Goal: Task Accomplishment & Management: Use online tool/utility

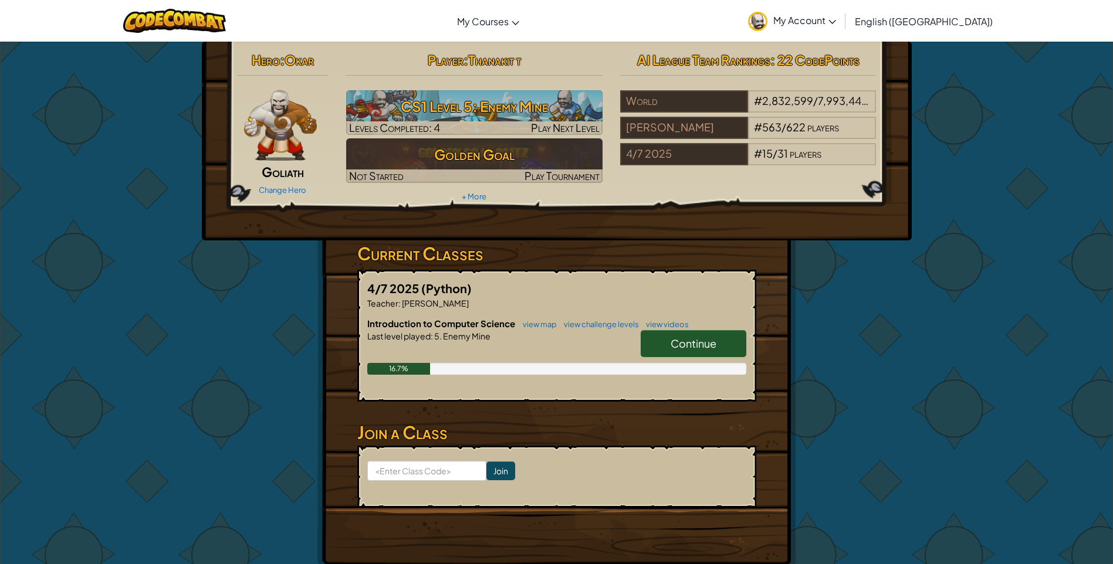
click at [709, 340] on span "Continue" at bounding box center [693, 343] width 46 height 13
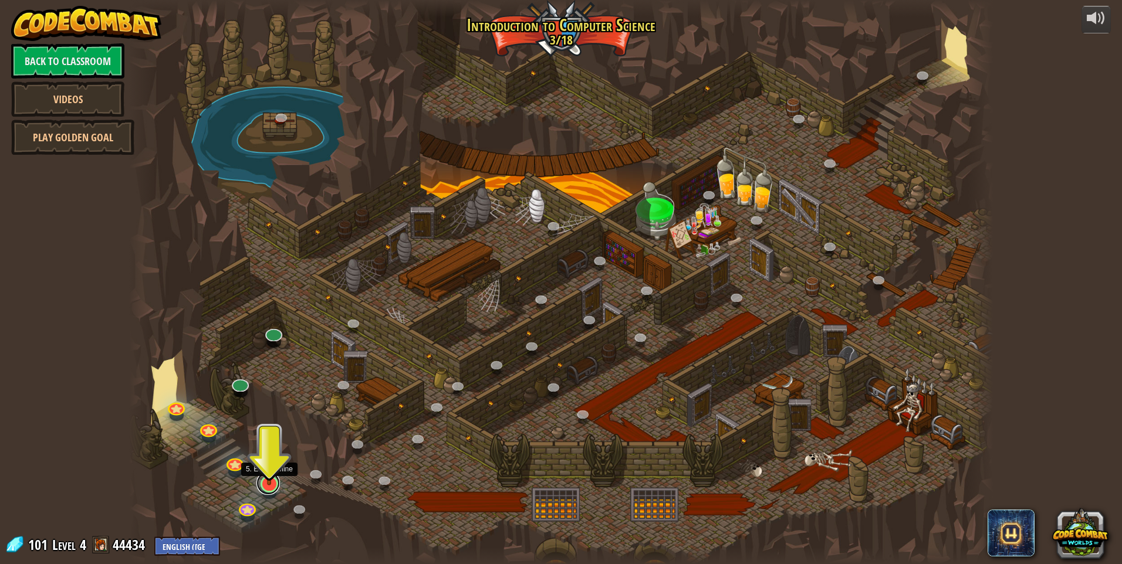
click at [276, 488] on link at bounding box center [267, 483] width 23 height 23
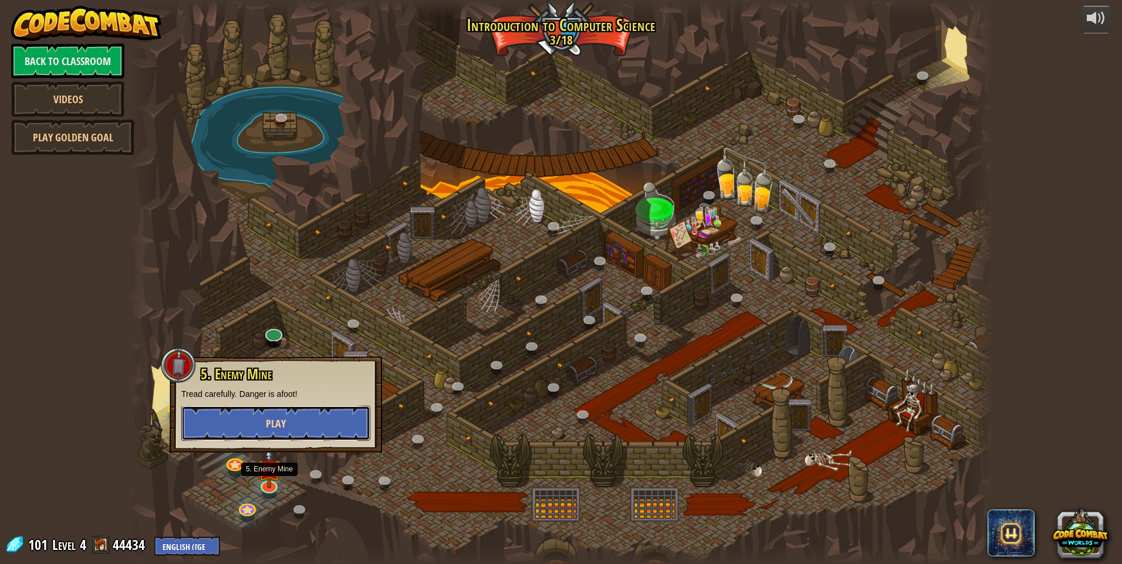
click at [277, 432] on button "Play" at bounding box center [275, 423] width 189 height 35
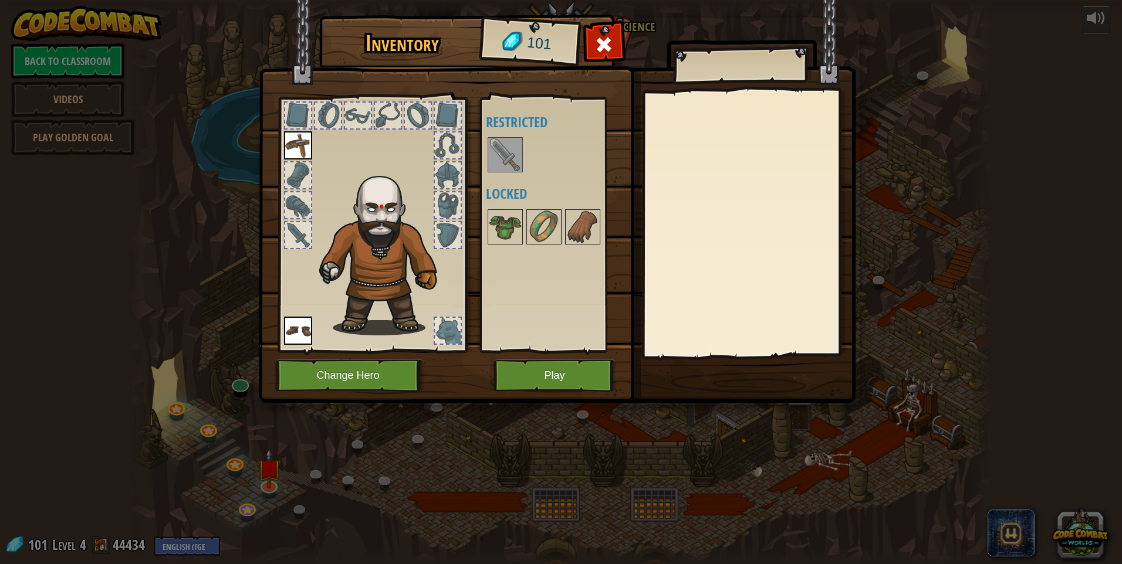
click at [449, 167] on div at bounding box center [448, 175] width 26 height 26
click at [507, 216] on img at bounding box center [505, 227] width 33 height 33
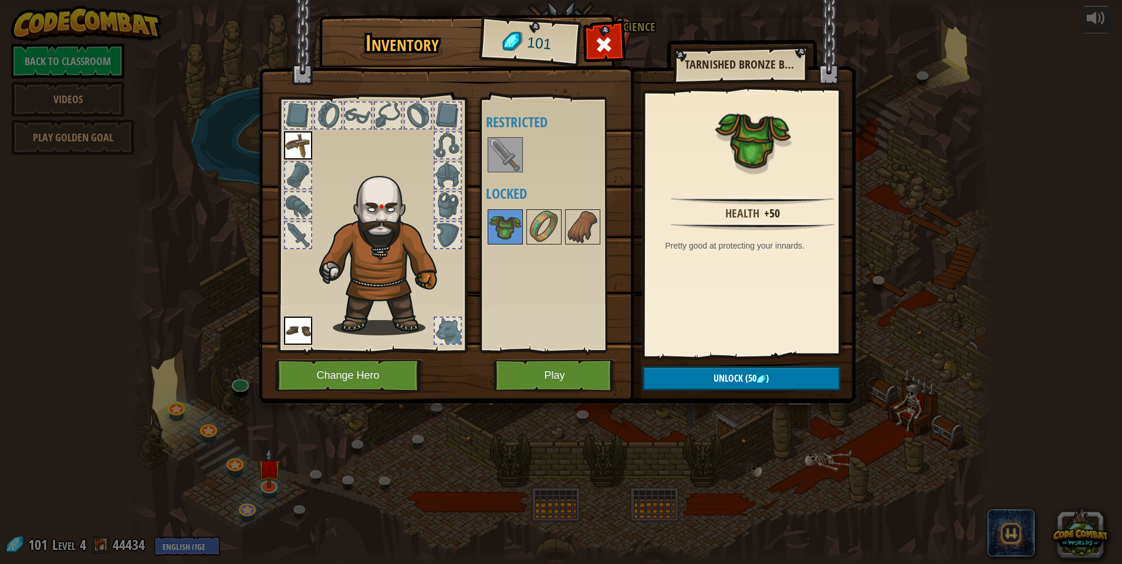
click at [494, 159] on img at bounding box center [505, 154] width 33 height 33
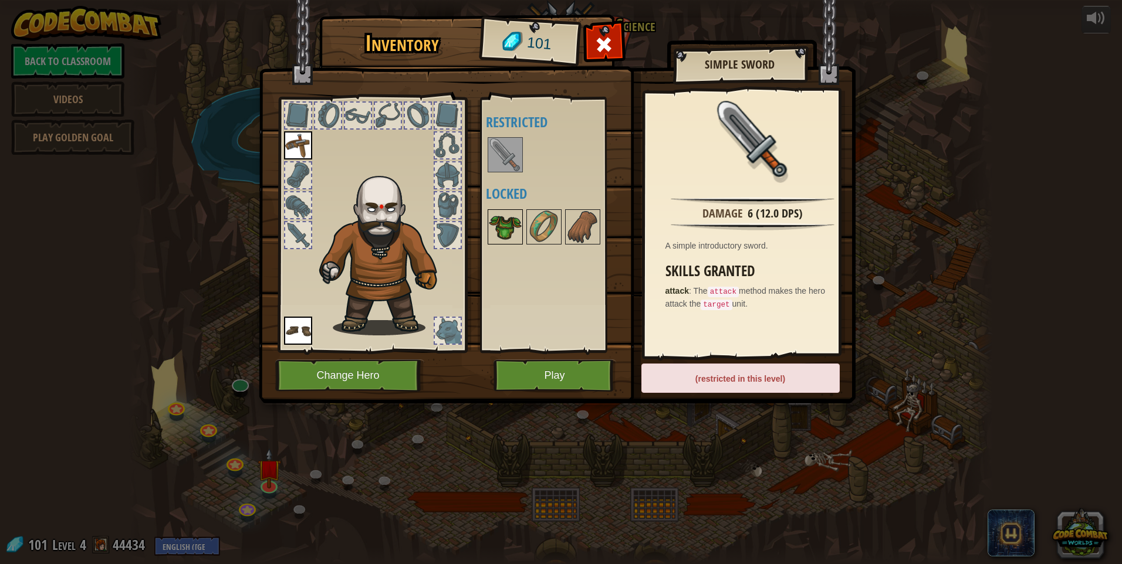
click at [516, 232] on img at bounding box center [505, 227] width 33 height 33
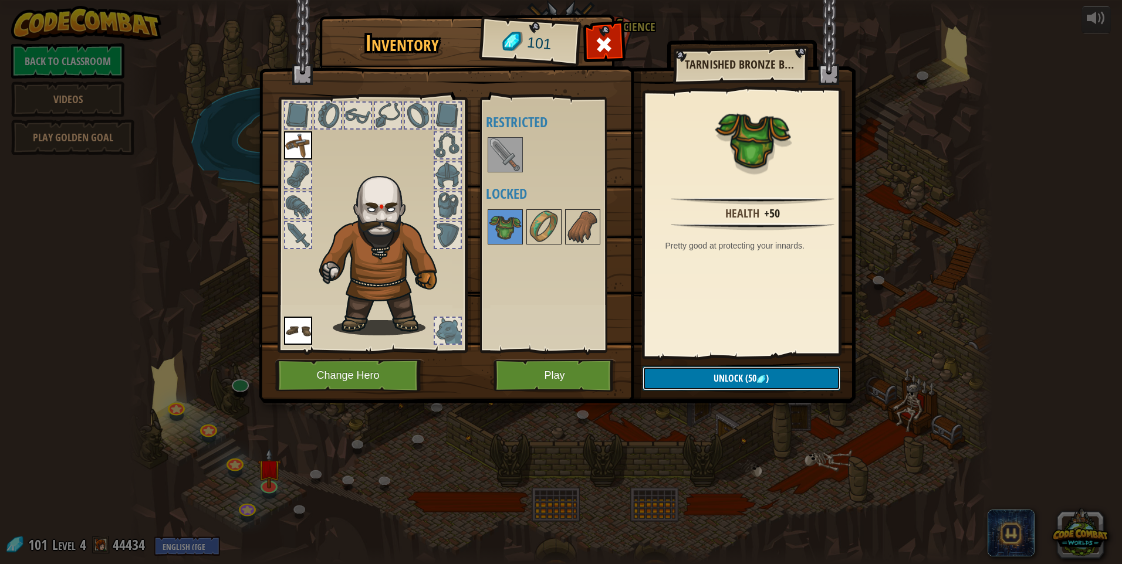
click at [744, 382] on span "(50" at bounding box center [749, 378] width 13 height 13
click at [743, 371] on button "Confirm" at bounding box center [741, 379] width 198 height 24
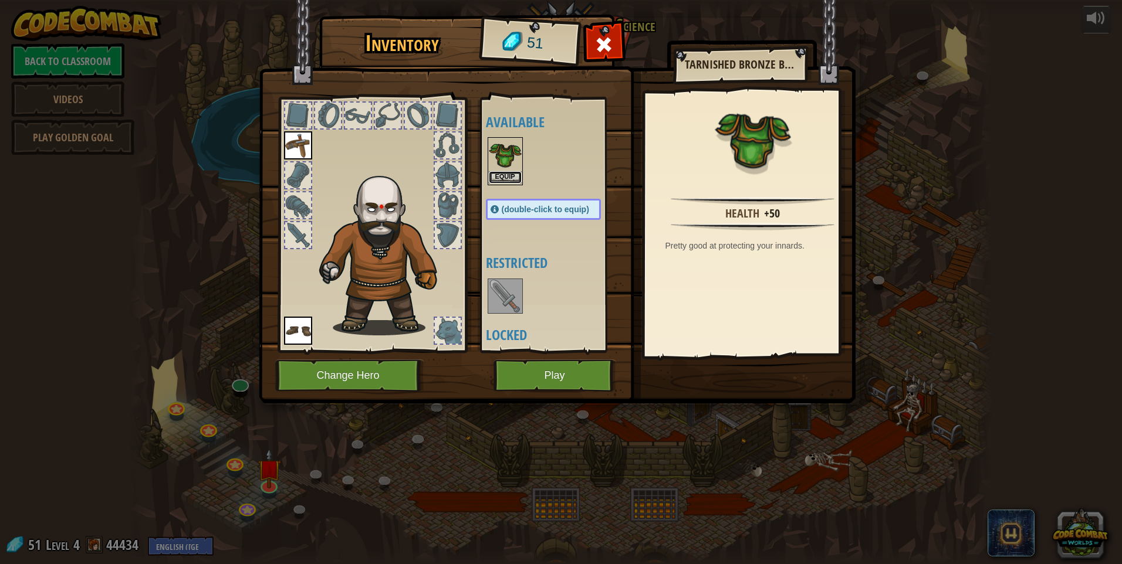
click at [510, 179] on button "Equip" at bounding box center [505, 177] width 33 height 12
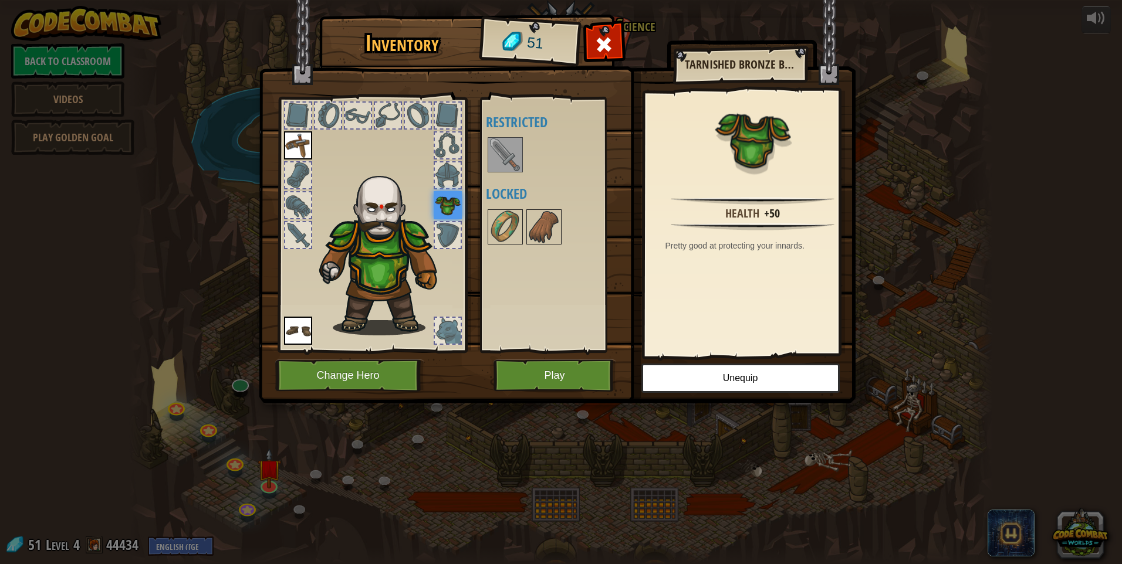
click at [524, 224] on div at bounding box center [555, 227] width 138 height 39
click at [516, 224] on img at bounding box center [505, 227] width 33 height 33
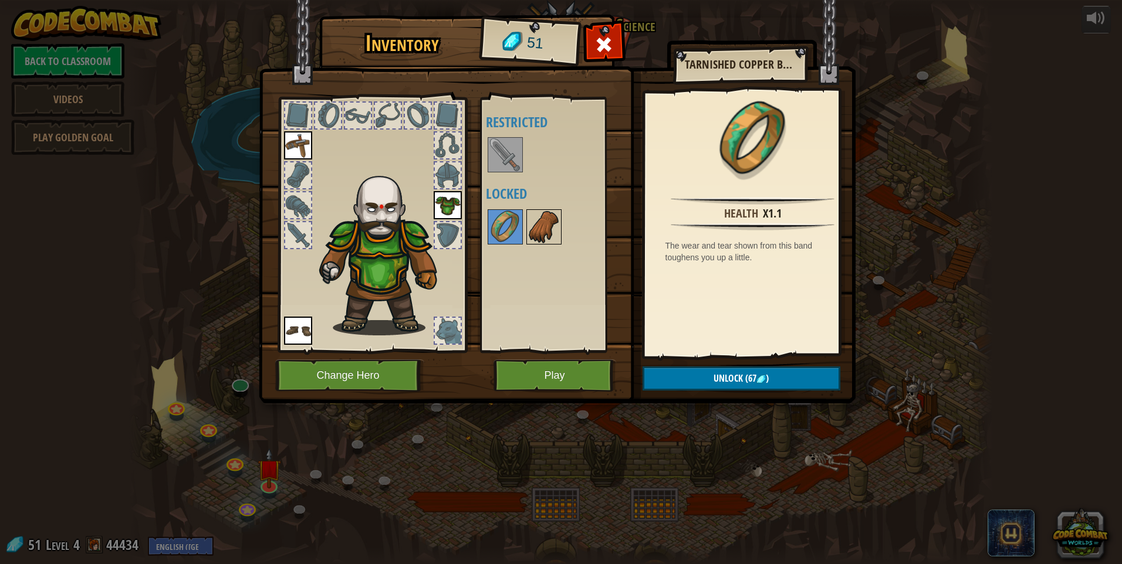
click at [534, 226] on img at bounding box center [543, 227] width 33 height 33
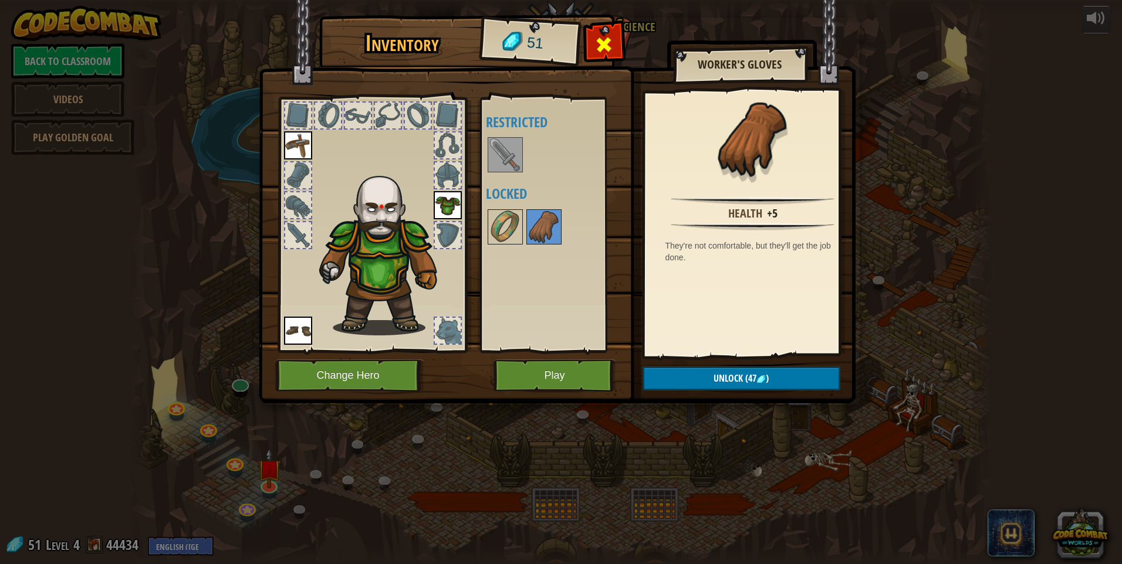
click at [589, 50] on div at bounding box center [603, 47] width 37 height 37
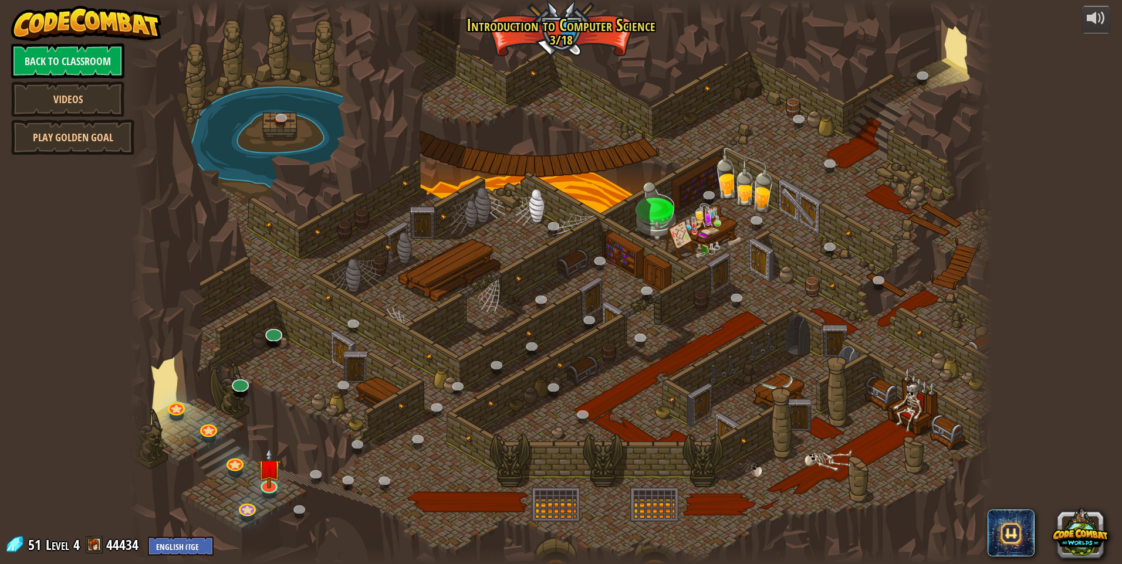
click at [259, 498] on div at bounding box center [560, 282] width 863 height 564
click at [267, 490] on link at bounding box center [267, 483] width 23 height 23
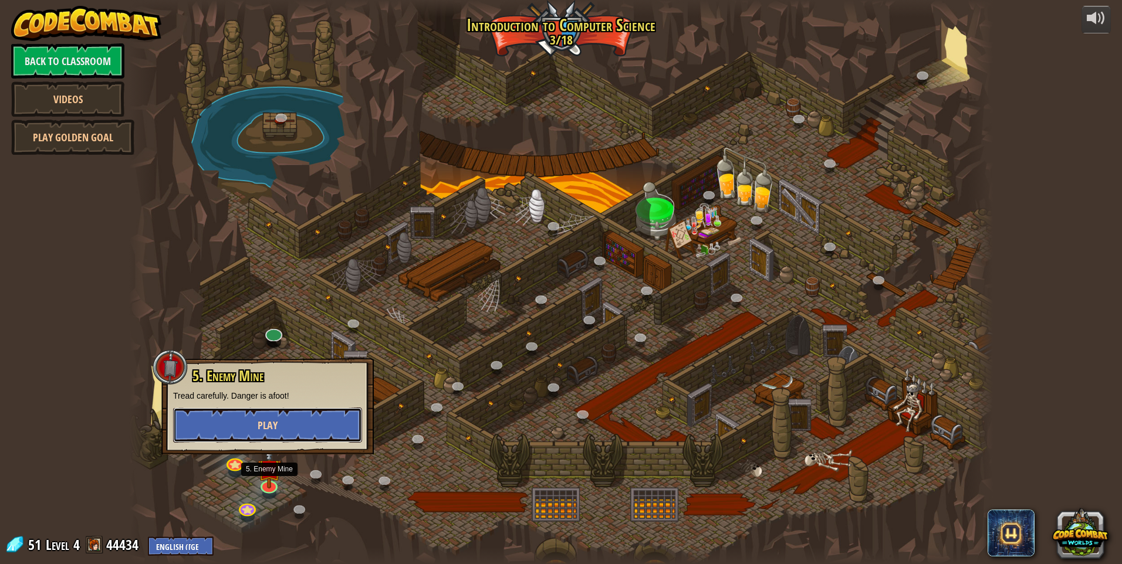
drag, startPoint x: 297, startPoint y: 431, endPoint x: 303, endPoint y: 422, distance: 11.1
click at [303, 422] on button "Play" at bounding box center [267, 425] width 189 height 35
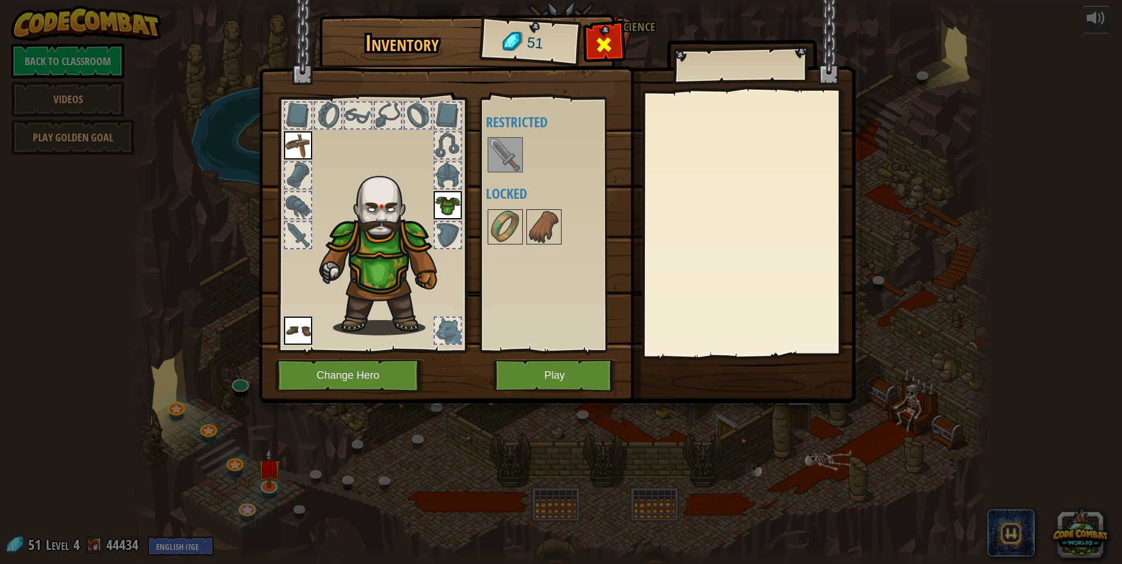
click at [604, 56] on div at bounding box center [603, 47] width 37 height 37
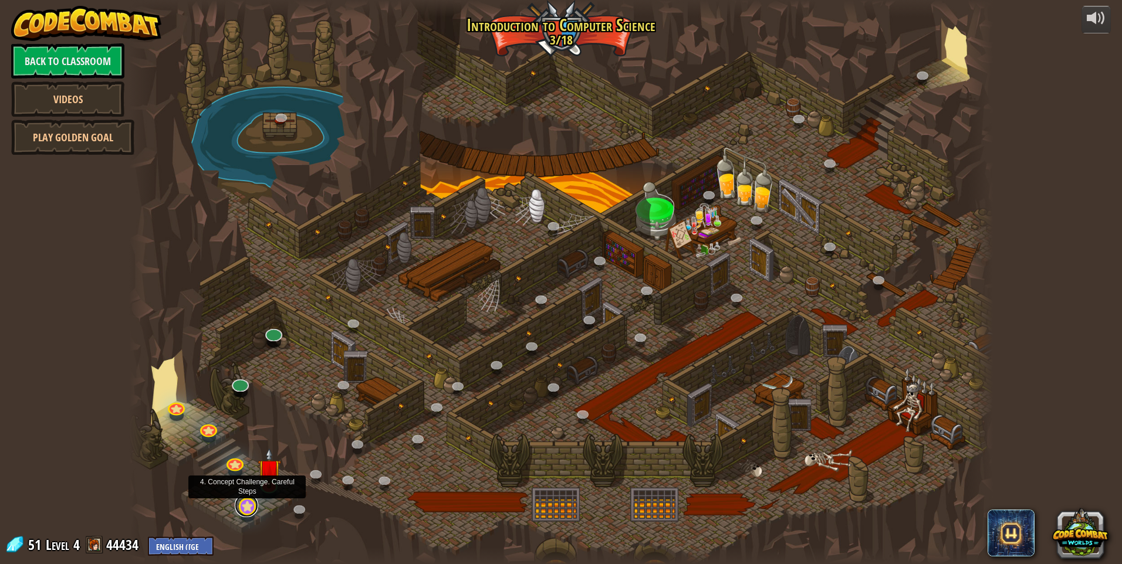
click at [249, 503] on link at bounding box center [246, 505] width 23 height 23
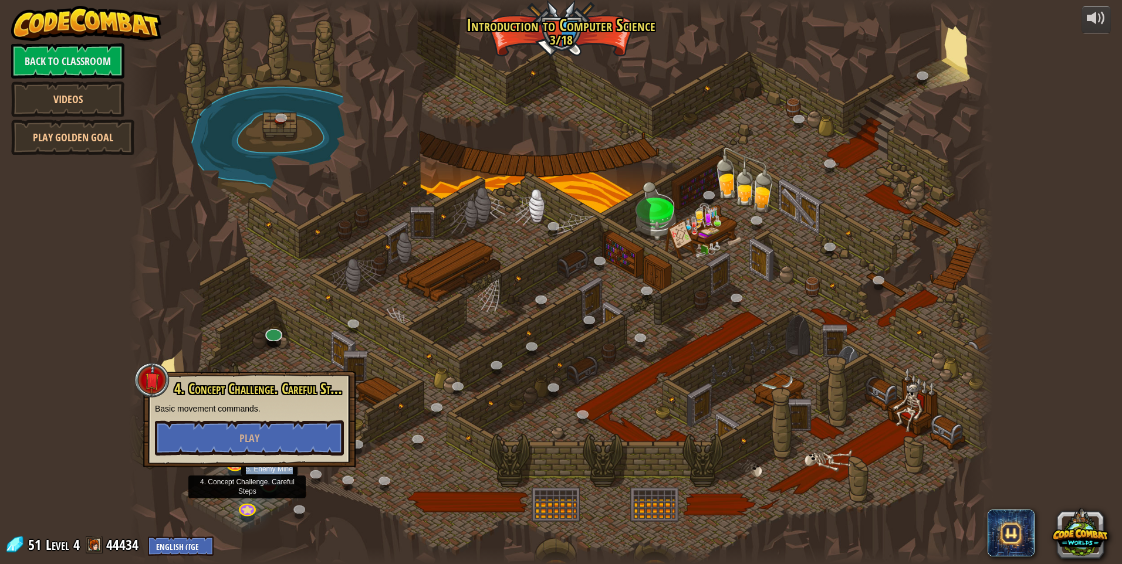
click at [273, 493] on div "25. [PERSON_NAME] (Locked By Teacher) Escape the Kithgard dungeons, and don't l…" at bounding box center [560, 282] width 863 height 564
drag, startPoint x: 273, startPoint y: 493, endPoint x: 260, endPoint y: 480, distance: 17.8
click at [260, 480] on img at bounding box center [269, 458] width 23 height 53
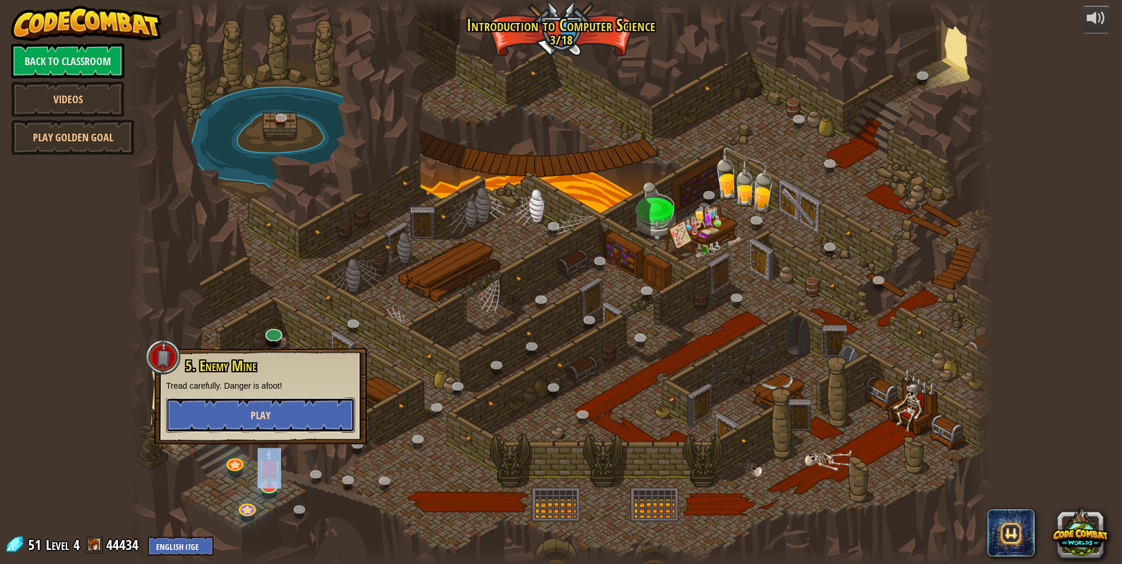
click at [325, 407] on button "Play" at bounding box center [260, 415] width 189 height 35
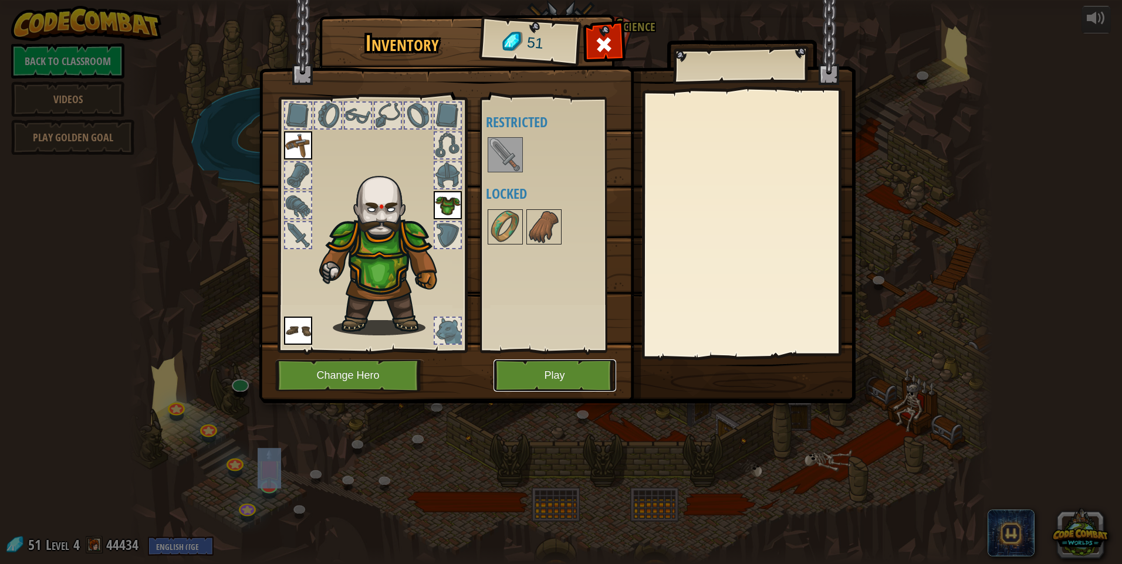
click at [544, 378] on button "Play" at bounding box center [554, 376] width 123 height 32
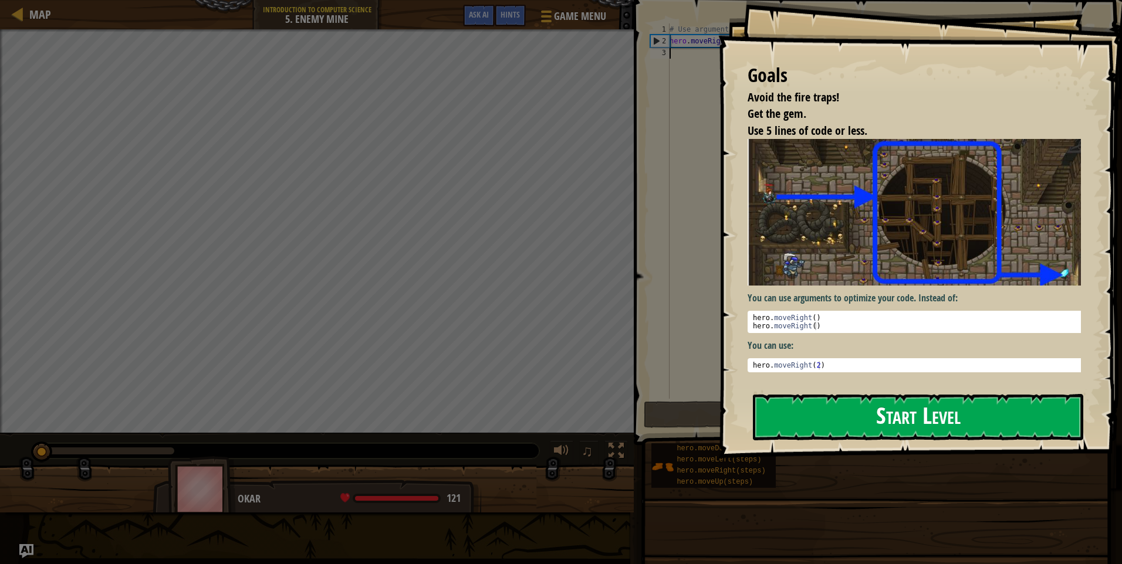
drag, startPoint x: 953, startPoint y: 440, endPoint x: 963, endPoint y: 411, distance: 31.0
click at [958, 431] on button "Start Level" at bounding box center [918, 417] width 330 height 46
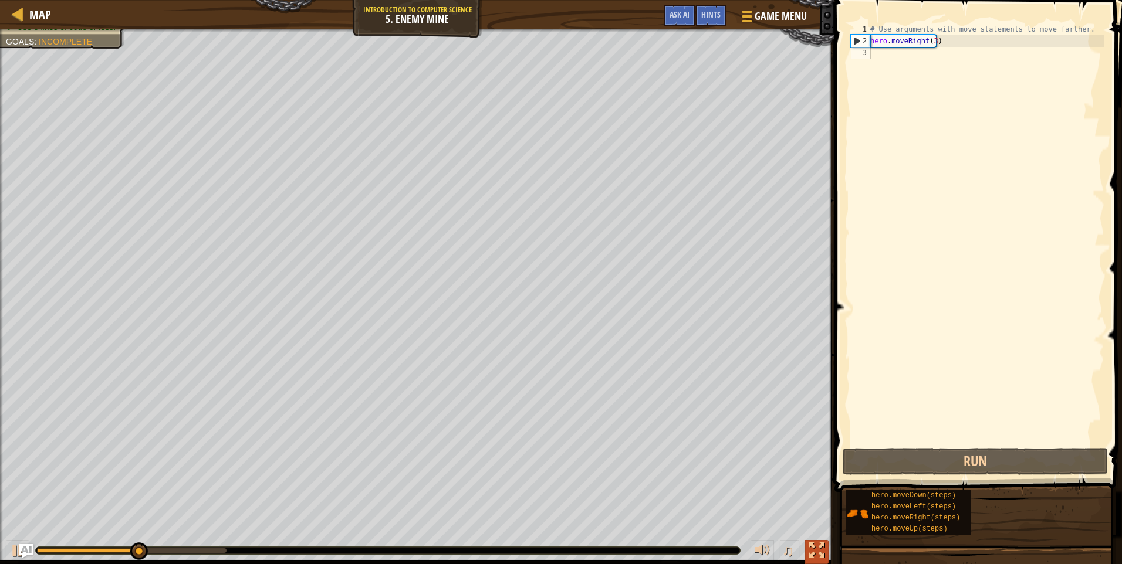
click at [815, 548] on div at bounding box center [816, 550] width 15 height 15
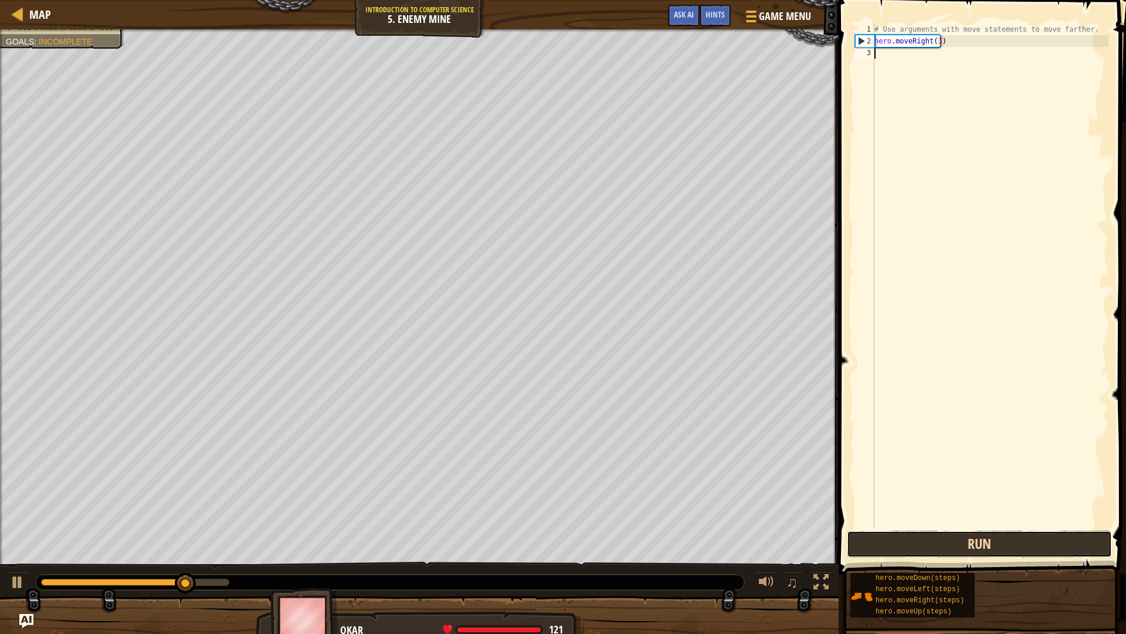
click at [937, 538] on button "Run" at bounding box center [979, 543] width 265 height 27
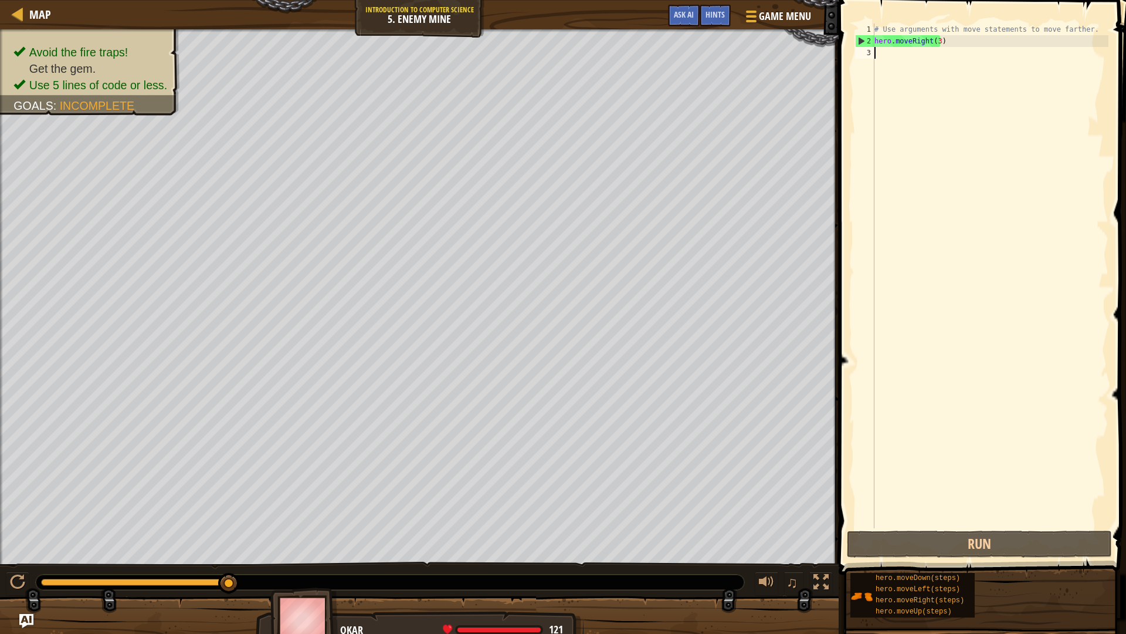
type textarea "g"
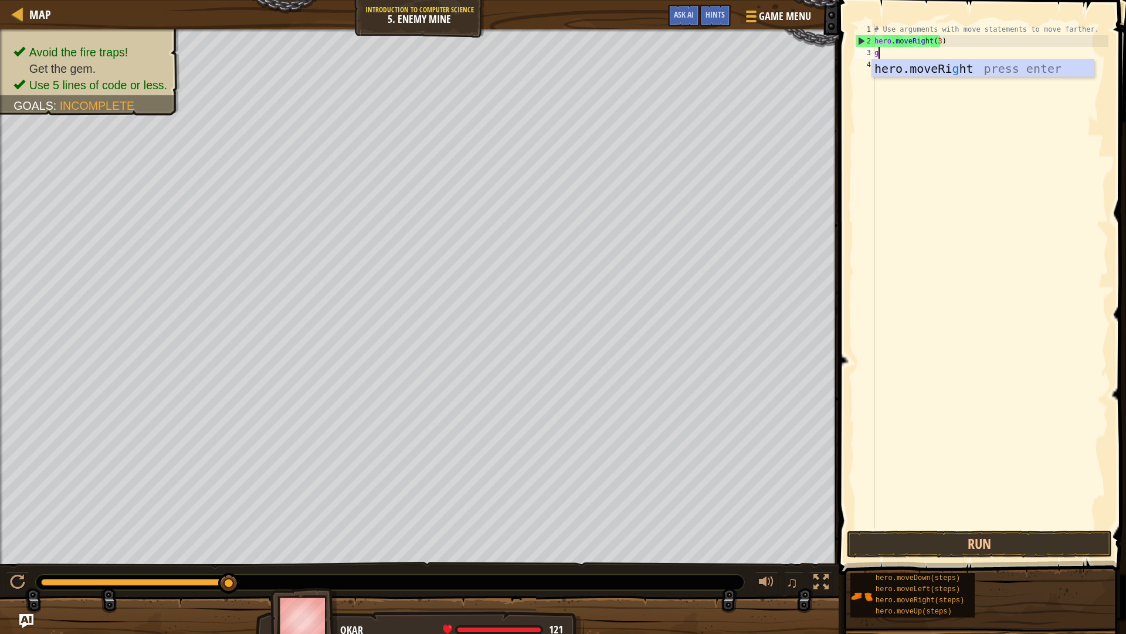
scroll to position [5, 0]
type textarea "m"
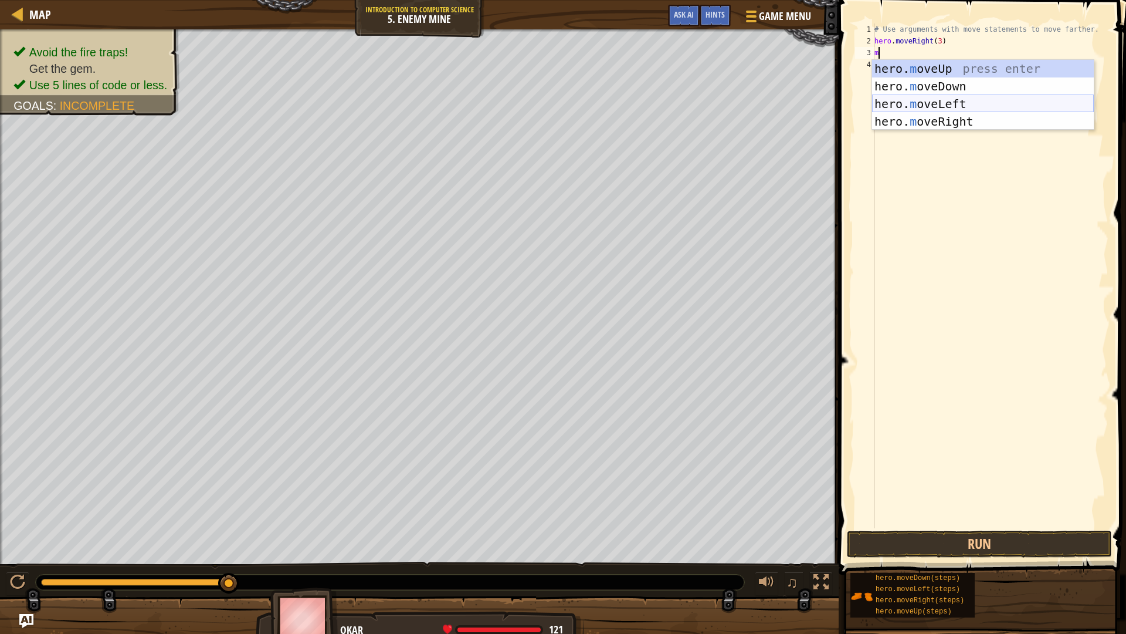
drag, startPoint x: 965, startPoint y: 101, endPoint x: 965, endPoint y: 117, distance: 15.8
click at [965, 117] on div "hero. m oveUp press enter hero. m oveDown press enter hero. m oveLeft press ent…" at bounding box center [983, 113] width 222 height 106
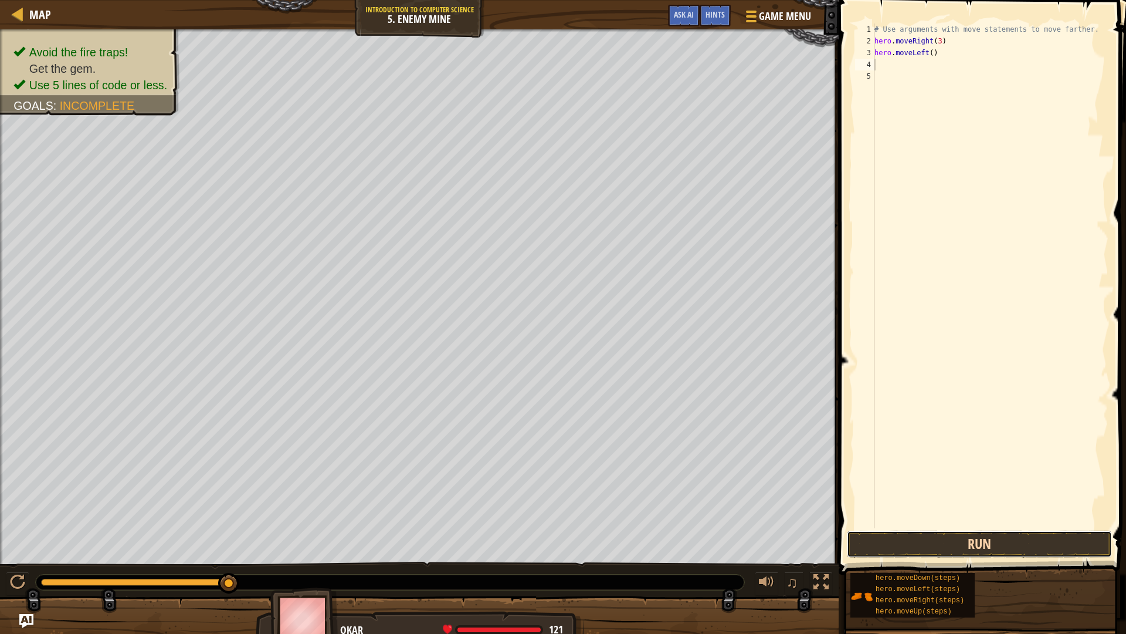
click at [1025, 544] on button "Run" at bounding box center [979, 543] width 265 height 27
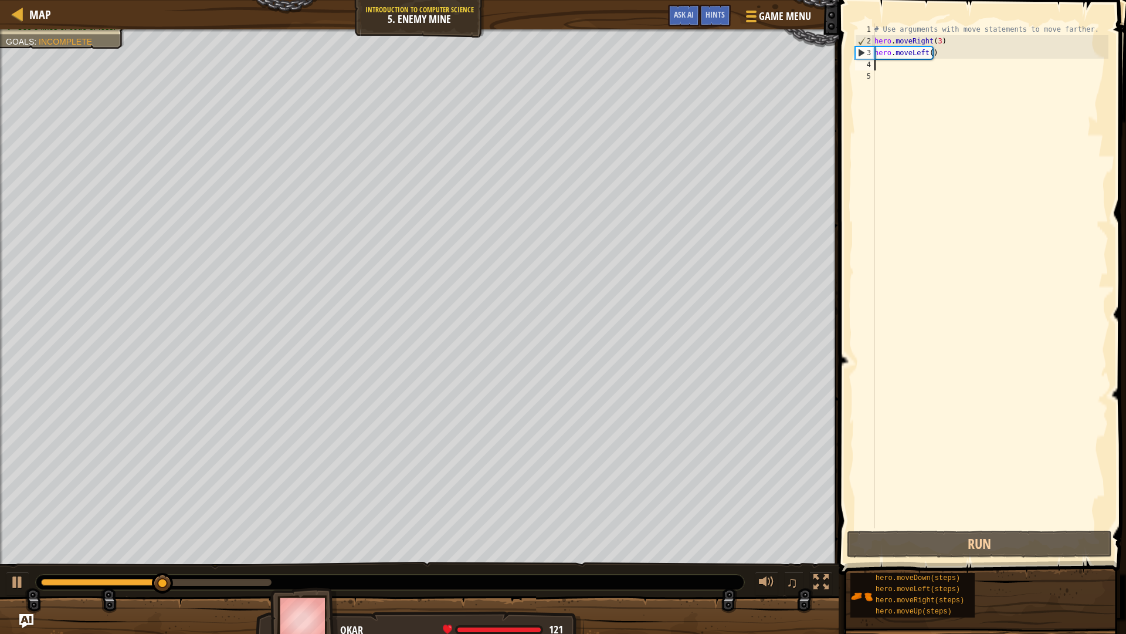
click at [902, 60] on div "# Use arguments with move statements to move farther. hero . moveRight ( 3 ) he…" at bounding box center [990, 287] width 236 height 528
click at [905, 54] on div "# Use arguments with move statements to move farther. hero . moveRight ( 3 ) he…" at bounding box center [990, 287] width 236 height 528
click at [924, 55] on div "# Use arguments with move statements to move farther. hero . moveRight ( 3 ) he…" at bounding box center [990, 287] width 236 height 528
click at [936, 55] on div "# Use arguments with move statements to move farther. hero . moveRight ( 3 ) he…" at bounding box center [990, 287] width 236 height 528
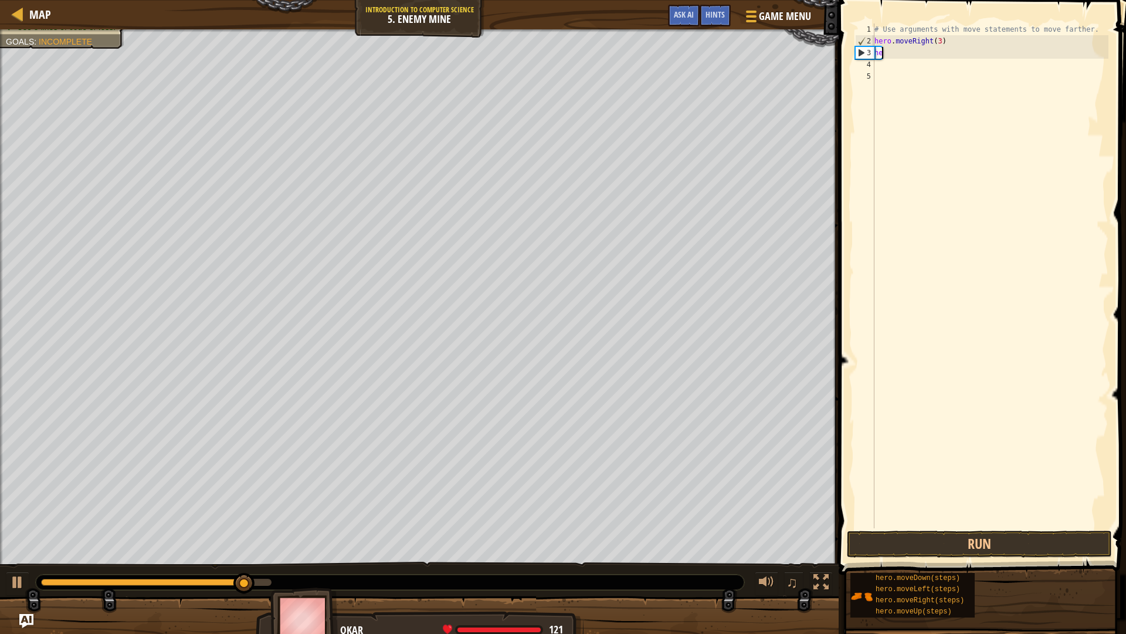
type textarea "h"
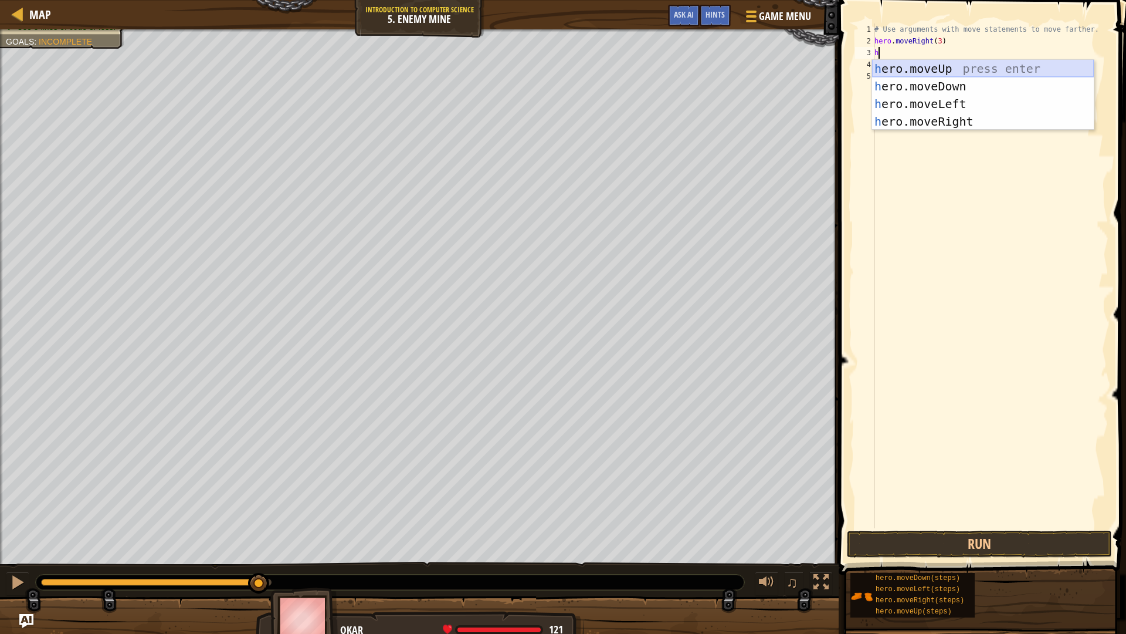
click at [948, 70] on div "h ero.moveUp press enter h ero.moveDown press enter h ero.moveLeft press enter …" at bounding box center [983, 113] width 222 height 106
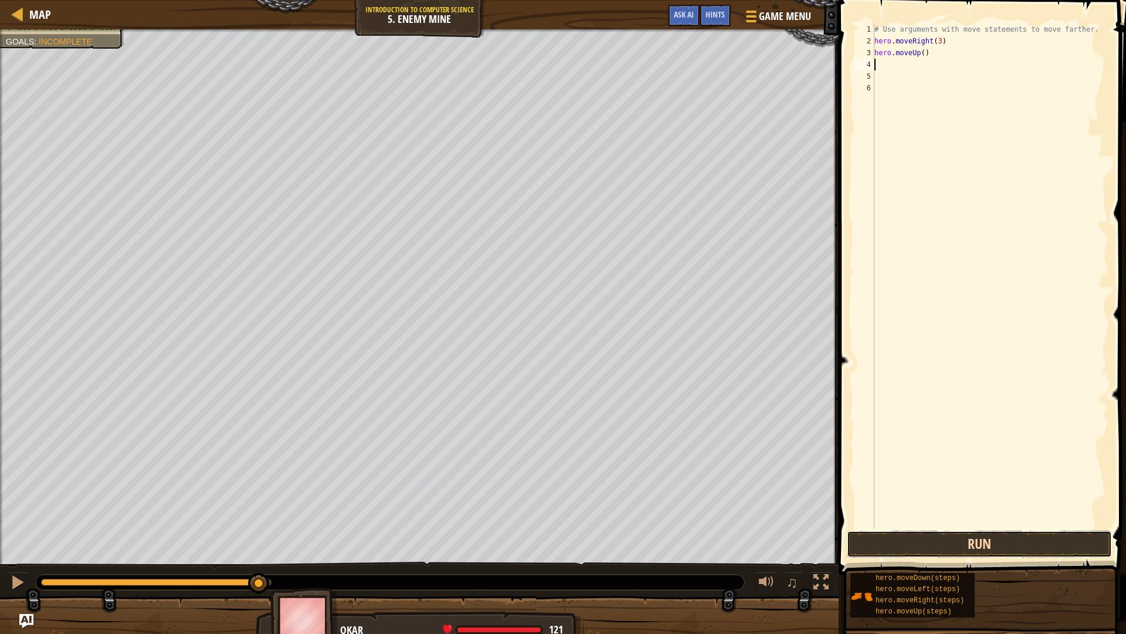
click at [1042, 552] on button "Run" at bounding box center [979, 543] width 265 height 27
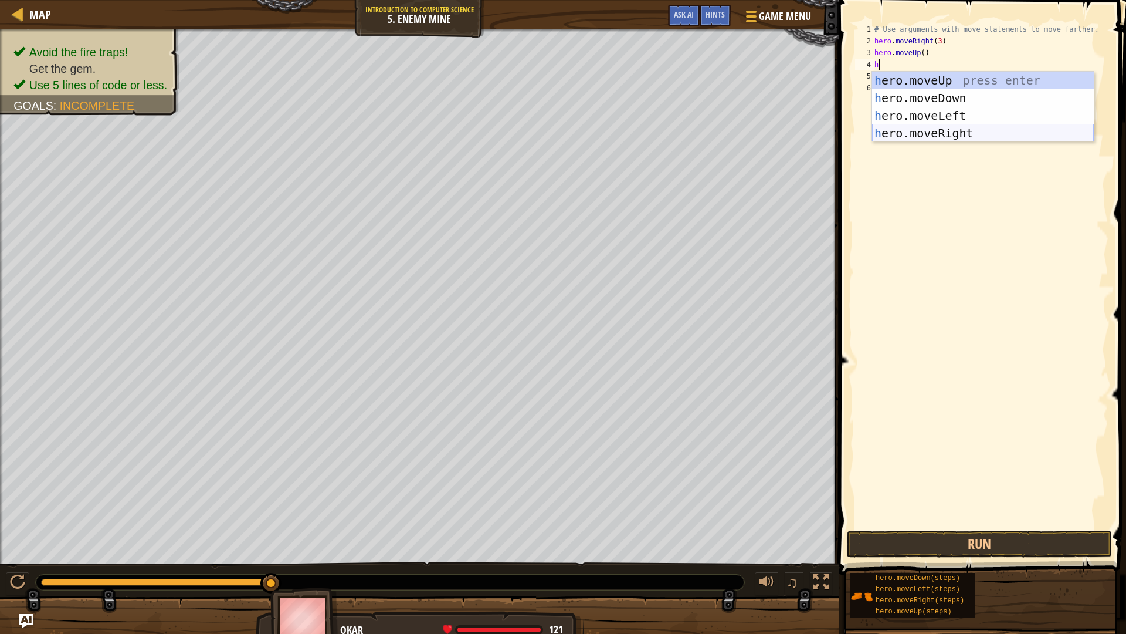
type textarea "h"
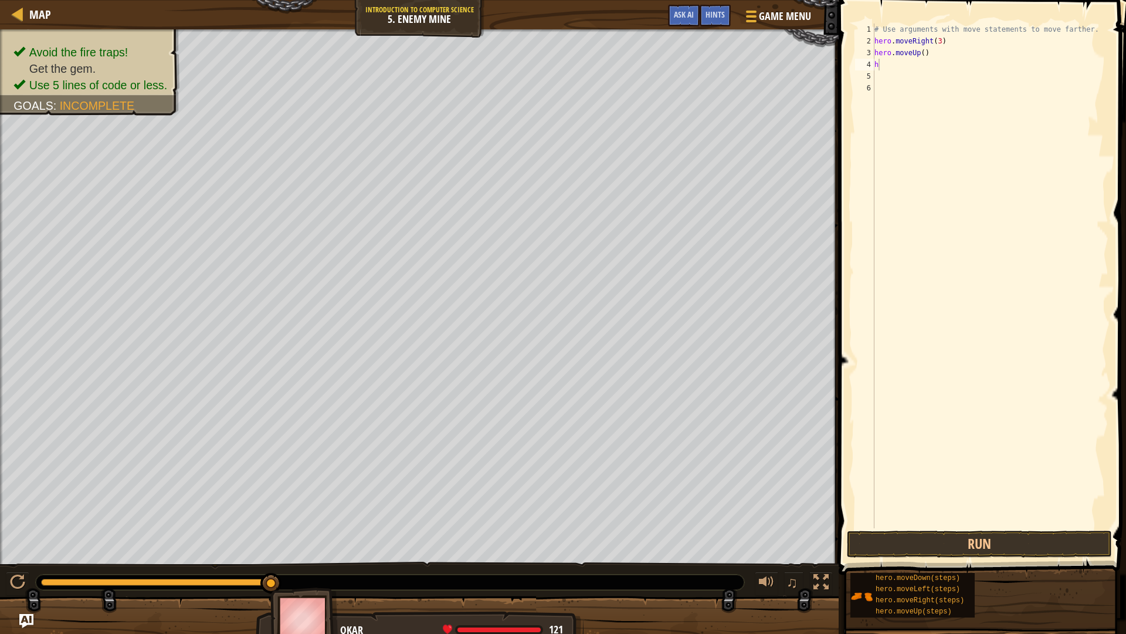
drag, startPoint x: 970, startPoint y: 141, endPoint x: 974, endPoint y: 157, distance: 16.9
click at [971, 0] on body "Map Introduction to Computer Science 5. Enemy Mine Game Menu Done Hints Ask AI …" at bounding box center [563, 0] width 1126 height 0
click at [895, 65] on div "# Use arguments with move statements to move farther. hero . moveRight ( 3 ) he…" at bounding box center [990, 287] width 236 height 528
click at [1025, 538] on button "Run" at bounding box center [979, 543] width 265 height 27
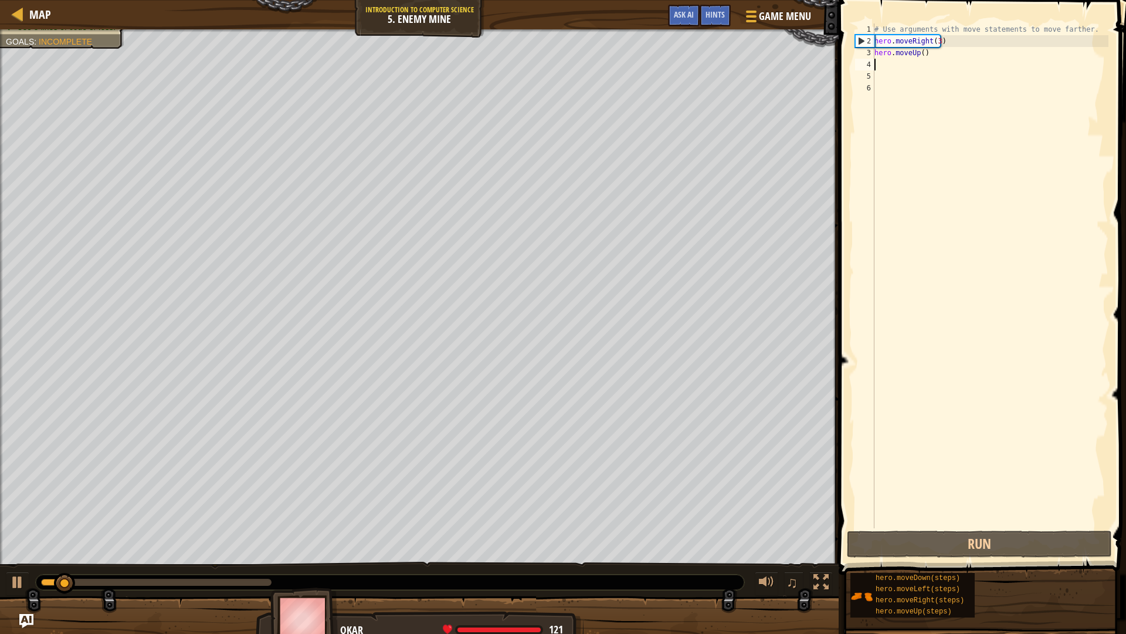
click at [896, 68] on div "# Use arguments with move statements to move farther. hero . moveRight ( 3 ) he…" at bounding box center [990, 287] width 236 height 528
type textarea "h"
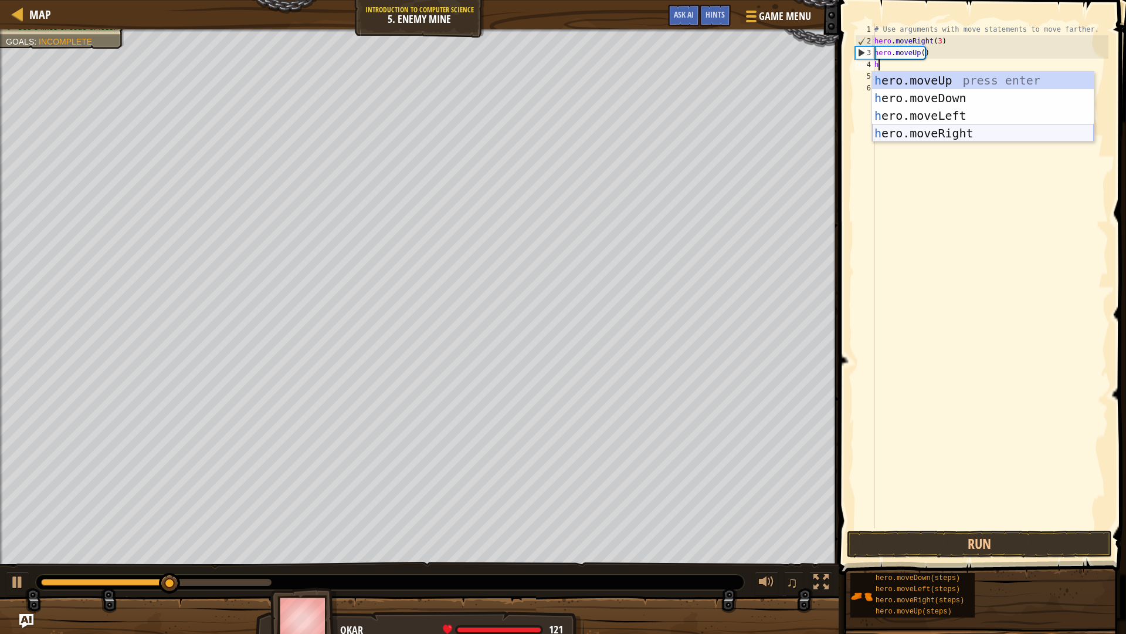
click at [917, 127] on div "h ero.moveUp press enter h ero.moveDown press enter h ero.moveLeft press enter …" at bounding box center [983, 125] width 222 height 106
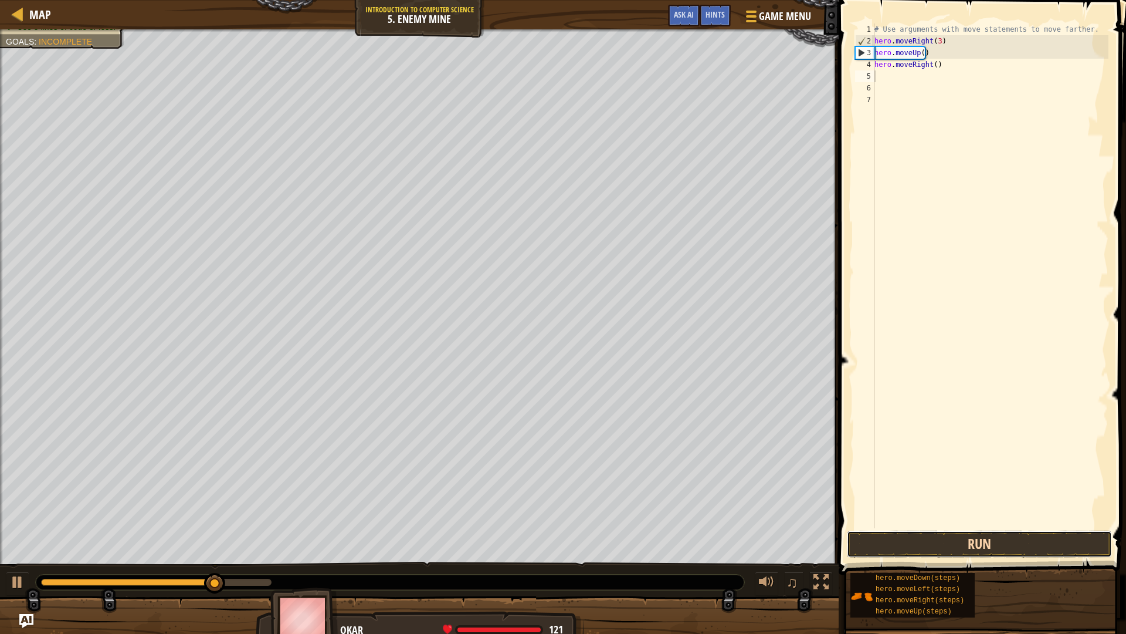
click at [985, 532] on button "Run" at bounding box center [979, 543] width 265 height 27
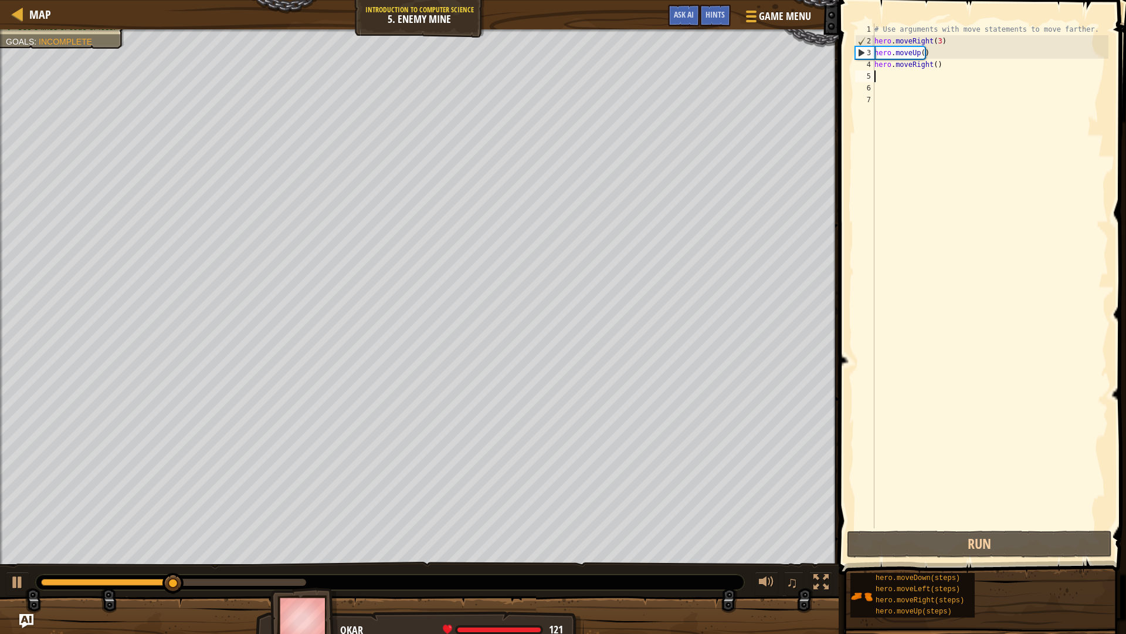
type textarea "h"
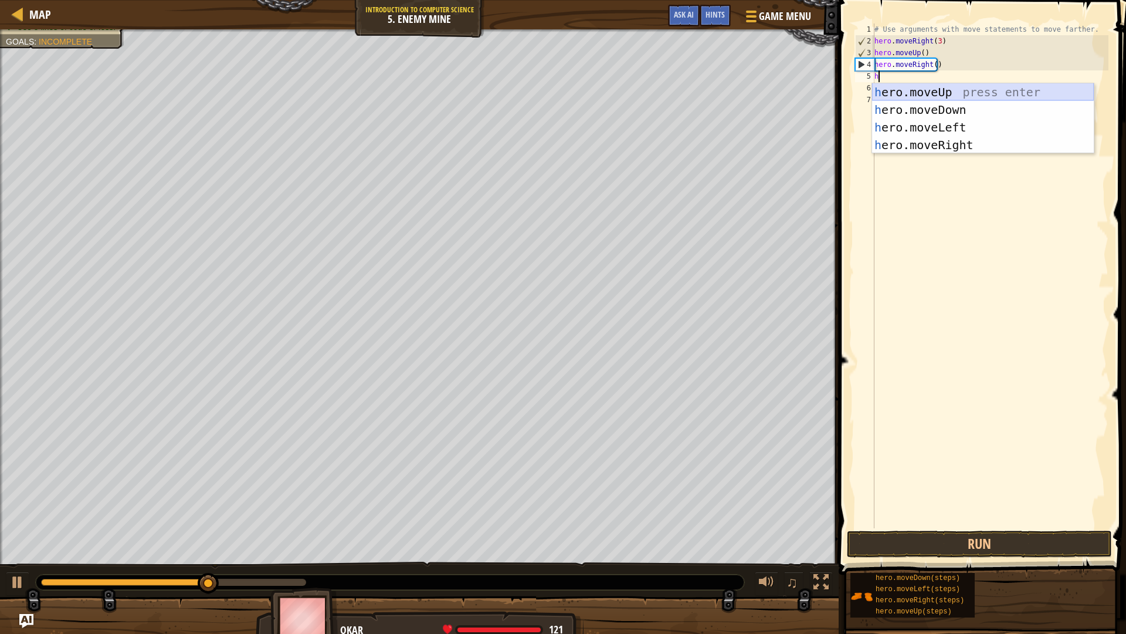
click at [936, 94] on div "h ero.moveUp press enter h ero.moveDown press enter h ero.moveLeft press enter …" at bounding box center [983, 136] width 222 height 106
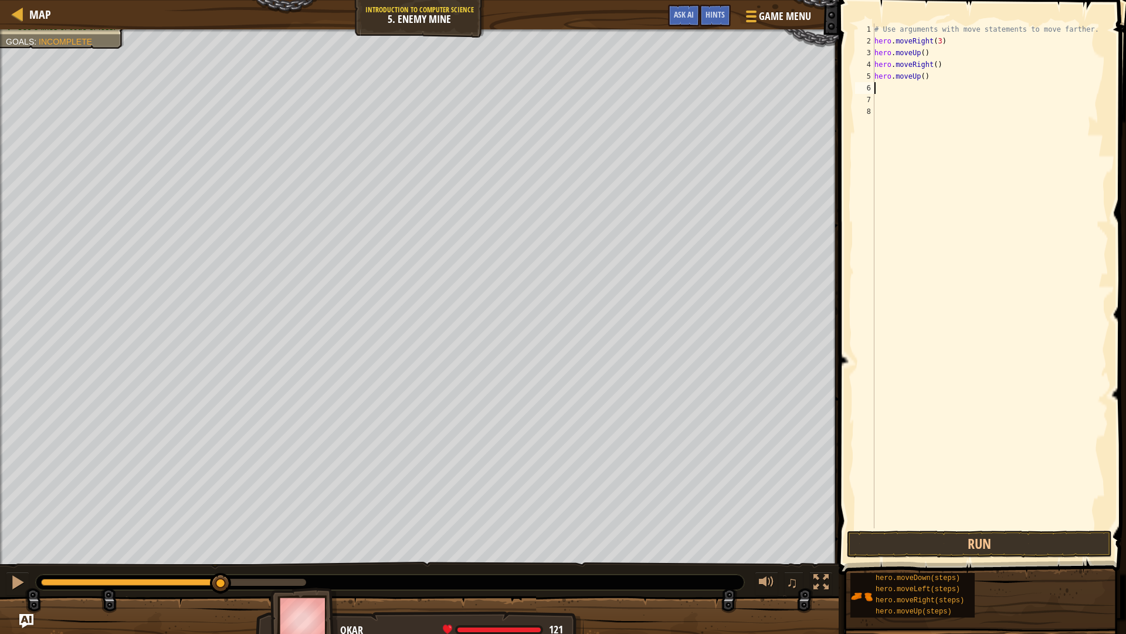
click at [938, 82] on div "# Use arguments with move statements to move farther. hero . moveRight ( 3 ) he…" at bounding box center [990, 287] width 236 height 528
click at [919, 77] on div "# Use arguments with move statements to move farther. hero . moveRight ( 3 ) he…" at bounding box center [990, 287] width 236 height 528
click at [927, 77] on div "# Use arguments with move statements to move farther. hero . moveRight ( 3 ) he…" at bounding box center [990, 287] width 236 height 528
type textarea "h"
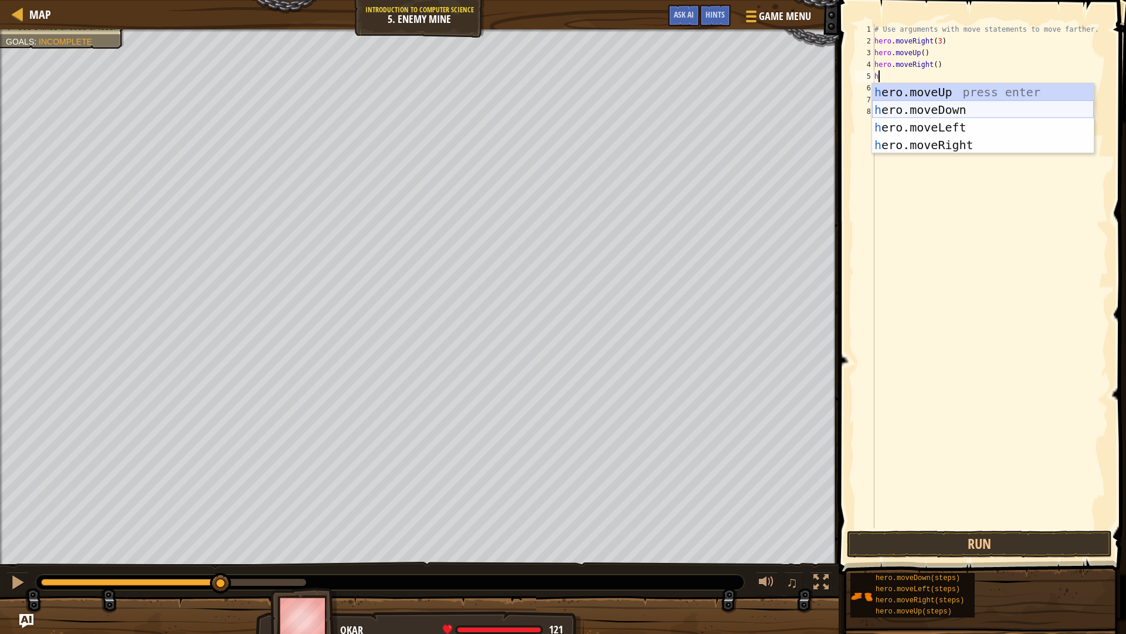
click at [953, 103] on div "h ero.moveUp press enter h ero.moveDown press enter h ero.moveLeft press enter …" at bounding box center [983, 136] width 222 height 106
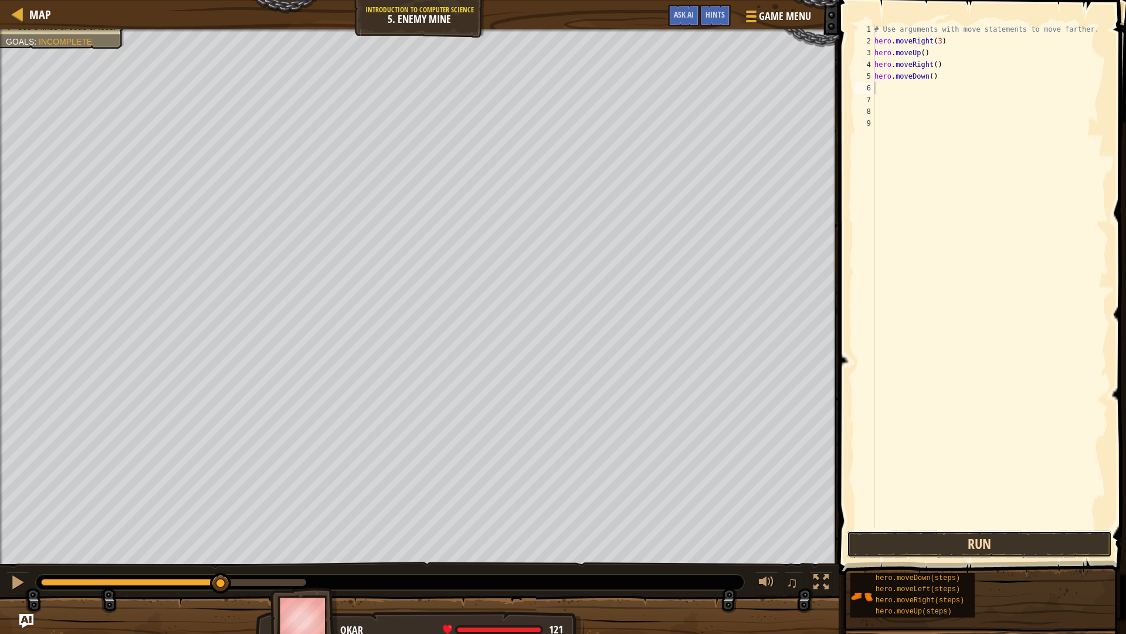
click at [941, 544] on button "Run" at bounding box center [979, 543] width 265 height 27
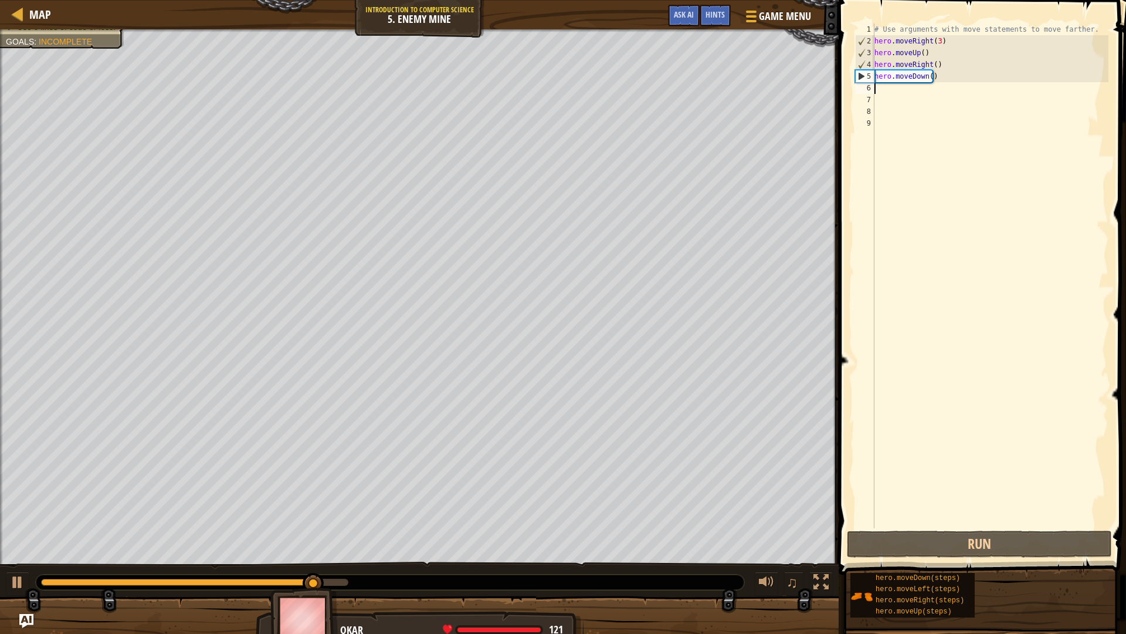
type textarea "h"
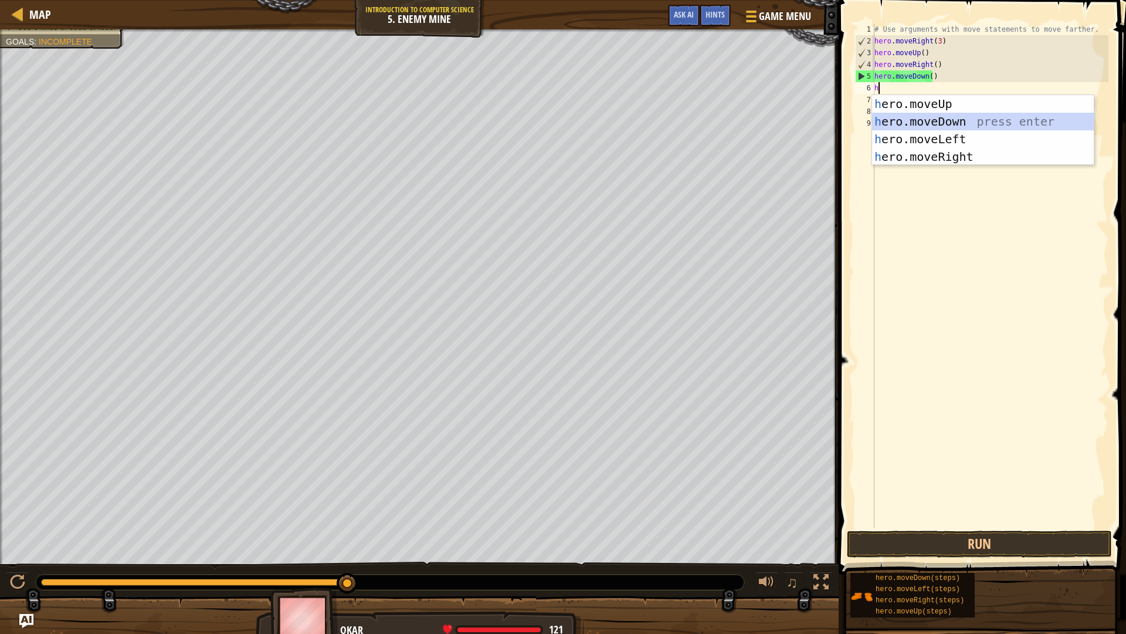
click at [926, 118] on div "h ero.moveUp press enter h ero.moveDown press enter h ero.moveLeft press enter …" at bounding box center [983, 148] width 222 height 106
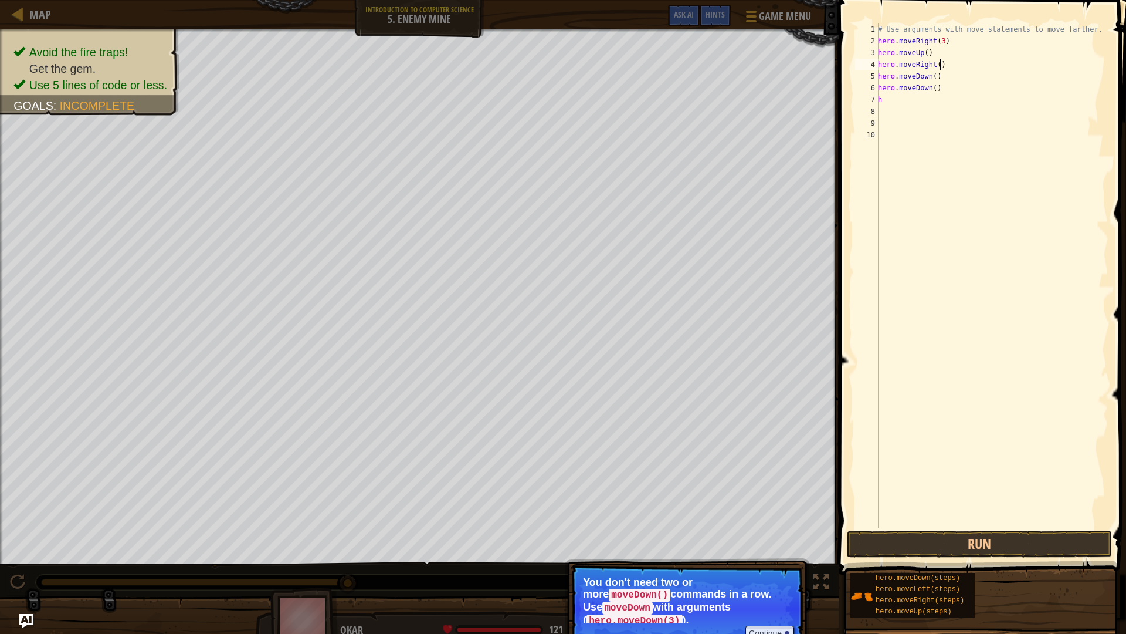
click at [978, 60] on div "# Use arguments with move statements to move farther. hero . moveRight ( 3 ) he…" at bounding box center [992, 287] width 233 height 528
click at [930, 89] on div "# Use arguments with move statements to move farther. hero . moveRight ( 3 ) he…" at bounding box center [992, 287] width 233 height 528
click at [931, 89] on div "# Use arguments with move statements to move farther. hero . moveRight ( 3 ) he…" at bounding box center [992, 287] width 233 height 528
click at [1008, 535] on button "Run" at bounding box center [979, 543] width 265 height 27
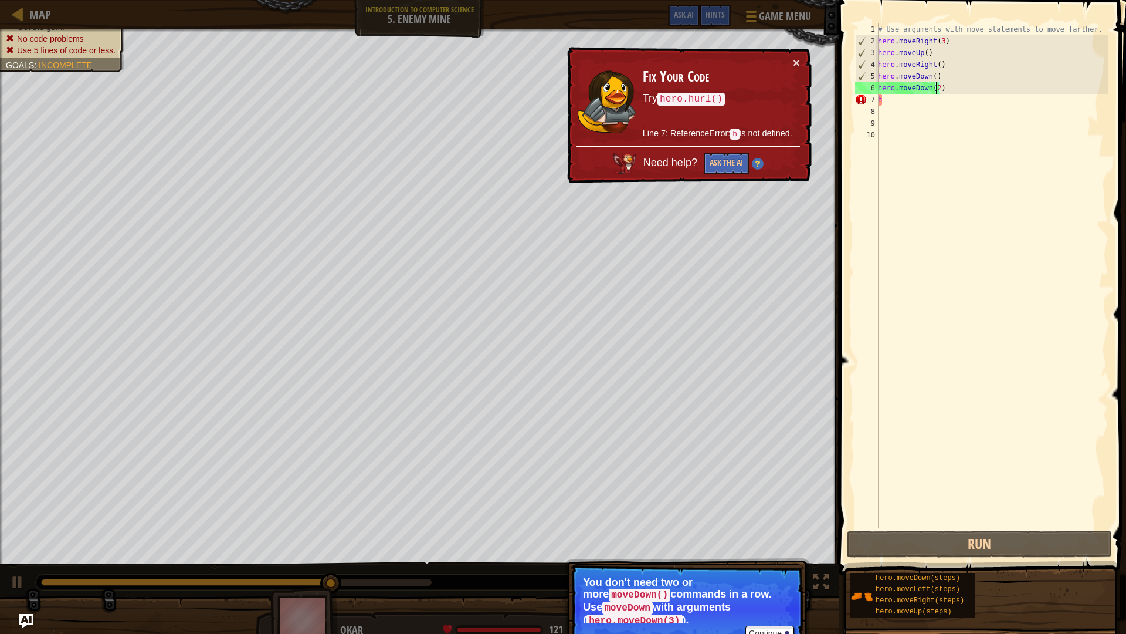
click at [906, 100] on div "# Use arguments with move statements to move farther. hero . moveRight ( 3 ) he…" at bounding box center [992, 287] width 233 height 528
type textarea "h"
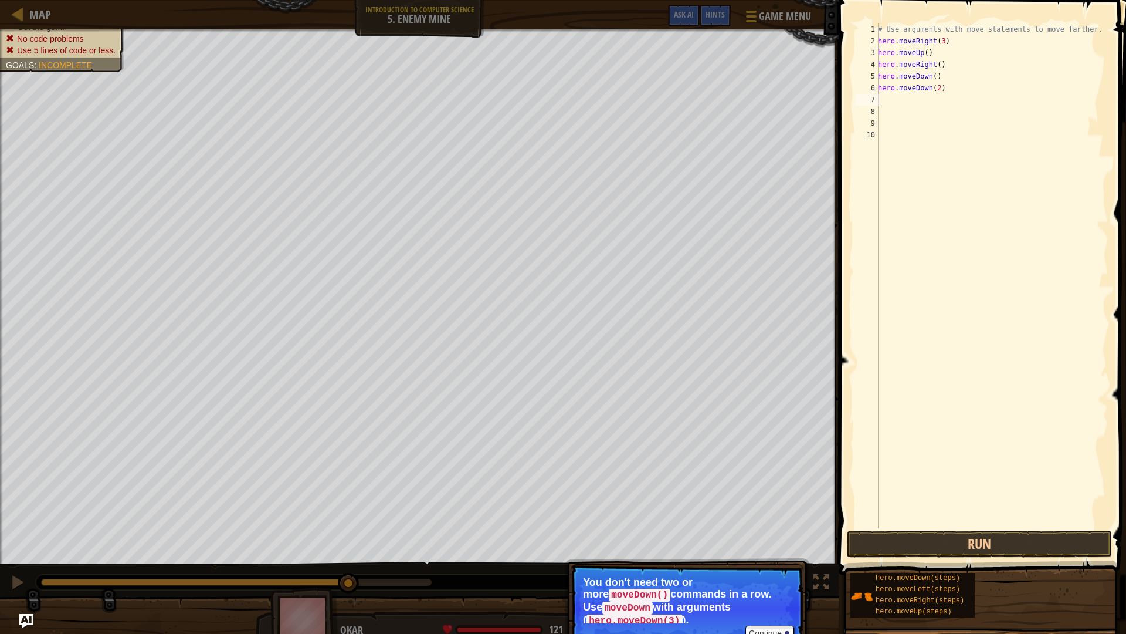
type textarea "h"
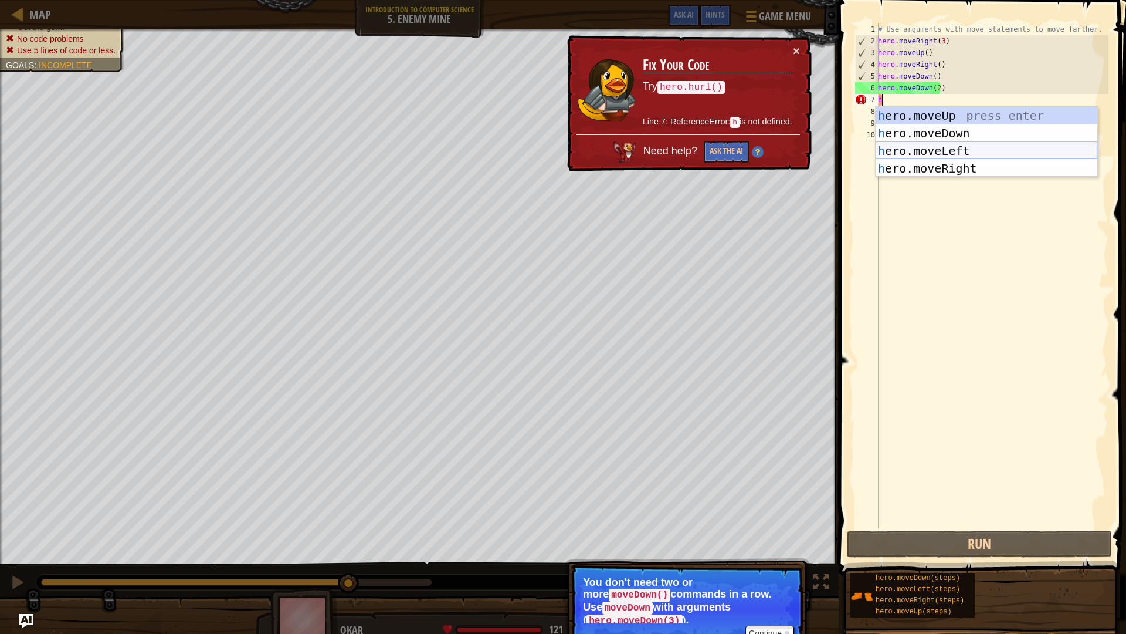
click at [965, 144] on div "h ero.moveUp press enter h ero.moveDown press enter h ero.moveLeft press enter …" at bounding box center [987, 160] width 222 height 106
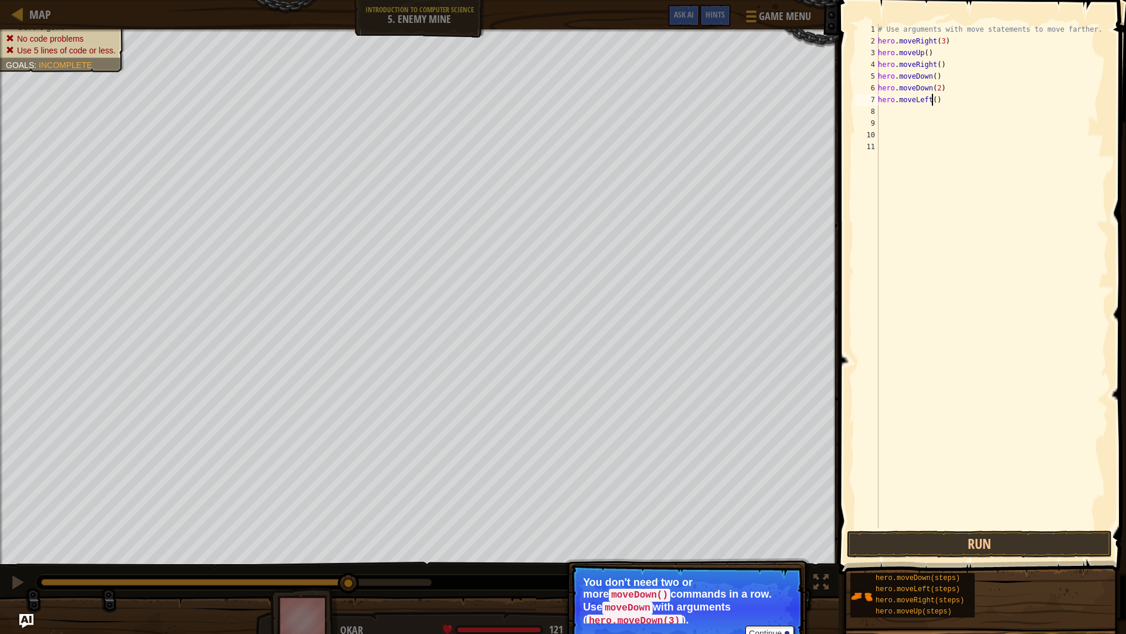
click at [931, 96] on div "# Use arguments with move statements to move farther. hero . moveRight ( 3 ) he…" at bounding box center [992, 287] width 233 height 528
click at [1011, 538] on button "Run" at bounding box center [979, 543] width 265 height 27
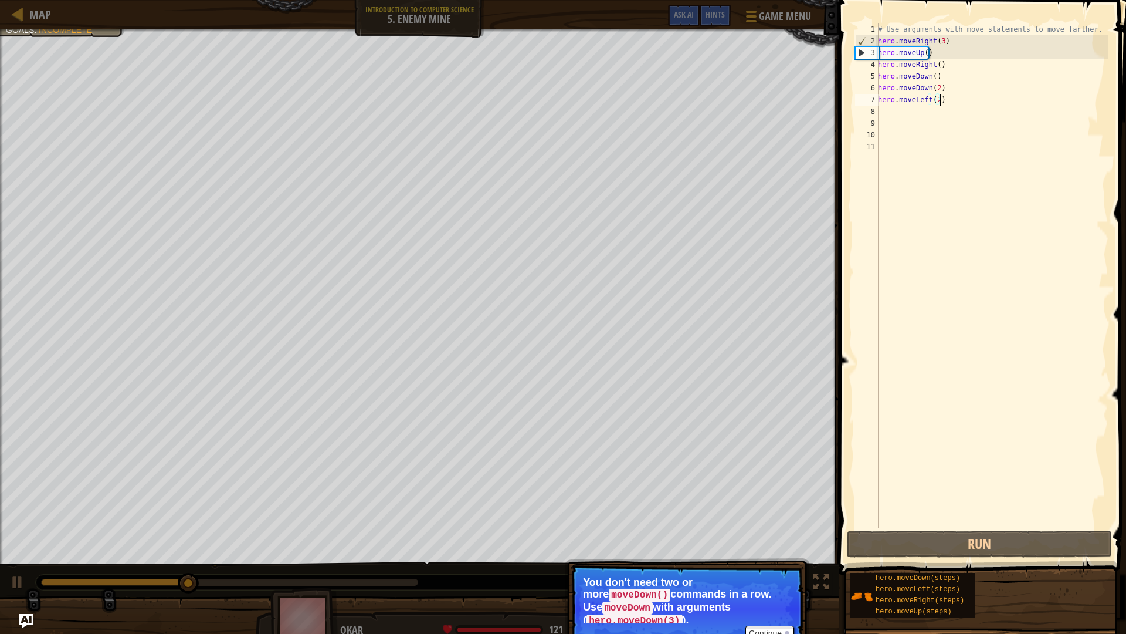
click at [949, 106] on div "# Use arguments with move statements to move farther. hero . moveRight ( 3 ) he…" at bounding box center [992, 287] width 233 height 528
type textarea "hero.moveLeft(2)"
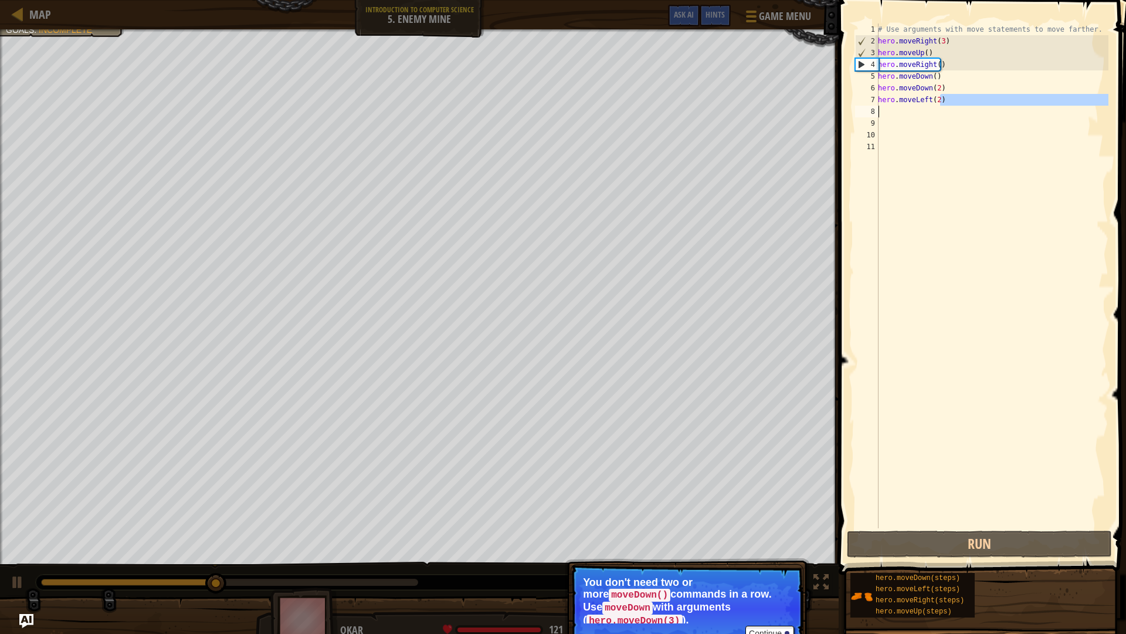
click at [946, 107] on div "# Use arguments with move statements to move farther. hero . moveRight ( 3 ) he…" at bounding box center [992, 275] width 233 height 504
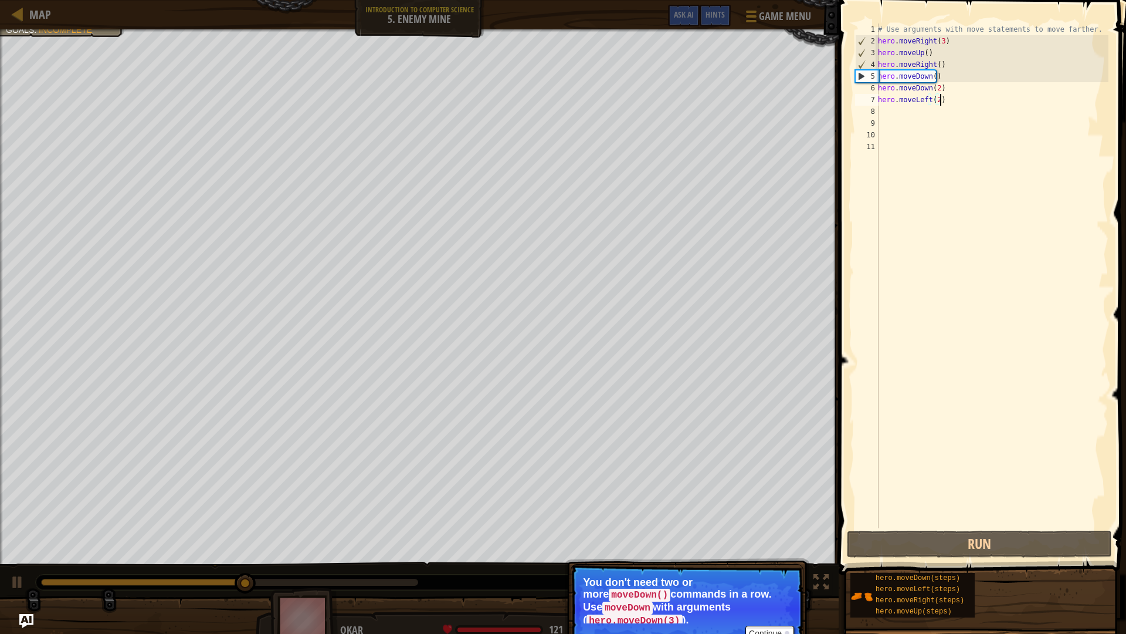
click at [943, 97] on div "# Use arguments with move statements to move farther. hero . moveRight ( 3 ) he…" at bounding box center [992, 287] width 233 height 528
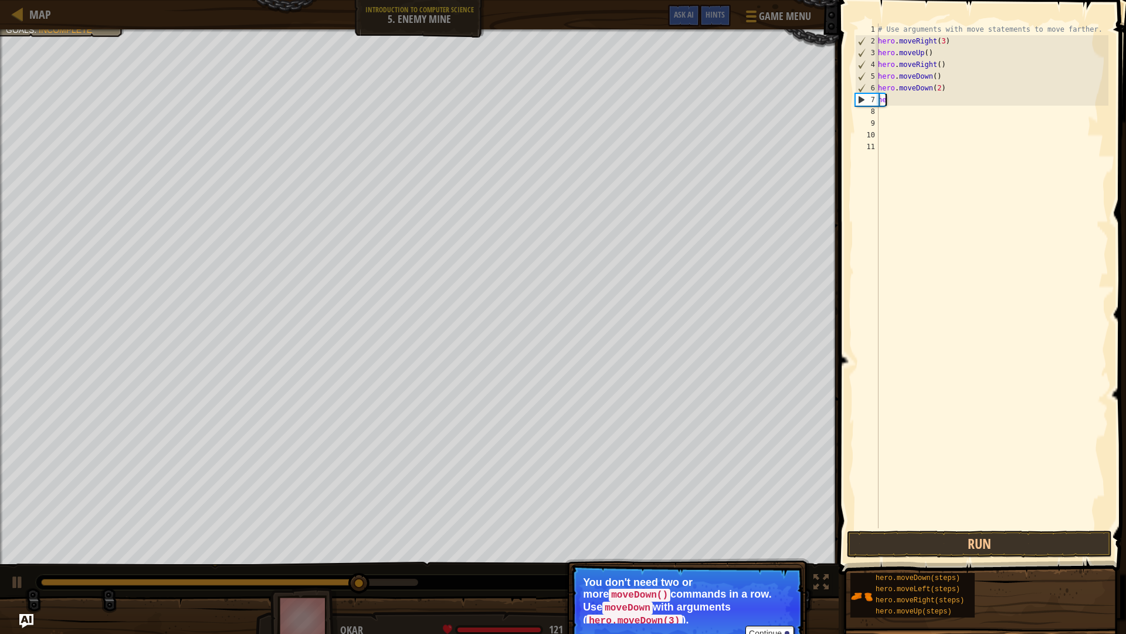
type textarea "h"
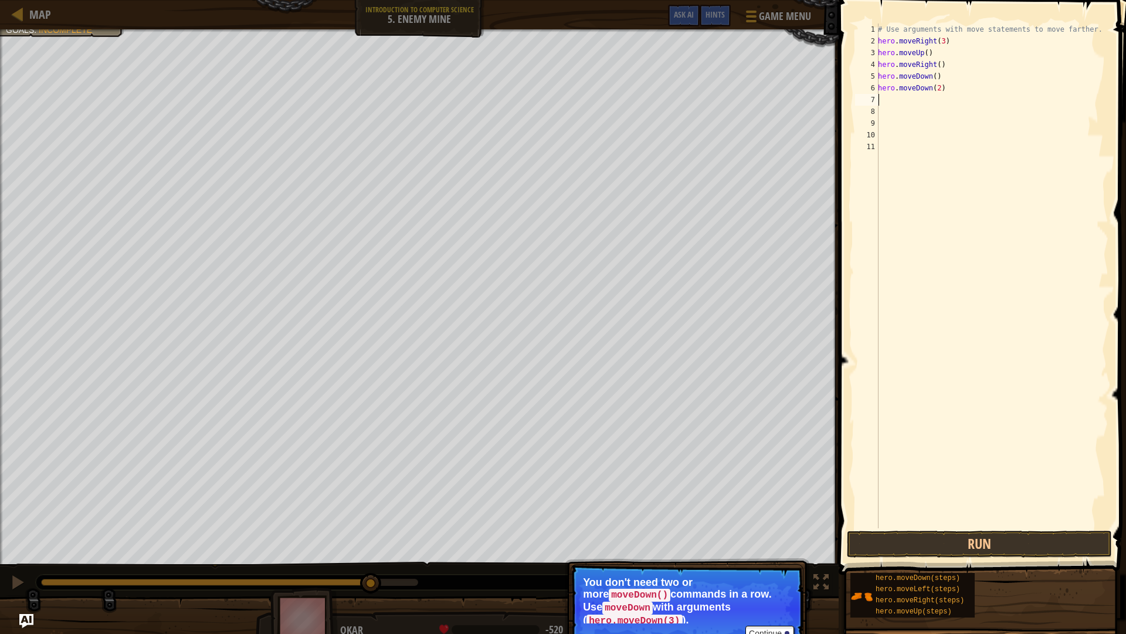
type textarea "h"
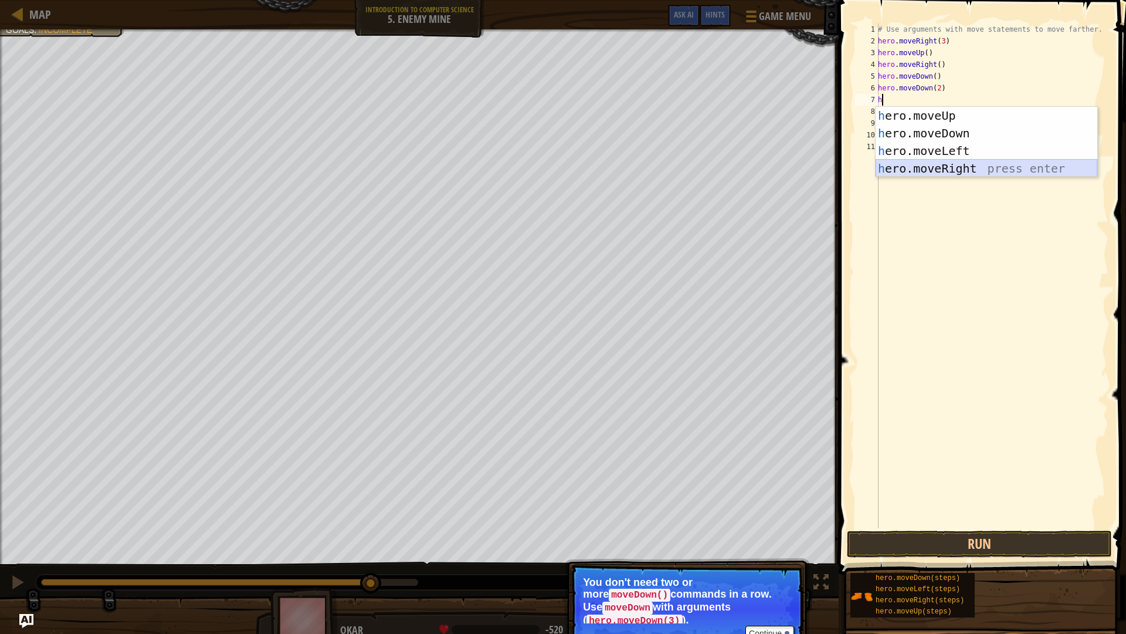
click at [953, 161] on div "h ero.moveUp press enter h ero.moveDown press enter h ero.moveLeft press enter …" at bounding box center [987, 160] width 222 height 106
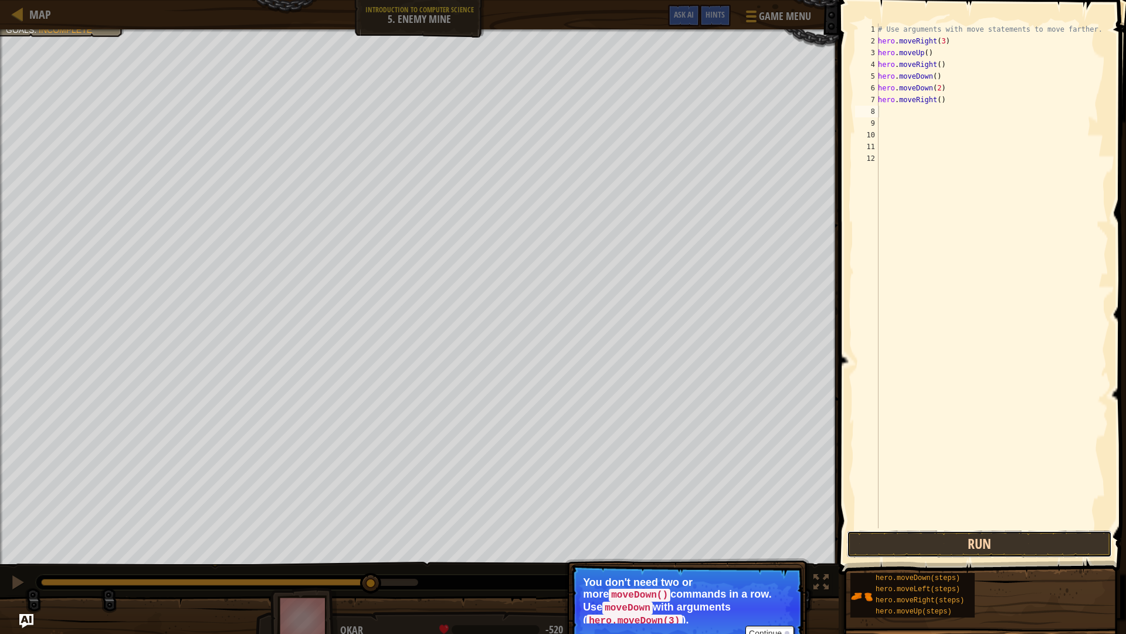
click at [981, 543] on button "Run" at bounding box center [979, 543] width 265 height 27
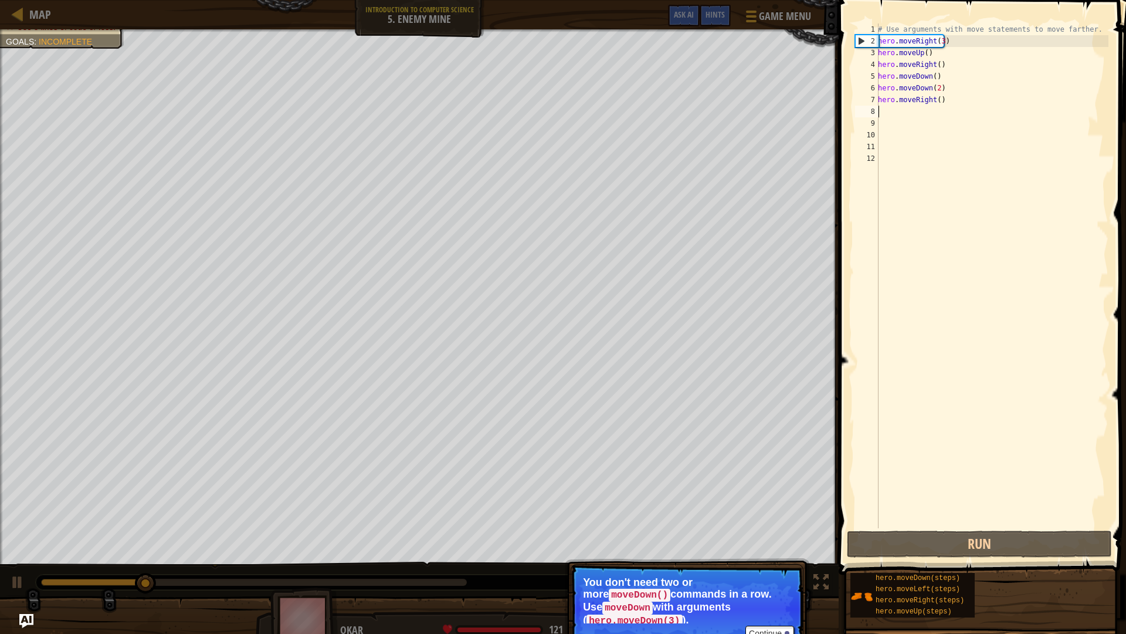
type textarea "h"
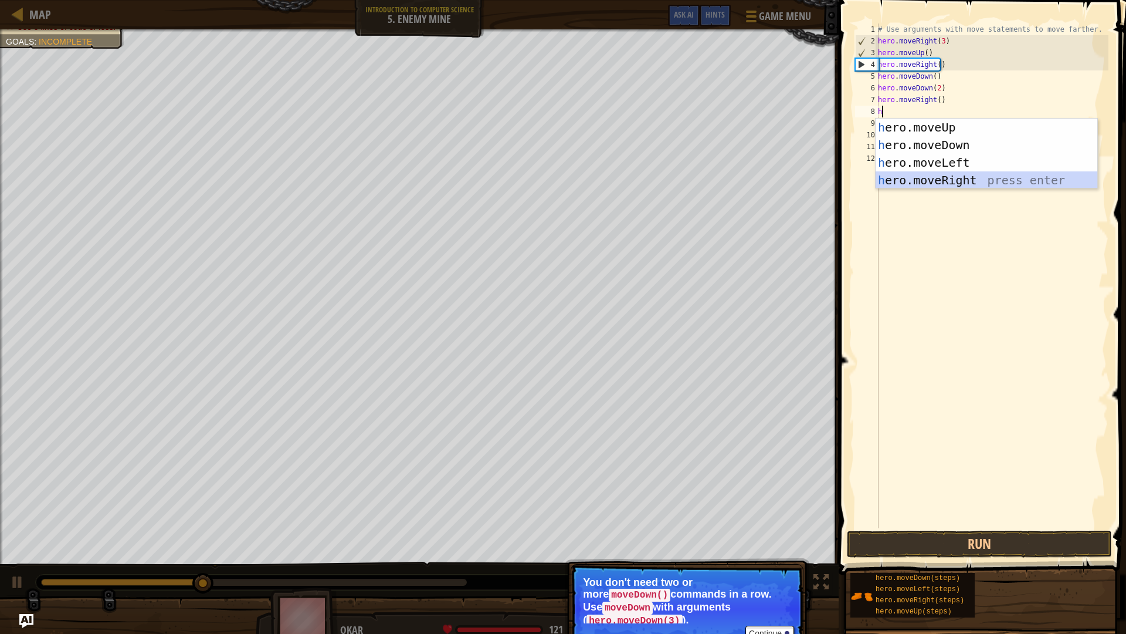
click at [939, 178] on div "h ero.moveUp press enter h ero.moveDown press enter h ero.moveLeft press enter …" at bounding box center [987, 171] width 222 height 106
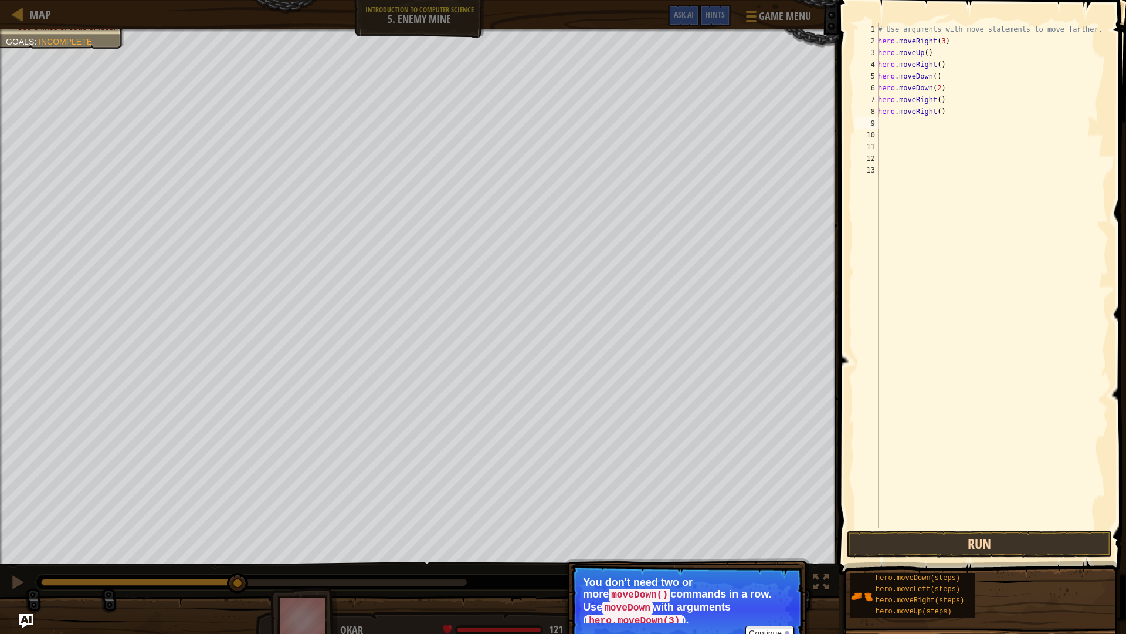
click at [990, 531] on button "Run" at bounding box center [979, 543] width 265 height 27
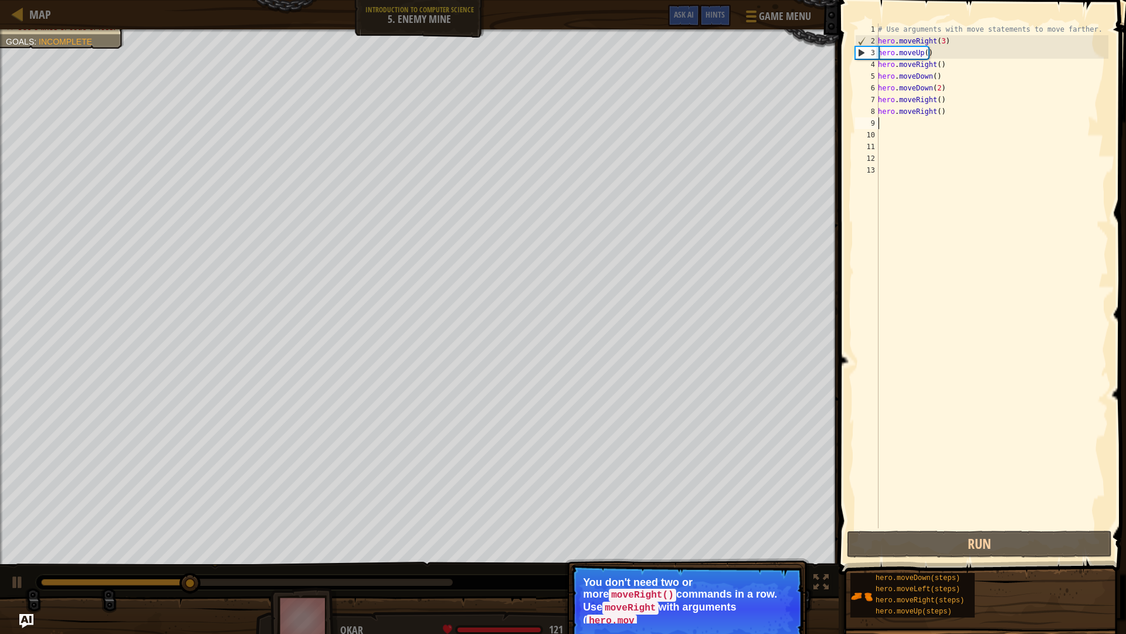
click at [800, 564] on p "Continue You don't need two or more moveRight() commands in a row. Use moveRigh…" at bounding box center [687, 608] width 233 height 89
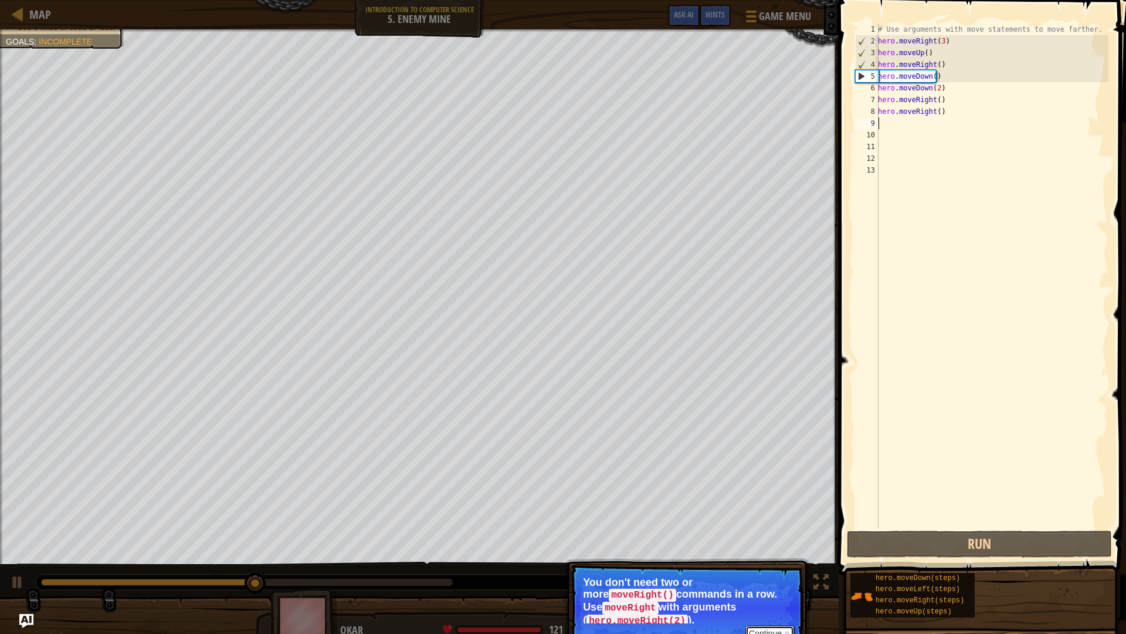
click at [788, 564] on button "Continue" at bounding box center [770, 632] width 49 height 15
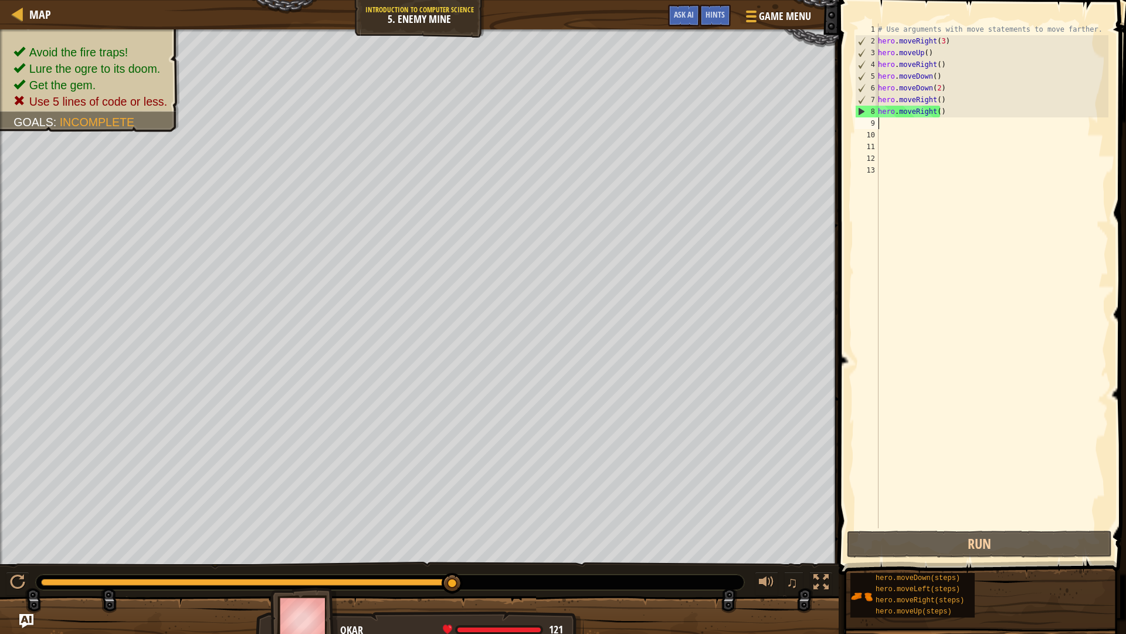
type textarea "h"
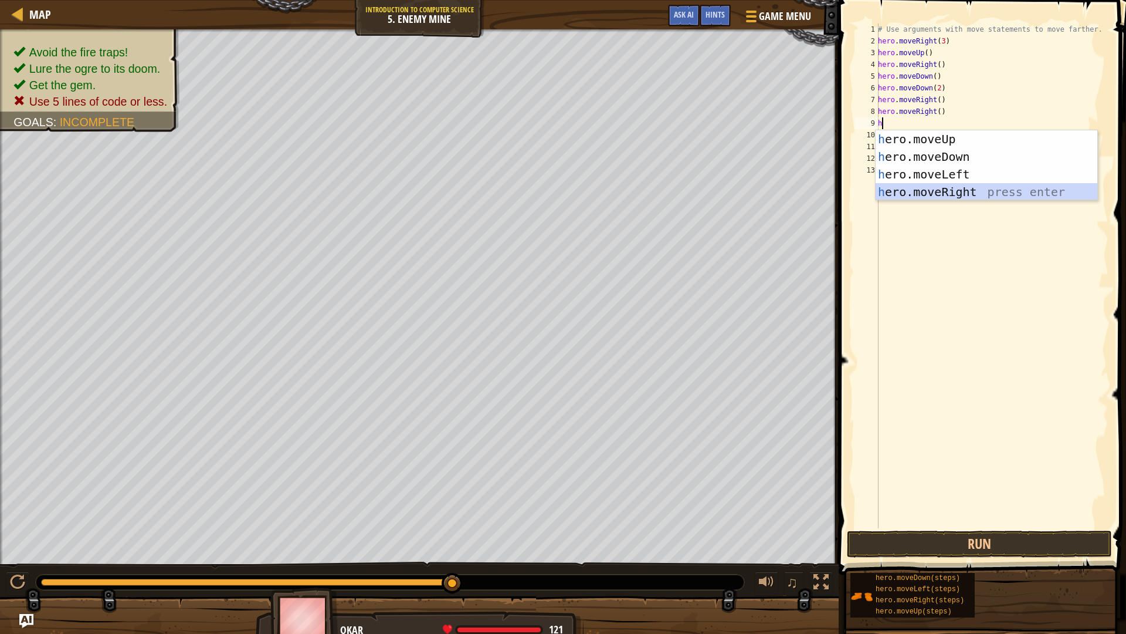
click at [950, 195] on div "h ero.moveUp press enter h ero.moveDown press enter h ero.moveLeft press enter …" at bounding box center [987, 183] width 222 height 106
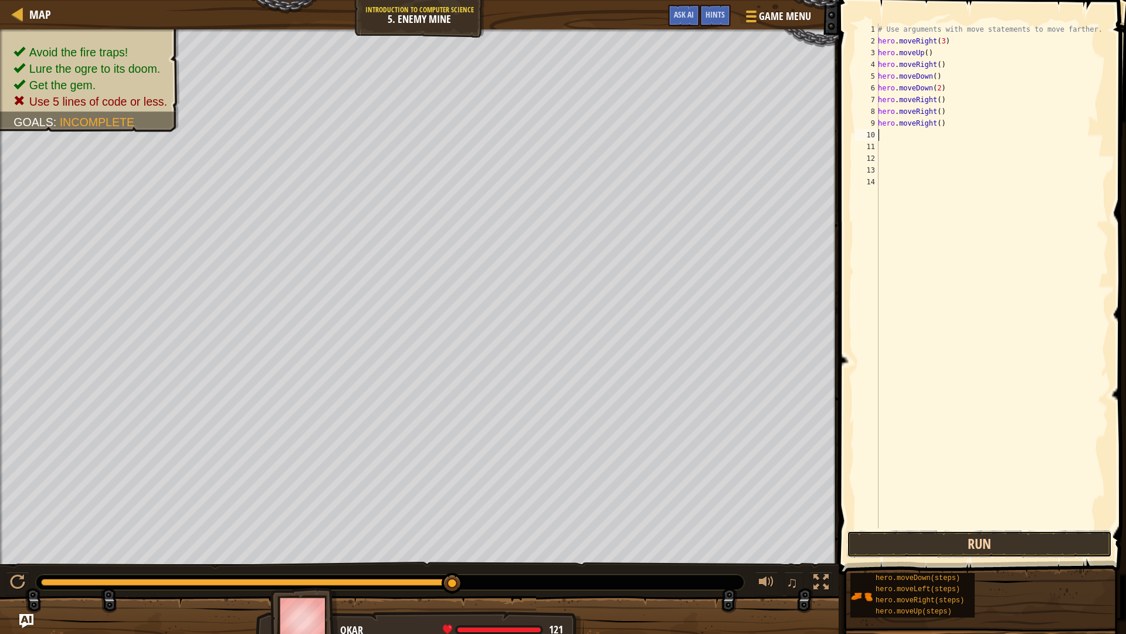
click at [1027, 550] on button "Run" at bounding box center [979, 543] width 265 height 27
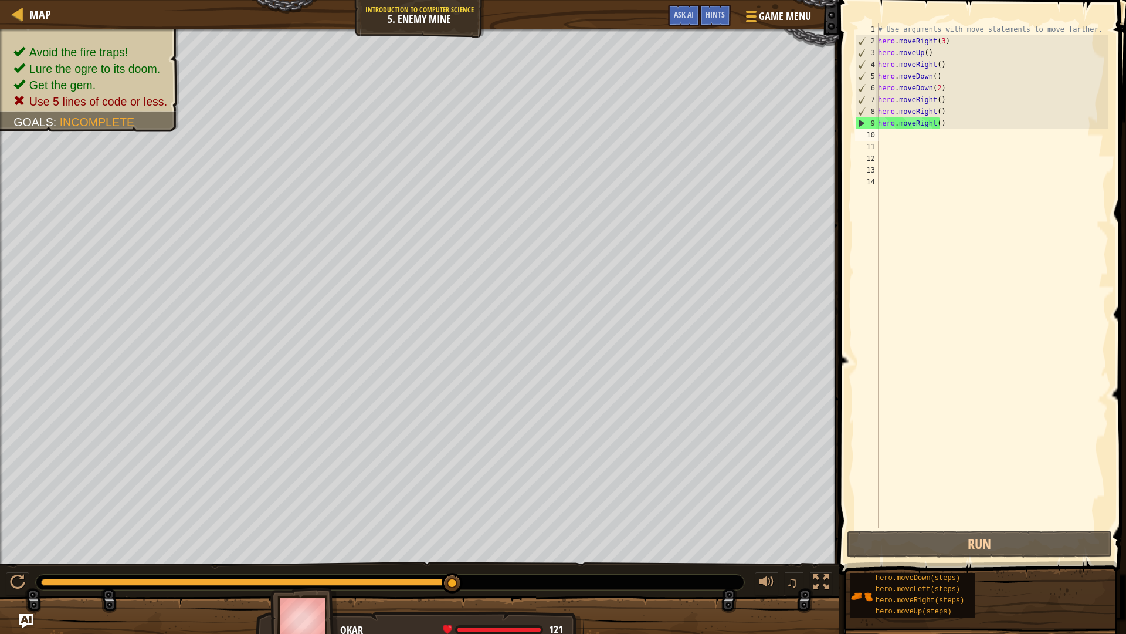
click at [948, 130] on div "# Use arguments with move statements to move farther. hero . moveRight ( 3 ) he…" at bounding box center [992, 287] width 233 height 528
click at [939, 121] on div "# Use arguments with move statements to move farther. hero . moveRight ( 3 ) he…" at bounding box center [992, 287] width 233 height 528
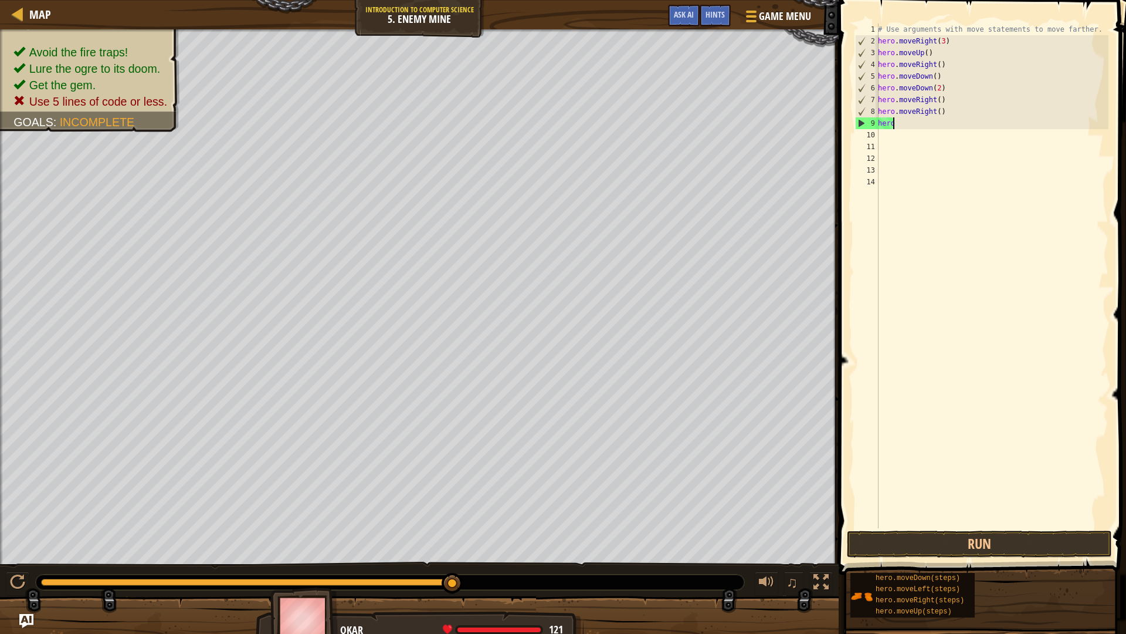
type textarea "h"
click at [948, 112] on div "# Use arguments with move statements to move farther. hero . moveRight ( 3 ) he…" at bounding box center [992, 287] width 233 height 528
type textarea "h"
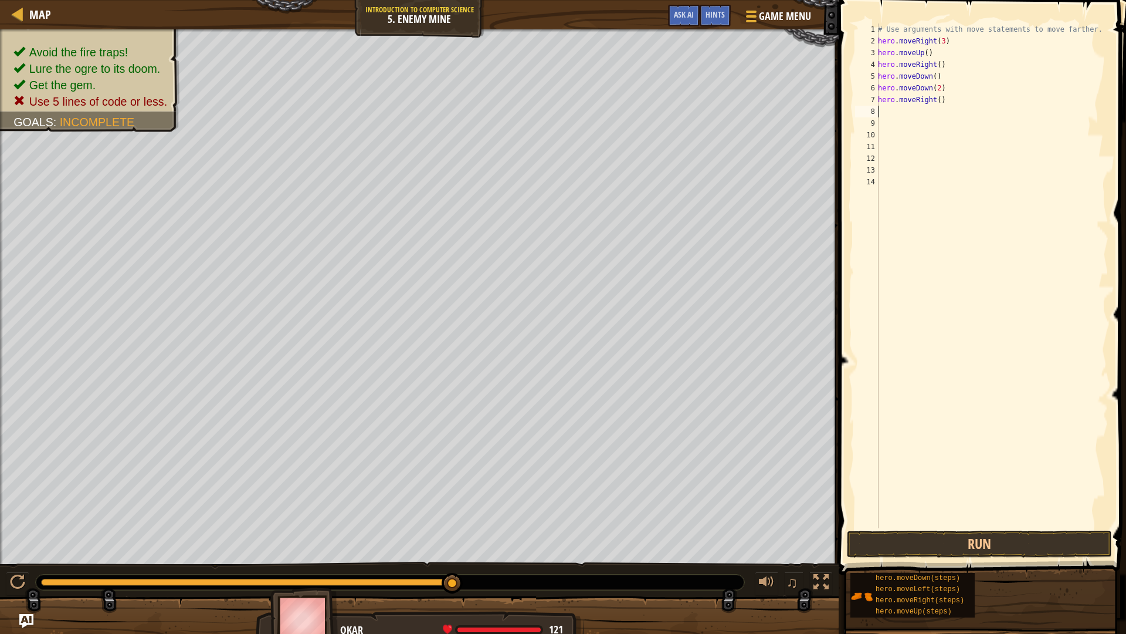
click at [935, 102] on div "# Use arguments with move statements to move farther. hero . moveRight ( 3 ) he…" at bounding box center [992, 287] width 233 height 528
click at [968, 547] on button "Run" at bounding box center [979, 543] width 265 height 27
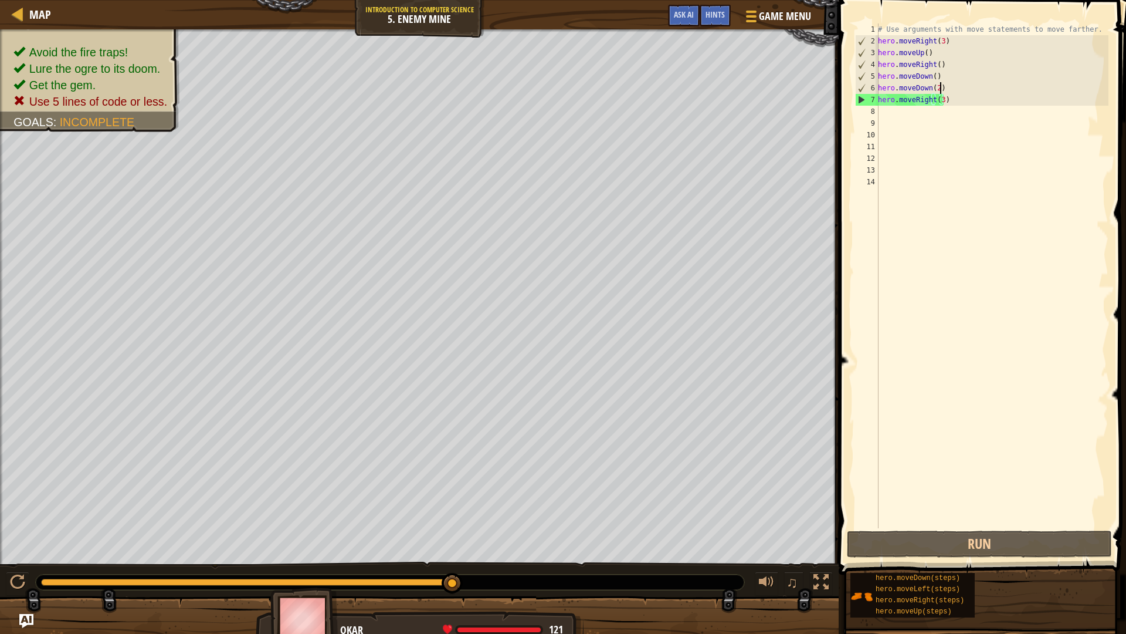
click at [942, 83] on div "# Use arguments with move statements to move farther. hero . moveRight ( 3 ) he…" at bounding box center [992, 287] width 233 height 528
click at [938, 74] on div "# Use arguments with move statements to move farther. hero . moveRight ( 3 ) he…" at bounding box center [992, 287] width 233 height 528
click at [937, 74] on div "# Use arguments with move statements to move farther. hero . moveRight ( 3 ) he…" at bounding box center [992, 287] width 233 height 528
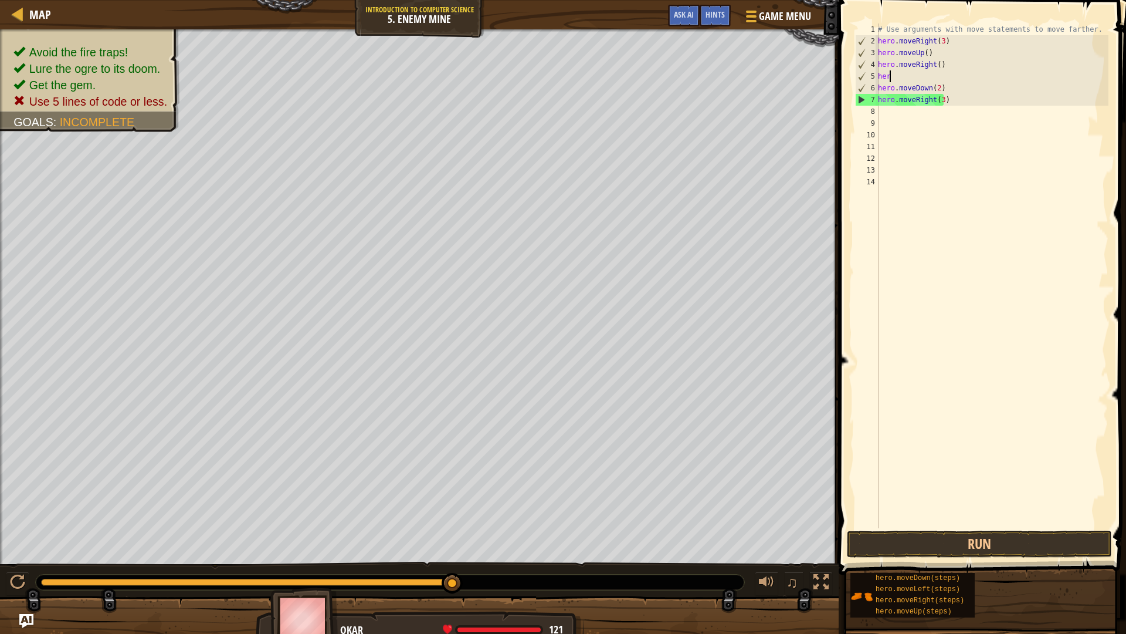
type textarea "h"
click at [934, 89] on div "# Use arguments with move statements to move farther. hero . moveRight ( 3 ) he…" at bounding box center [992, 287] width 233 height 528
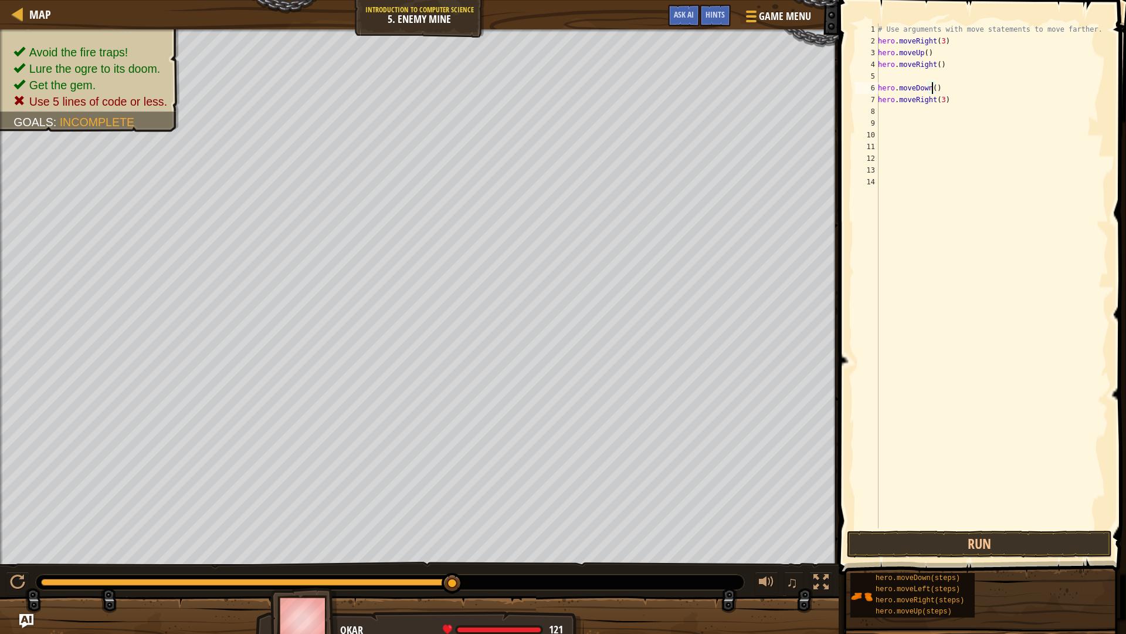
type textarea "hero.moveDown(3)"
click at [1030, 564] on div "hero.moveDown(steps) hero.moveLeft(steps) hero.moveRight(steps) hero.moveUp(ste…" at bounding box center [984, 595] width 268 height 46
click at [1044, 545] on button "Run" at bounding box center [979, 543] width 265 height 27
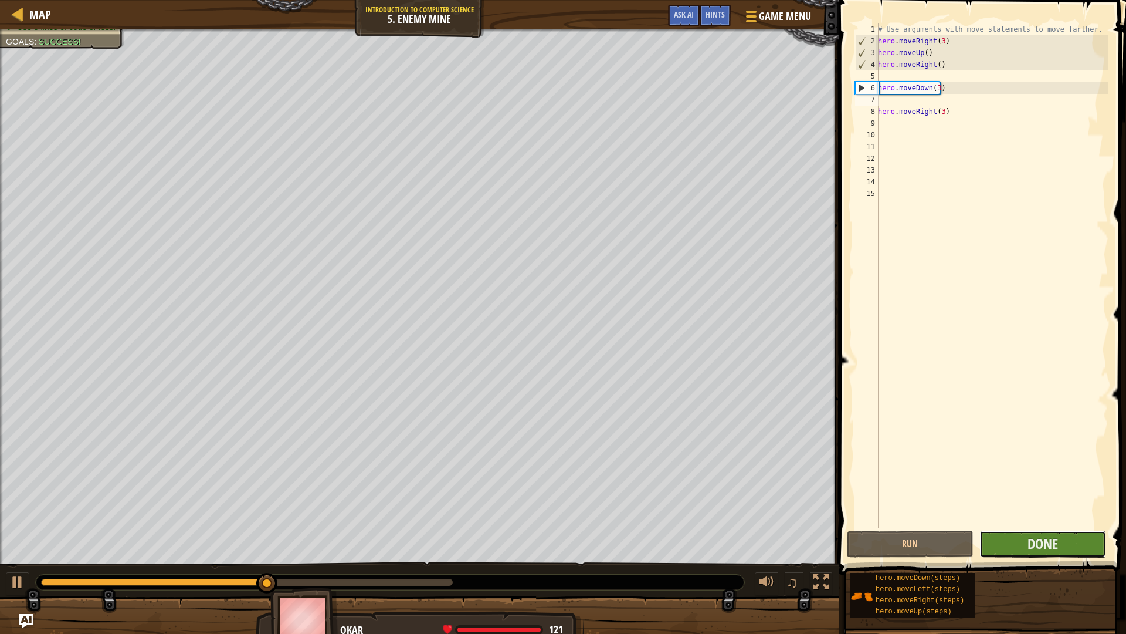
click at [1032, 533] on button "Done" at bounding box center [1043, 543] width 127 height 27
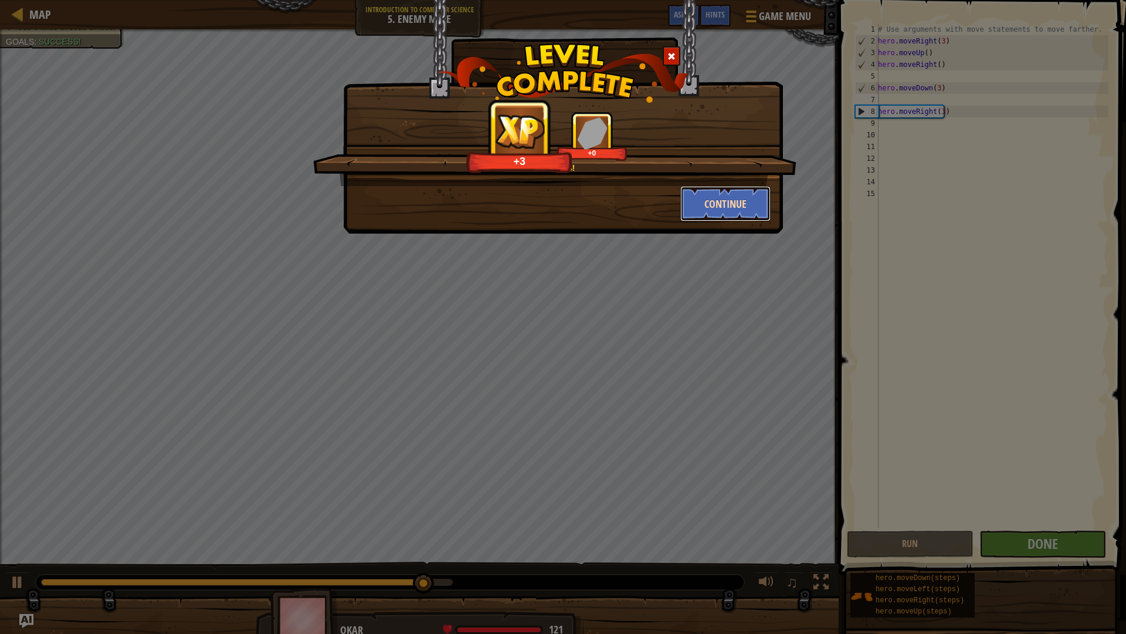
click at [710, 205] on button "Continue" at bounding box center [725, 203] width 91 height 35
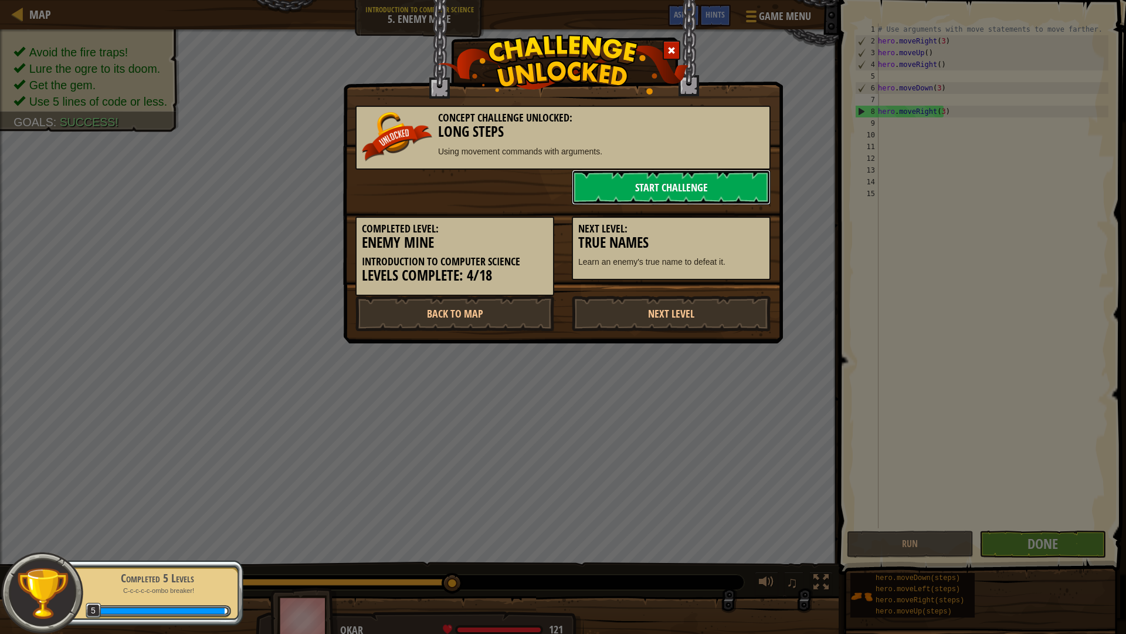
click at [687, 194] on link "Start Challenge" at bounding box center [671, 187] width 199 height 35
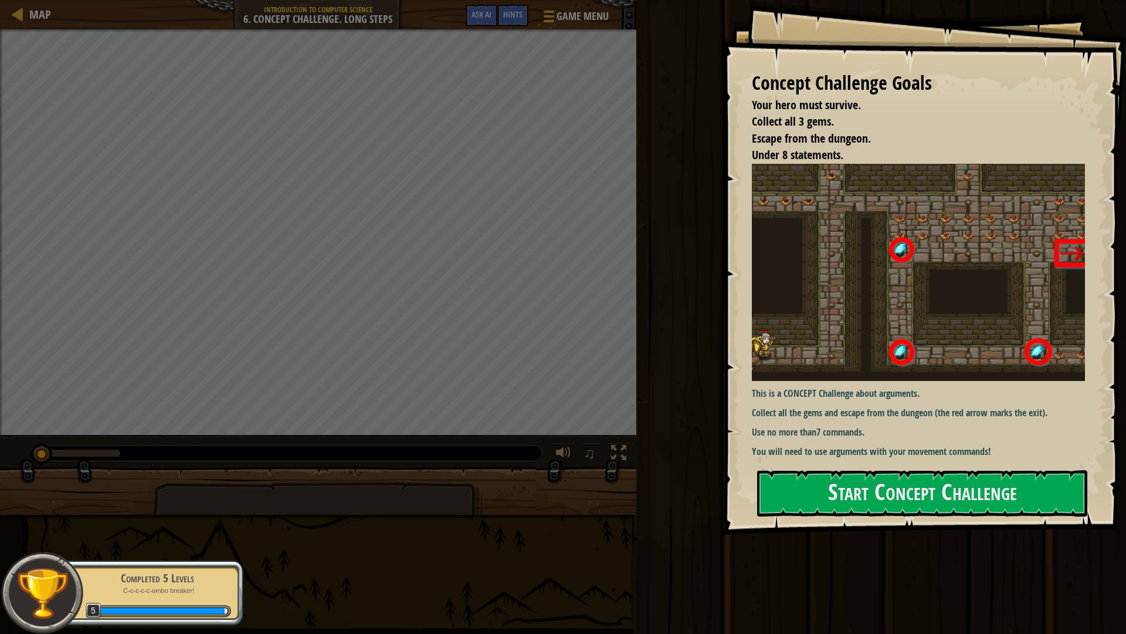
drag, startPoint x: 910, startPoint y: 273, endPoint x: 918, endPoint y: 318, distance: 45.9
click at [909, 273] on img at bounding box center [923, 273] width 342 height 218
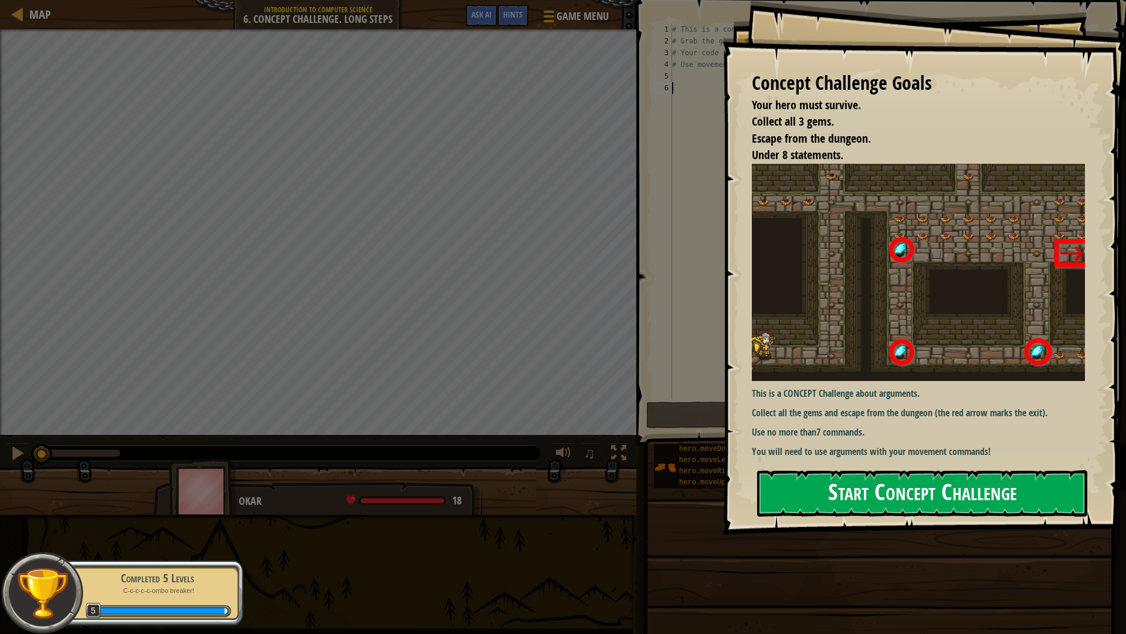
click at [970, 502] on button "Start Concept Challenge" at bounding box center [922, 493] width 330 height 46
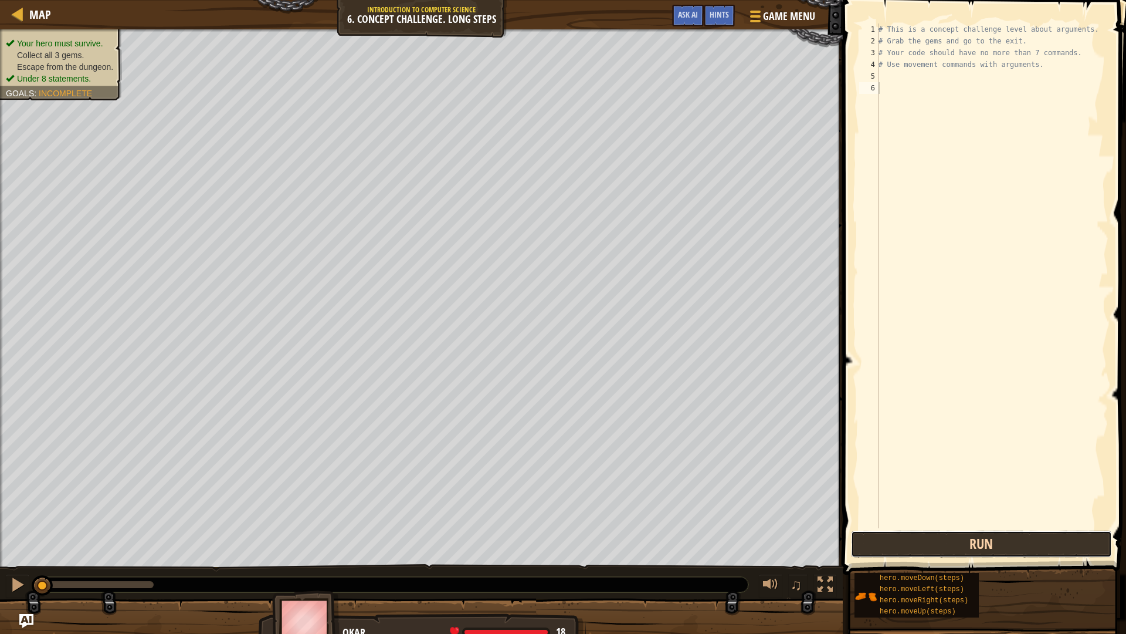
click at [982, 553] on button "Run" at bounding box center [981, 543] width 261 height 27
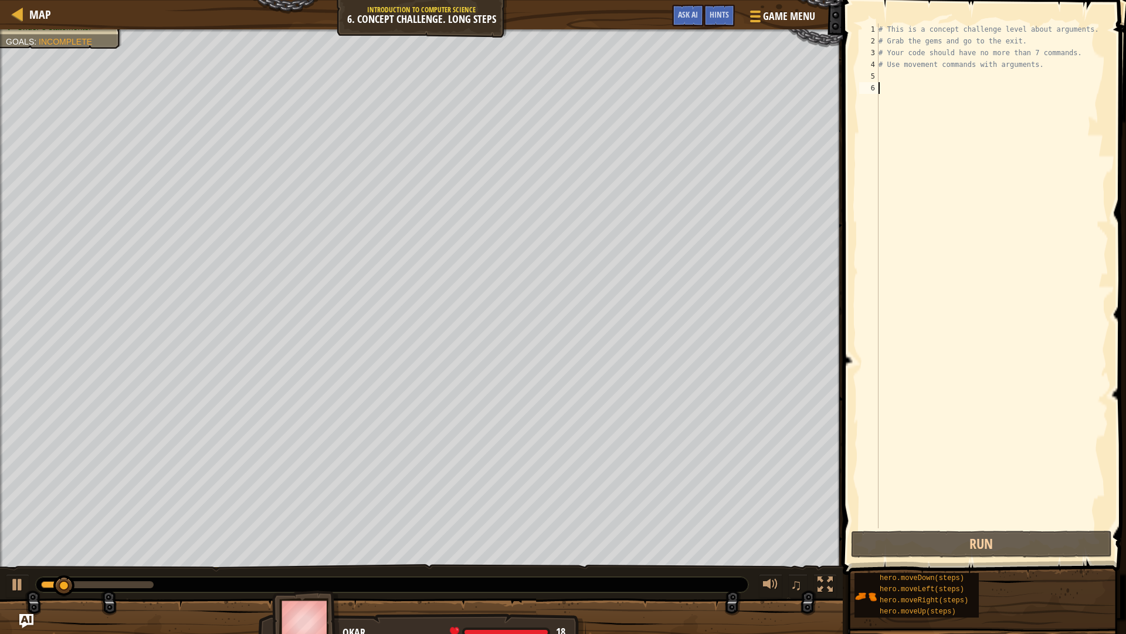
type textarea "h"
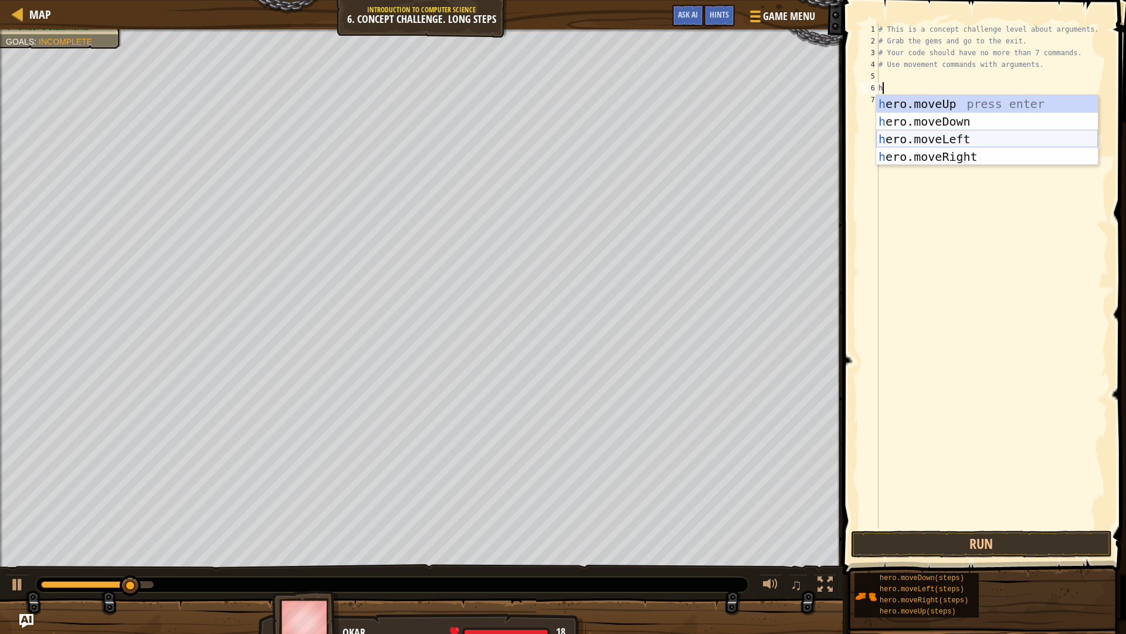
click at [969, 143] on div "h ero.moveUp press enter h ero.moveDown press enter h ero.moveLeft press enter …" at bounding box center [987, 148] width 222 height 106
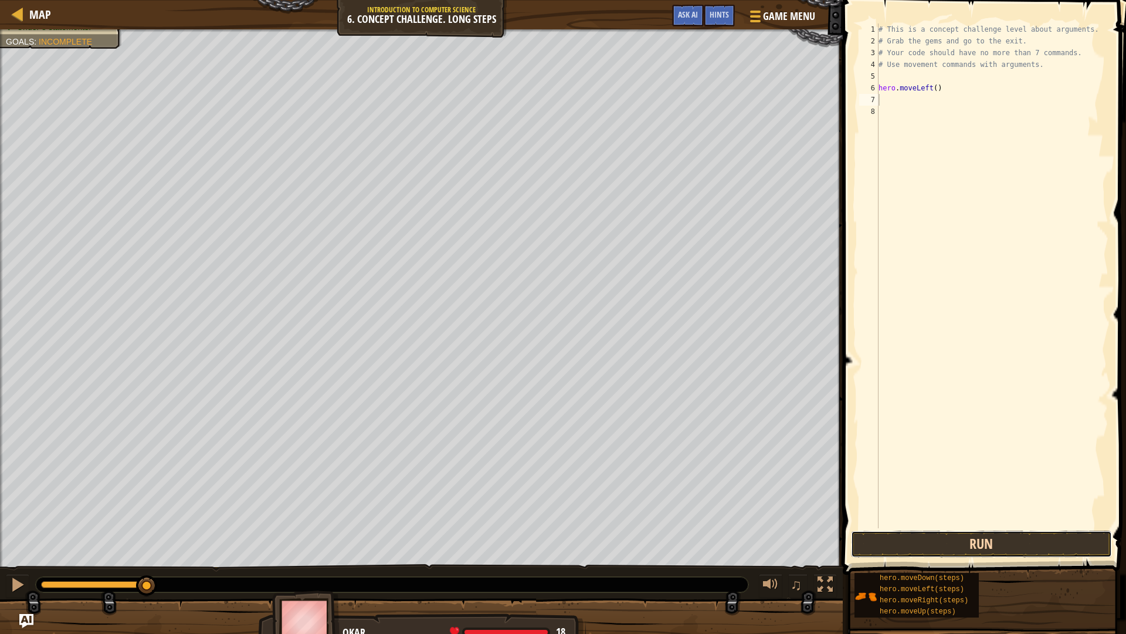
click at [1038, 553] on button "Run" at bounding box center [981, 543] width 261 height 27
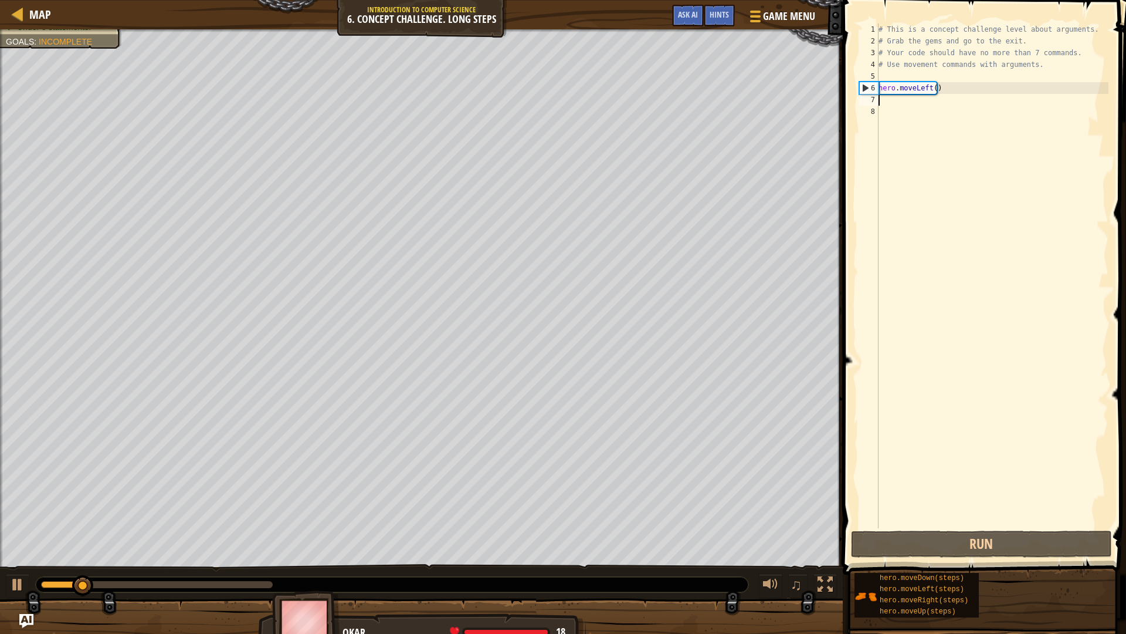
click at [951, 97] on div "# This is a concept challenge level about arguments. # Grab the gems and go to …" at bounding box center [992, 287] width 232 height 528
click at [873, 6] on div "1 2 3 4 5 6 7 8 # This is a concept challenge level about arguments. # Grab the…" at bounding box center [982, 310] width 287 height 609
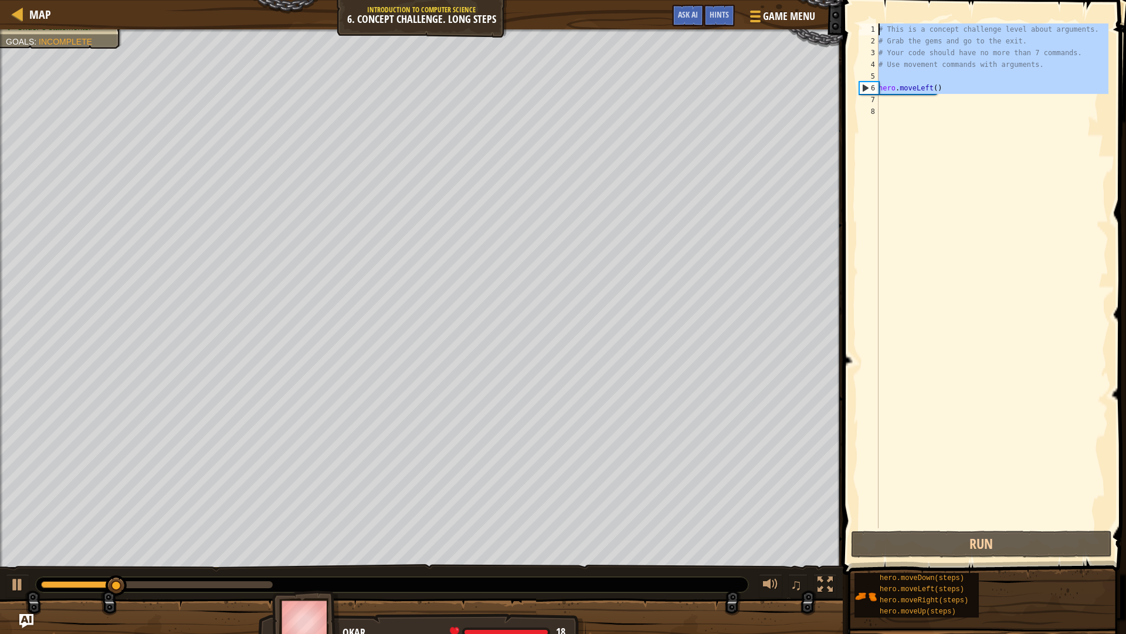
click at [940, 90] on div "# This is a concept challenge level about arguments. # Grab the gems and go to …" at bounding box center [992, 275] width 232 height 504
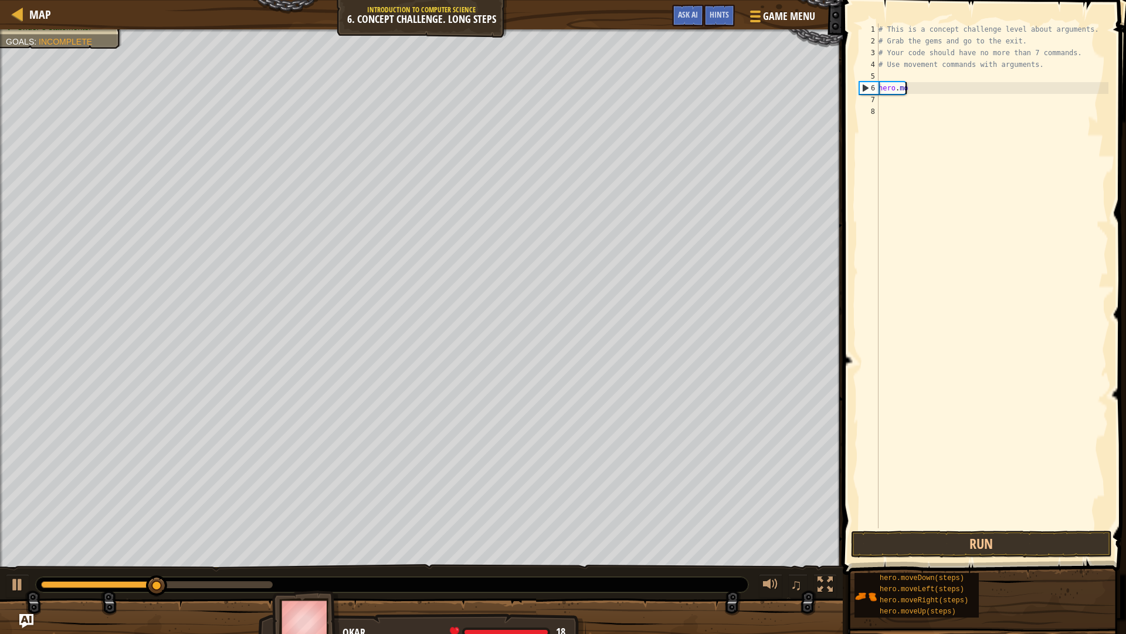
type textarea "h"
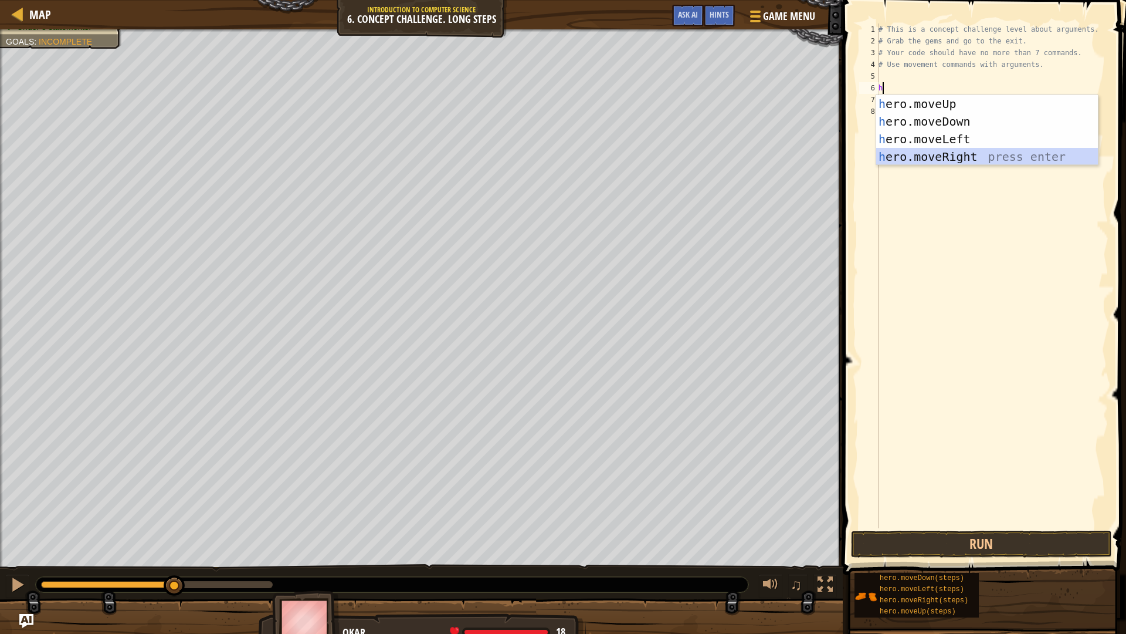
click at [996, 152] on div "h ero.moveUp press enter h ero.moveDown press enter h ero.moveLeft press enter …" at bounding box center [987, 148] width 222 height 106
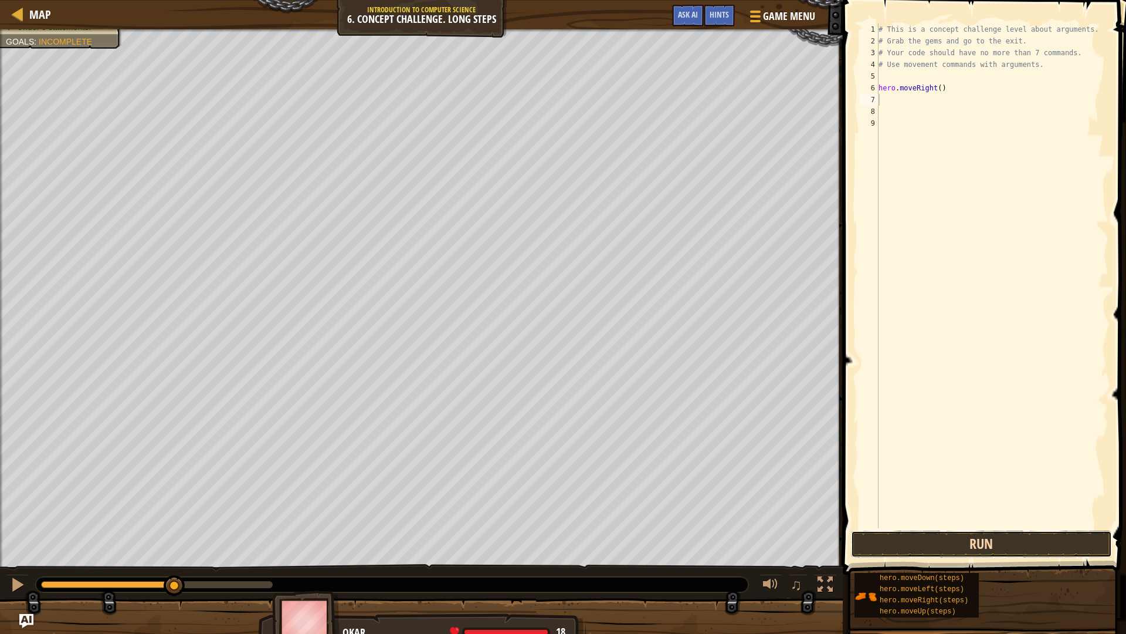
click at [1054, 540] on button "Run" at bounding box center [981, 543] width 261 height 27
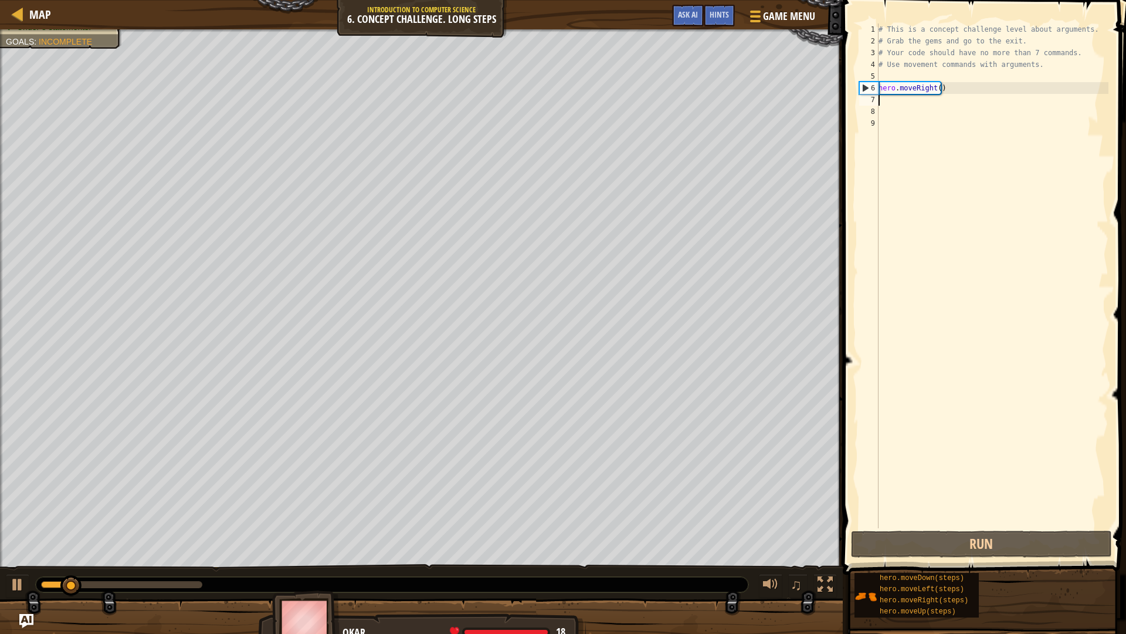
type textarea "h"
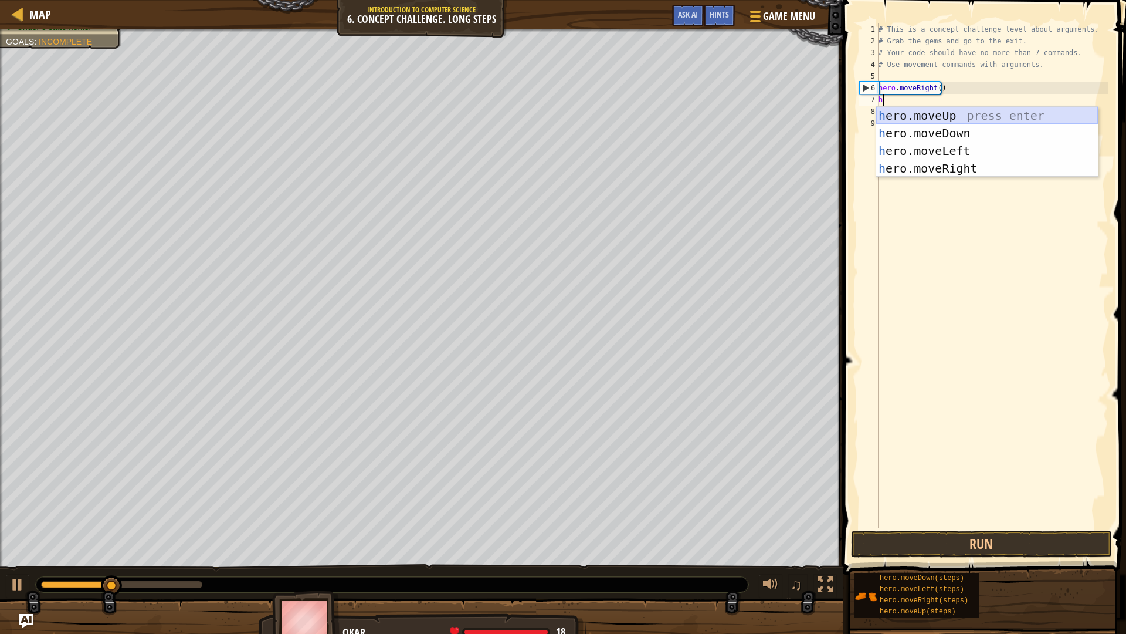
click at [1030, 114] on div "h ero.moveUp press enter h ero.moveDown press enter h ero.moveLeft press enter …" at bounding box center [987, 160] width 222 height 106
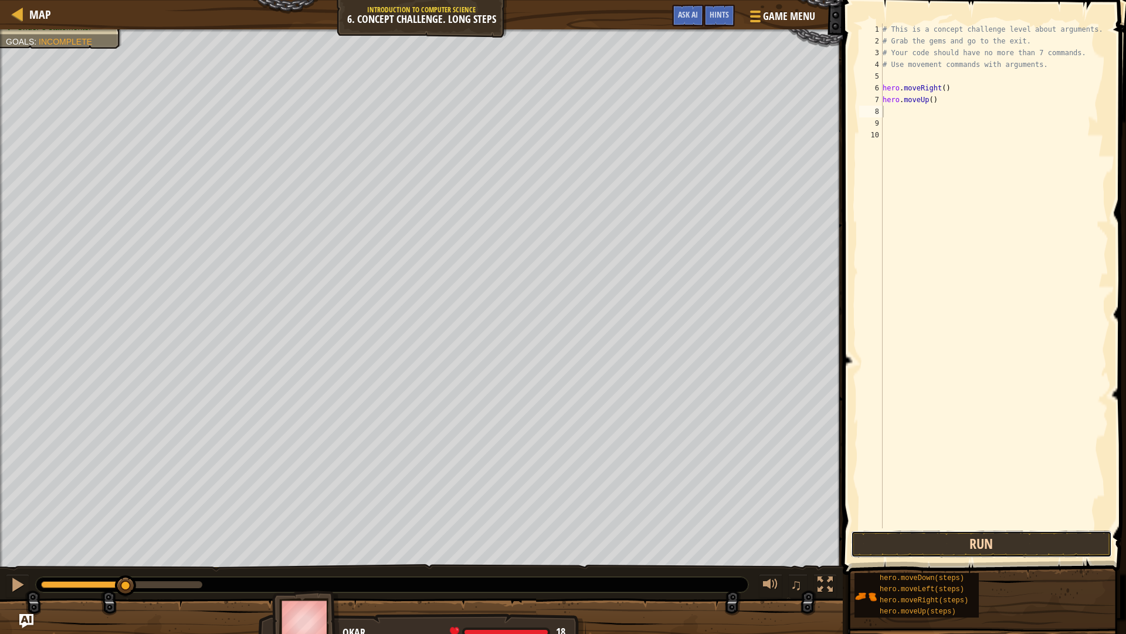
click at [1025, 543] on button "Run" at bounding box center [981, 543] width 261 height 27
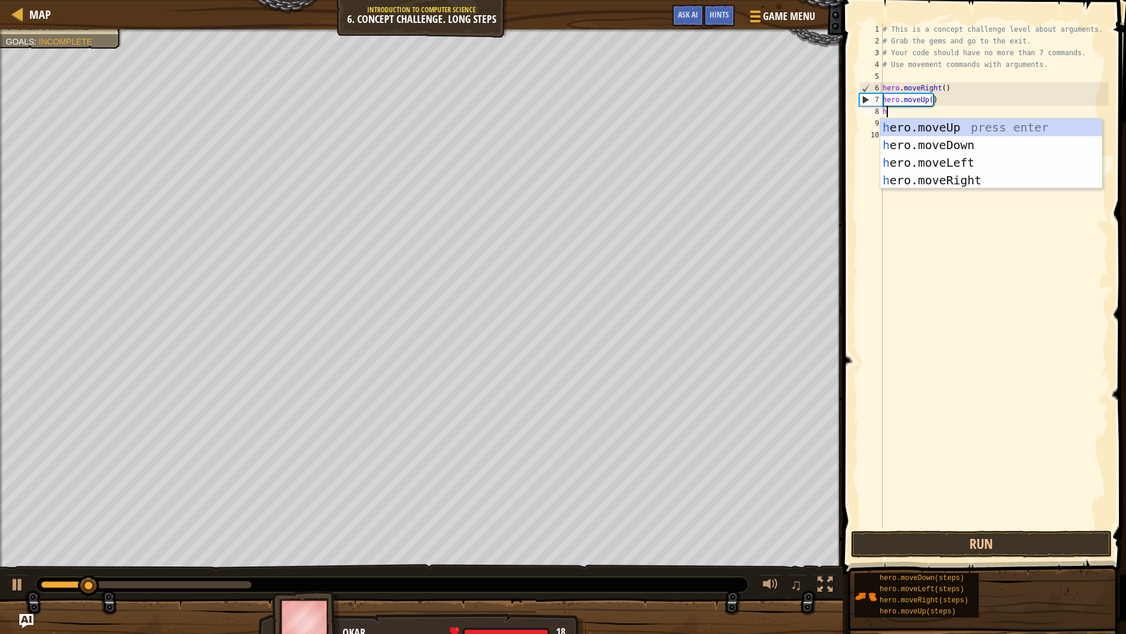
click at [930, 97] on div "# This is a concept challenge level about arguments. # Grab the gems and go to …" at bounding box center [994, 287] width 229 height 528
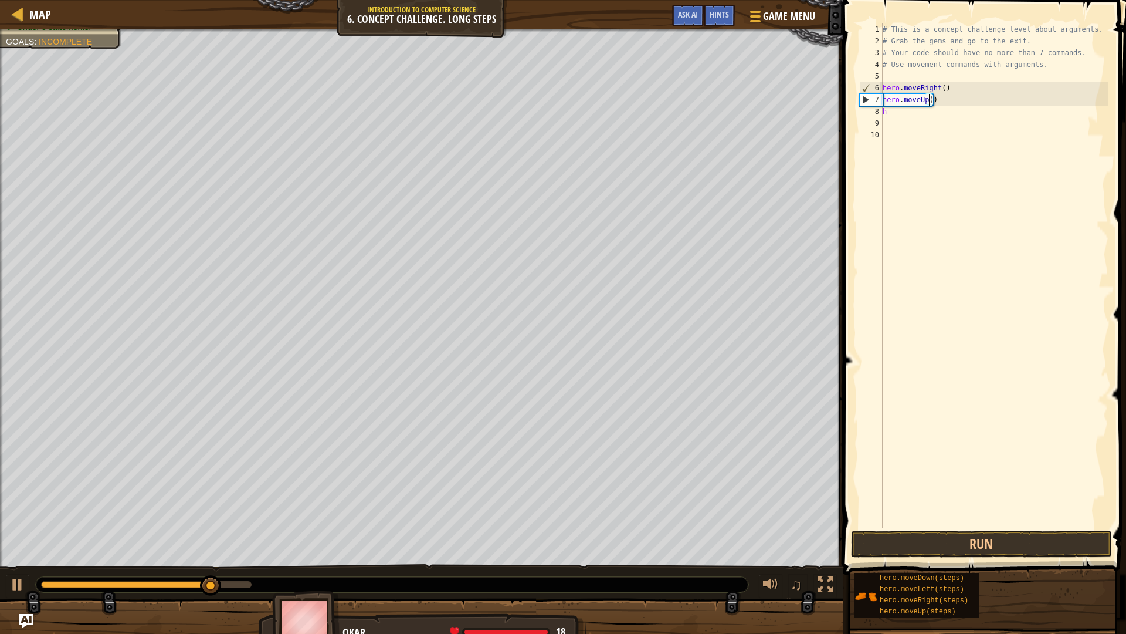
type textarea "hero.moveUp(3)"
drag, startPoint x: 885, startPoint y: 120, endPoint x: 902, endPoint y: 125, distance: 18.4
click at [892, 121] on div "# This is a concept challenge level about arguments. # Grab the gems and go to …" at bounding box center [994, 287] width 229 height 528
type textarea "h"
drag, startPoint x: 893, startPoint y: 112, endPoint x: 887, endPoint y: 111, distance: 6.0
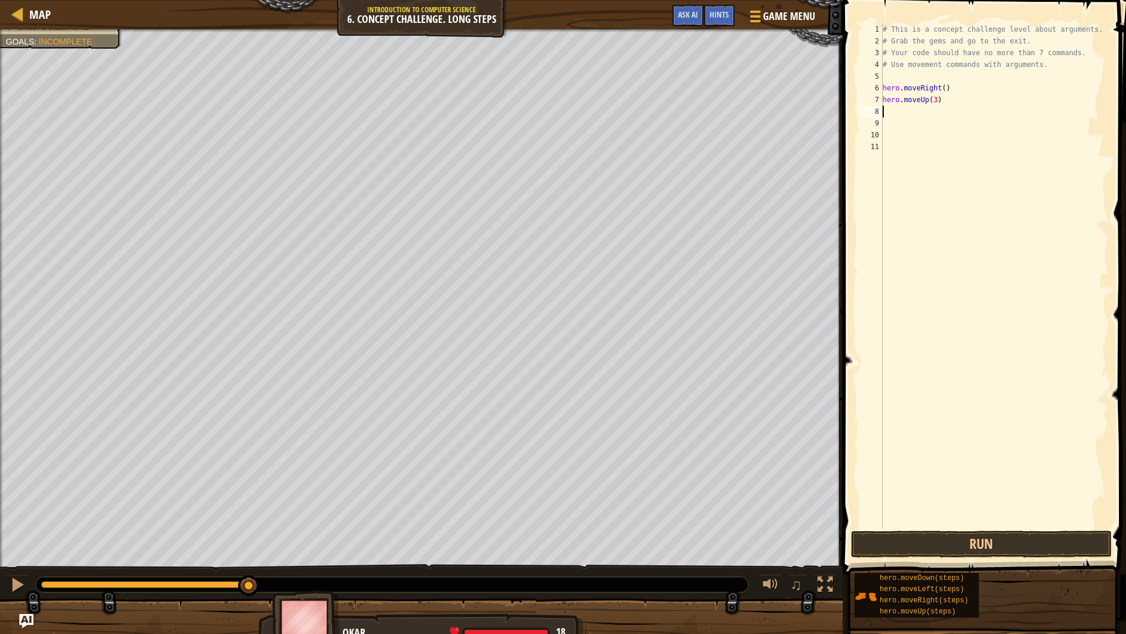
click at [887, 111] on div "# This is a concept challenge level about arguments. # Grab the gems and go to …" at bounding box center [994, 287] width 229 height 528
click at [985, 534] on button "Run" at bounding box center [981, 543] width 261 height 27
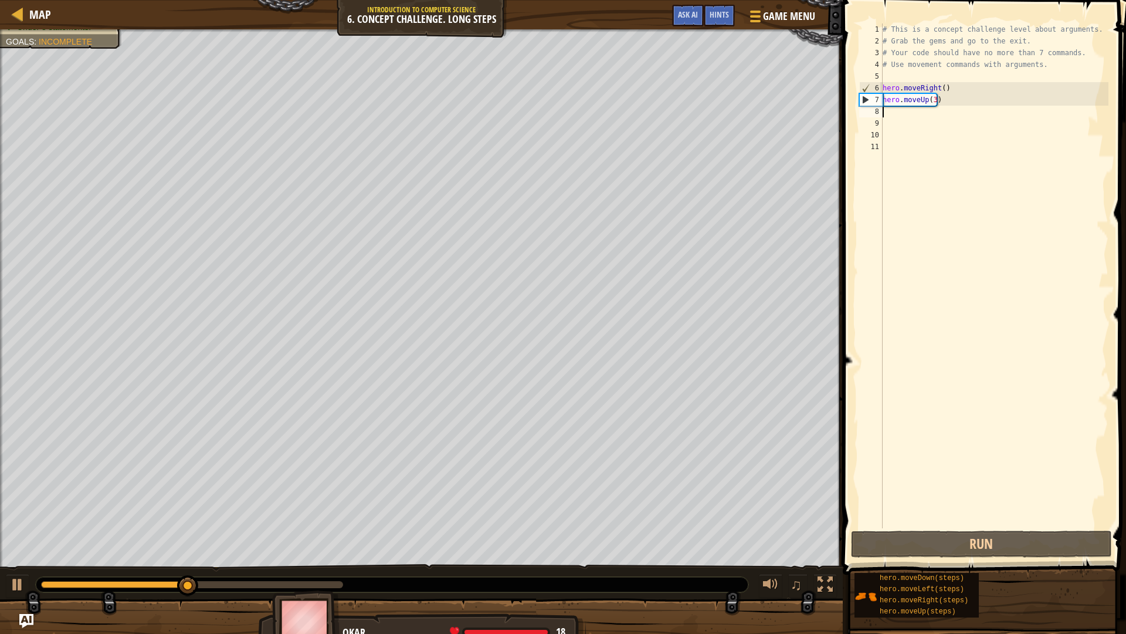
type textarea "h"
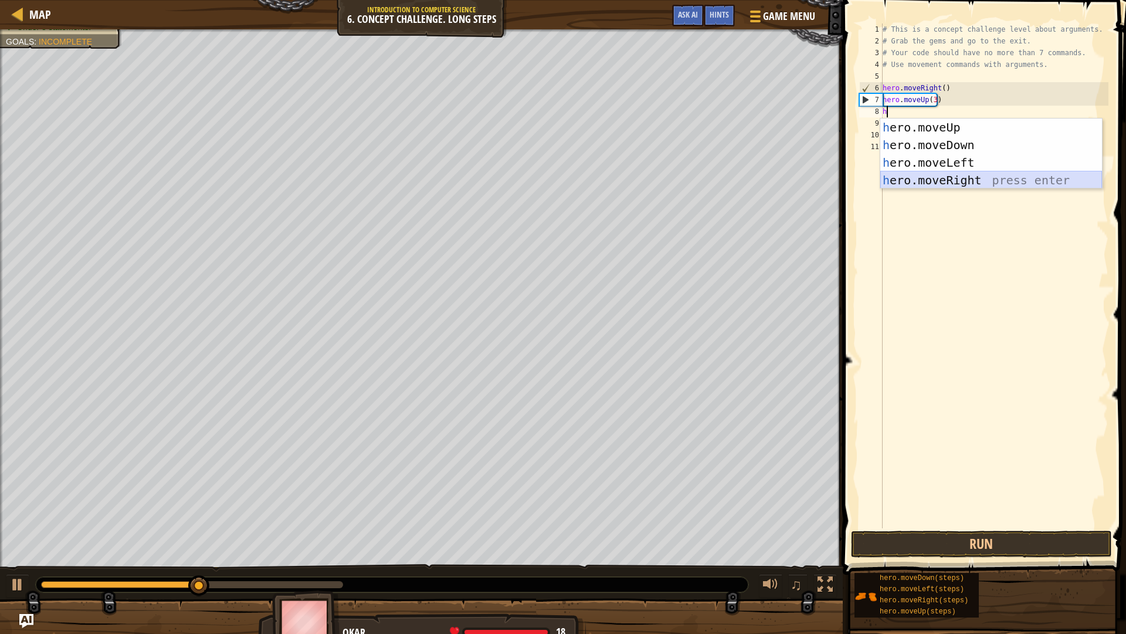
click at [1012, 183] on div "h ero.moveUp press enter h ero.moveDown press enter h ero.moveLeft press enter …" at bounding box center [991, 171] width 222 height 106
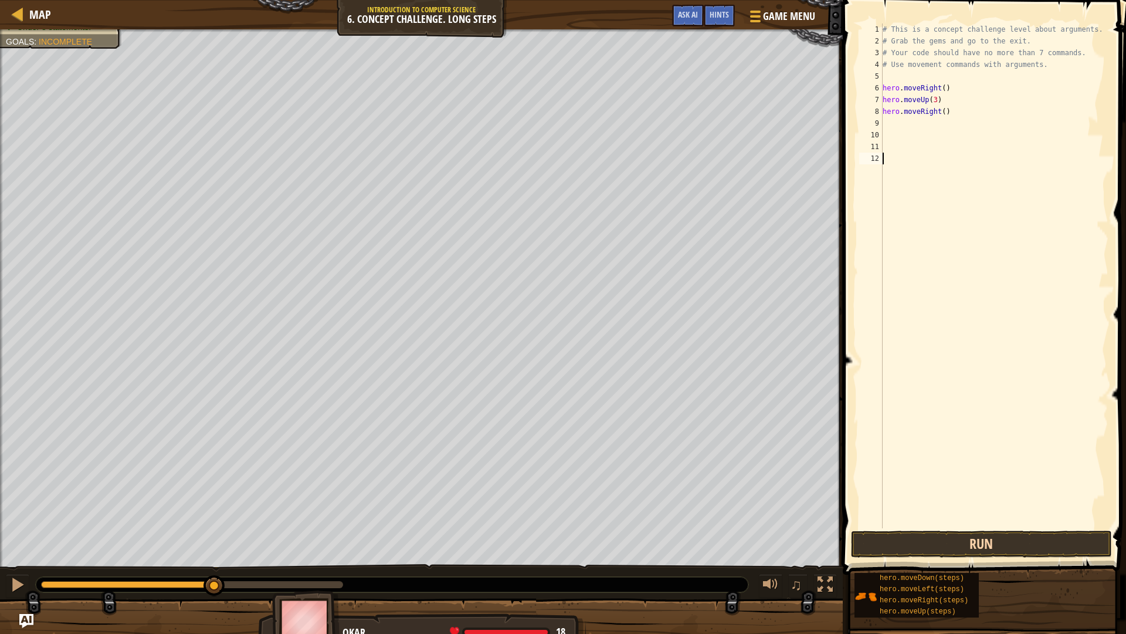
drag, startPoint x: 971, startPoint y: 517, endPoint x: 963, endPoint y: 547, distance: 31.0
click at [968, 525] on div "# This is a concept challenge level about arguments. # Grab the gems and go to …" at bounding box center [994, 287] width 229 height 528
click at [961, 548] on button "Run" at bounding box center [981, 543] width 261 height 27
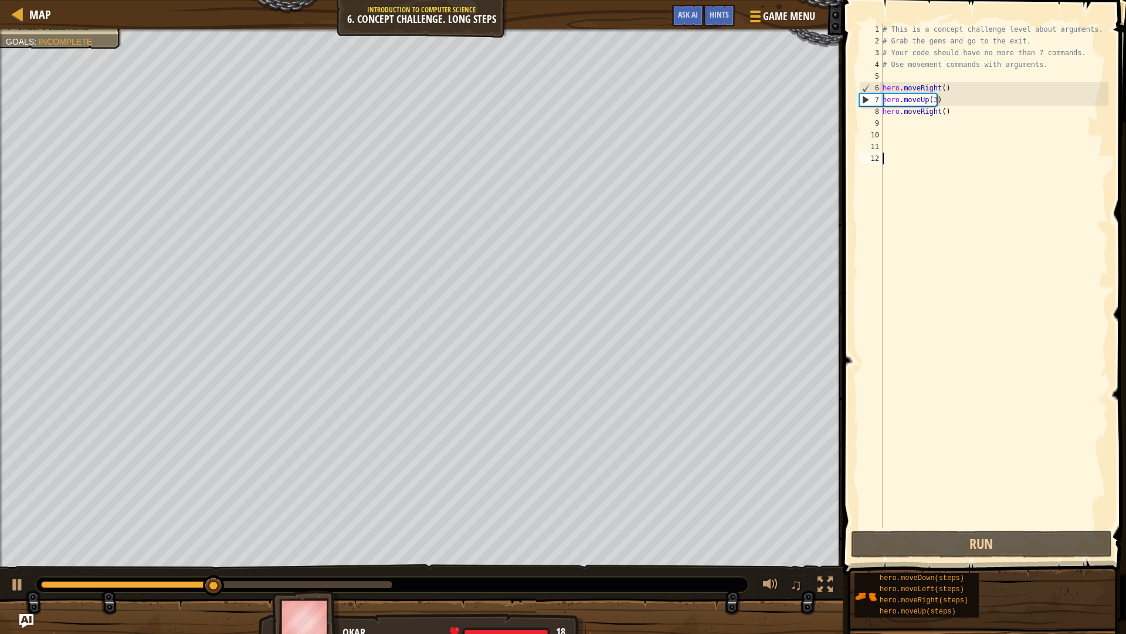
click at [938, 108] on div "# This is a concept challenge level about arguments. # Grab the gems and go to …" at bounding box center [994, 287] width 229 height 528
click at [937, 117] on div "# This is a concept challenge level about arguments. # Grab the gems and go to …" at bounding box center [994, 287] width 229 height 528
click at [944, 113] on div "# This is a concept challenge level about arguments. # Grab the gems and go to …" at bounding box center [994, 287] width 229 height 528
click at [939, 112] on div "# This is a concept challenge level about arguments. # Grab the gems and go to …" at bounding box center [994, 287] width 229 height 528
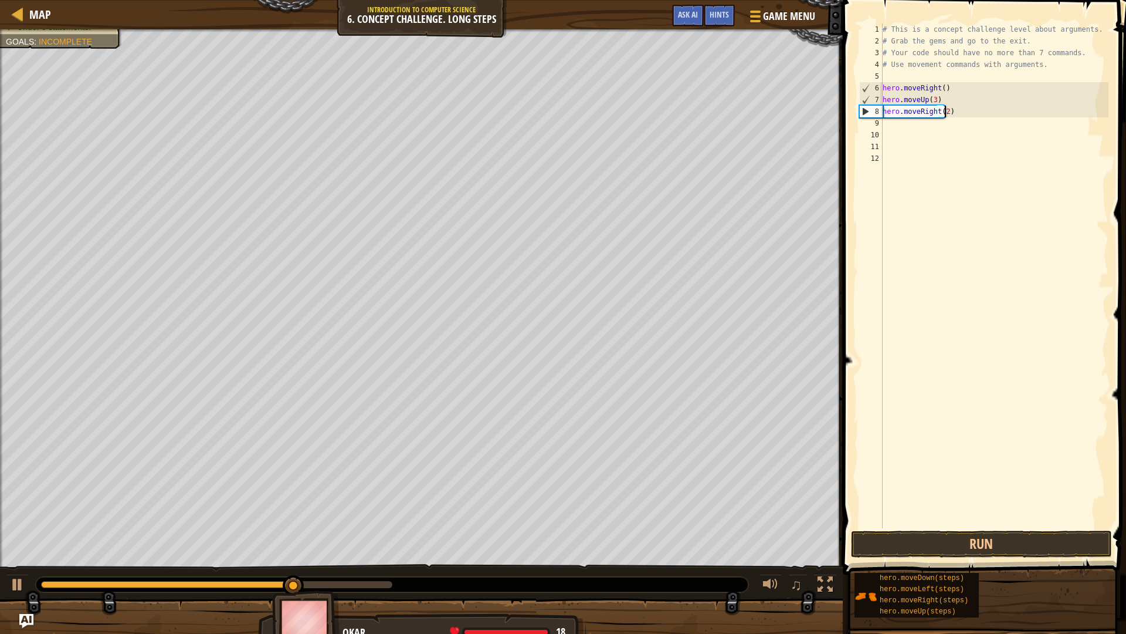
scroll to position [5, 5]
type textarea "hero.moveRight(2)"
click at [1003, 529] on span at bounding box center [985, 270] width 293 height 609
click at [1012, 538] on button "Run" at bounding box center [981, 543] width 261 height 27
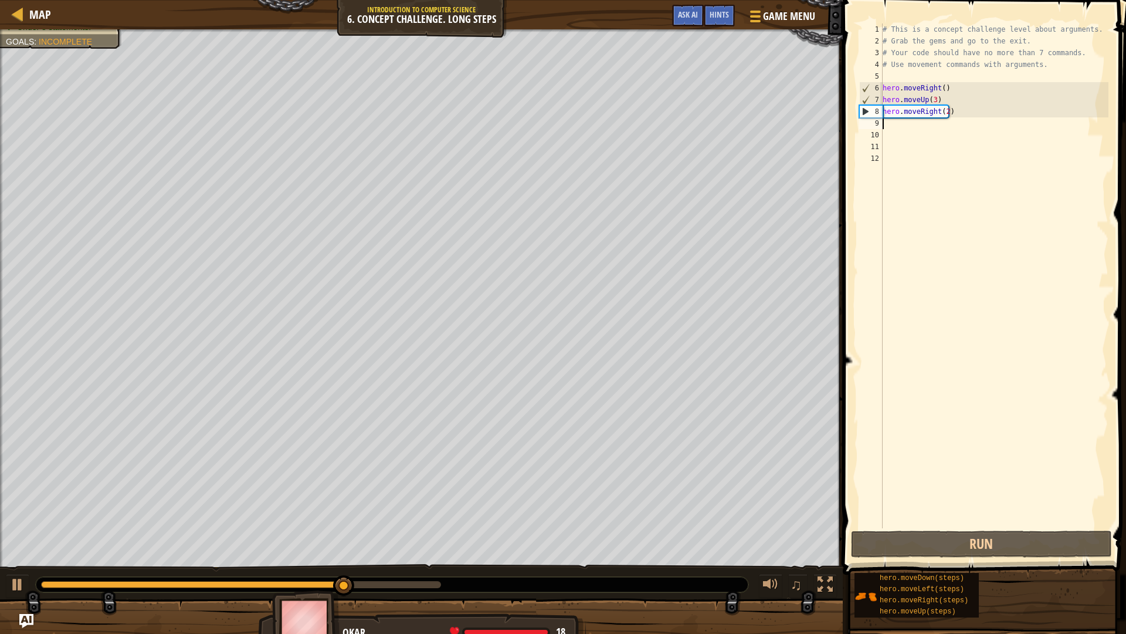
drag, startPoint x: 909, startPoint y: 127, endPoint x: 901, endPoint y: 131, distance: 8.7
click at [907, 128] on div "# This is a concept challenge level about arguments. # Grab the gems and go to …" at bounding box center [994, 287] width 229 height 528
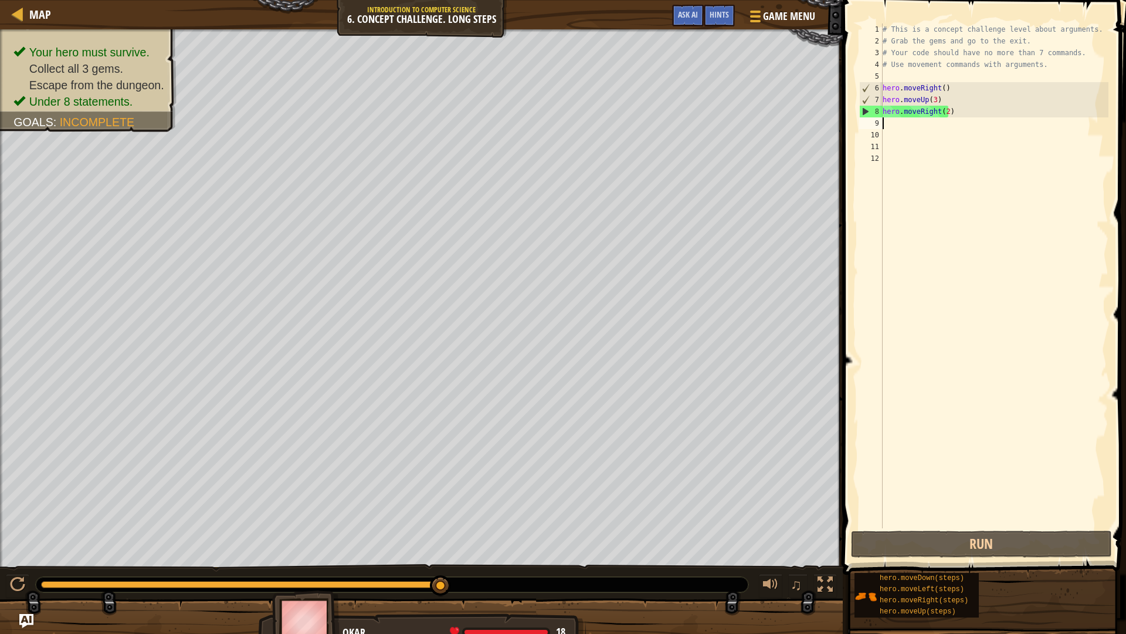
type textarea "h"
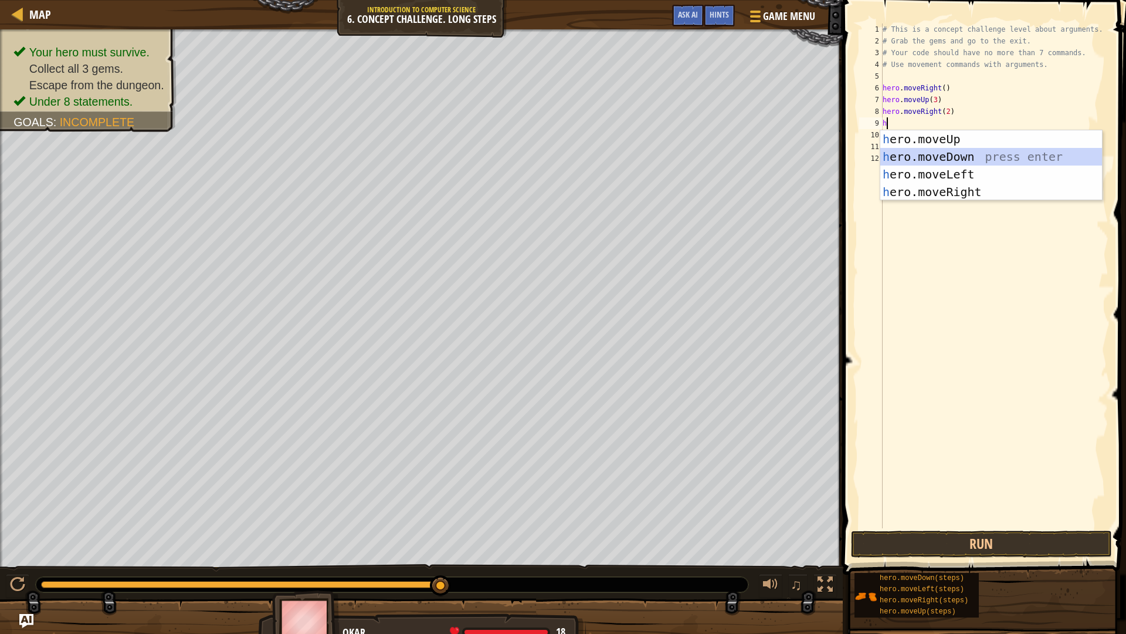
click at [983, 158] on div "h ero.moveUp press enter h ero.moveDown press enter h ero.moveLeft press enter …" at bounding box center [991, 183] width 222 height 106
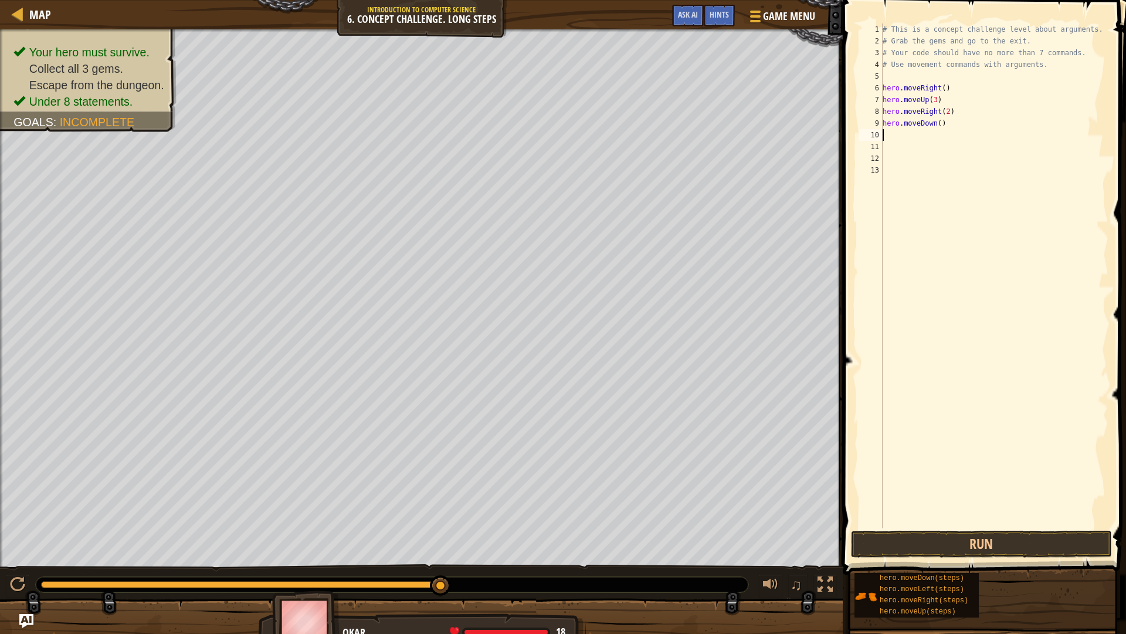
click at [937, 123] on div "# This is a concept challenge level about arguments. # Grab the gems and go to …" at bounding box center [994, 287] width 229 height 528
type textarea "hero.moveDown(2)"
drag, startPoint x: 994, startPoint y: 570, endPoint x: 1013, endPoint y: 525, distance: 48.6
click at [1004, 546] on div "Hints Videos 1 2 3 4 5 6 7 8 9 10 11 12 13 14 # This is a concept challenge lev…" at bounding box center [982, 314] width 287 height 628
click at [1013, 525] on div "# This is a concept challenge level about arguments. # Grab the gems and go to …" at bounding box center [994, 287] width 229 height 528
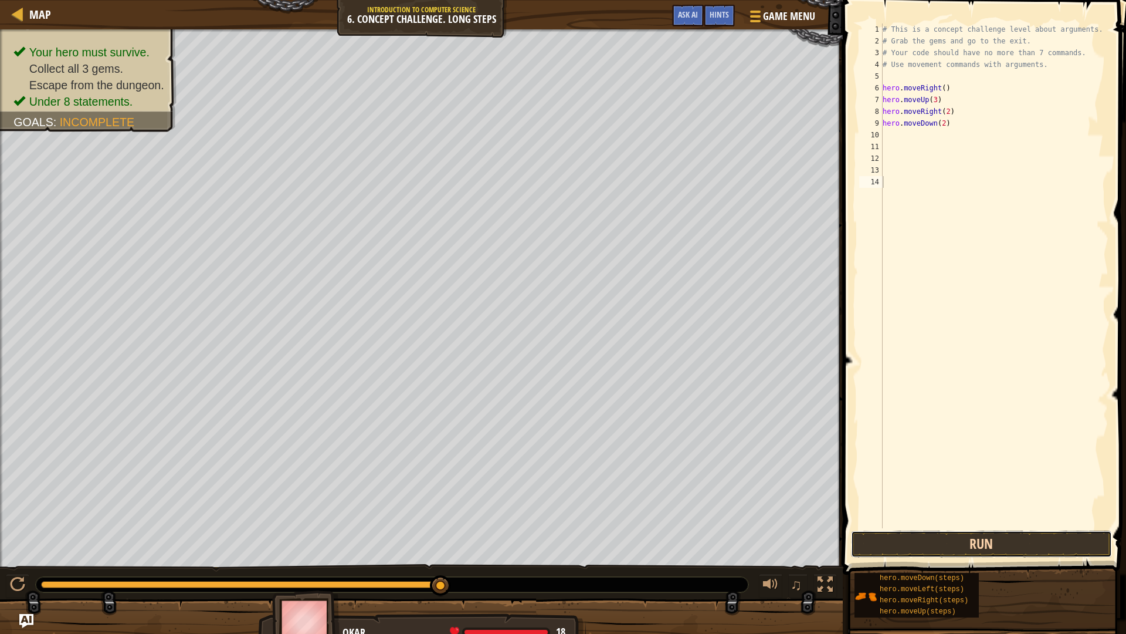
click at [1017, 537] on button "Run" at bounding box center [981, 543] width 261 height 27
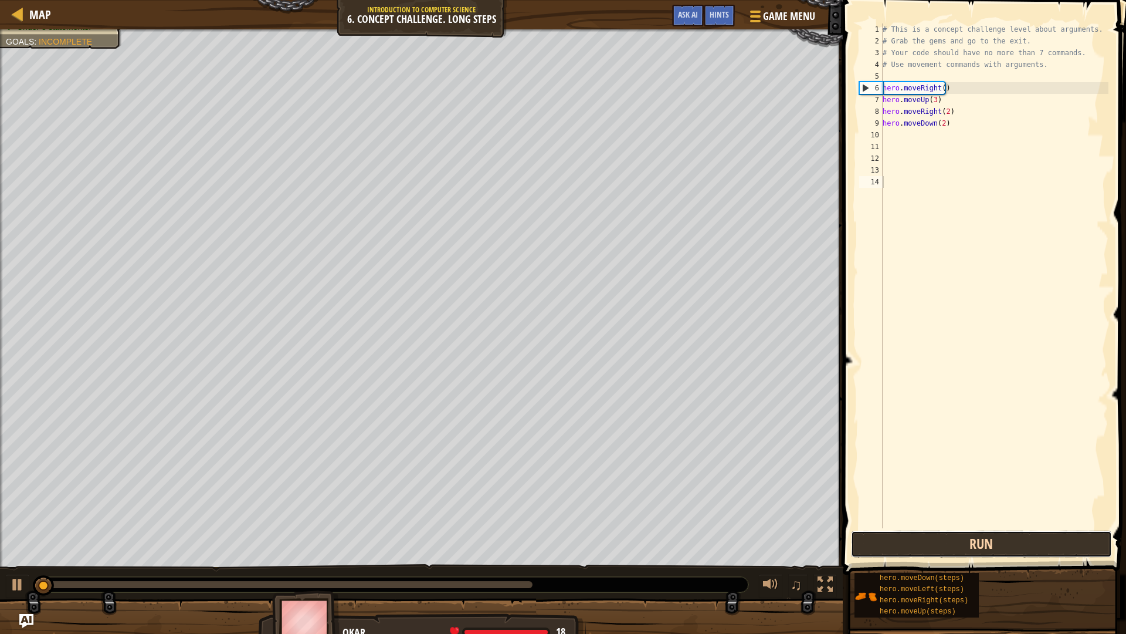
click at [1017, 537] on button "Run" at bounding box center [981, 543] width 261 height 27
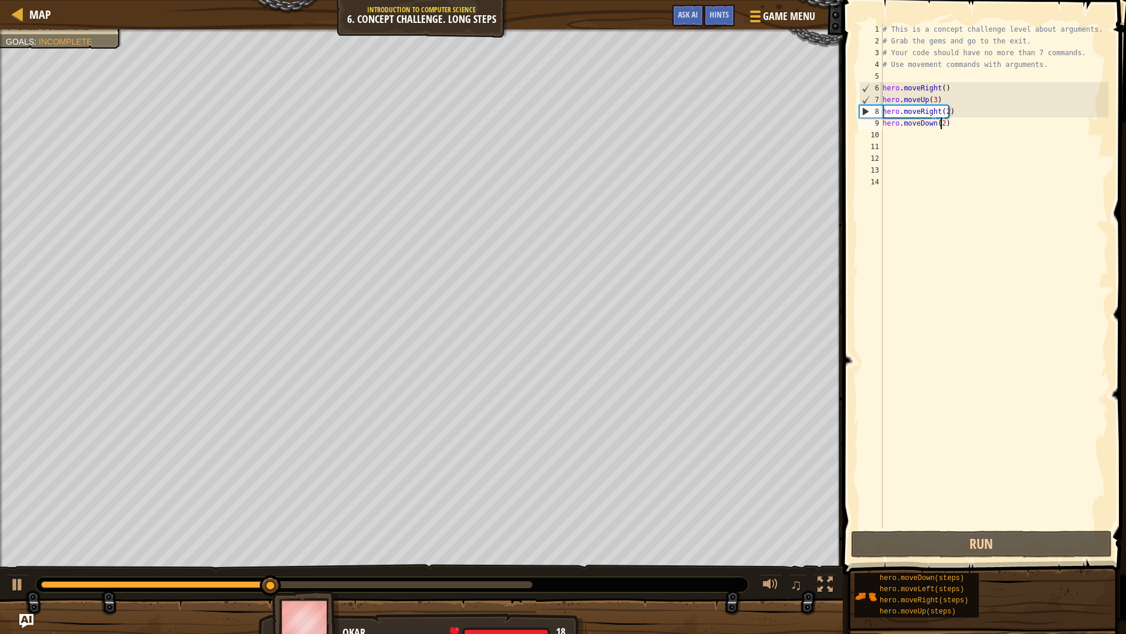
click at [941, 119] on div "# This is a concept challenge level about arguments. # Grab the gems and go to …" at bounding box center [994, 287] width 229 height 528
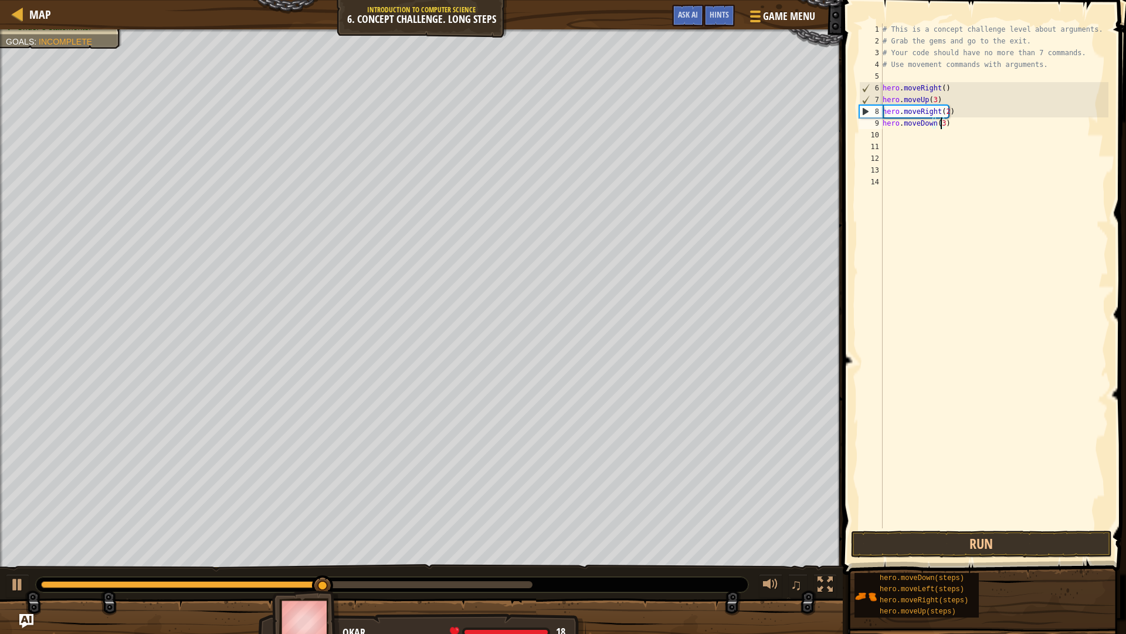
type textarea "hero.moveDown(3)"
drag, startPoint x: 1007, startPoint y: 559, endPoint x: 1008, endPoint y: 539, distance: 20.0
click at [1007, 547] on div "hero.moveDown(3) 1 2 3 4 5 6 7 8 9 10 11 12 13 14 # This is a concept challenge…" at bounding box center [982, 310] width 287 height 609
drag, startPoint x: 1008, startPoint y: 538, endPoint x: 1011, endPoint y: 531, distance: 8.0
click at [1009, 537] on button "Run" at bounding box center [981, 543] width 261 height 27
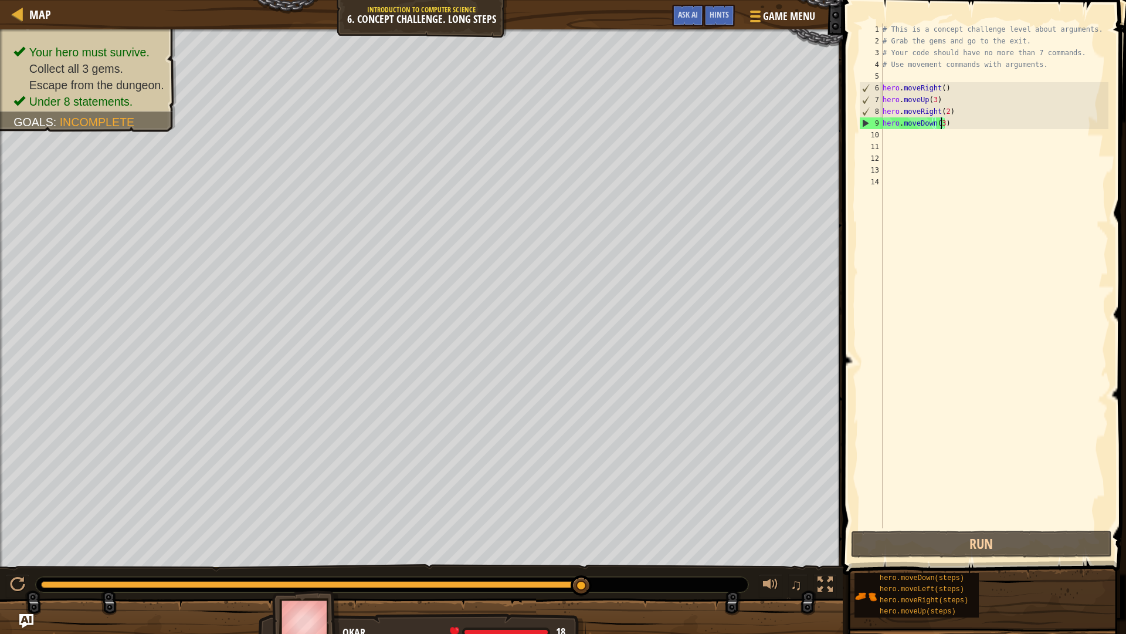
drag, startPoint x: 284, startPoint y: 583, endPoint x: 737, endPoint y: 604, distance: 453.3
click at [737, 564] on div "Your hero must survive. Collect all 3 gems. Escape from the dungeon. Under 8 st…" at bounding box center [563, 337] width 1126 height 616
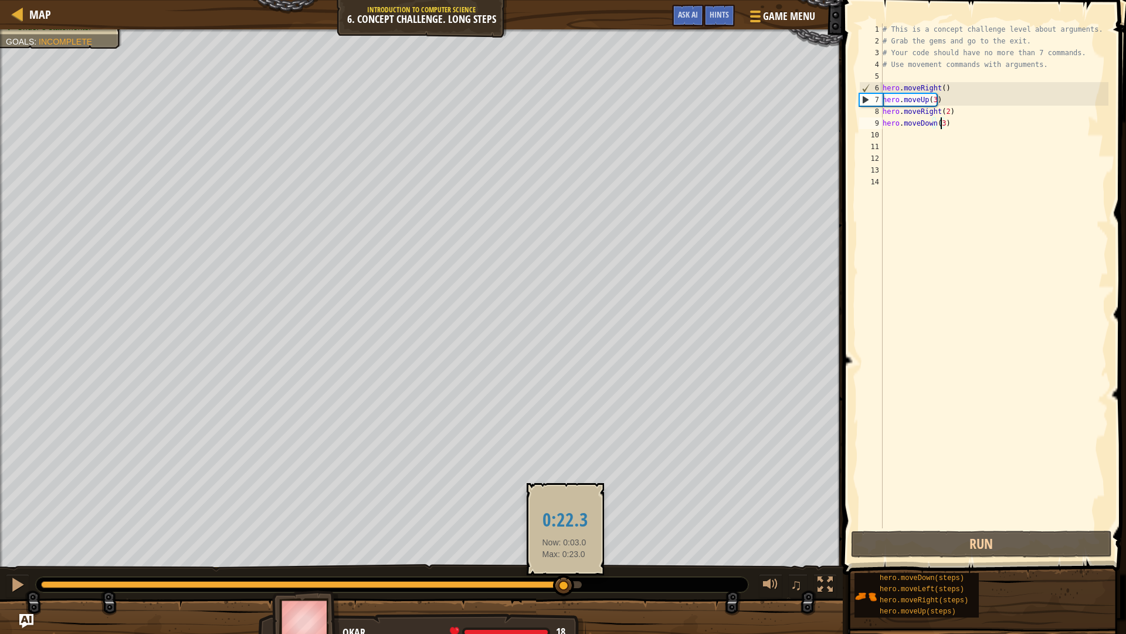
click at [564, 564] on div at bounding box center [311, 584] width 541 height 7
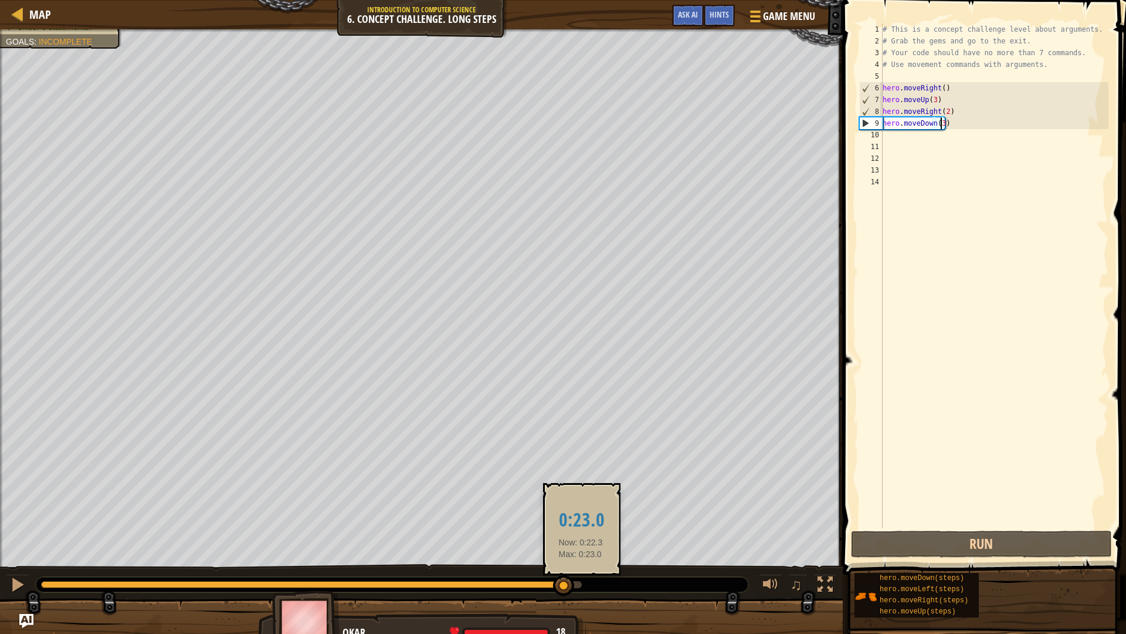
click at [581, 564] on div at bounding box center [311, 584] width 541 height 7
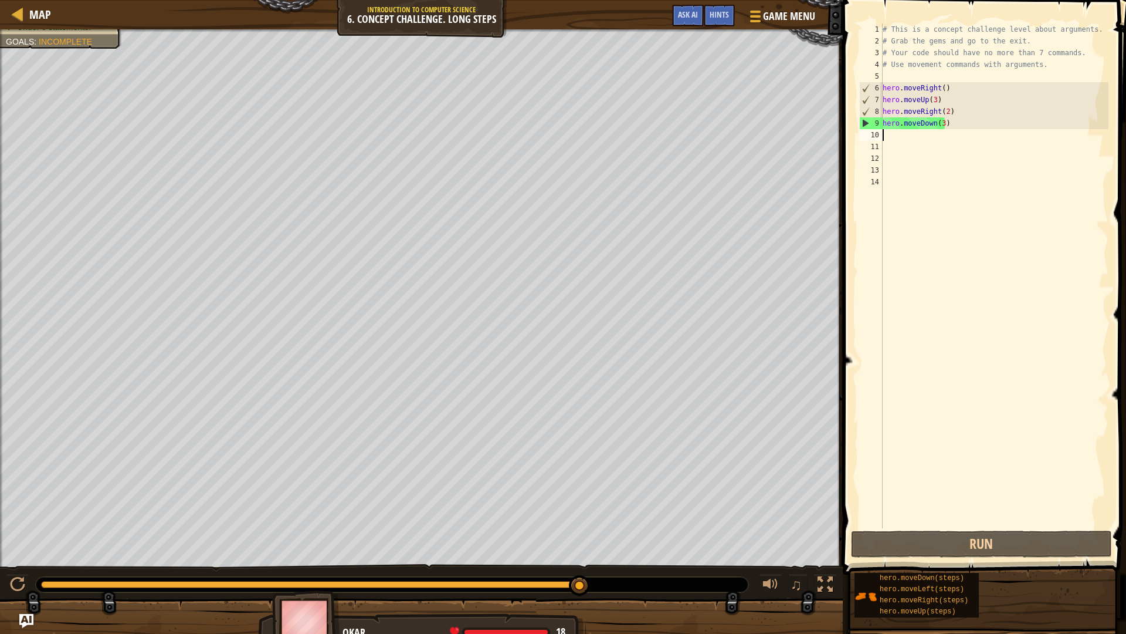
click at [885, 136] on div "# This is a concept challenge level about arguments. # Grab the gems and go to …" at bounding box center [994, 287] width 229 height 528
type textarea "h"
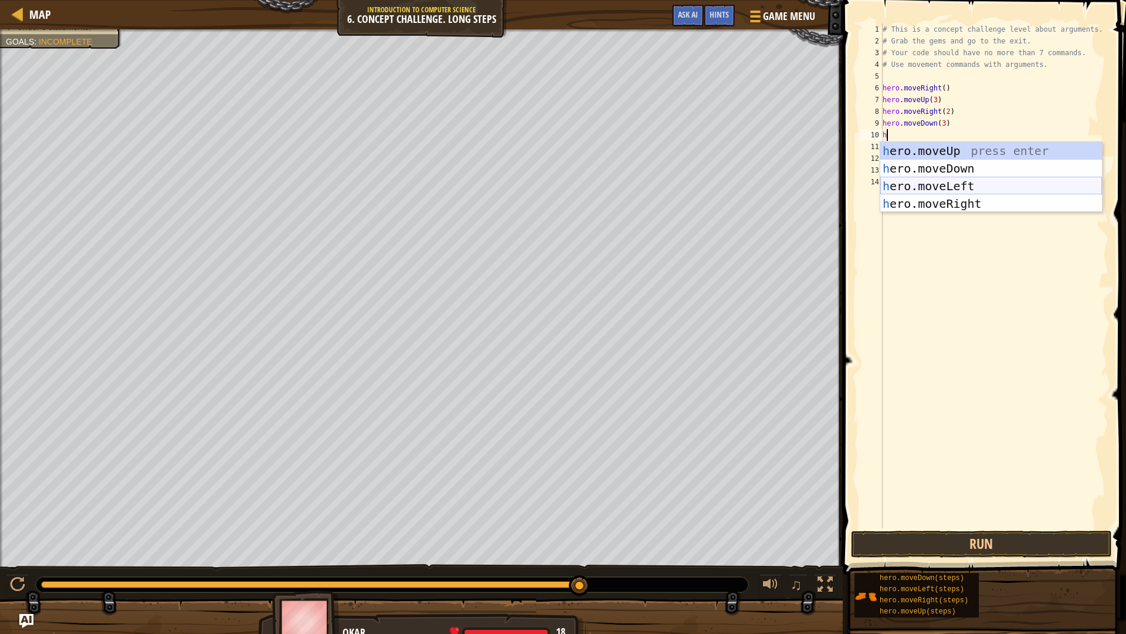
click at [936, 188] on div "h ero.moveUp press enter h ero.moveDown press enter h ero.moveLeft press enter …" at bounding box center [991, 195] width 222 height 106
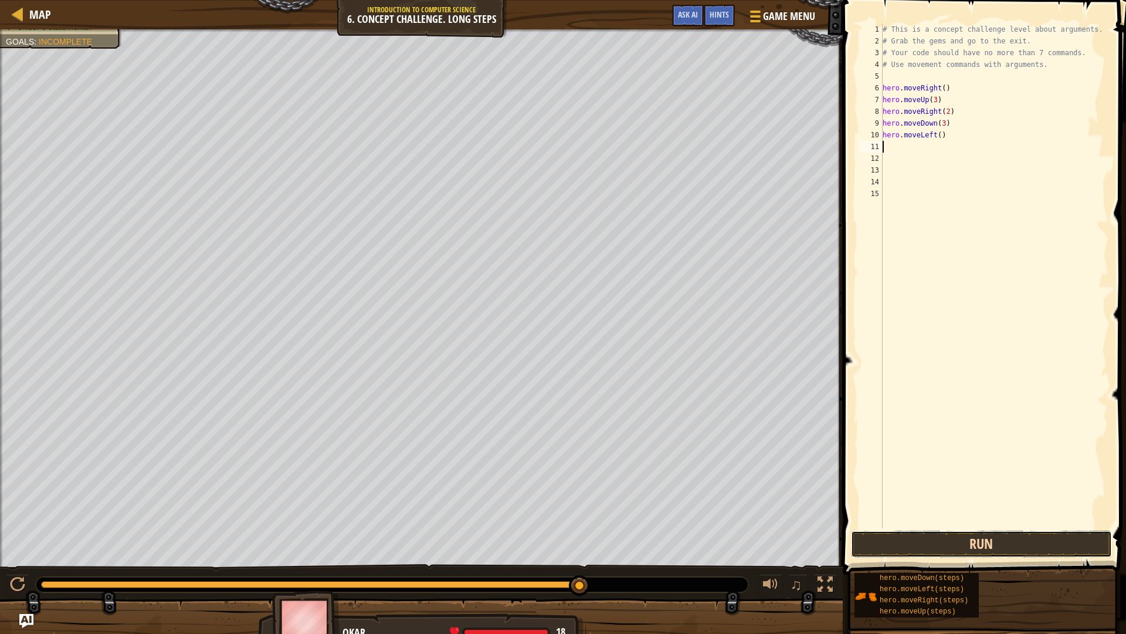
click at [962, 545] on button "Run" at bounding box center [981, 543] width 261 height 27
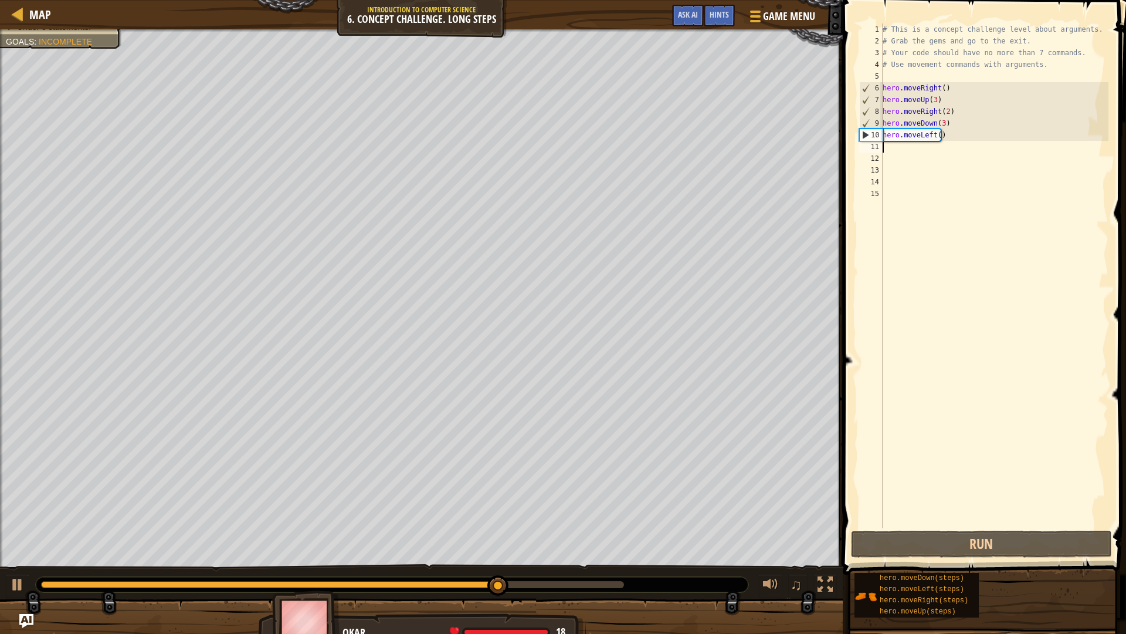
type textarea "h"
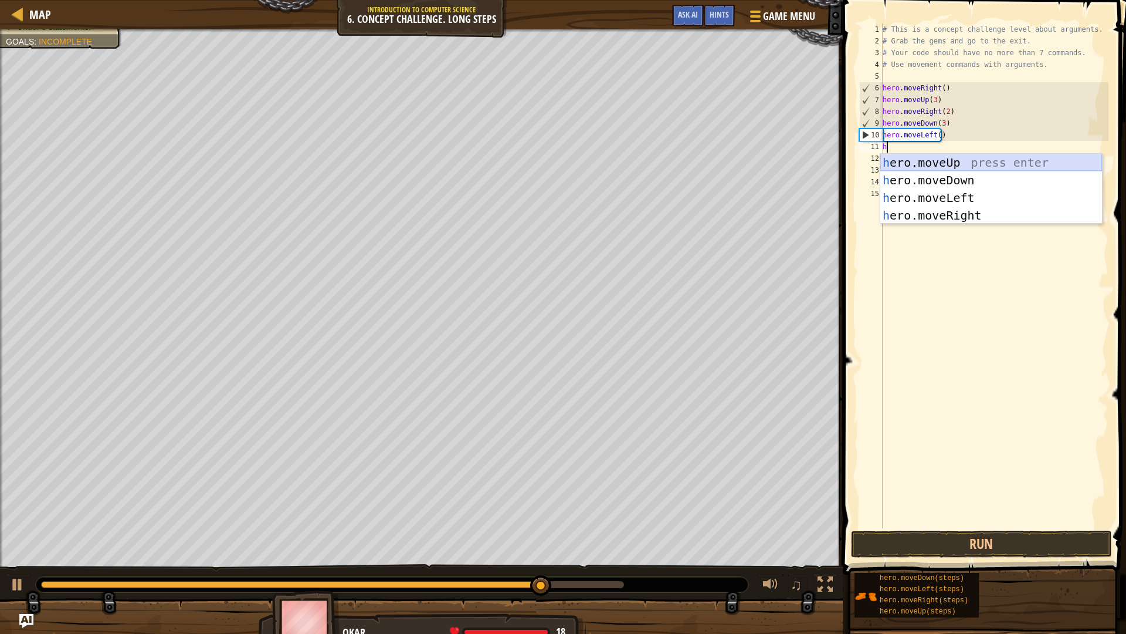
click at [1004, 165] on div "h ero.moveUp press enter h ero.moveDown press enter h ero.moveLeft press enter …" at bounding box center [991, 207] width 222 height 106
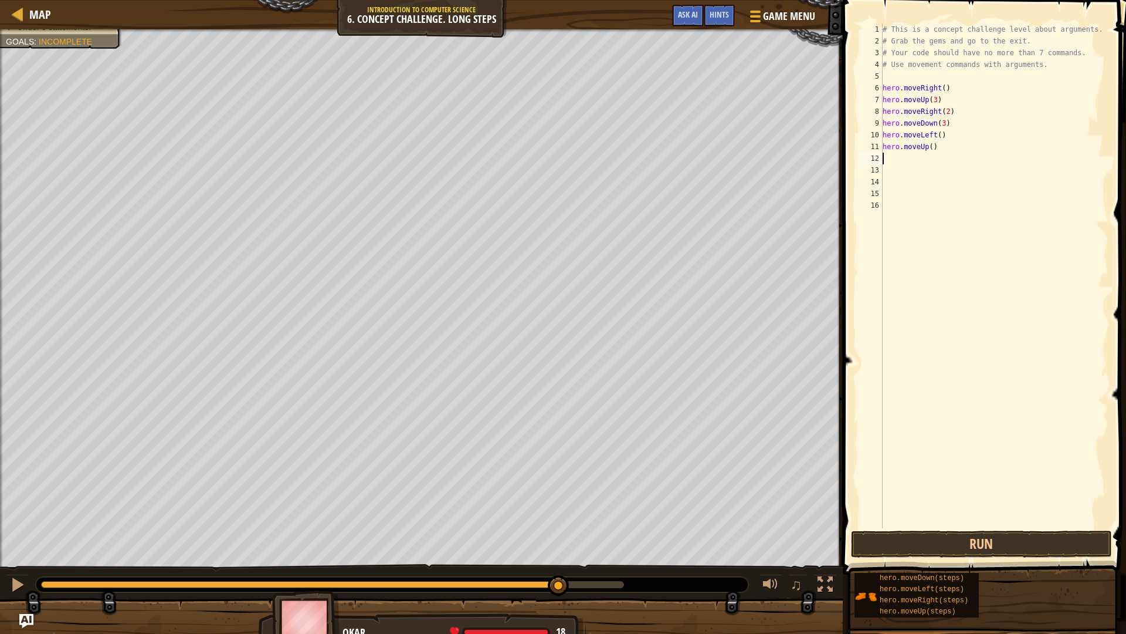
click at [928, 147] on div "# This is a concept challenge level about arguments. # Grab the gems and go to …" at bounding box center [994, 287] width 229 height 528
type textarea "hero.moveUp(2)"
click at [925, 543] on button "Run" at bounding box center [981, 543] width 261 height 27
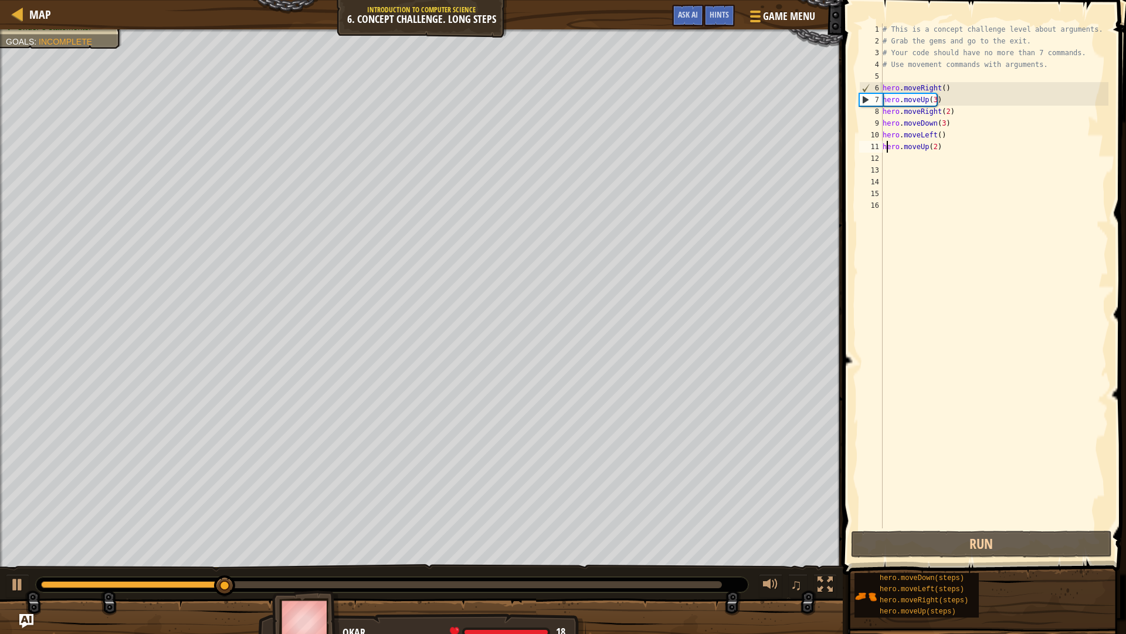
drag, startPoint x: 885, startPoint y: 150, endPoint x: 892, endPoint y: 168, distance: 19.0
click at [886, 152] on div "# This is a concept challenge level about arguments. # Grab the gems and go to …" at bounding box center [994, 287] width 229 height 528
click at [892, 169] on div "# This is a concept challenge level about arguments. # Grab the gems and go to …" at bounding box center [994, 287] width 229 height 528
click at [887, 162] on div "# This is a concept challenge level about arguments. # Grab the gems and go to …" at bounding box center [994, 287] width 229 height 528
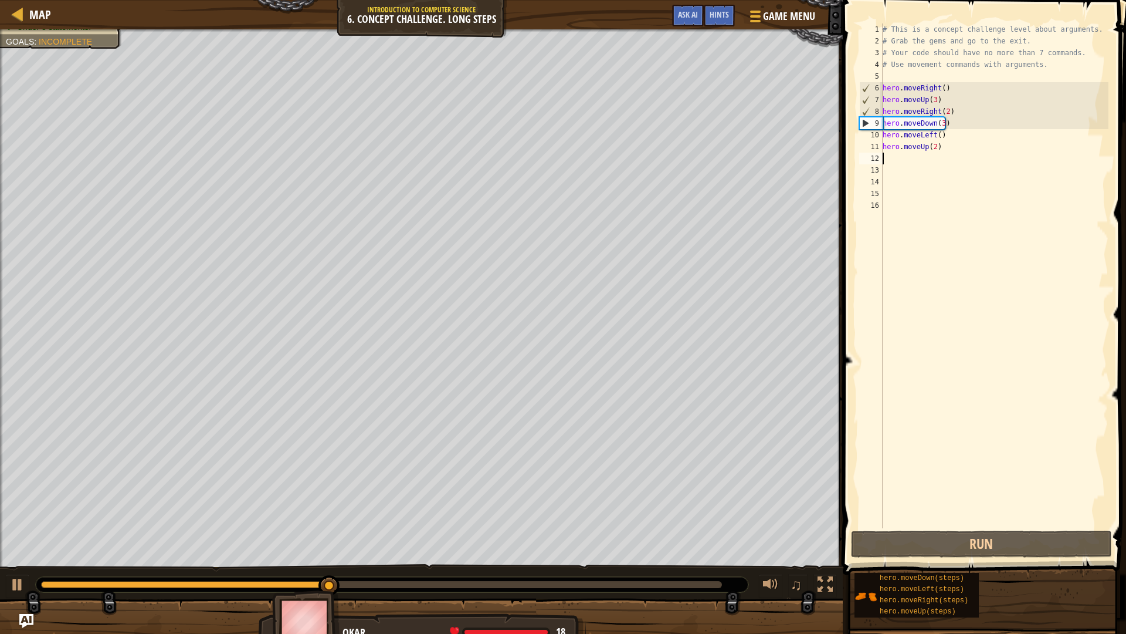
type textarea "h"
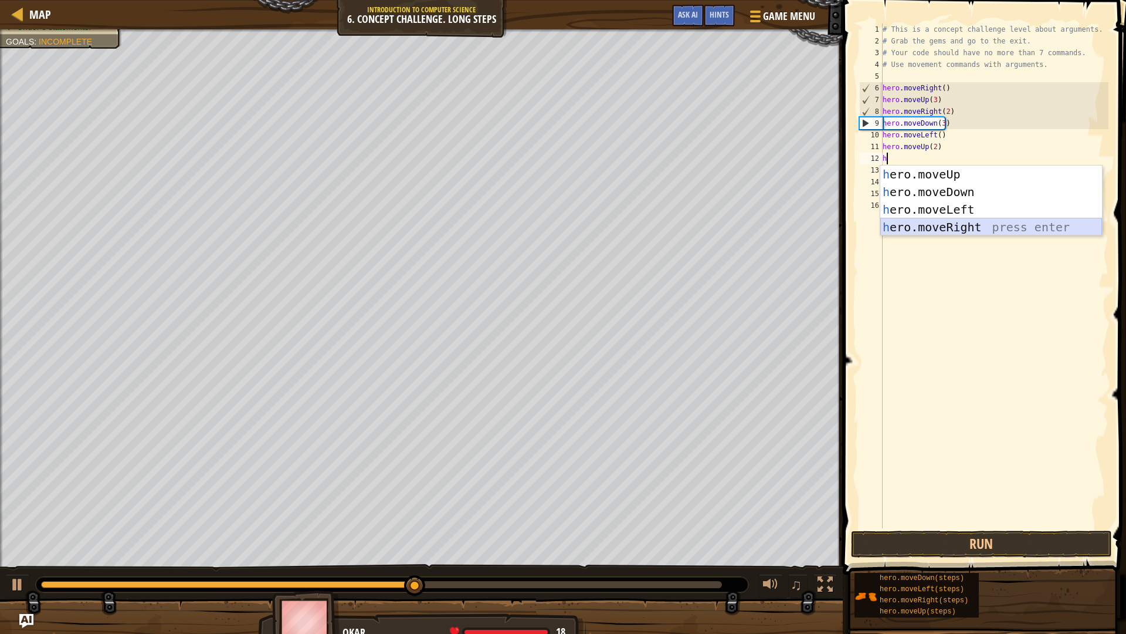
click at [896, 220] on div "h ero.moveUp press enter h ero.moveDown press enter h ero.moveLeft press enter …" at bounding box center [991, 218] width 222 height 106
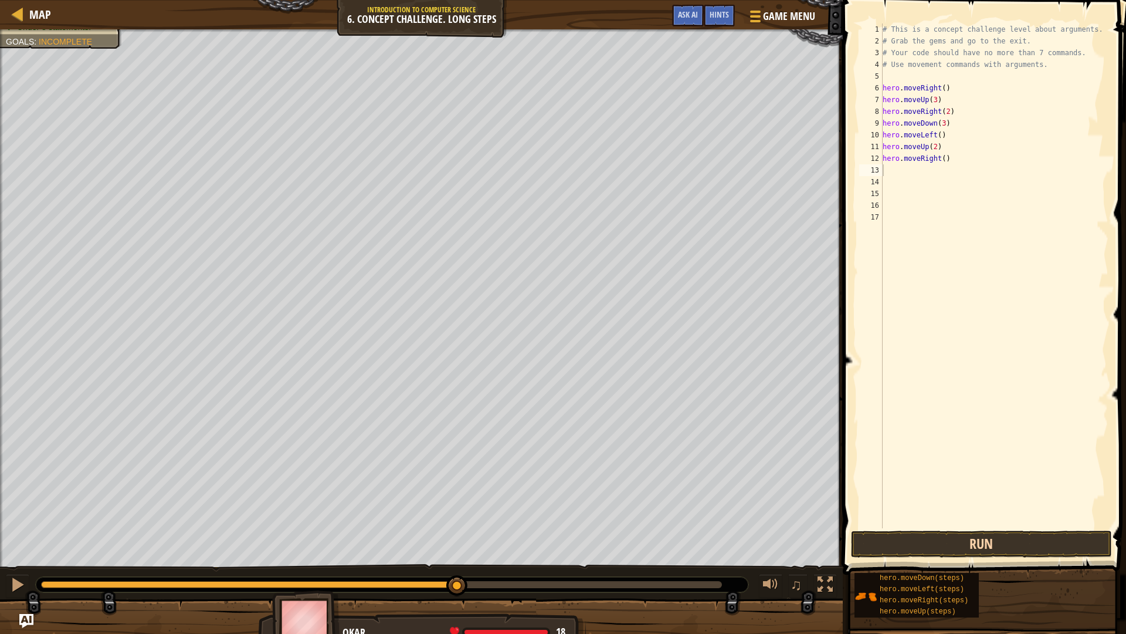
drag, startPoint x: 933, startPoint y: 529, endPoint x: 933, endPoint y: 542, distance: 13.5
click at [933, 531] on div "1 2 3 4 5 6 7 8 9 10 11 12 13 14 15 16 17 # This is a concept challenge level a…" at bounding box center [982, 310] width 287 height 609
click at [930, 544] on button "Run" at bounding box center [981, 543] width 261 height 27
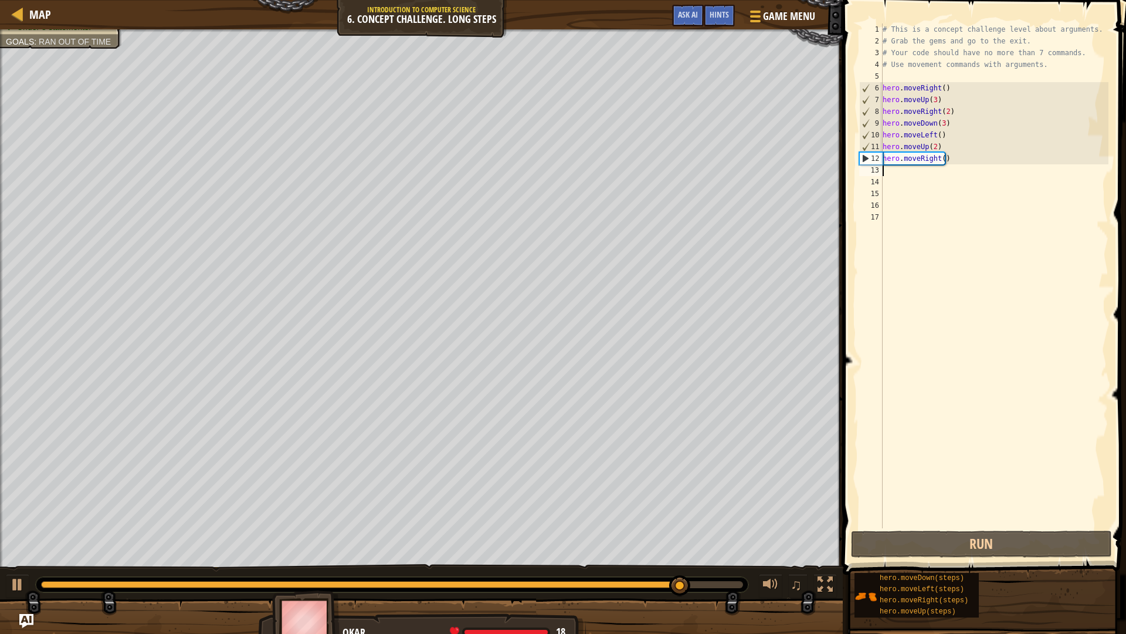
type textarea "h"
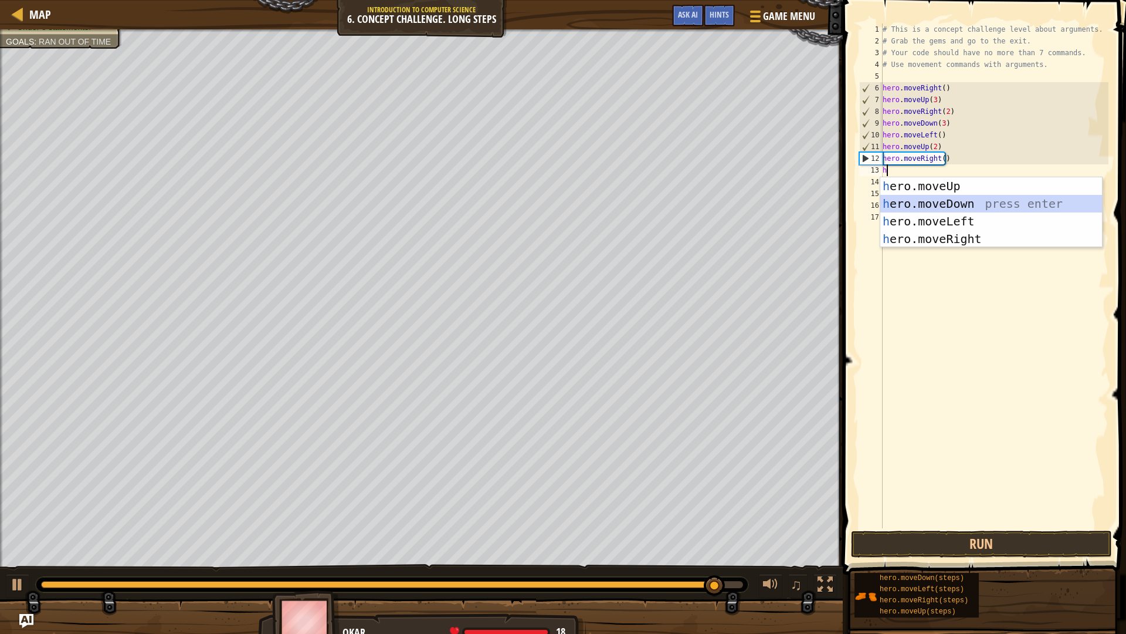
click at [954, 205] on div "h ero.moveUp press enter h ero.moveDown press enter h ero.moveLeft press enter …" at bounding box center [991, 230] width 222 height 106
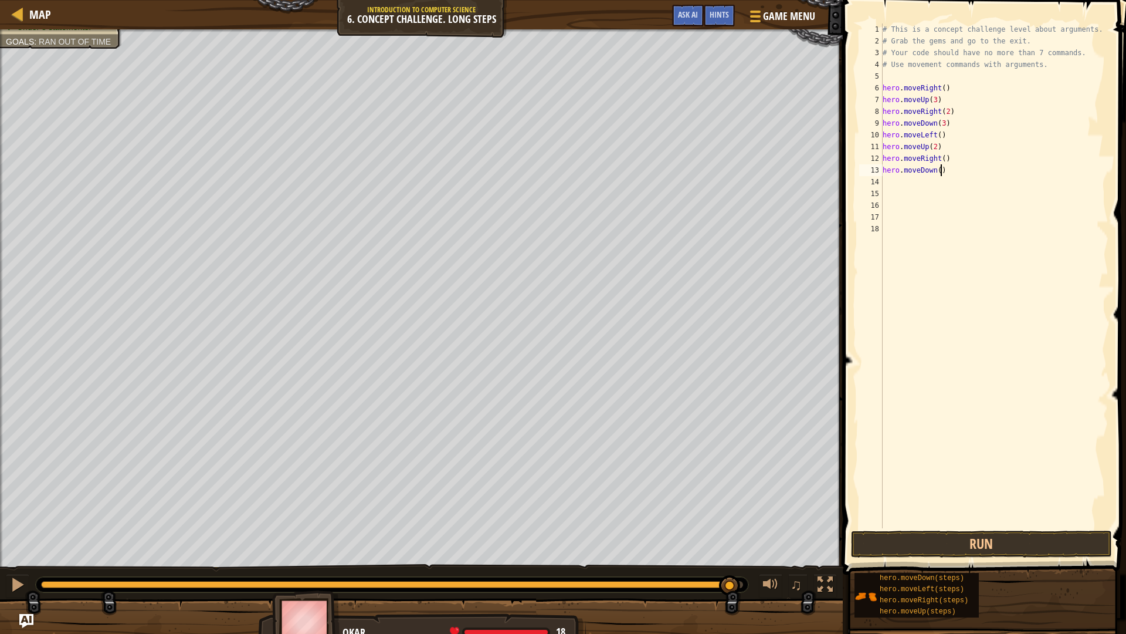
click at [941, 168] on div "# This is a concept challenge level about arguments. # Grab the gems and go to …" at bounding box center [994, 287] width 229 height 528
click at [936, 167] on div "# This is a concept challenge level about arguments. # Grab the gems and go to …" at bounding box center [994, 287] width 229 height 528
type textarea "hero.moveDown(2)"
click at [947, 538] on button "Run" at bounding box center [981, 543] width 261 height 27
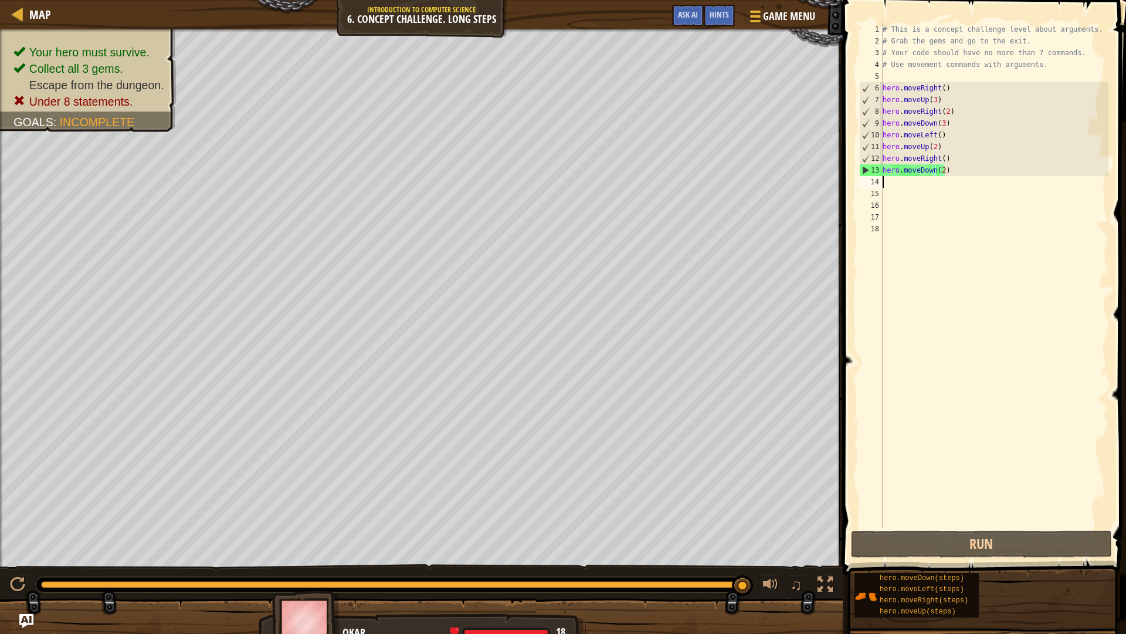
click at [897, 181] on div "# This is a concept challenge level about arguments. # Grab the gems and go to …" at bounding box center [994, 287] width 229 height 528
click at [949, 173] on div "# This is a concept challenge level about arguments. # Grab the gems and go to …" at bounding box center [994, 287] width 229 height 528
type textarea "h"
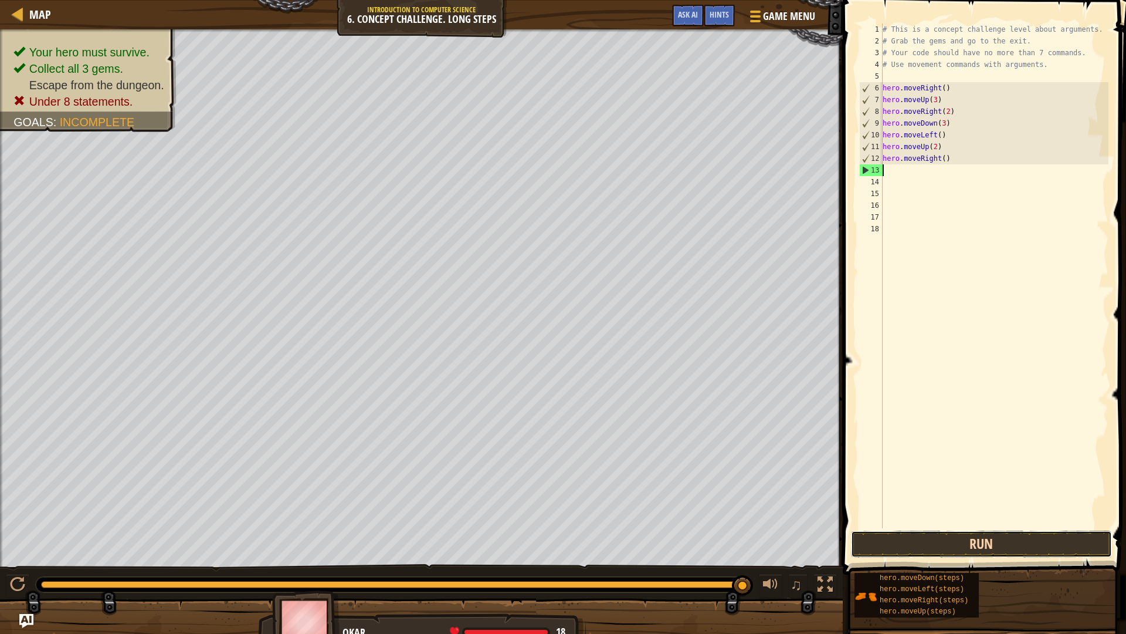
click at [1052, 545] on button "Run" at bounding box center [981, 543] width 261 height 27
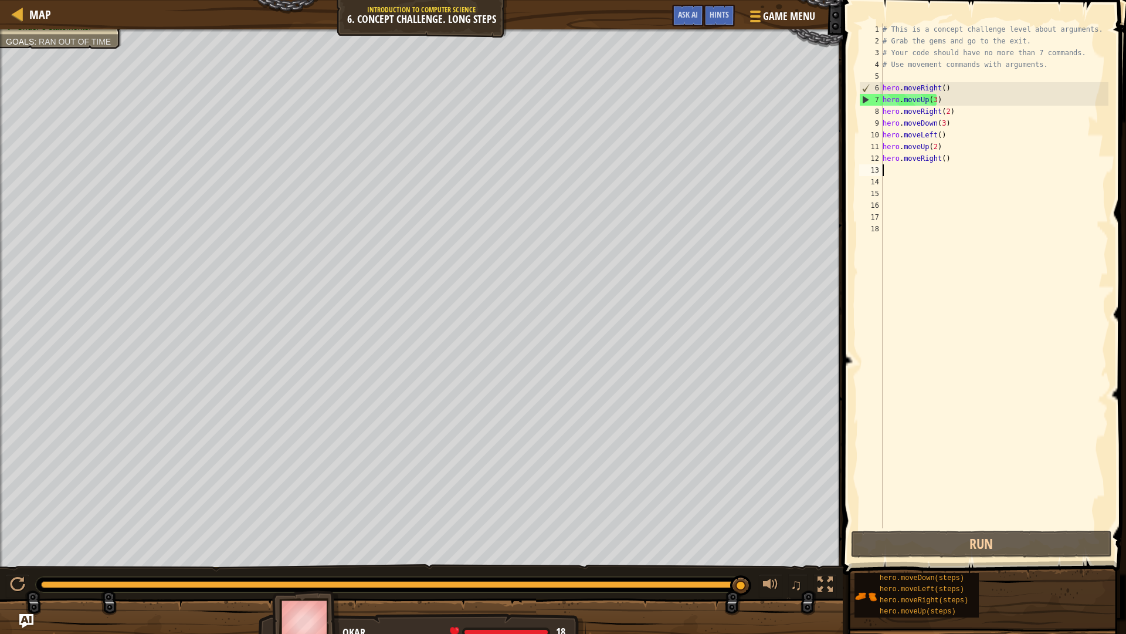
click at [740, 564] on div at bounding box center [392, 584] width 702 height 7
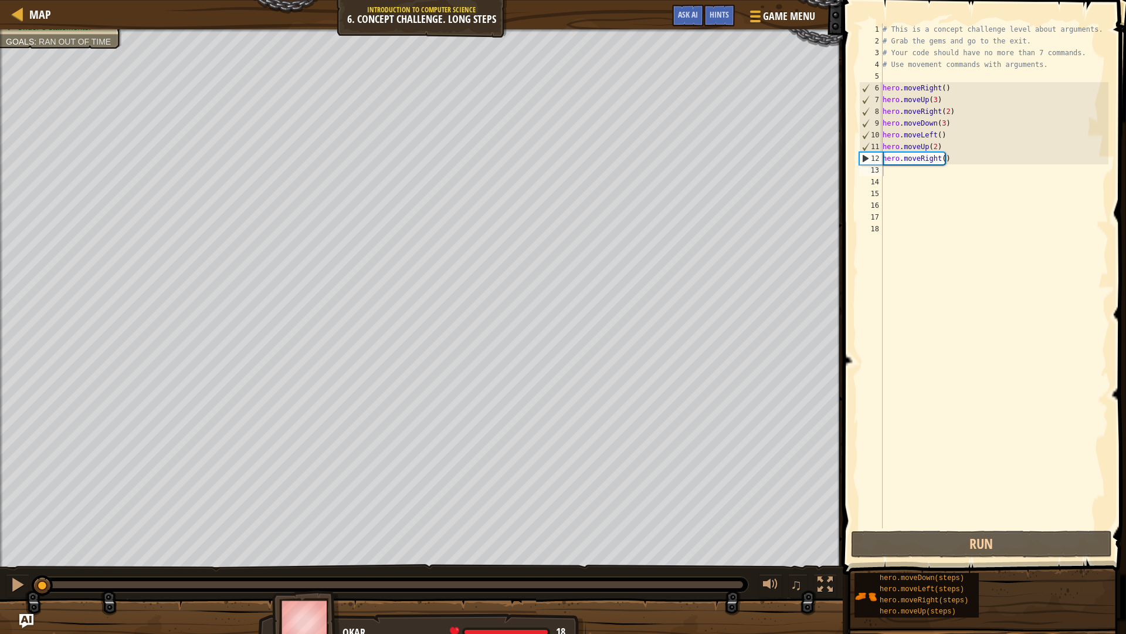
click at [745, 564] on div at bounding box center [392, 584] width 713 height 15
click at [743, 564] on div at bounding box center [392, 584] width 713 height 15
click at [738, 564] on div at bounding box center [392, 584] width 702 height 7
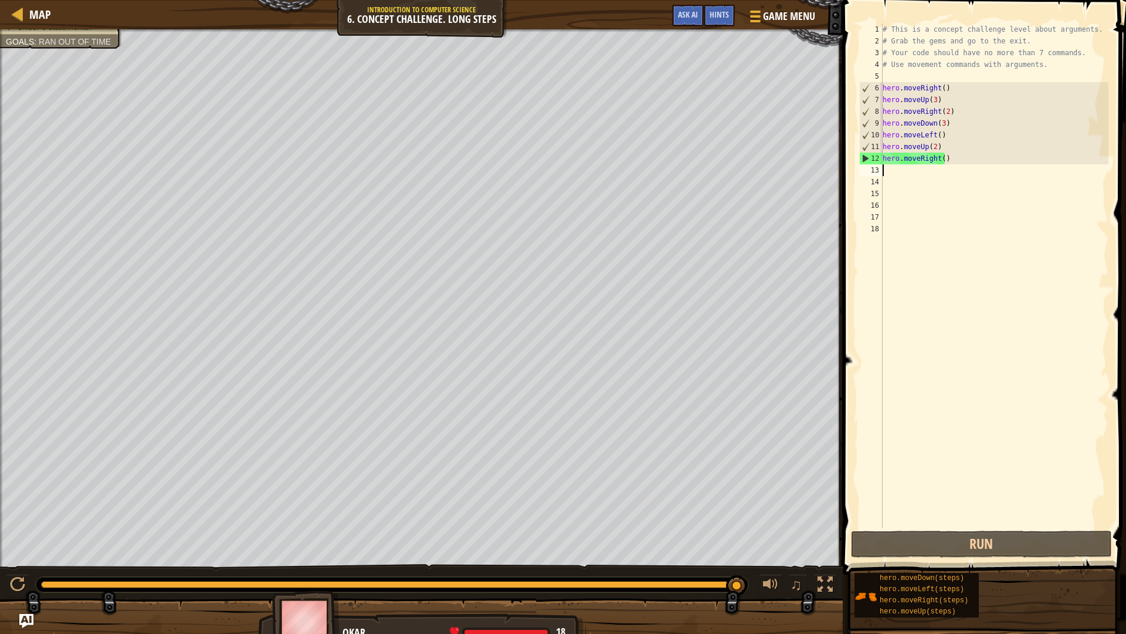
type textarea "h"
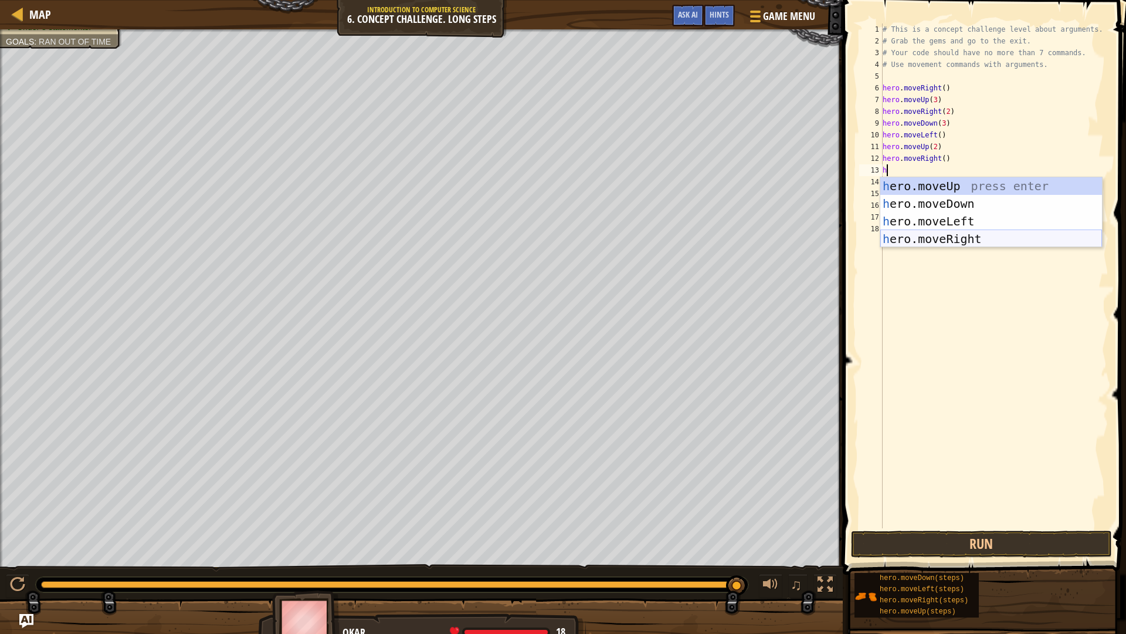
click at [946, 236] on div "h ero.moveUp press enter h ero.moveDown press enter h ero.moveLeft press enter …" at bounding box center [991, 230] width 222 height 106
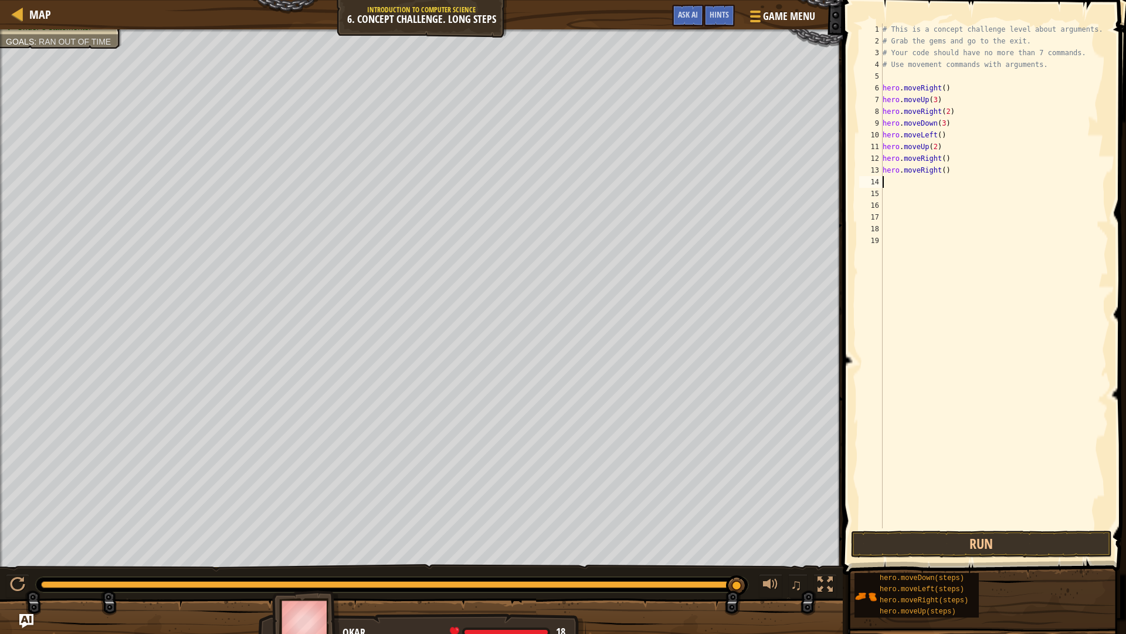
click at [1017, 529] on span at bounding box center [985, 270] width 293 height 609
click at [1017, 530] on button "Run" at bounding box center [981, 543] width 261 height 27
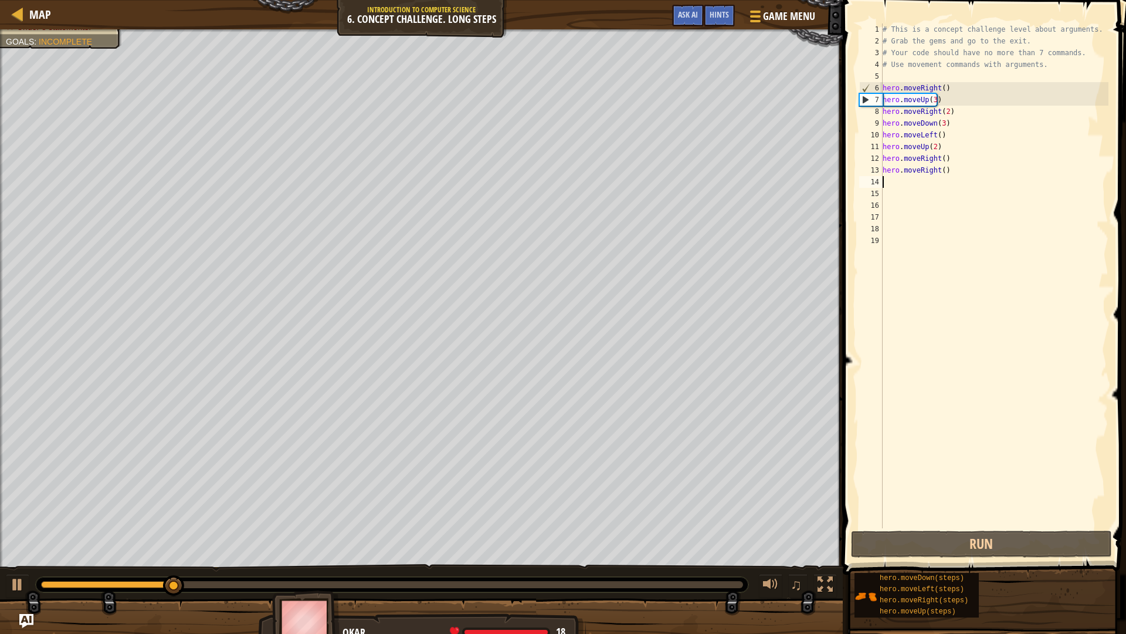
type textarea "h"
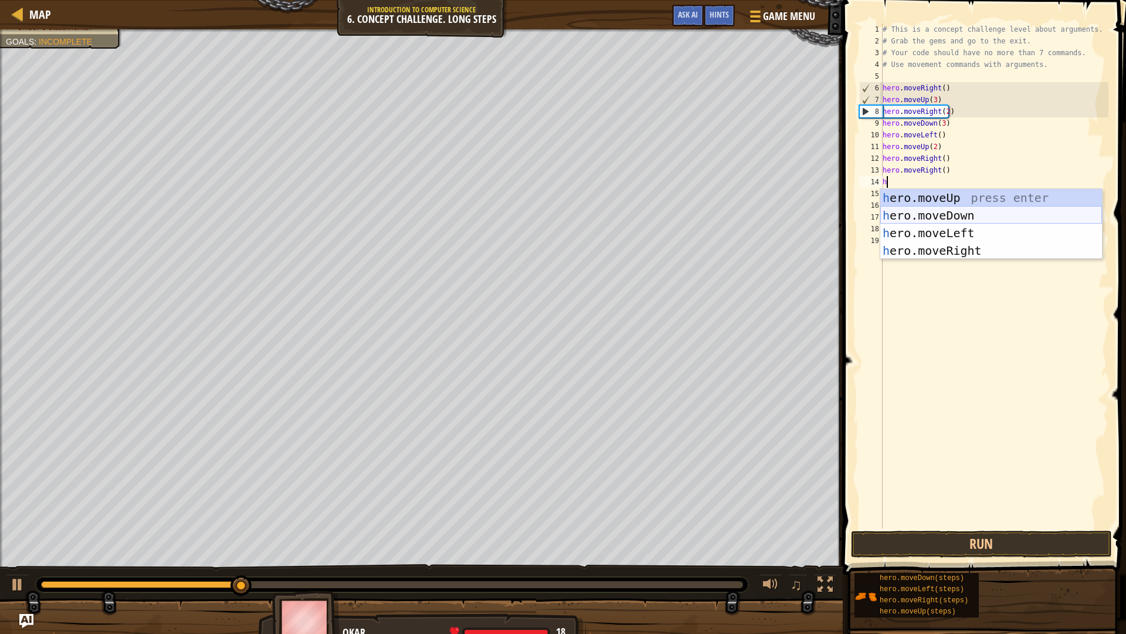
click at [931, 219] on div "h ero.moveUp press enter h ero.moveDown press enter h ero.moveLeft press enter …" at bounding box center [991, 242] width 222 height 106
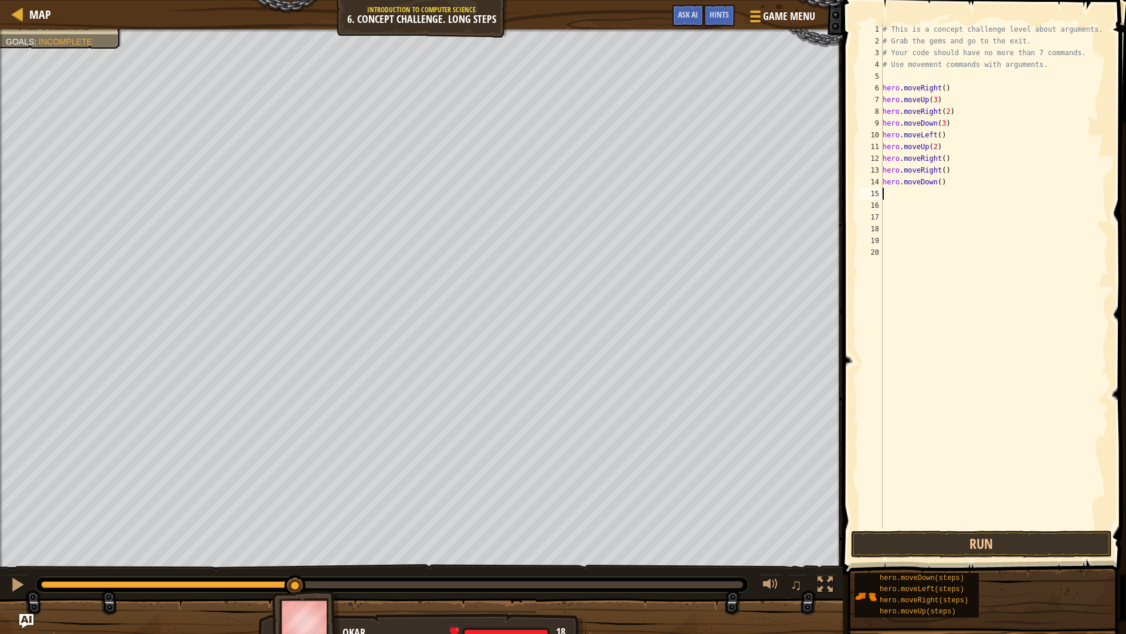
click at [937, 185] on div "# This is a concept challenge level about arguments. # Grab the gems and go to …" at bounding box center [994, 287] width 229 height 528
drag, startPoint x: 1015, startPoint y: 528, endPoint x: 1025, endPoint y: 527, distance: 10.0
click at [1021, 527] on div "hero.moveDown(2) 1 2 3 4 5 6 7 8 9 10 11 12 13 14 15 16 17 18 19 20 # This is a…" at bounding box center [982, 310] width 287 height 609
drag, startPoint x: 1039, startPoint y: 541, endPoint x: 1045, endPoint y: 544, distance: 6.9
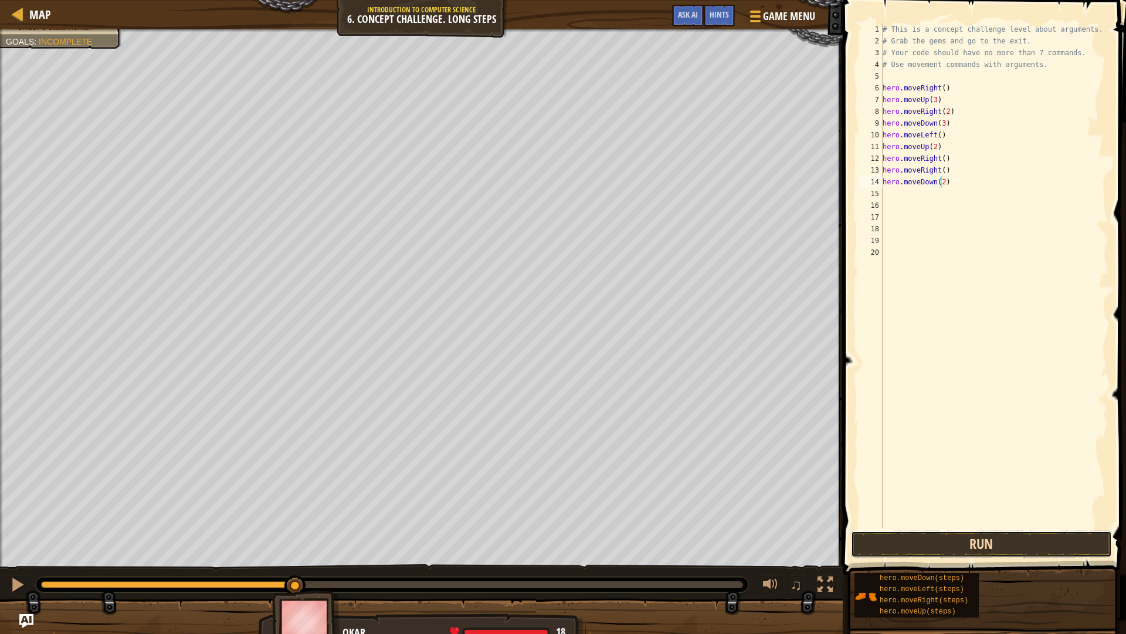
click at [1040, 543] on button "Run" at bounding box center [981, 543] width 261 height 27
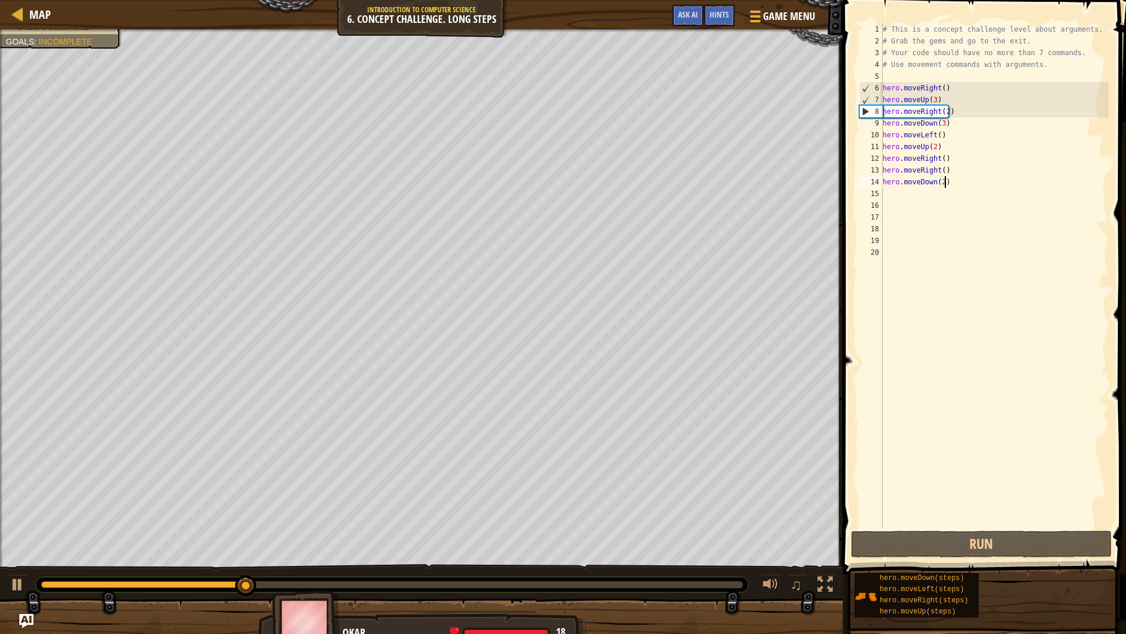
click at [954, 181] on div "# This is a concept challenge level about arguments. # Grab the gems and go to …" at bounding box center [994, 287] width 229 height 528
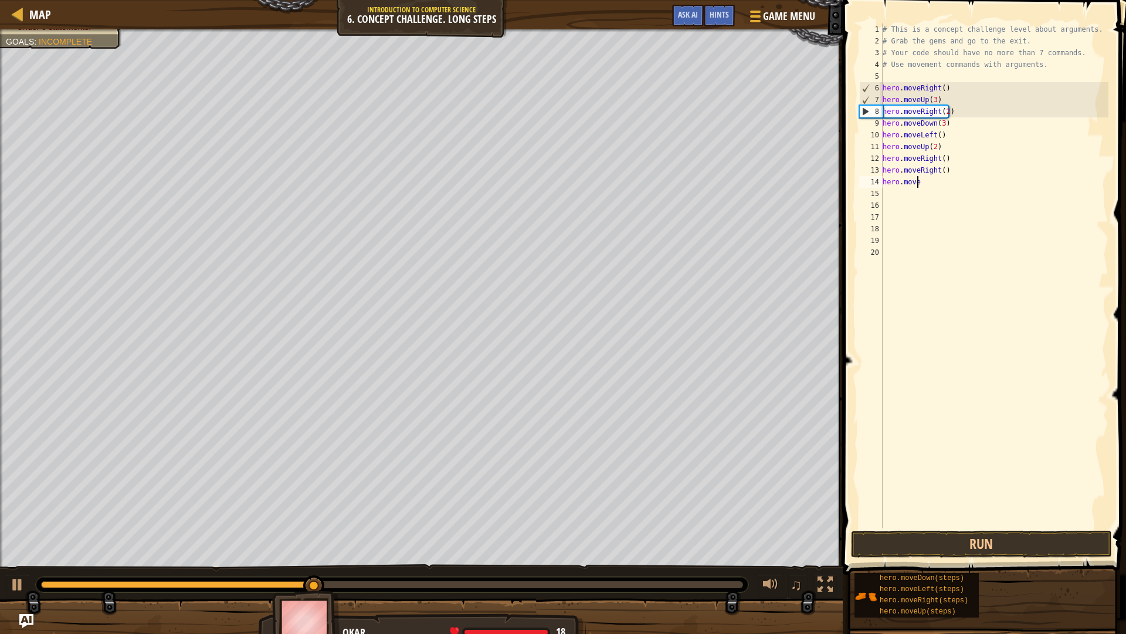
scroll to position [5, 0]
type textarea "h"
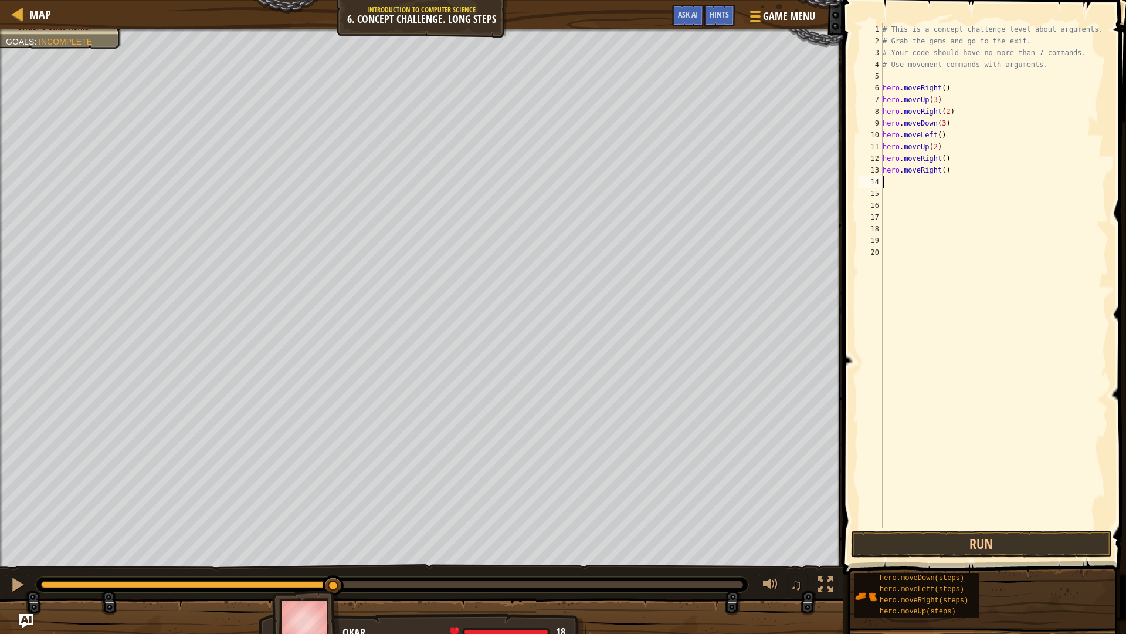
click at [908, 521] on div "# This is a concept challenge level about arguments. # Grab the gems and go to …" at bounding box center [994, 287] width 229 height 528
drag, startPoint x: 925, startPoint y: 526, endPoint x: 930, endPoint y: 532, distance: 8.0
click at [930, 532] on div "1 2 3 4 5 6 7 8 9 10 11 12 13 14 15 16 17 18 19 20 # This is a concept challeng…" at bounding box center [982, 310] width 287 height 609
click at [931, 532] on button "Run" at bounding box center [981, 543] width 261 height 27
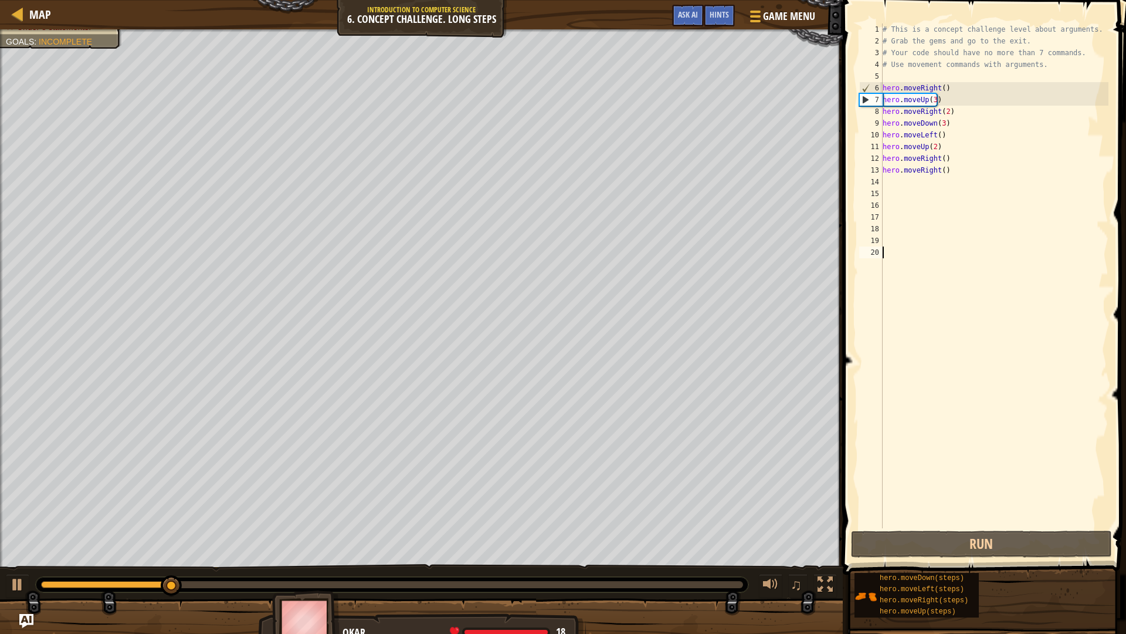
click at [885, 189] on div "# This is a concept challenge level about arguments. # Grab the gems and go to …" at bounding box center [994, 287] width 229 height 528
click at [888, 182] on div "# This is a concept challenge level about arguments. # Grab the gems and go to …" at bounding box center [994, 287] width 229 height 528
type textarea "h"
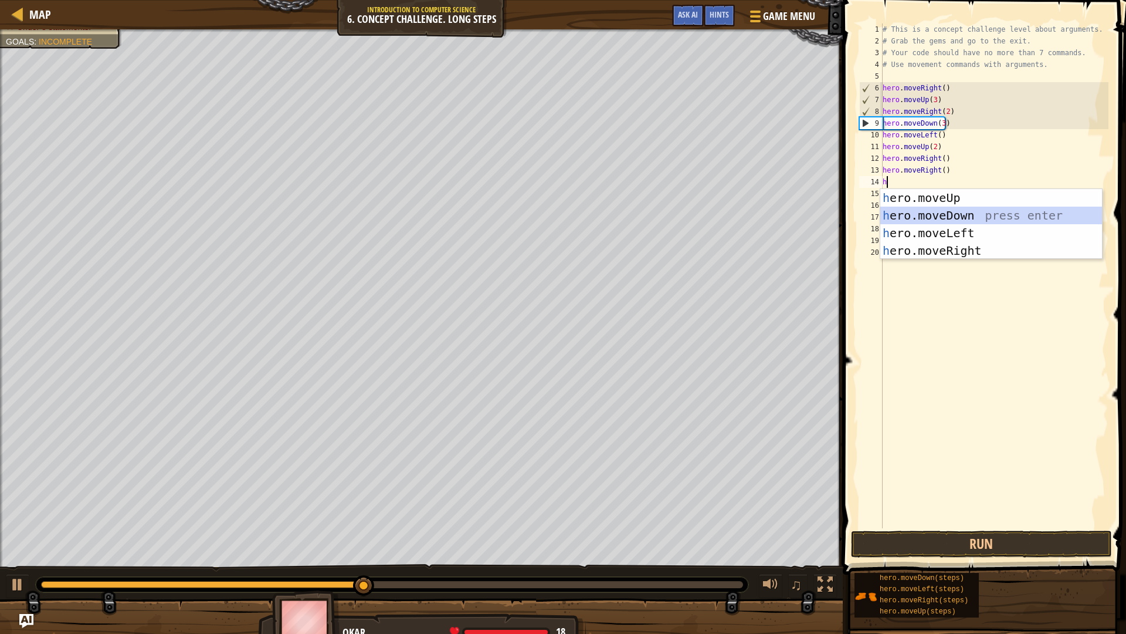
click at [964, 209] on div "h ero.moveUp press enter h ero.moveDown press enter h ero.moveLeft press enter …" at bounding box center [991, 242] width 222 height 106
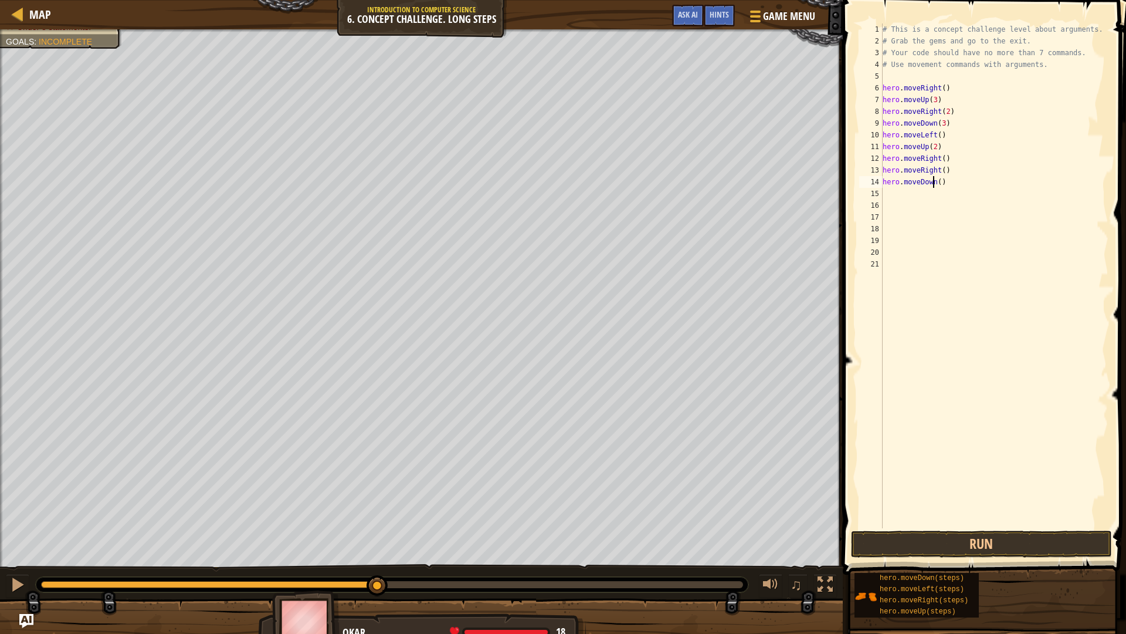
click at [933, 182] on div "# This is a concept challenge level about arguments. # Grab the gems and go to …" at bounding box center [994, 287] width 229 height 528
click at [934, 182] on div "# This is a concept challenge level about arguments. # Grab the gems and go to …" at bounding box center [994, 287] width 229 height 528
click at [938, 184] on div "# This is a concept challenge level about arguments. # Grab the gems and go to …" at bounding box center [994, 275] width 228 height 504
type textarea "hero.moveDown(3)"
click at [1034, 536] on button "Run" at bounding box center [981, 543] width 261 height 27
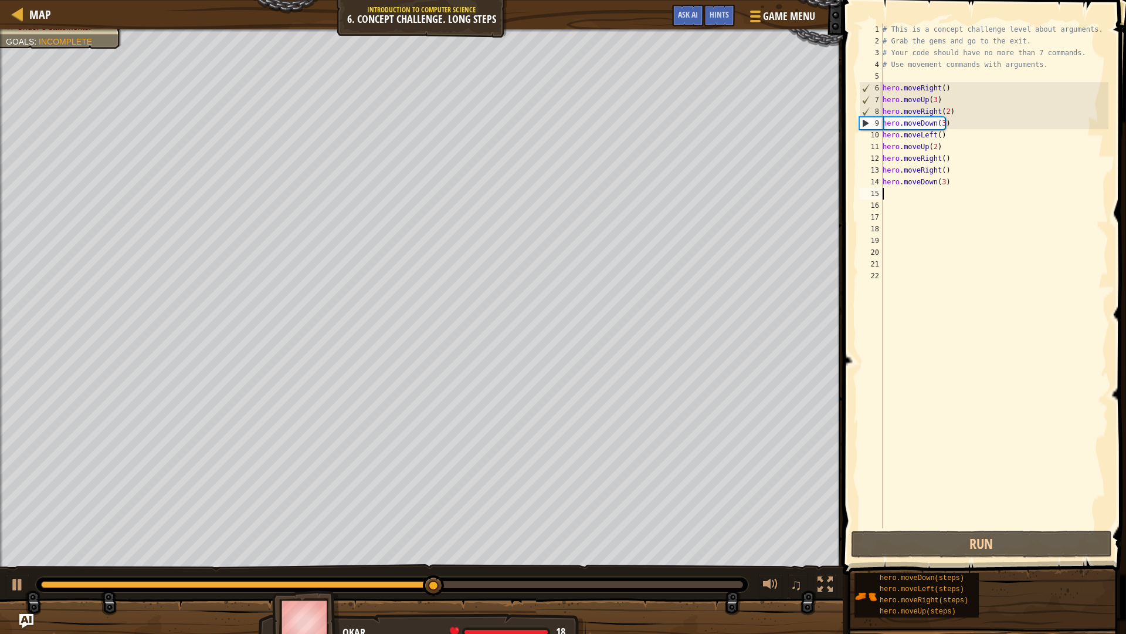
click at [739, 564] on div at bounding box center [392, 584] width 713 height 15
click at [739, 564] on div at bounding box center [392, 584] width 702 height 7
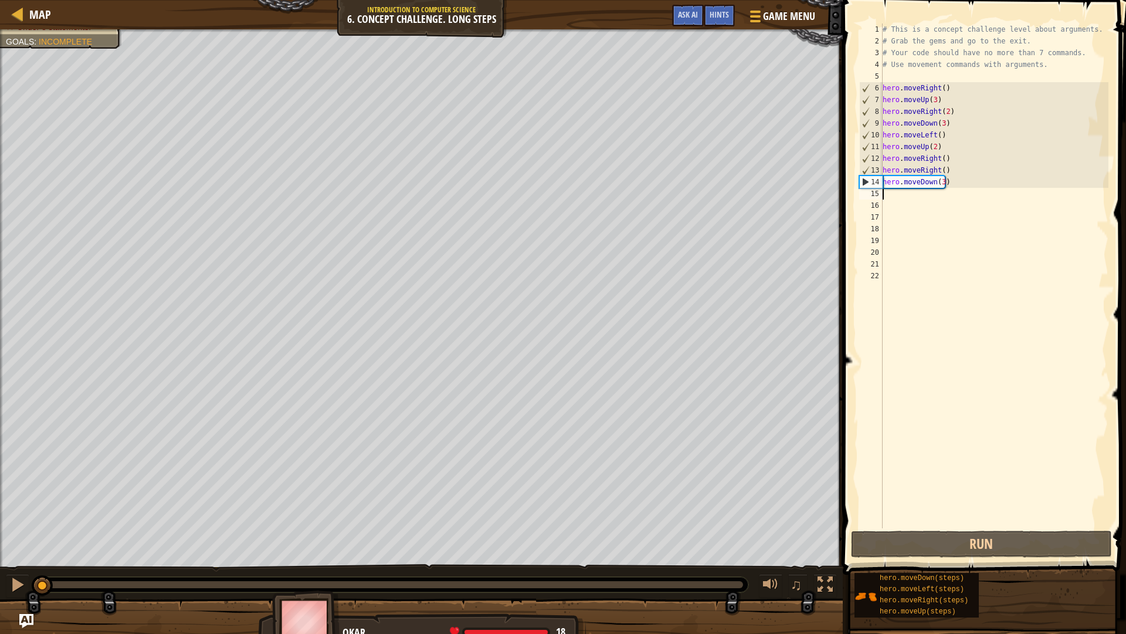
type textarea "h"
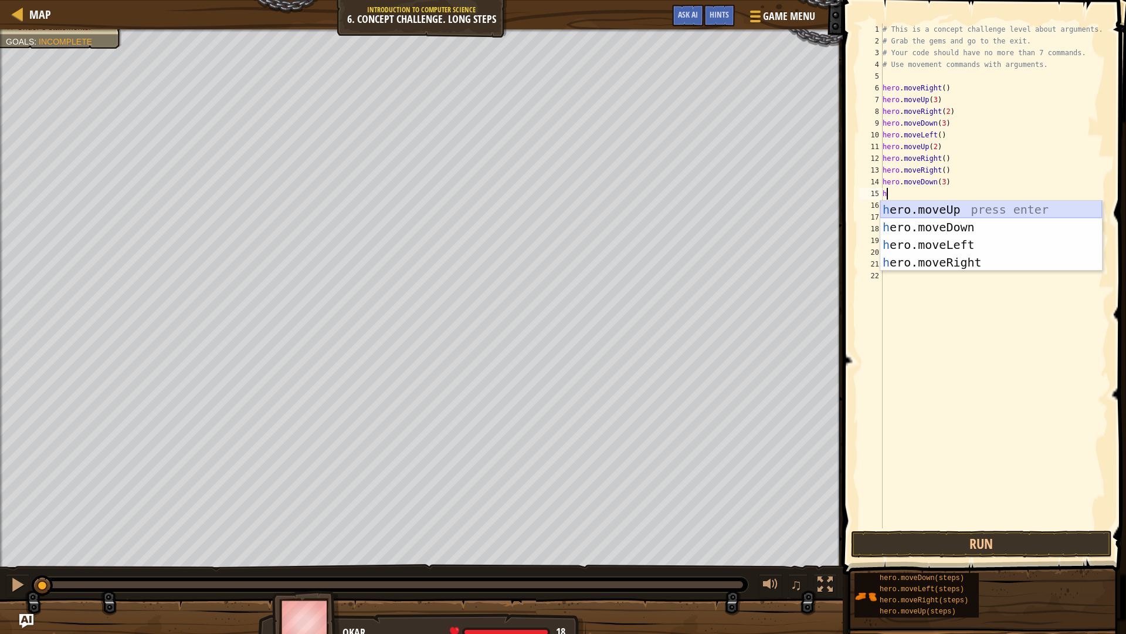
click at [968, 218] on div "h ero.moveUp press enter h ero.moveDown press enter h ero.moveLeft press enter …" at bounding box center [991, 254] width 222 height 106
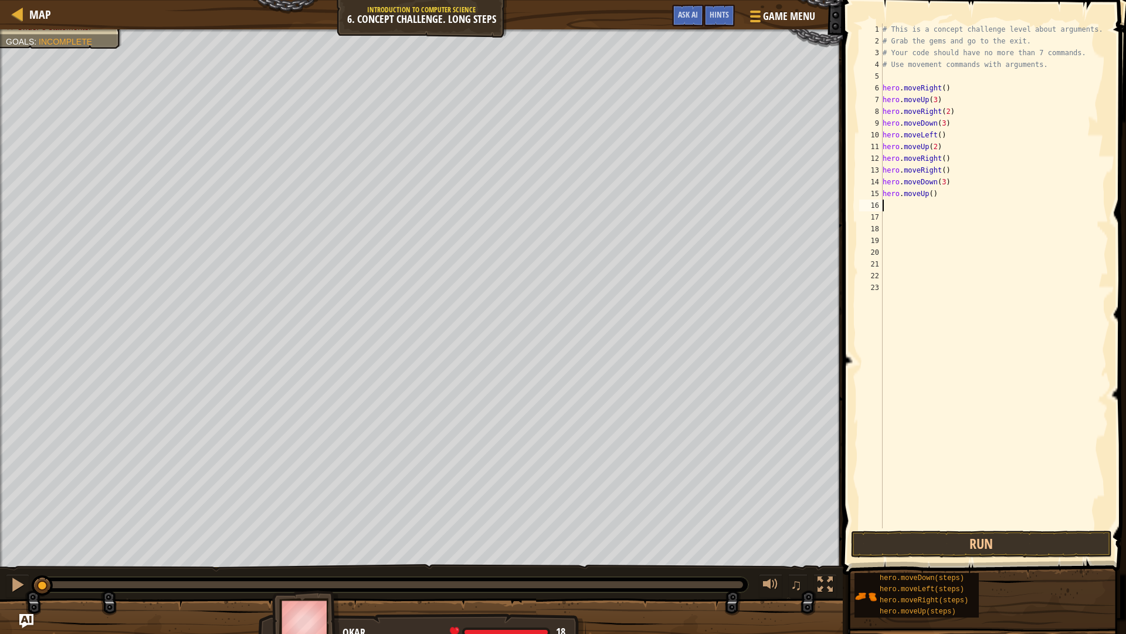
click at [937, 198] on div "# This is a concept challenge level about arguments. # Grab the gems and go to …" at bounding box center [994, 287] width 229 height 528
type textarea "h"
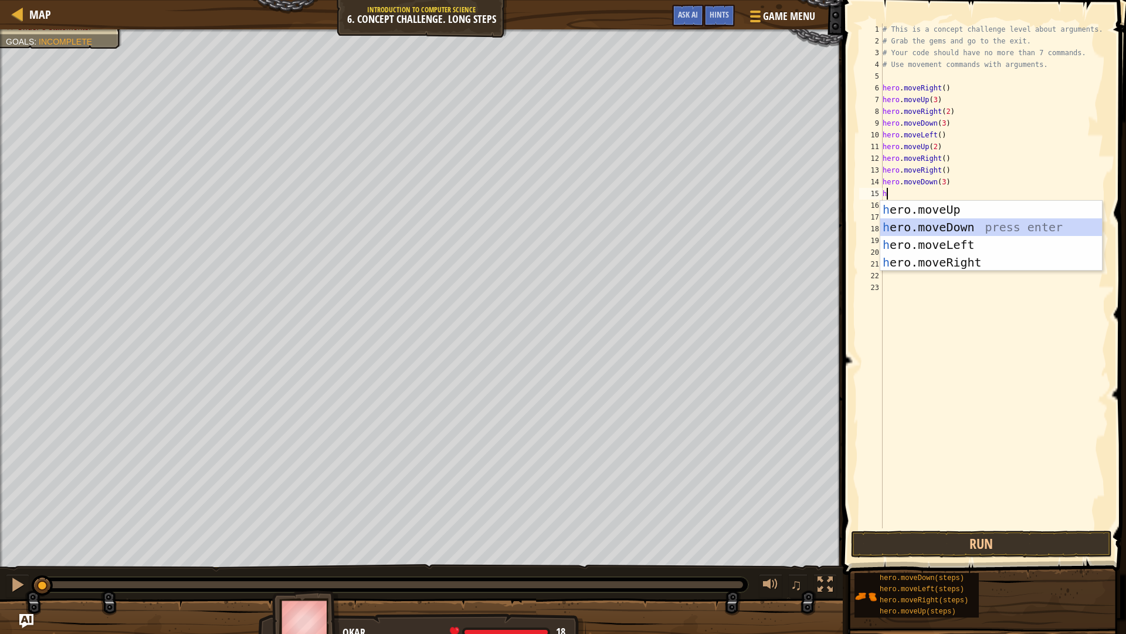
click at [981, 229] on div "h ero.moveUp press enter h ero.moveDown press enter h ero.moveLeft press enter …" at bounding box center [991, 254] width 222 height 106
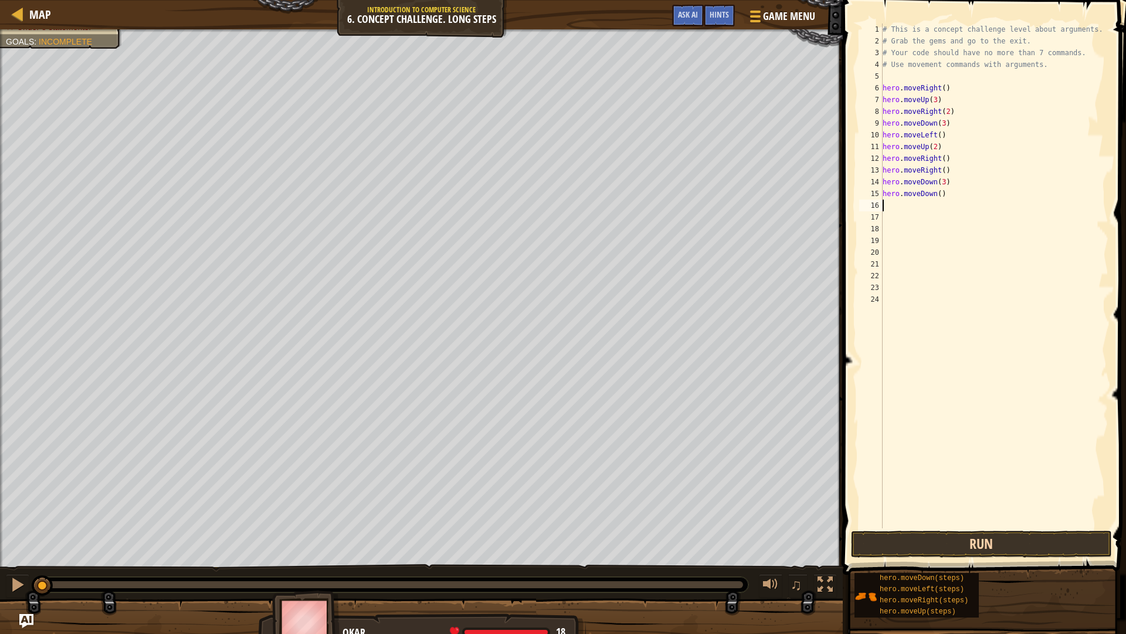
click at [1027, 536] on div "1 2 3 4 5 6 7 8 9 10 11 12 13 14 15 16 17 18 19 20 21 22 23 24 # This is a conc…" at bounding box center [982, 310] width 287 height 609
click at [1026, 537] on button "Run" at bounding box center [981, 543] width 261 height 27
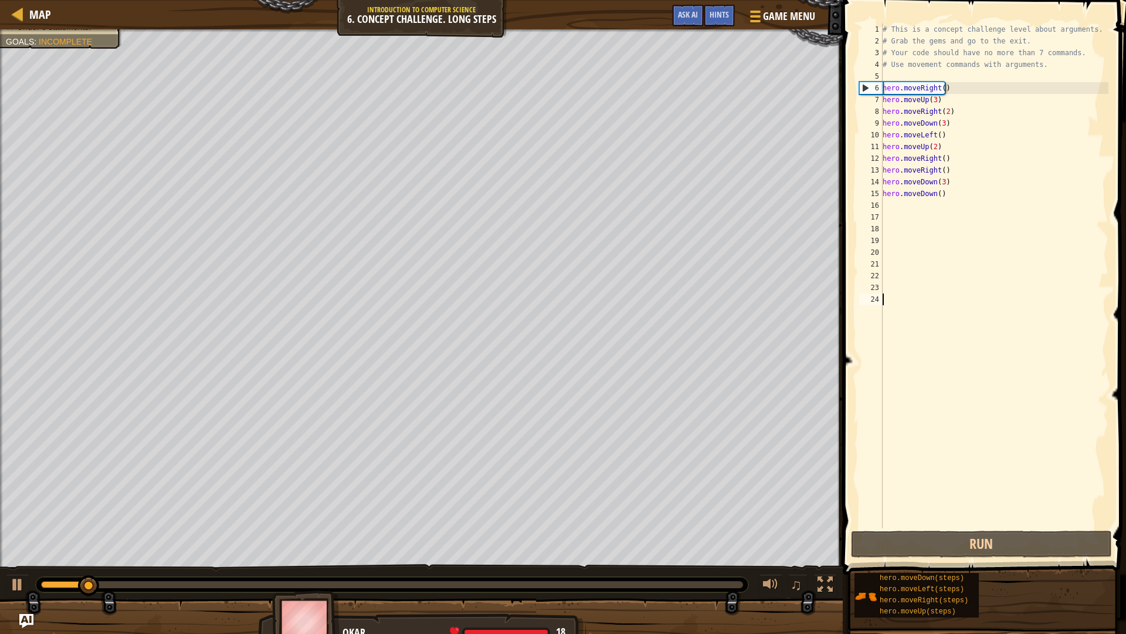
click at [906, 198] on div "# This is a concept challenge level about arguments. # Grab the gems and go to …" at bounding box center [994, 287] width 229 height 528
type textarea "hero.moveDown()"
drag, startPoint x: 893, startPoint y: 203, endPoint x: 938, endPoint y: 206, distance: 44.7
click at [918, 206] on div "# This is a concept challenge level about arguments. # Grab the gems and go to …" at bounding box center [994, 287] width 229 height 528
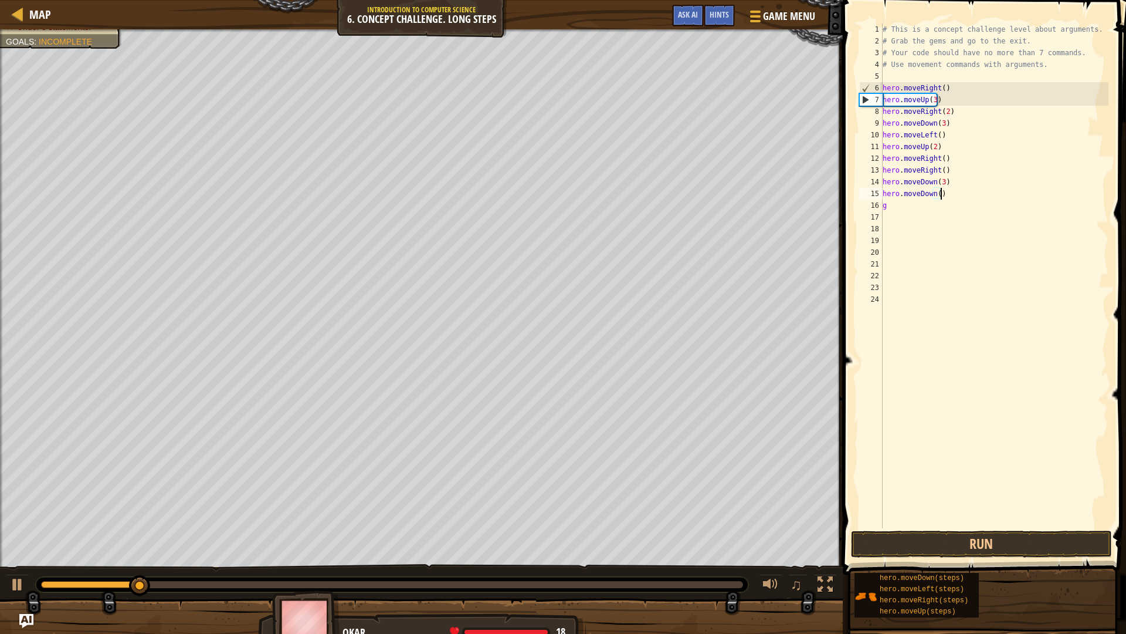
click at [1001, 195] on div "# This is a concept challenge level about arguments. # Grab the gems and go to …" at bounding box center [994, 287] width 229 height 528
type textarea "hero.moveDown(h"
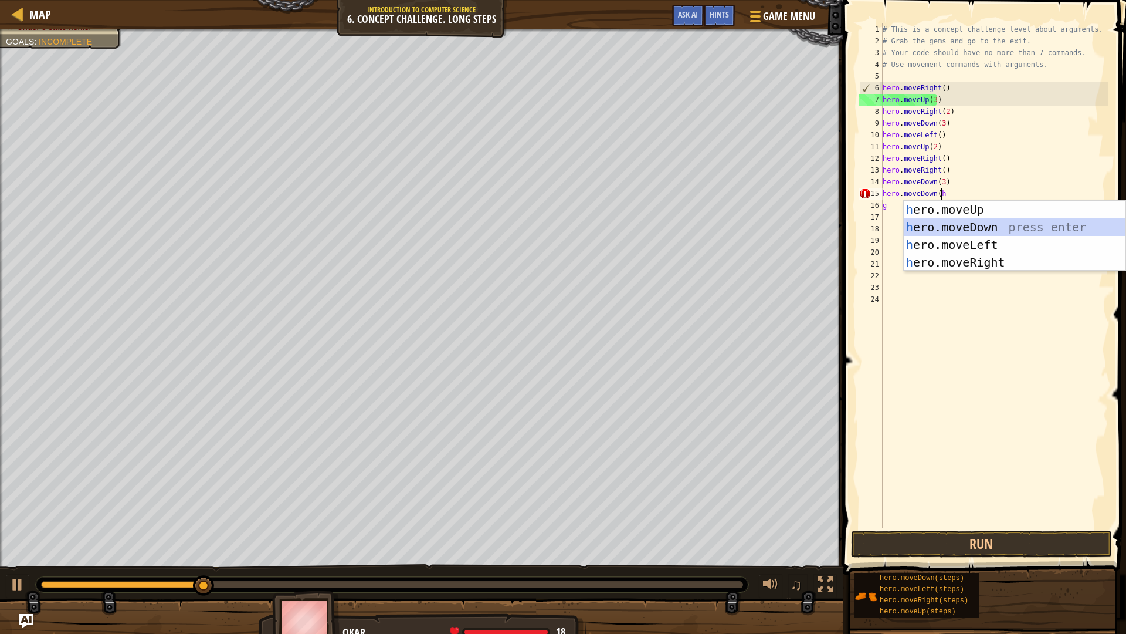
click at [1002, 226] on div "h ero.moveUp press enter h ero.moveDown press enter h ero.moveLeft press enter …" at bounding box center [1015, 254] width 222 height 106
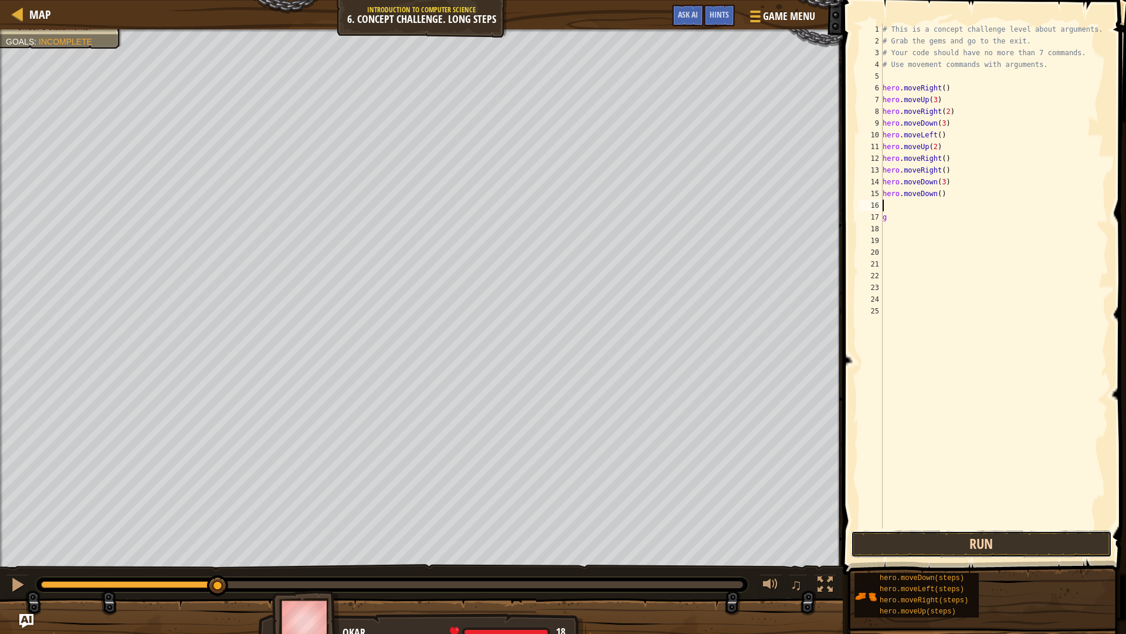
click at [1002, 538] on button "Run" at bounding box center [981, 543] width 261 height 27
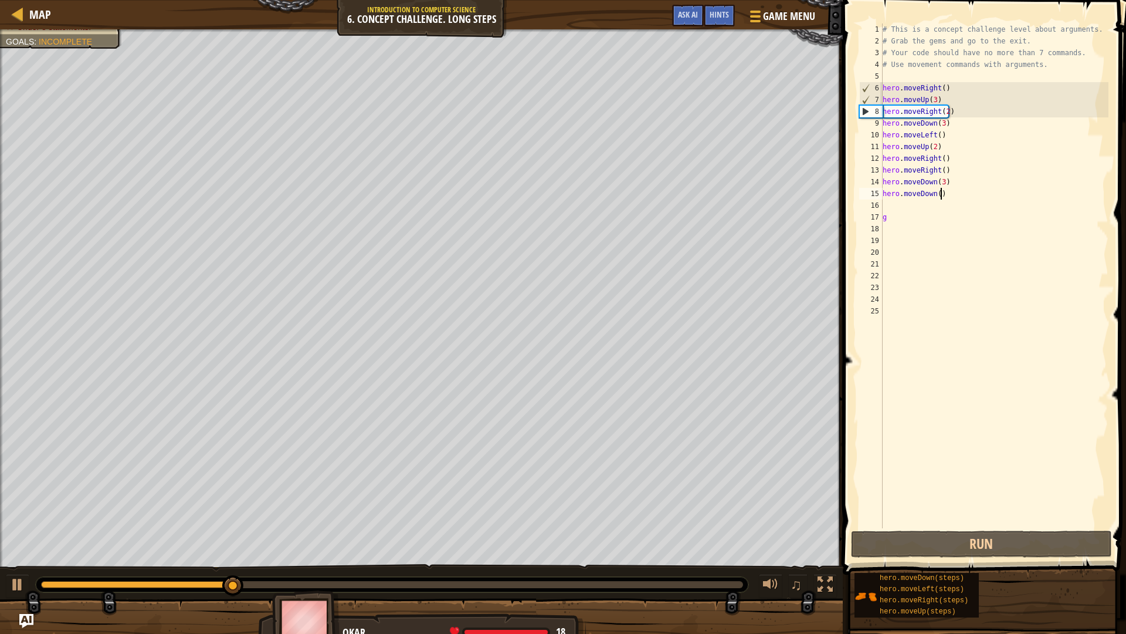
click at [956, 193] on div "# This is a concept challenge level about arguments. # Grab the gems and go to …" at bounding box center [994, 287] width 229 height 528
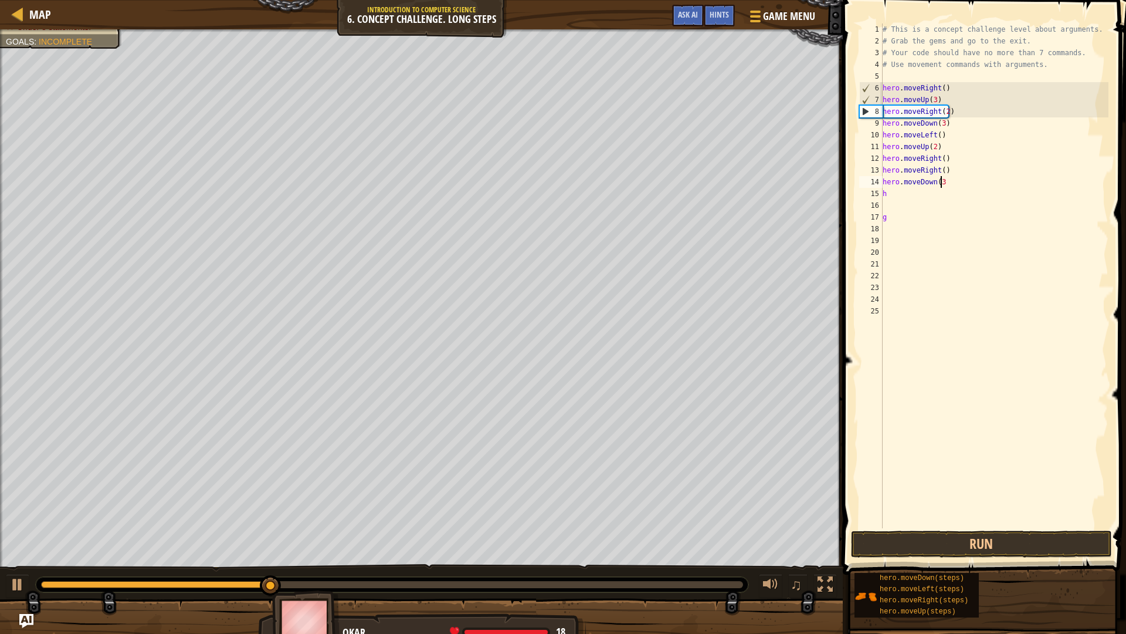
click at [953, 184] on div "# This is a concept challenge level about arguments. # Grab the gems and go to …" at bounding box center [994, 287] width 229 height 528
type textarea "h"
drag, startPoint x: 947, startPoint y: 155, endPoint x: 963, endPoint y: 172, distance: 23.3
click at [953, 158] on div "# This is a concept challenge level about arguments. # Grab the gems and go to …" at bounding box center [994, 287] width 229 height 528
click at [960, 164] on div "# This is a concept challenge level about arguments. # Grab the gems and go to …" at bounding box center [994, 287] width 229 height 528
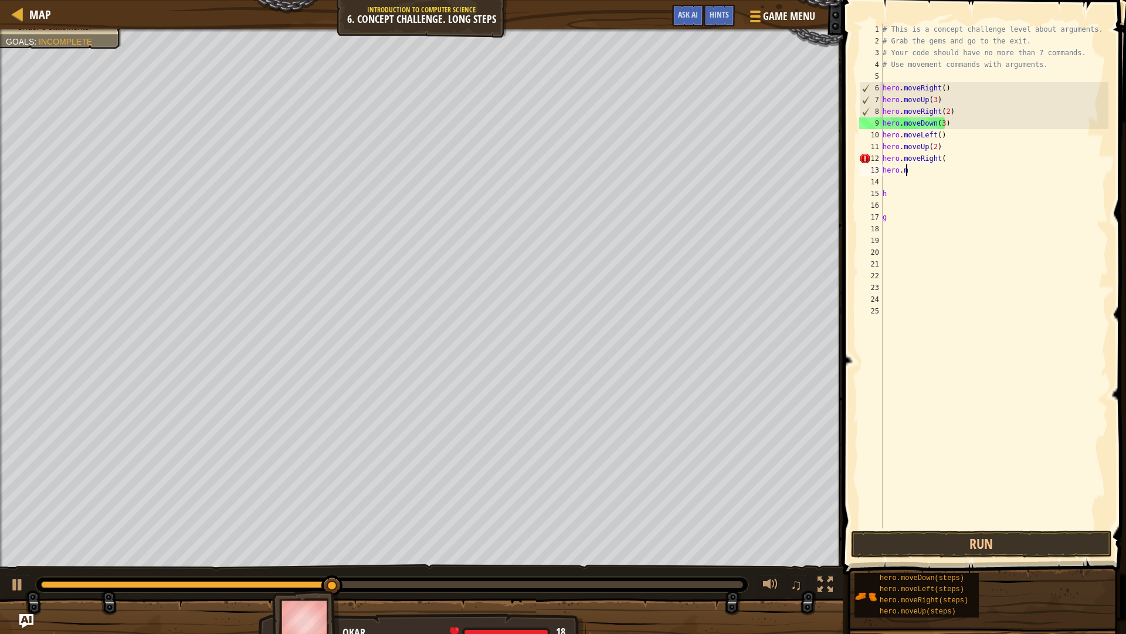
type textarea "h"
click at [948, 157] on div "# This is a concept challenge level about arguments. # Grab the gems and go to …" at bounding box center [994, 287] width 229 height 528
type textarea "h"
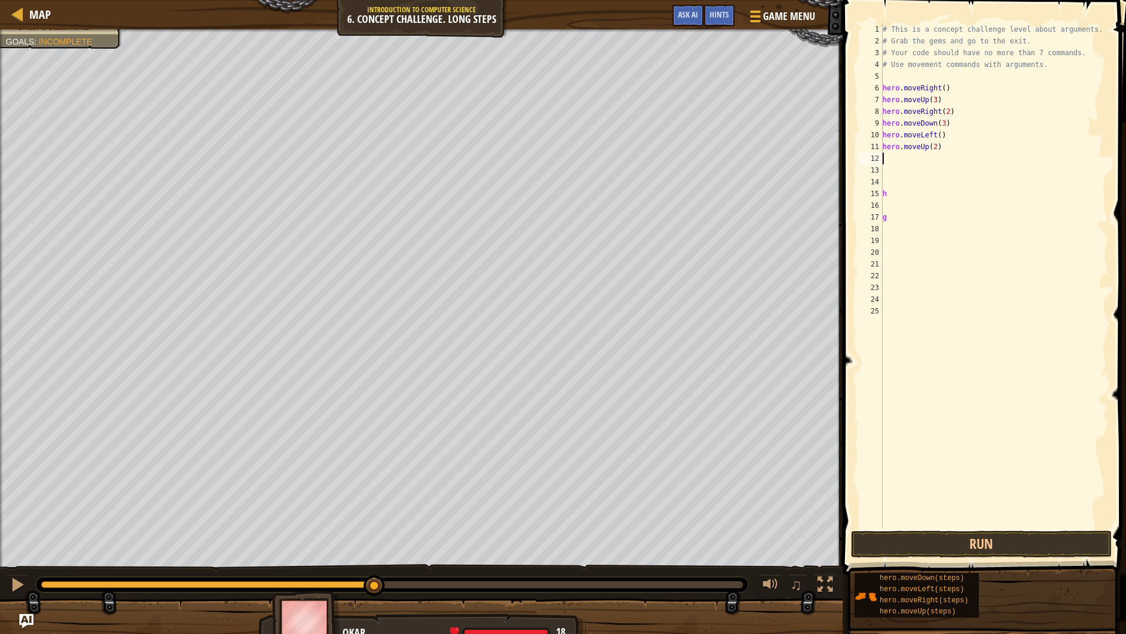
type textarea "h"
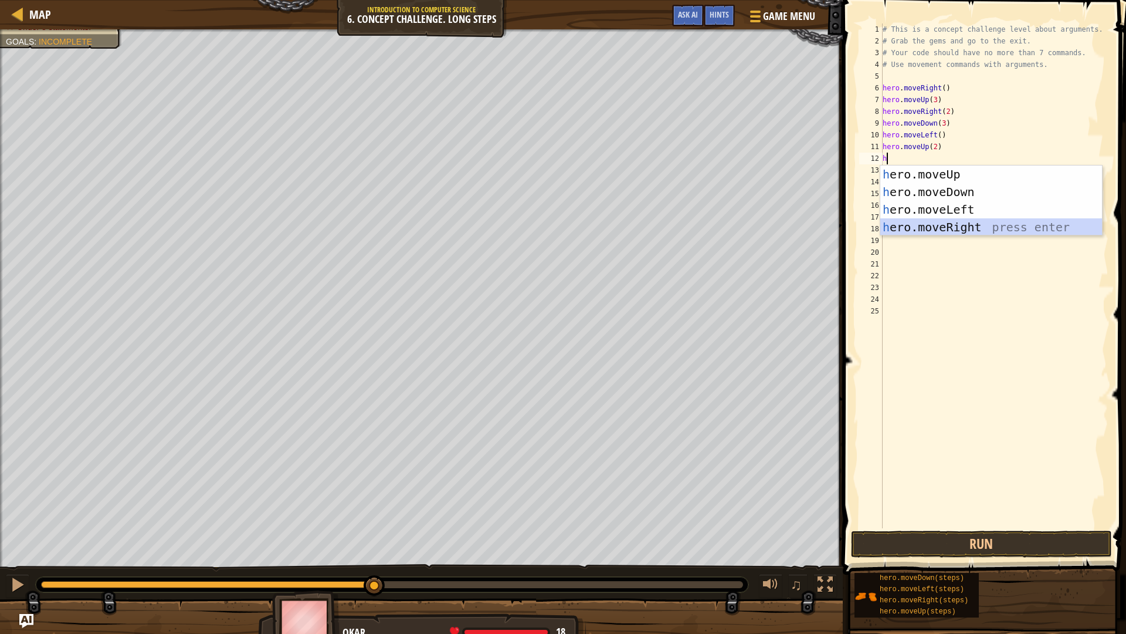
click at [971, 229] on div "h ero.moveUp press enter h ero.moveDown press enter h ero.moveLeft press enter …" at bounding box center [991, 218] width 222 height 106
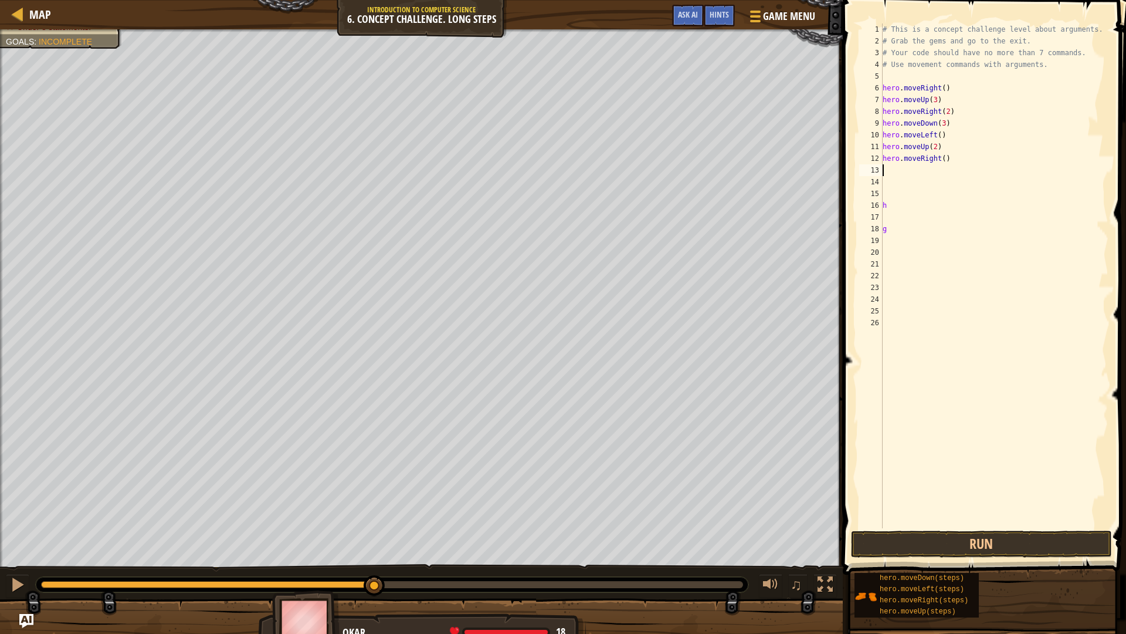
click at [1005, 524] on div "# This is a concept challenge level about arguments. # Grab the gems and go to …" at bounding box center [994, 287] width 229 height 528
click at [1005, 531] on button "Run" at bounding box center [981, 543] width 261 height 27
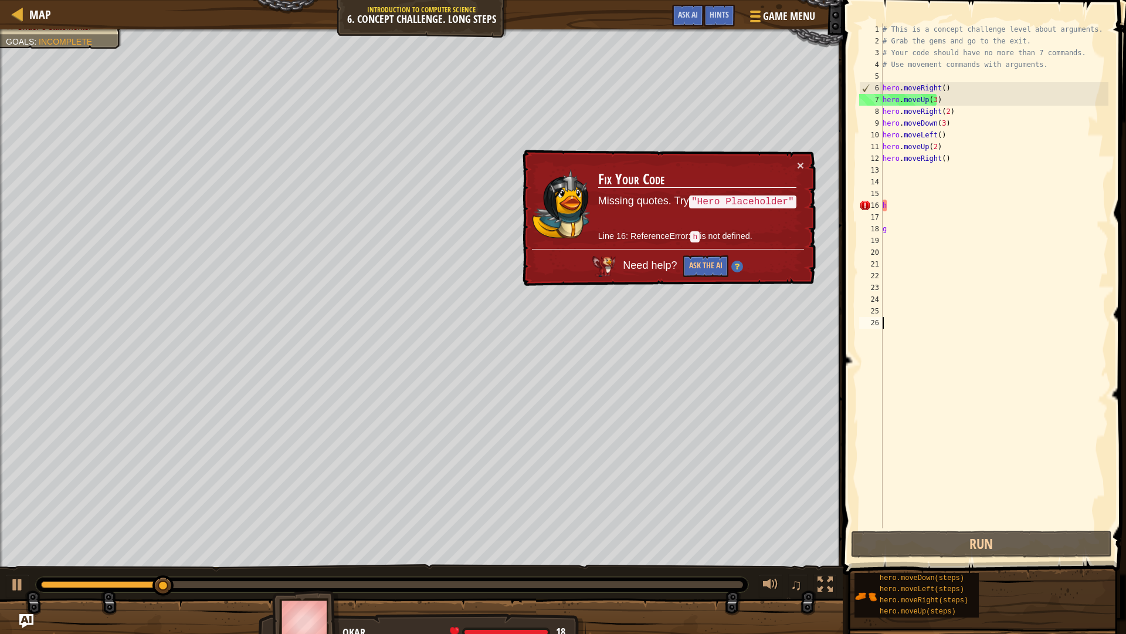
drag, startPoint x: 954, startPoint y: 211, endPoint x: 948, endPoint y: 211, distance: 6.5
click at [948, 211] on div "# This is a concept challenge level about arguments. # Grab the gems and go to …" at bounding box center [994, 287] width 229 height 528
click at [942, 207] on div "# This is a concept challenge level about arguments. # Grab the gems and go to …" at bounding box center [994, 275] width 228 height 504
type textarea "h"
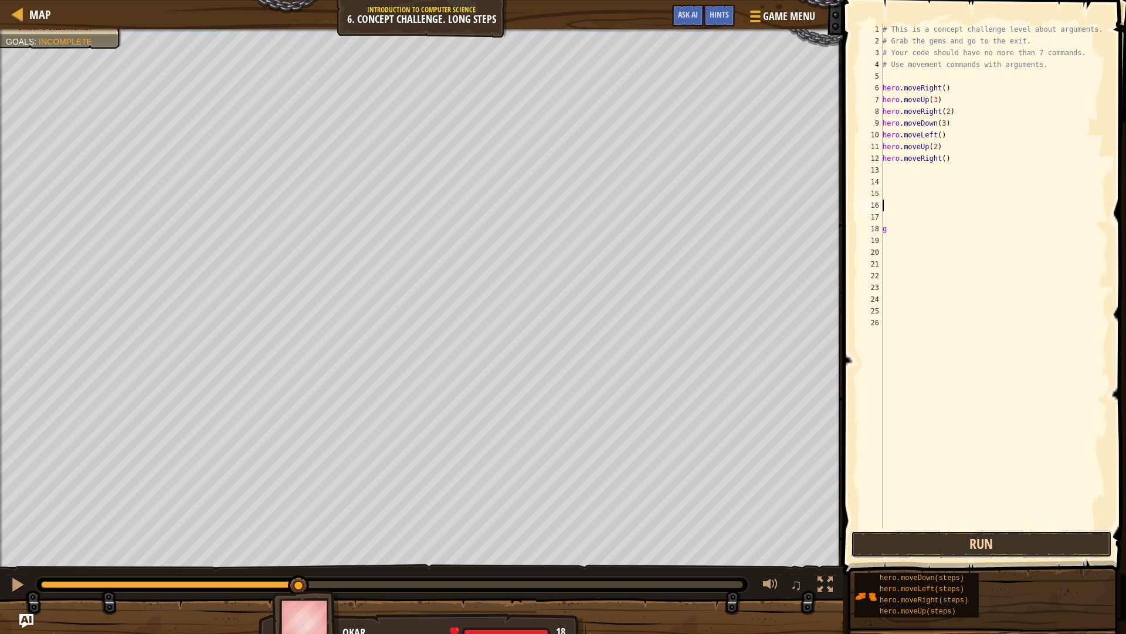
click at [1046, 543] on button "Run" at bounding box center [981, 543] width 261 height 27
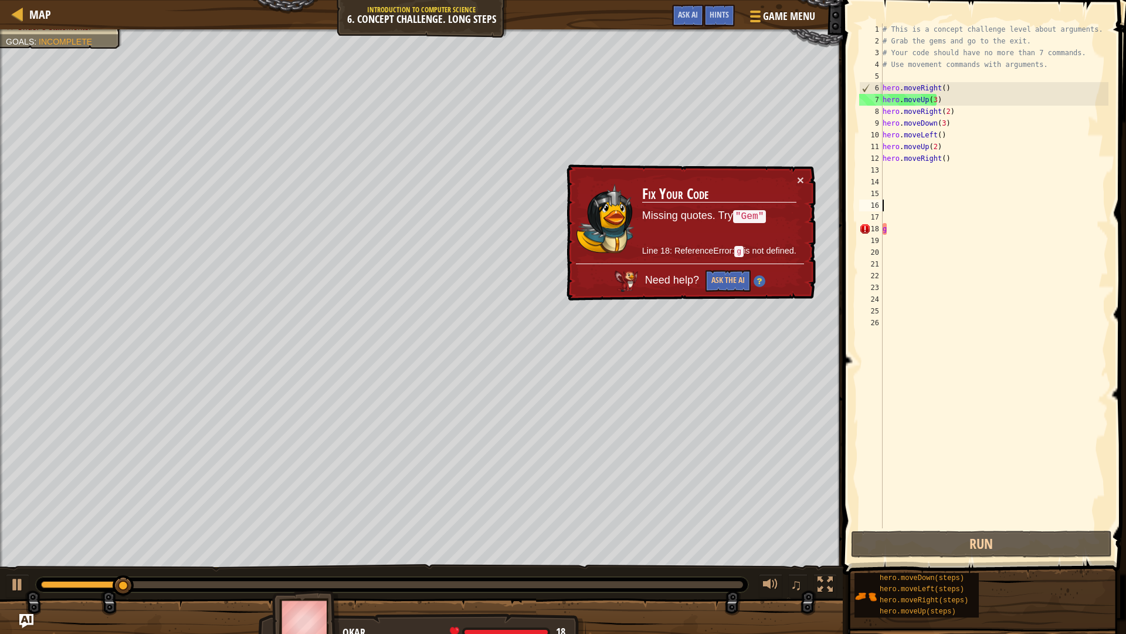
click at [897, 228] on div "# This is a concept challenge level about arguments. # Grab the gems and go to …" at bounding box center [994, 287] width 229 height 528
type textarea "g"
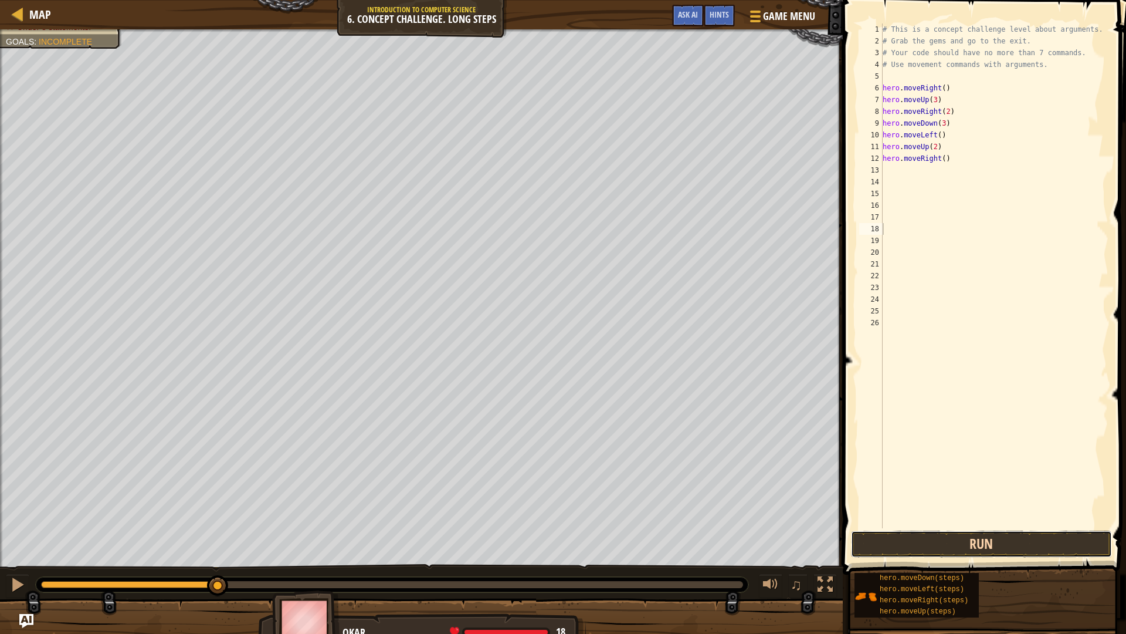
click at [1004, 543] on button "Run" at bounding box center [981, 543] width 261 height 27
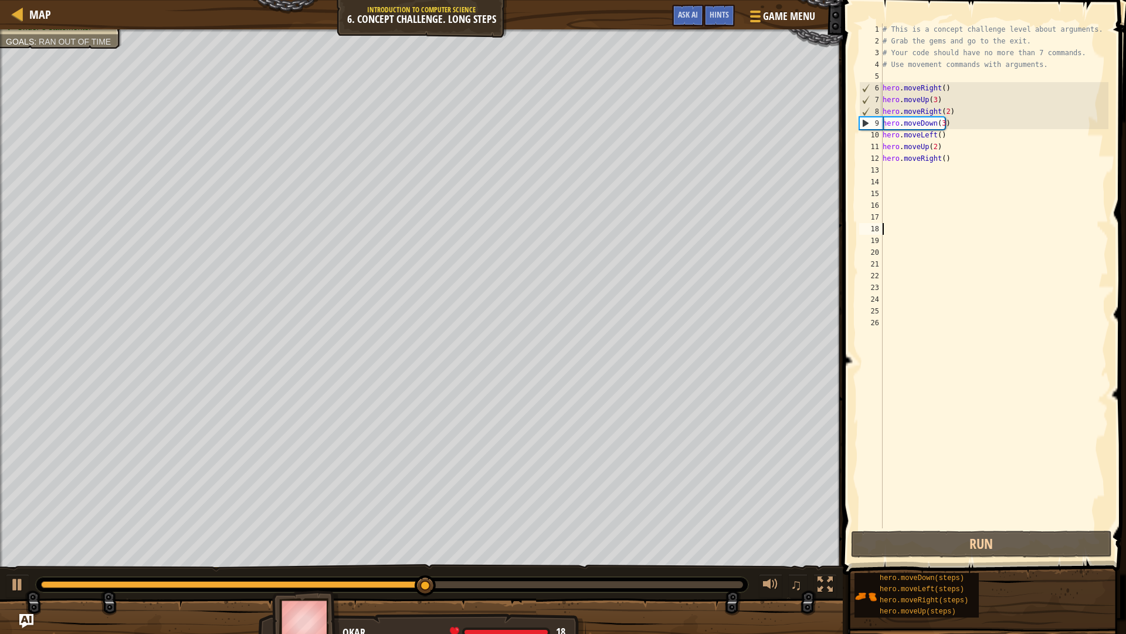
click at [894, 170] on div "# This is a concept challenge level about arguments. # Grab the gems and go to …" at bounding box center [994, 287] width 229 height 528
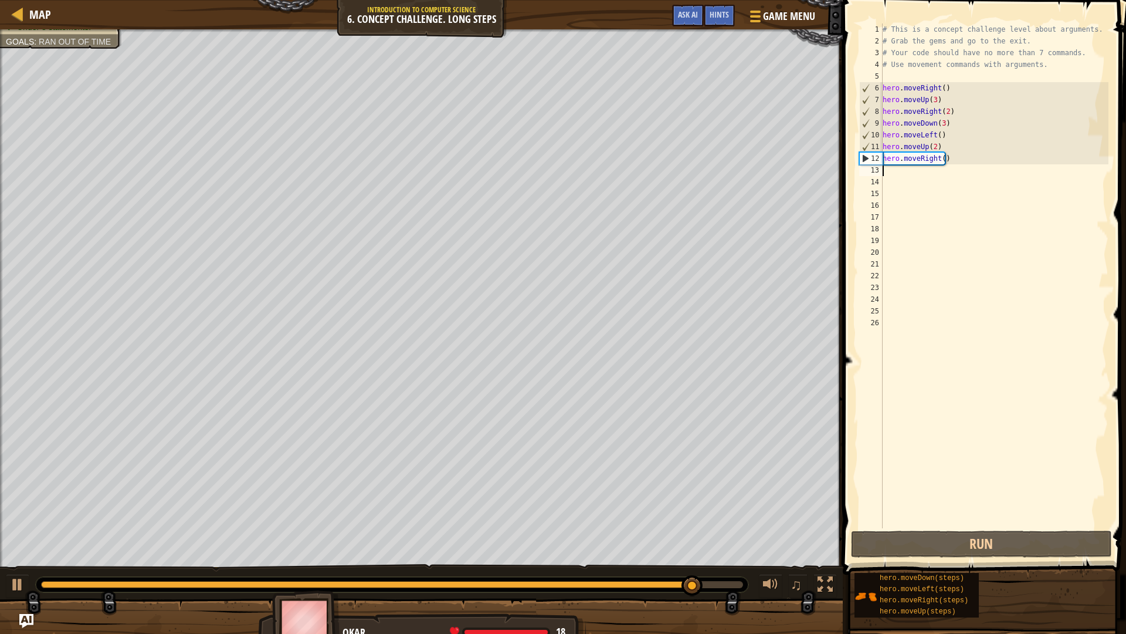
click at [896, 166] on div "# This is a concept challenge level about arguments. # Grab the gems and go to …" at bounding box center [994, 287] width 229 height 528
type textarea "h"
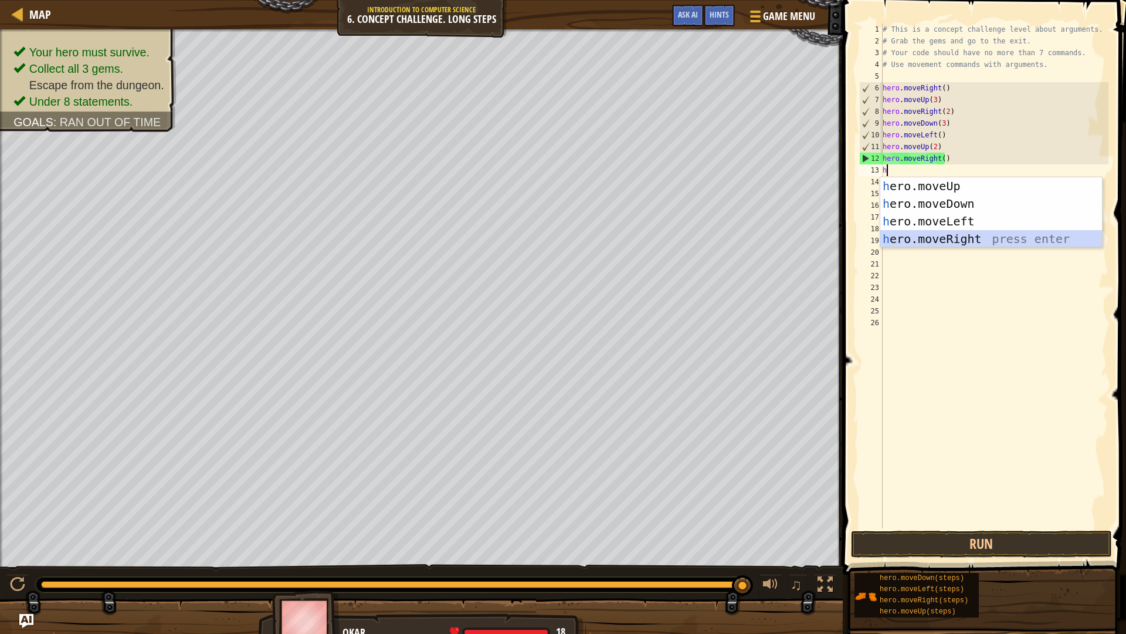
click at [963, 238] on div "h ero.moveUp press enter h ero.moveDown press enter h ero.moveLeft press enter …" at bounding box center [991, 230] width 222 height 106
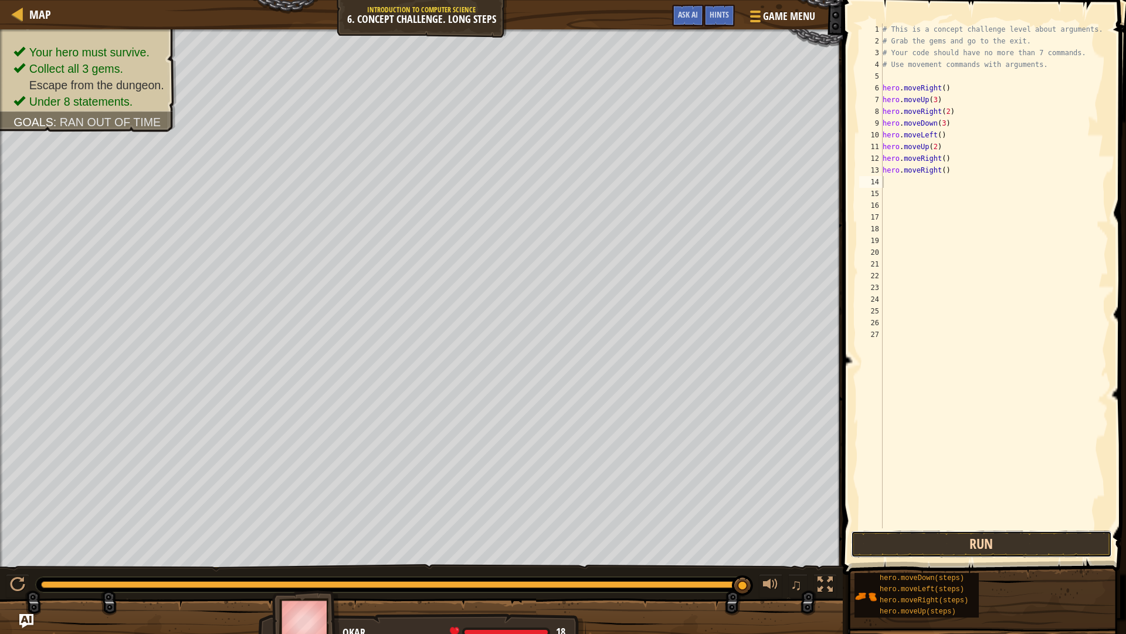
click at [977, 555] on button "Run" at bounding box center [981, 543] width 261 height 27
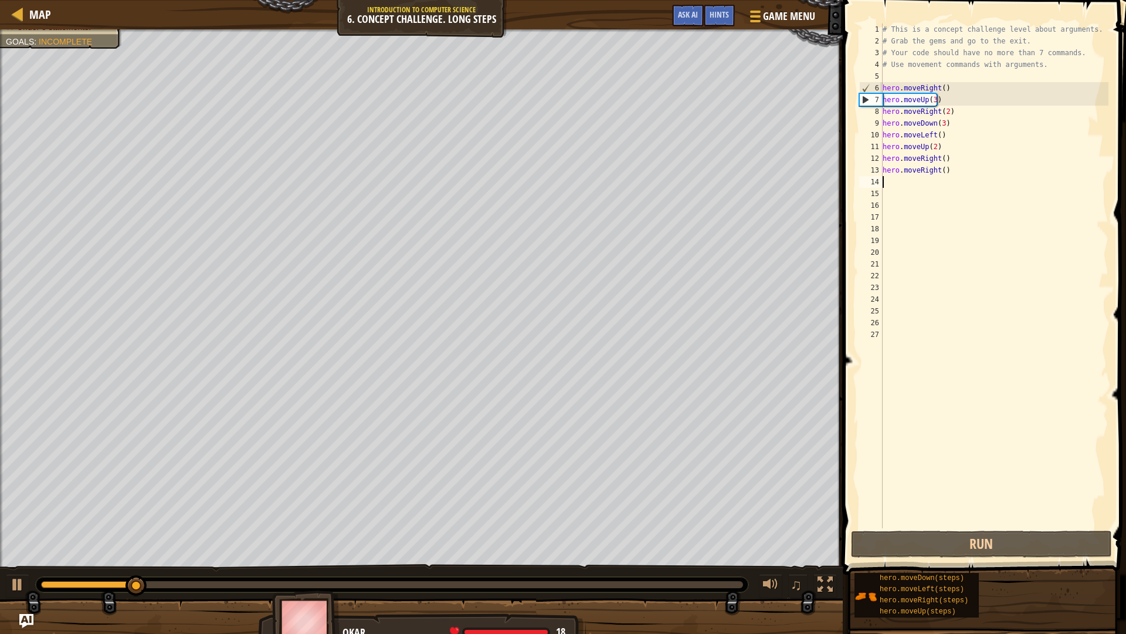
click at [941, 170] on div "# This is a concept challenge level about arguments. # Grab the gems and go to …" at bounding box center [994, 287] width 229 height 528
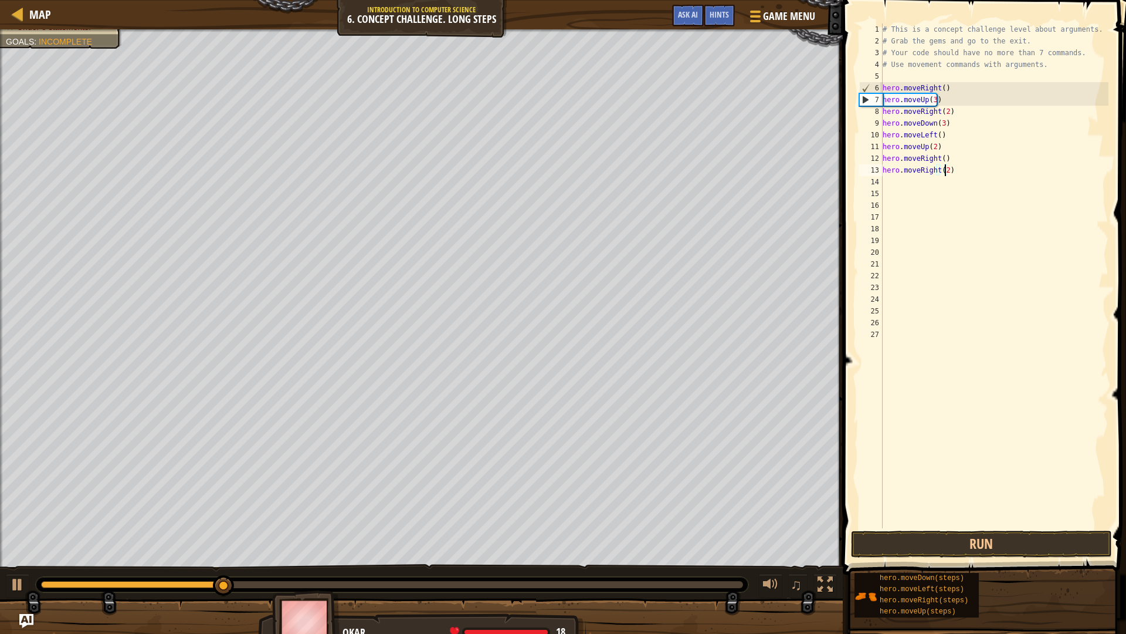
scroll to position [5, 5]
click at [951, 545] on button "Run" at bounding box center [981, 543] width 261 height 27
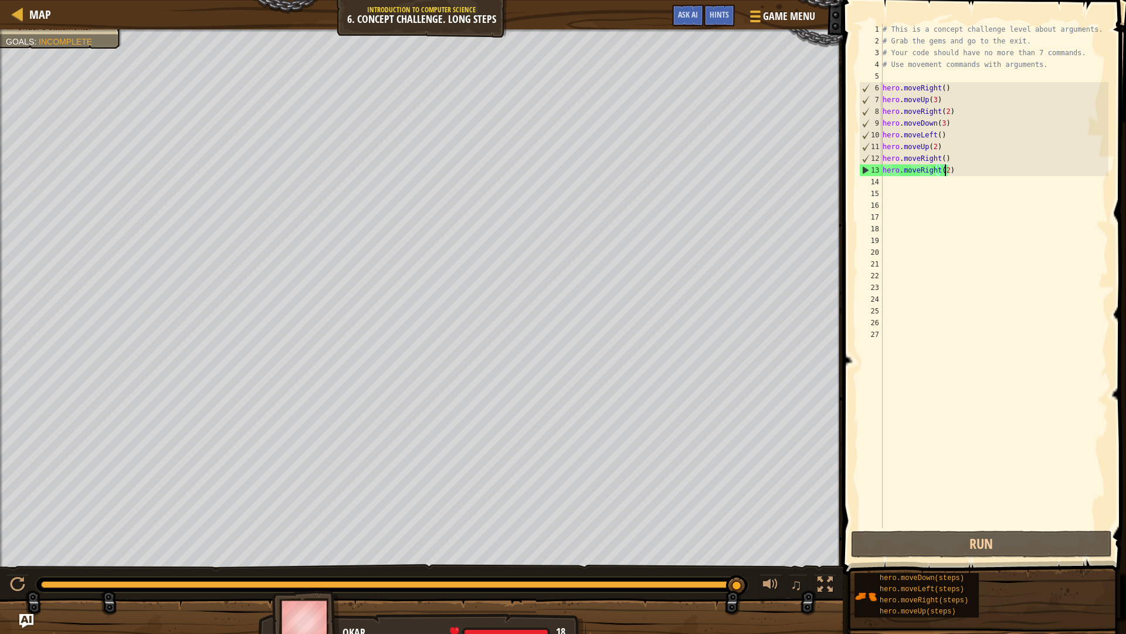
click at [737, 564] on div at bounding box center [392, 584] width 702 height 7
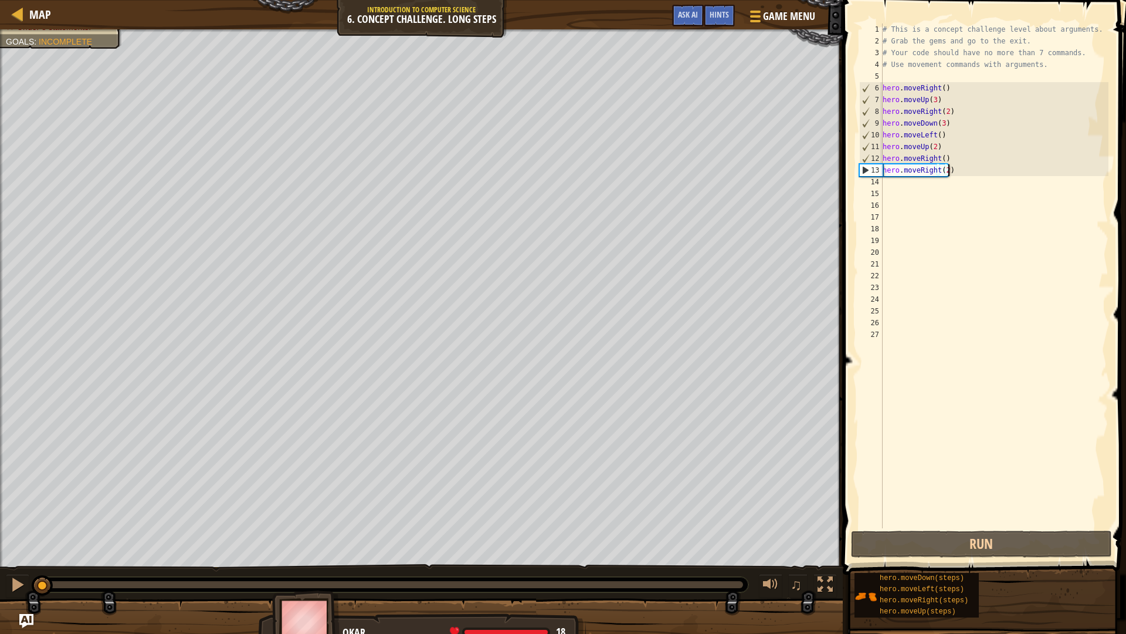
click at [967, 171] on div "# This is a concept challenge level about arguments. # Grab the gems and go to …" at bounding box center [994, 287] width 229 height 528
drag, startPoint x: 952, startPoint y: 166, endPoint x: 960, endPoint y: 166, distance: 8.2
click at [953, 166] on div "# This is a concept challenge level about arguments. # Grab the gems and go to …" at bounding box center [994, 287] width 229 height 528
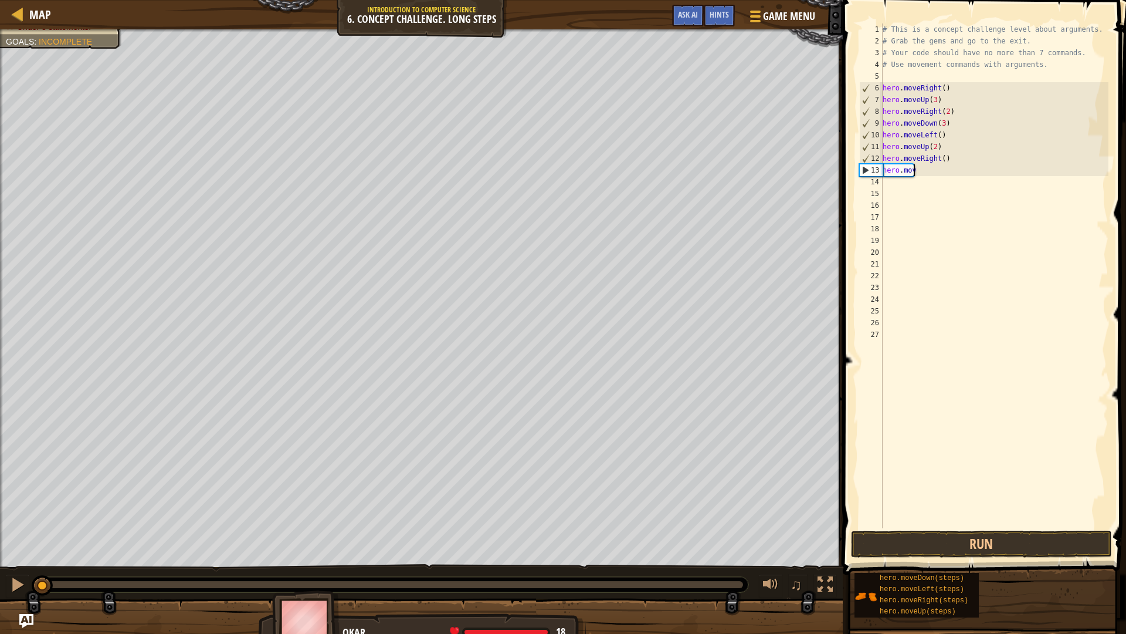
scroll to position [5, 1]
type textarea "h"
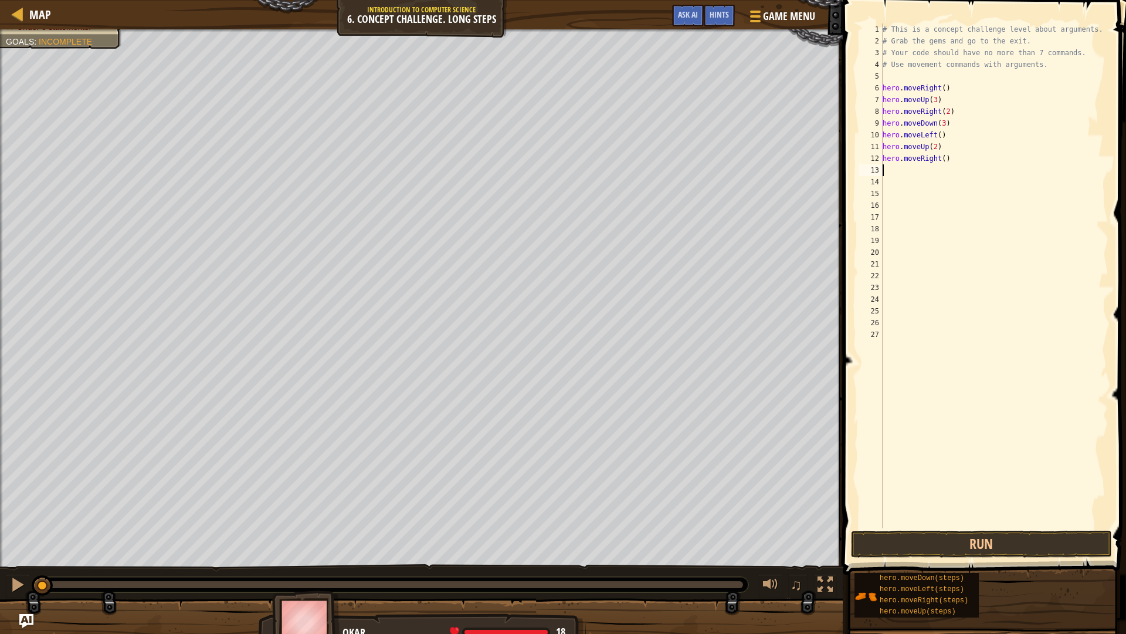
type textarea "h"
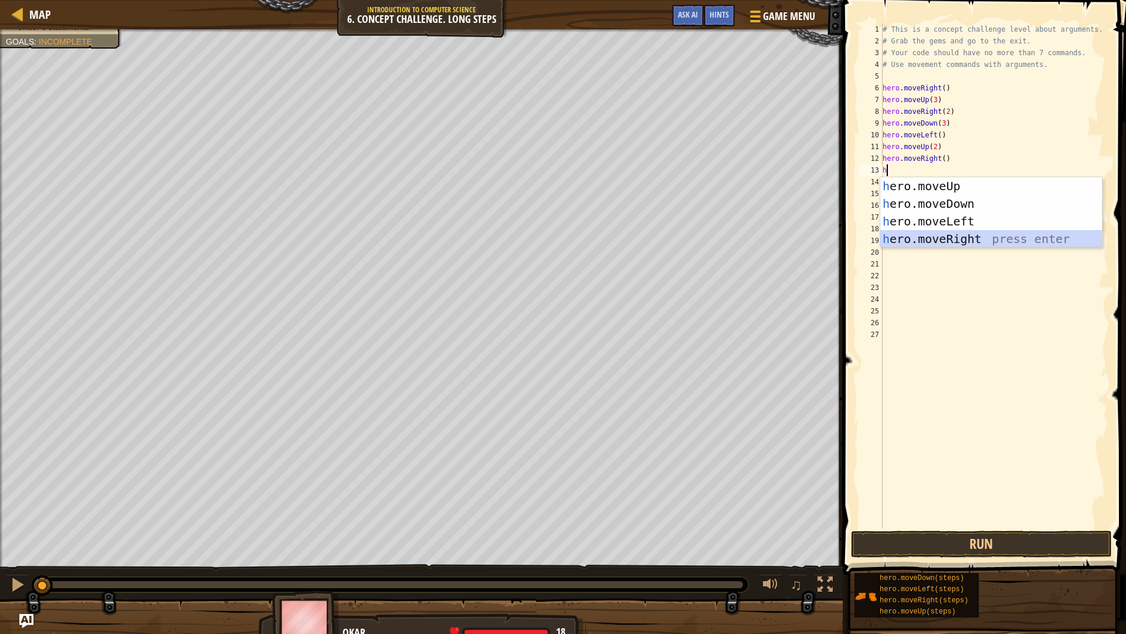
click at [977, 239] on div "h ero.moveUp press enter h ero.moveDown press enter h ero.moveLeft press enter …" at bounding box center [991, 230] width 222 height 106
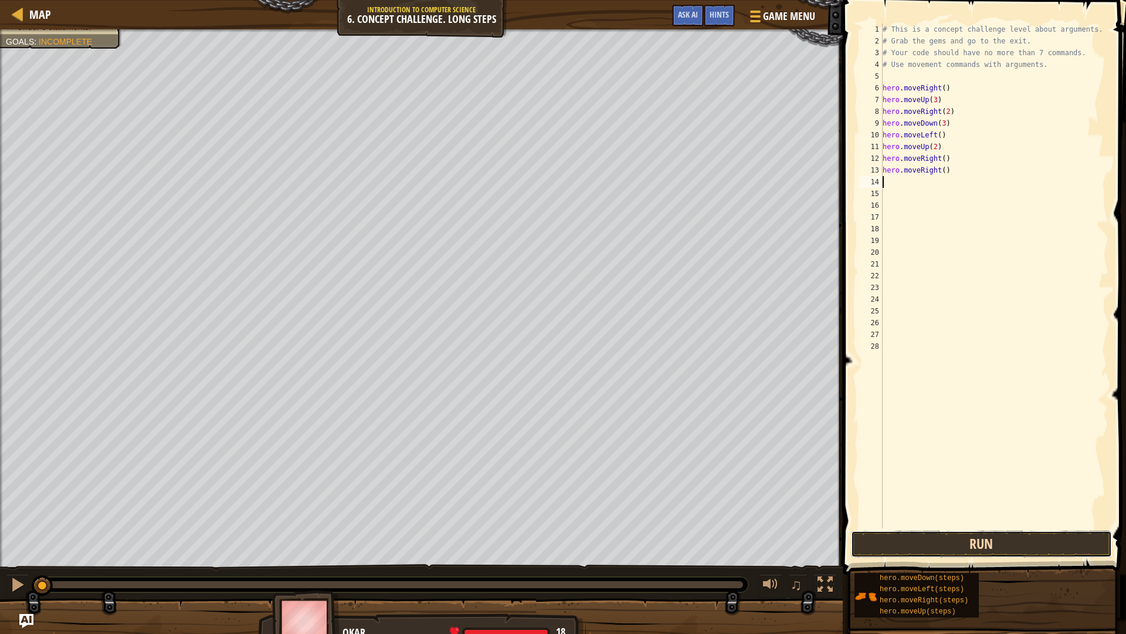
click at [995, 549] on button "Run" at bounding box center [981, 543] width 261 height 27
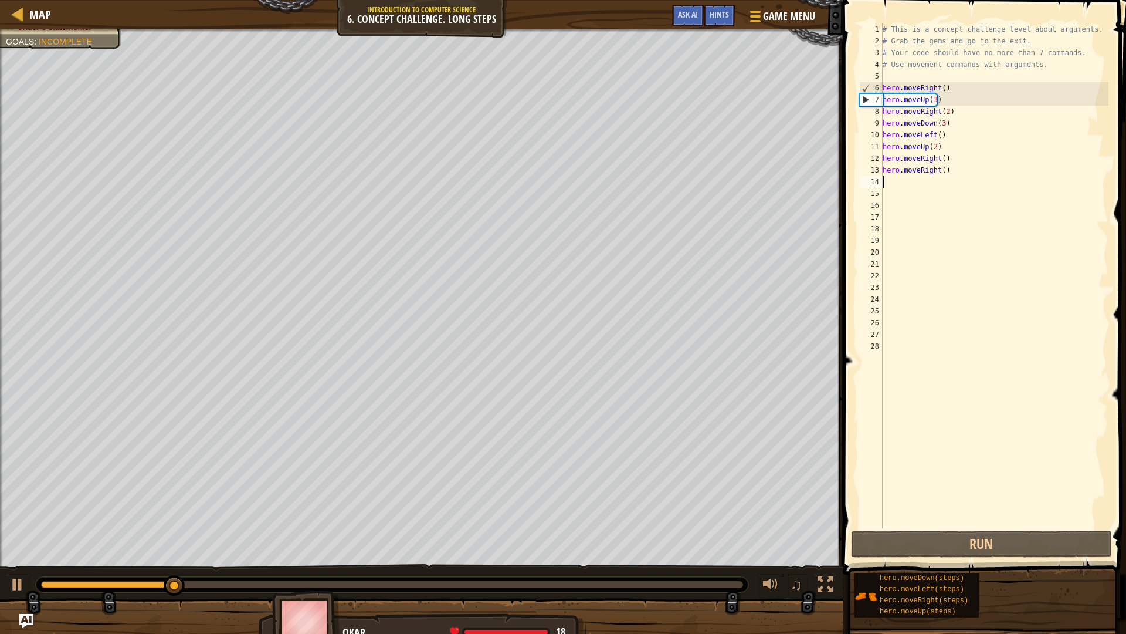
type textarea "h"
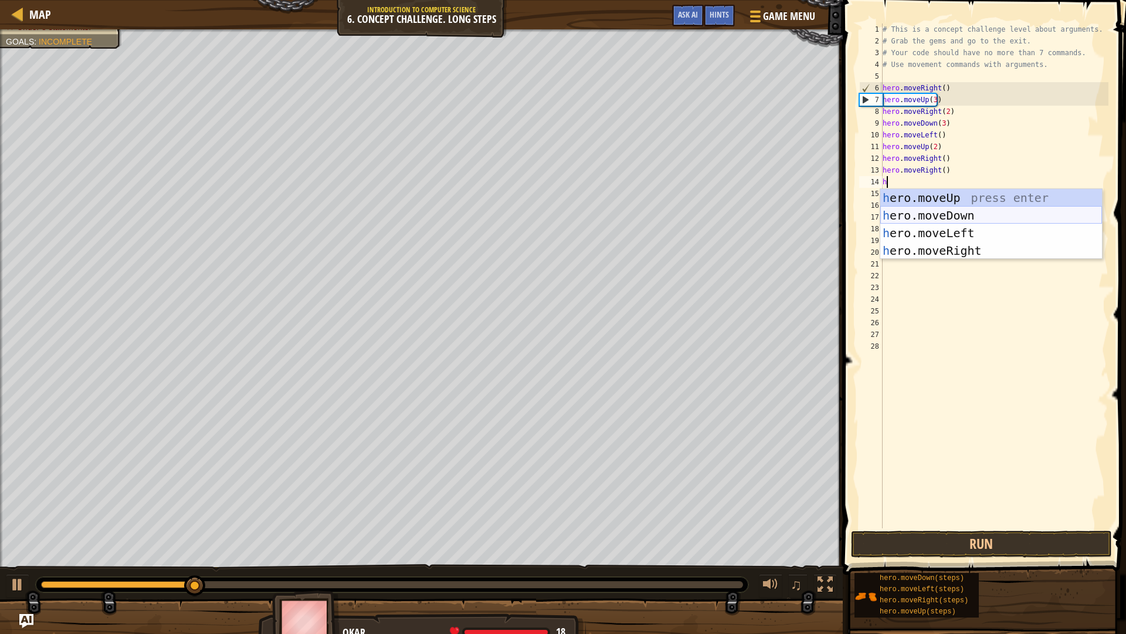
click at [967, 213] on div "h ero.moveUp press enter h ero.moveDown press enter h ero.moveLeft press enter …" at bounding box center [991, 242] width 222 height 106
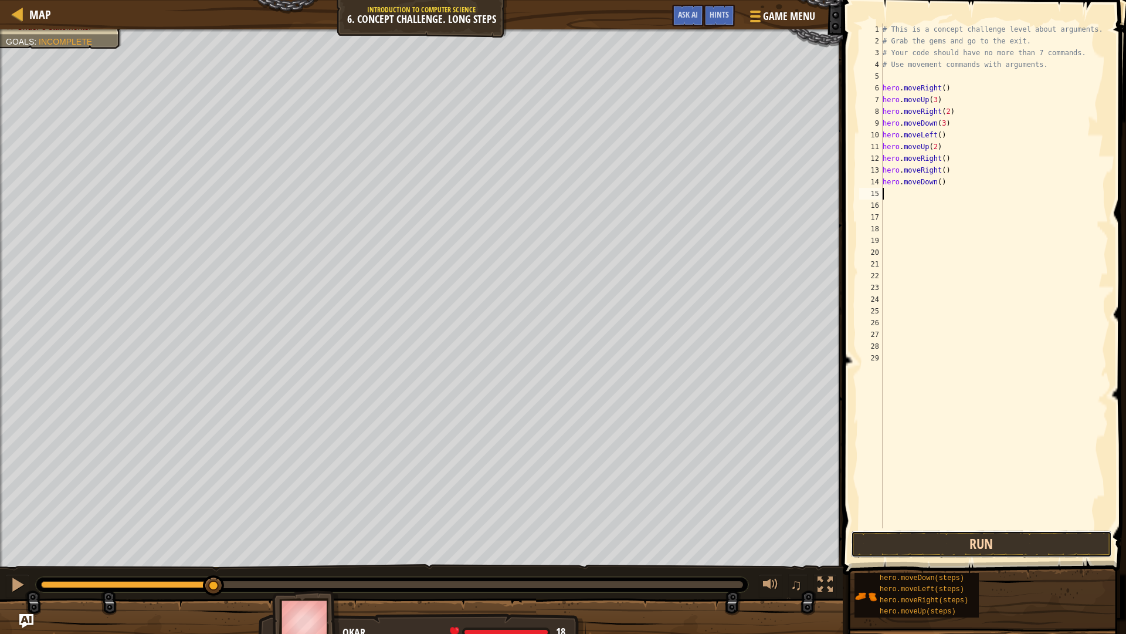
click at [1010, 543] on button "Run" at bounding box center [981, 543] width 261 height 27
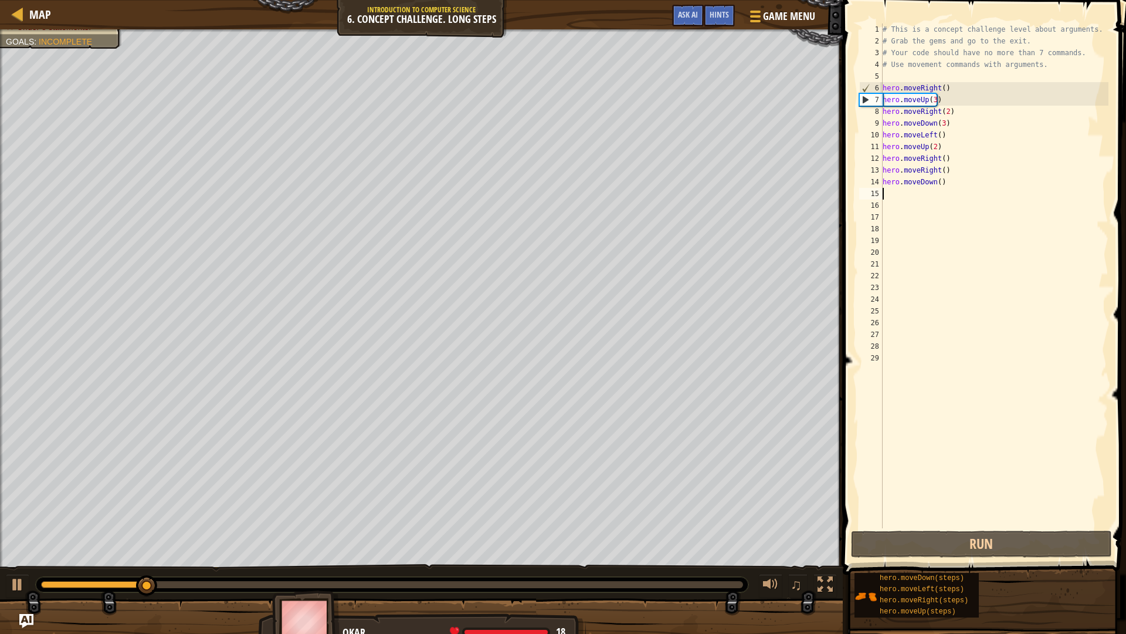
type textarea "h"
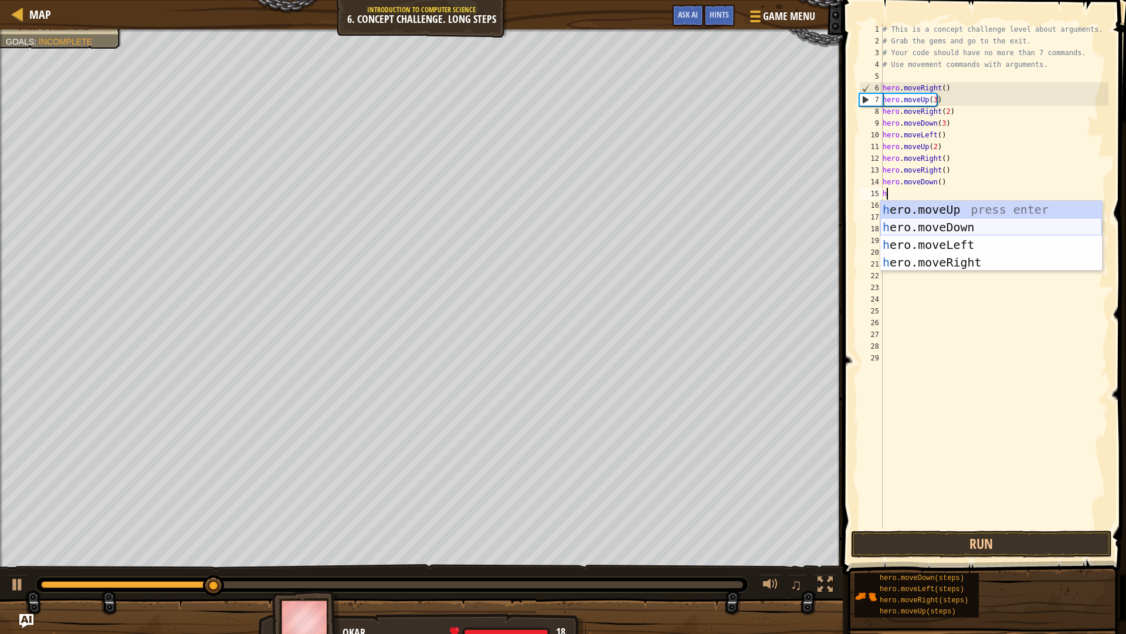
click at [955, 232] on div "h ero.moveUp press enter h ero.moveDown press enter h ero.moveLeft press enter …" at bounding box center [991, 254] width 222 height 106
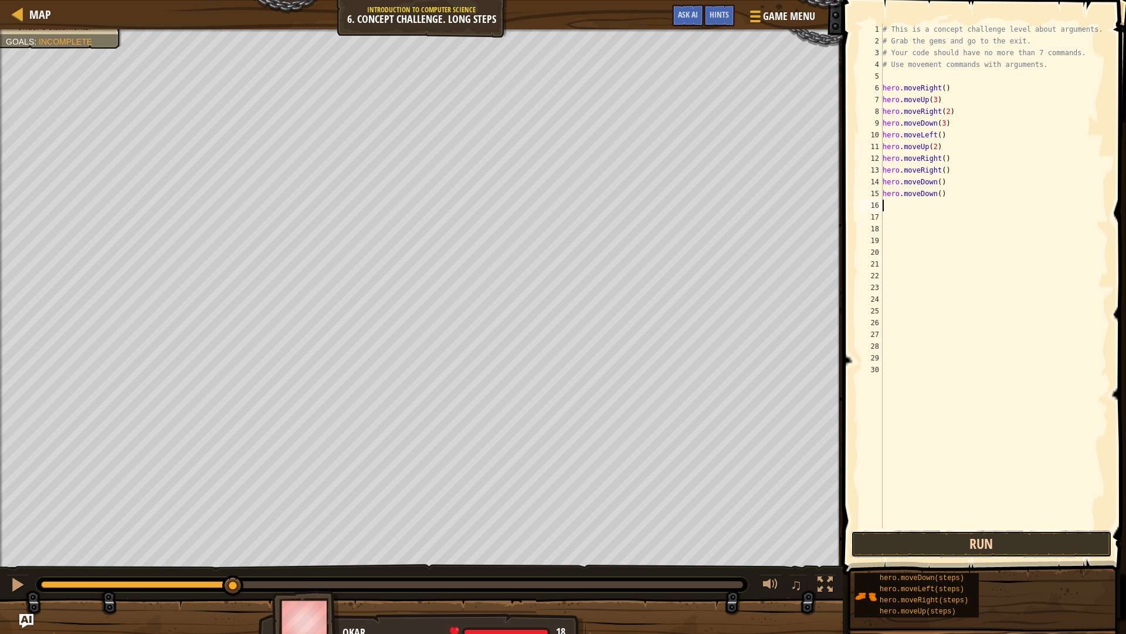
click at [1039, 538] on button "Run" at bounding box center [981, 543] width 261 height 27
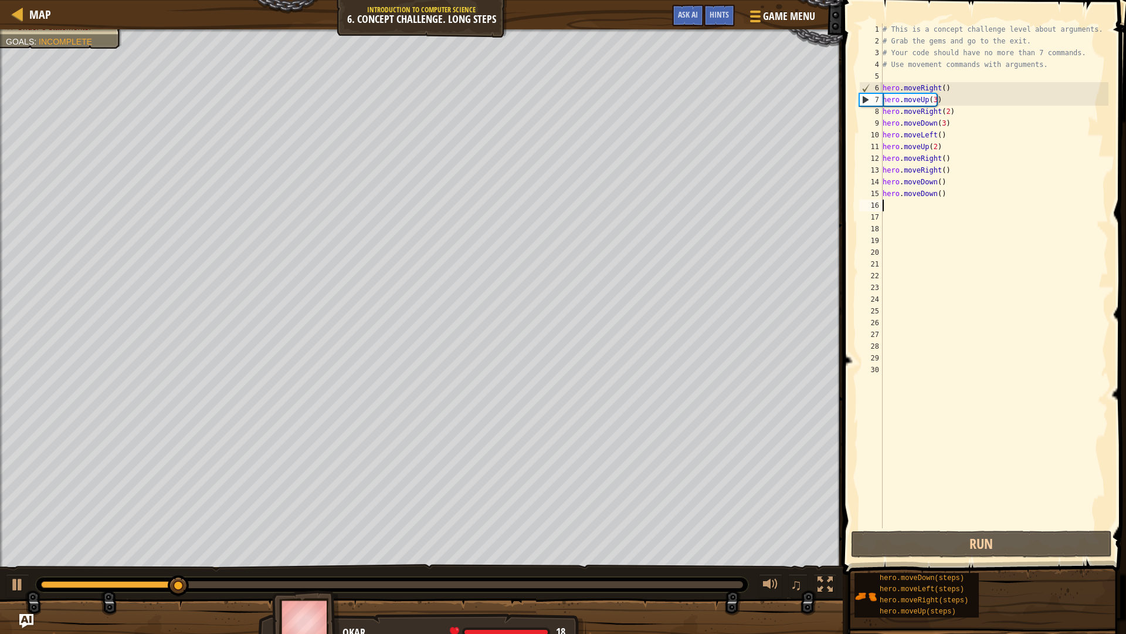
click at [944, 201] on div "# This is a concept challenge level about arguments. # Grab the gems and go to …" at bounding box center [994, 287] width 229 height 528
click at [943, 199] on div "# This is a concept challenge level about arguments. # Grab the gems and go to …" at bounding box center [994, 287] width 229 height 528
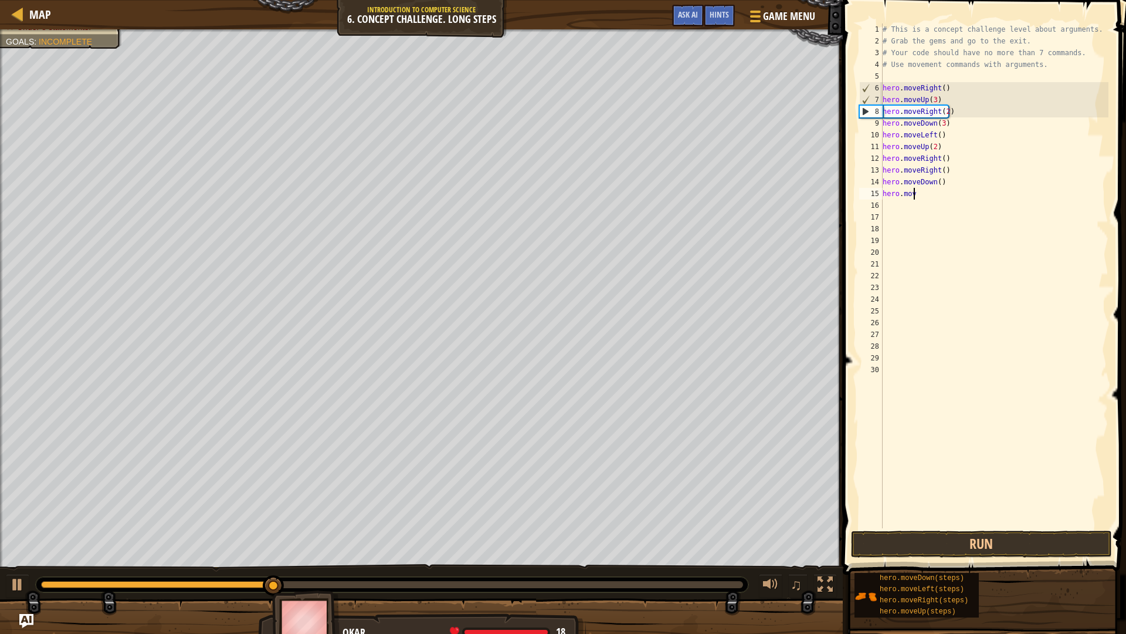
type textarea "h"
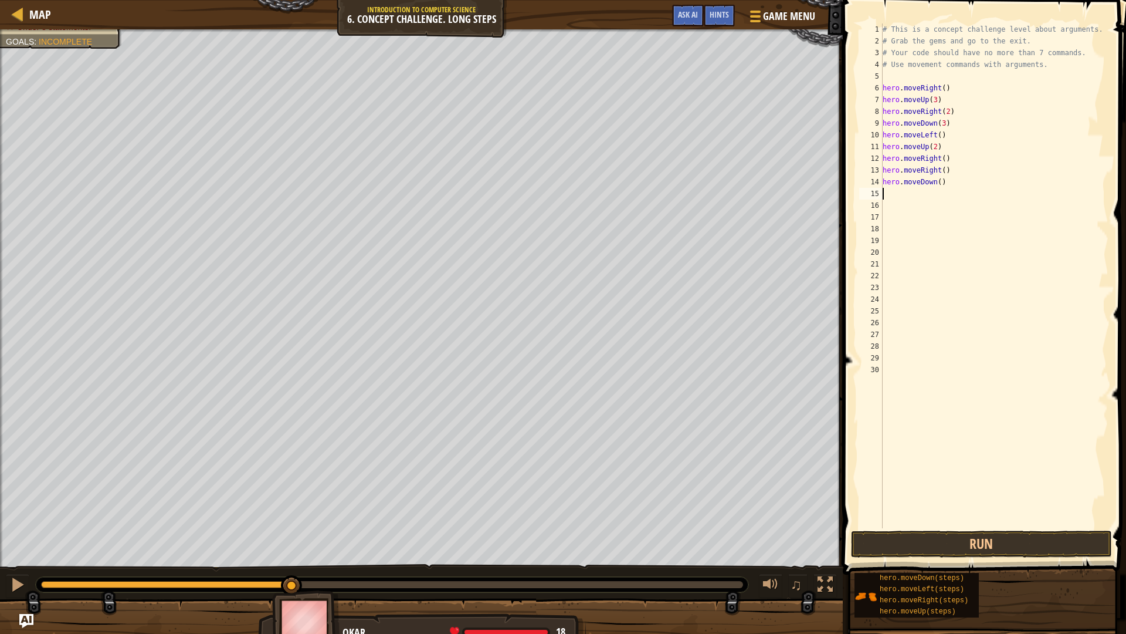
click at [951, 183] on div "# This is a concept challenge level about arguments. # Grab the gems and go to …" at bounding box center [994, 287] width 229 height 528
type textarea "h"
click at [1061, 544] on button "Run" at bounding box center [981, 543] width 261 height 27
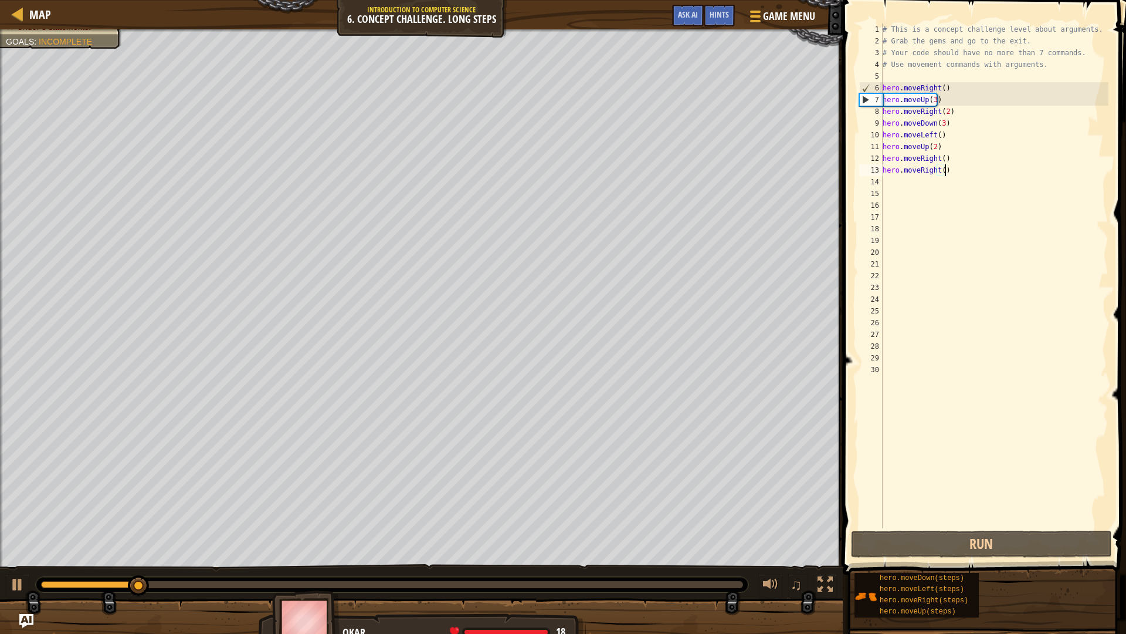
click at [955, 173] on div "# This is a concept challenge level about arguments. # Grab the gems and go to …" at bounding box center [994, 287] width 229 height 528
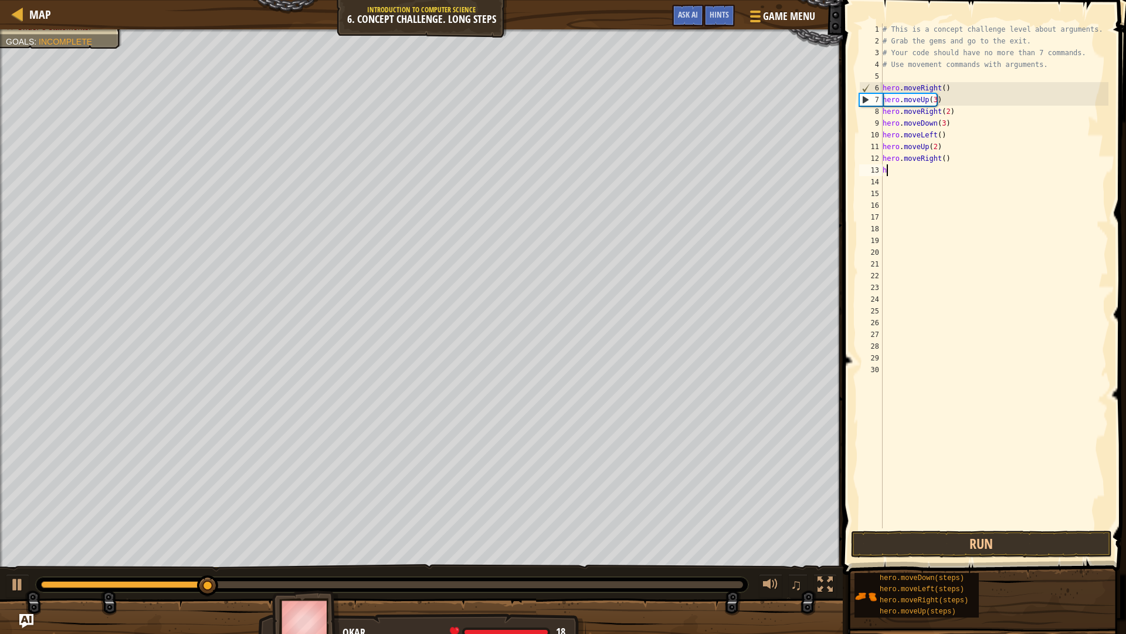
type textarea "h"
click at [1011, 538] on button "Run" at bounding box center [981, 543] width 261 height 27
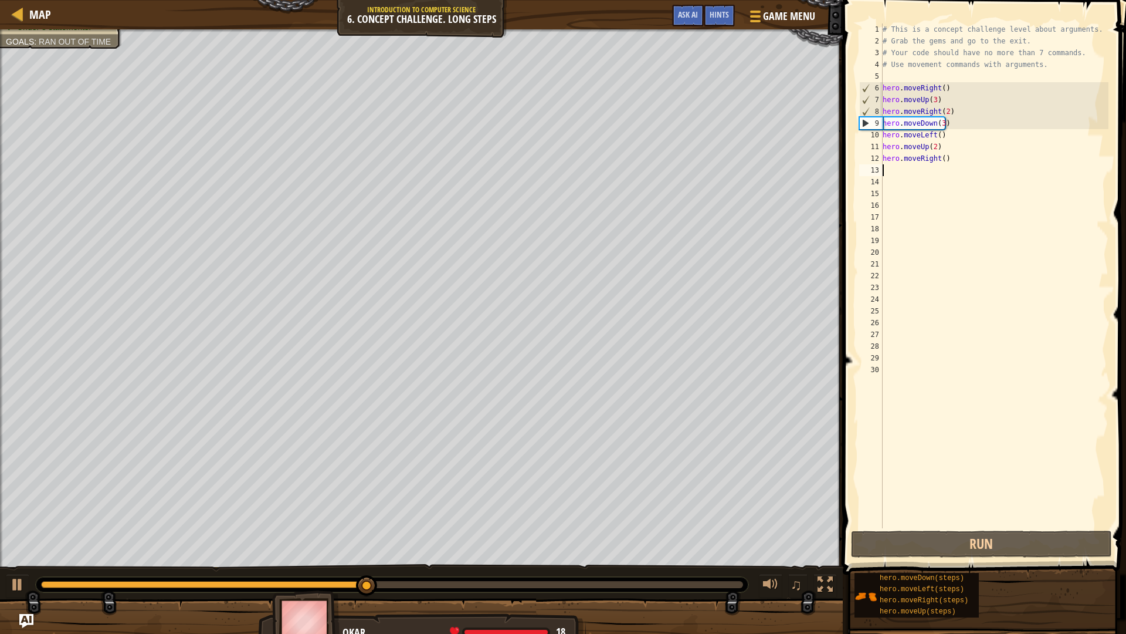
type textarea "h"
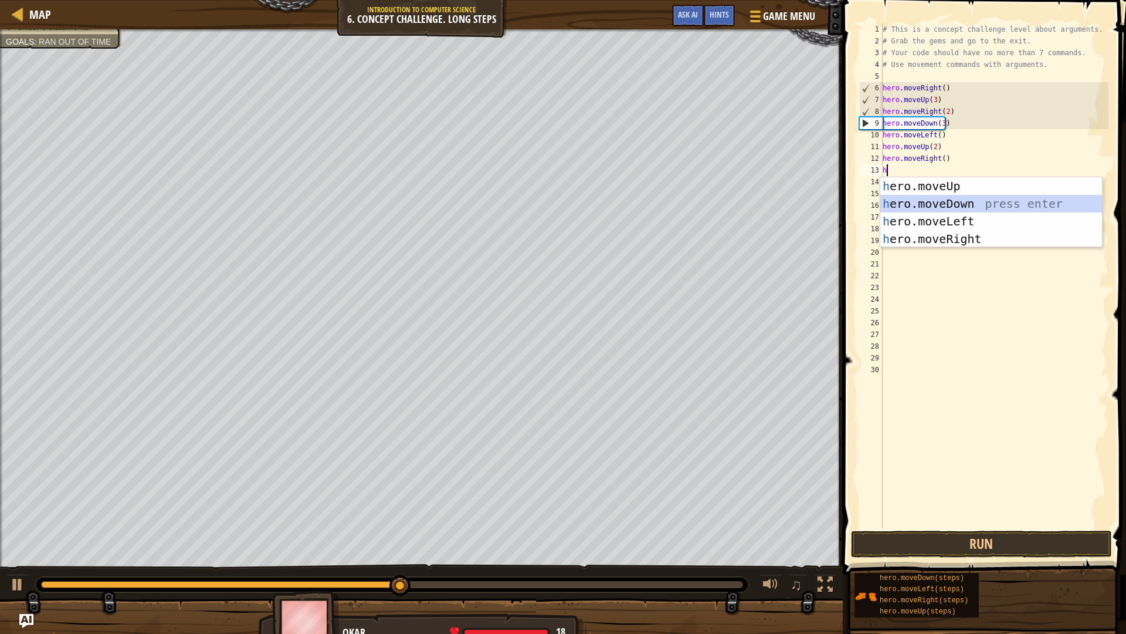
click at [960, 197] on div "h ero.moveUp press enter h ero.moveDown press enter h ero.moveLeft press enter …" at bounding box center [991, 230] width 222 height 106
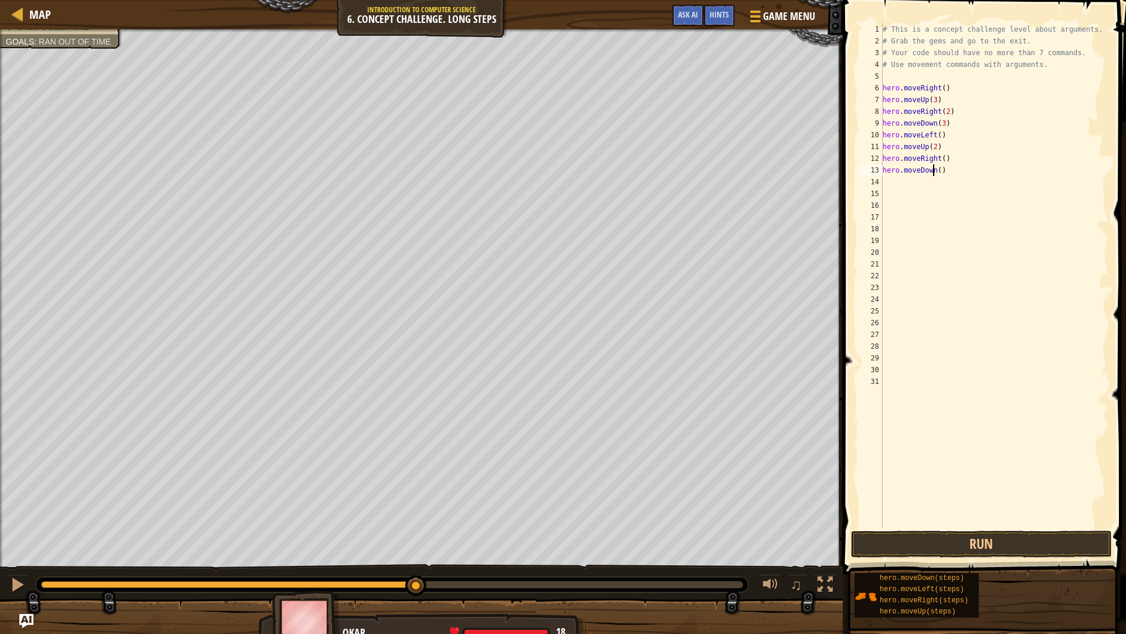
click at [934, 171] on div "# This is a concept challenge level about arguments. # Grab the gems and go to …" at bounding box center [994, 287] width 229 height 528
click at [937, 170] on div "# This is a concept challenge level about arguments. # Grab the gems and go to …" at bounding box center [994, 287] width 229 height 528
type textarea "hero.moveDown(3)"
click at [1002, 544] on button "Run" at bounding box center [981, 543] width 261 height 27
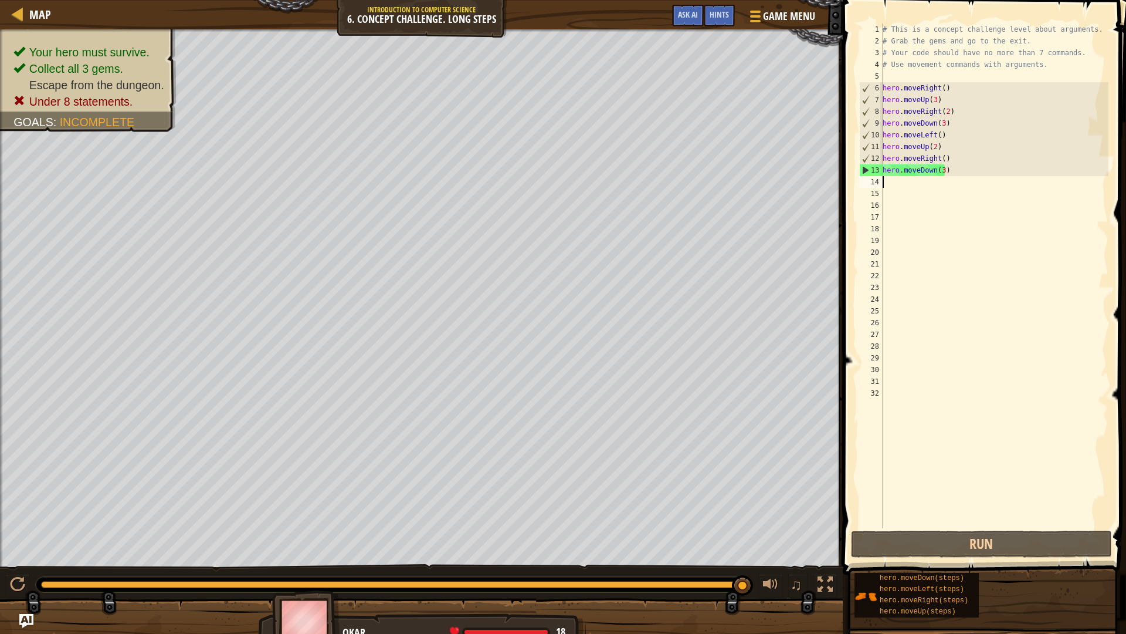
type textarea "h"
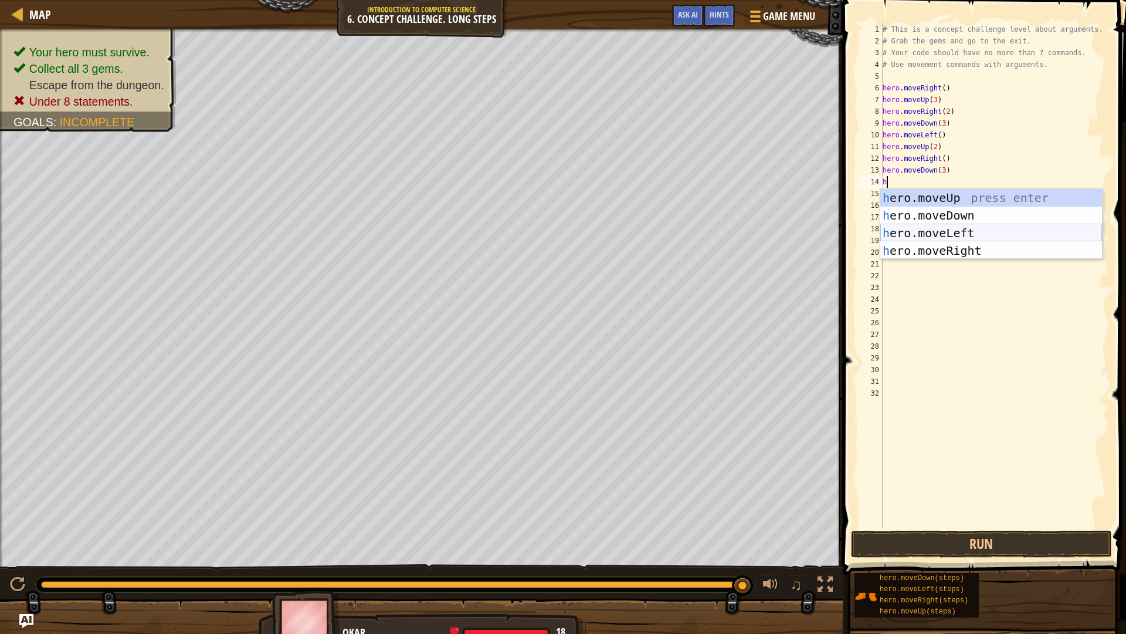
click at [955, 231] on div "h ero.moveUp press enter h ero.moveDown press enter h ero.moveLeft press enter …" at bounding box center [991, 242] width 222 height 106
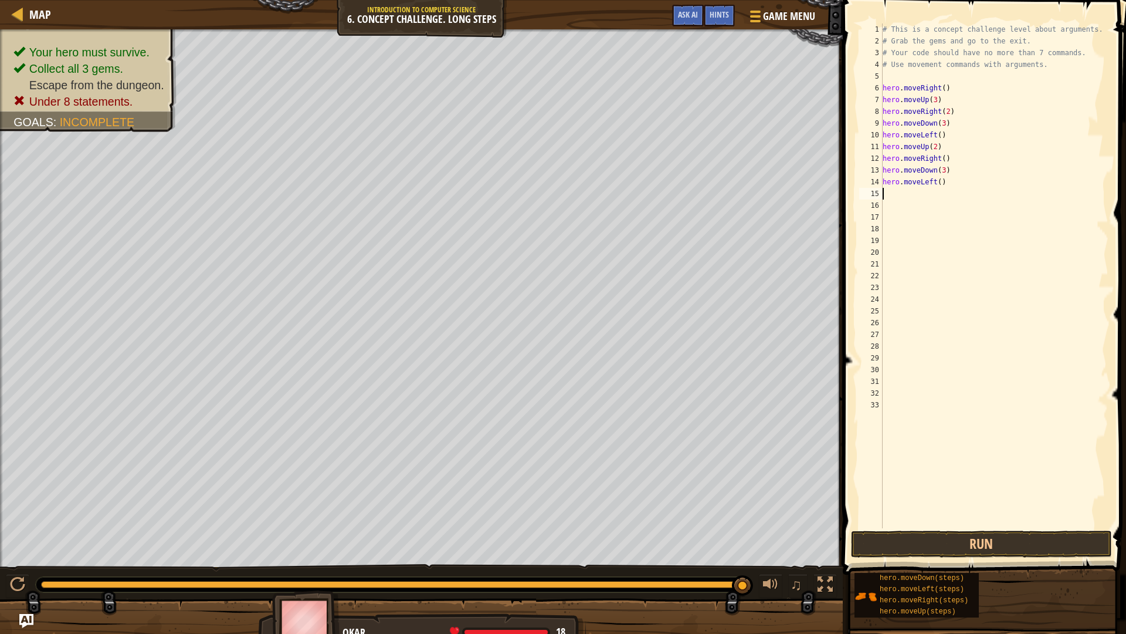
drag, startPoint x: 935, startPoint y: 477, endPoint x: 977, endPoint y: 523, distance: 62.3
click at [973, 520] on div "# This is a concept challenge level about arguments. # Grab the gems and go to …" at bounding box center [994, 287] width 229 height 528
click at [987, 530] on div "1 2 3 4 5 6 7 8 9 10 11 12 13 14 15 16 17 18 19 20 21 22 23 24 25 26 27 28 29 3…" at bounding box center [982, 310] width 287 height 609
click at [988, 534] on button "Run" at bounding box center [981, 543] width 261 height 27
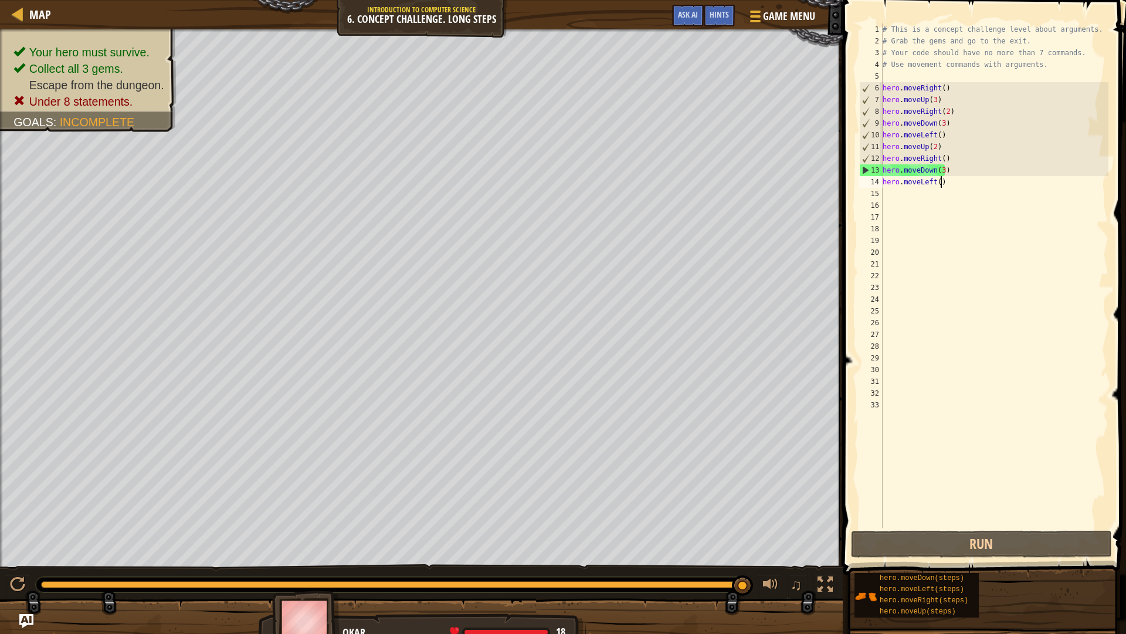
click at [944, 181] on div "# This is a concept challenge level about arguments. # Grab the gems and go to …" at bounding box center [994, 287] width 229 height 528
click at [936, 181] on div "# This is a concept challenge level about arguments. # Grab the gems and go to …" at bounding box center [994, 287] width 229 height 528
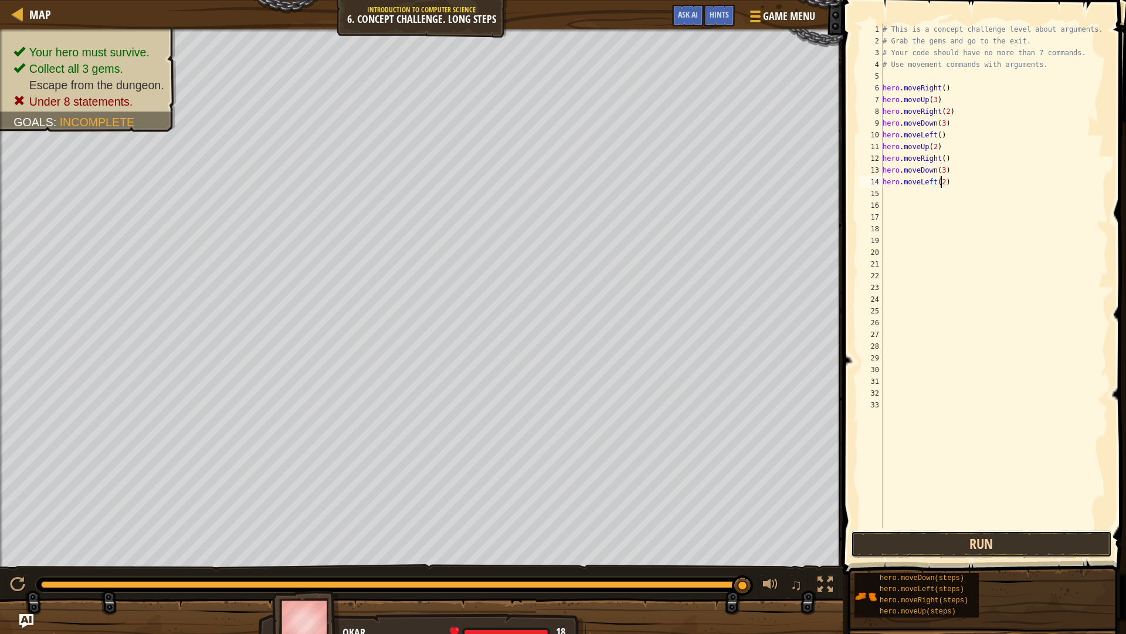
click at [982, 546] on button "Run" at bounding box center [981, 543] width 261 height 27
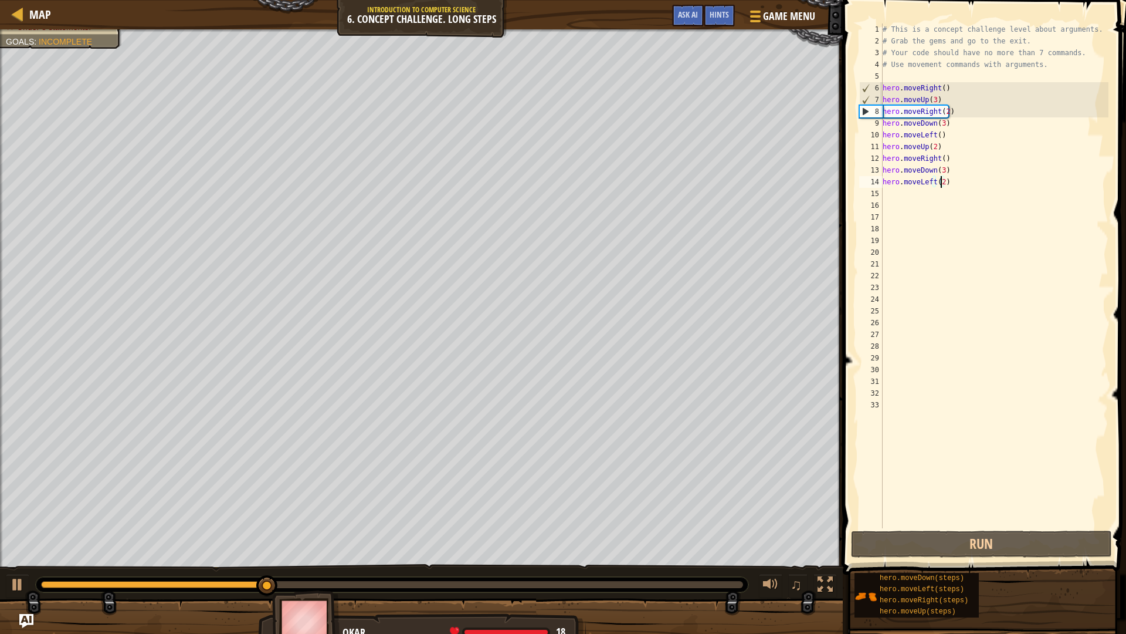
click at [956, 180] on div "# This is a concept challenge level about arguments. # Grab the gems and go to …" at bounding box center [994, 287] width 229 height 528
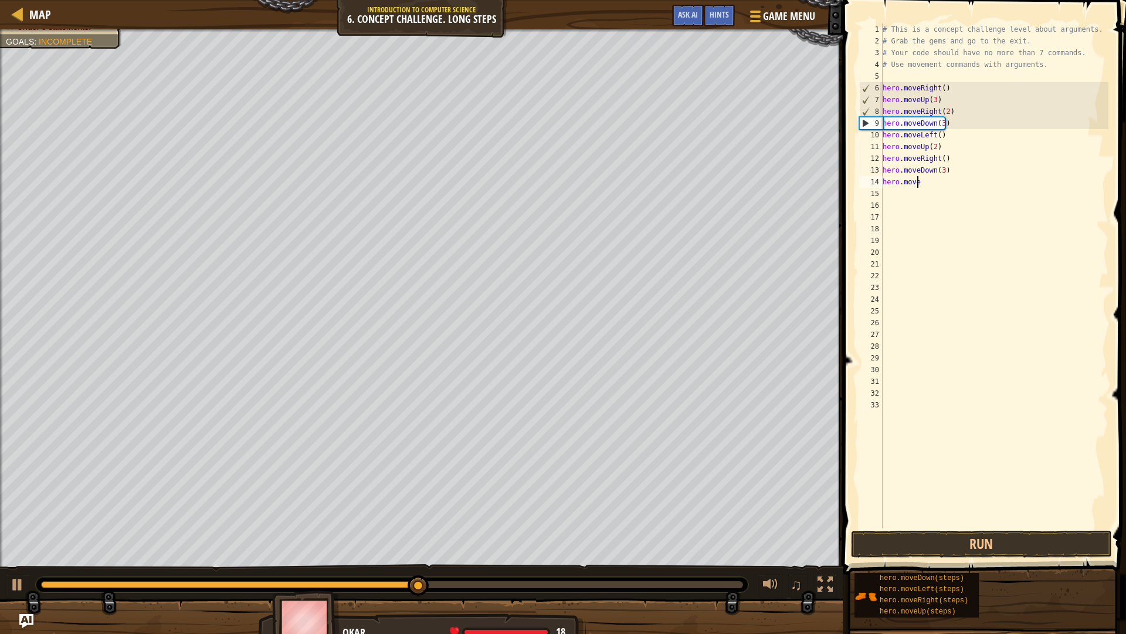
scroll to position [5, 0]
type textarea "h"
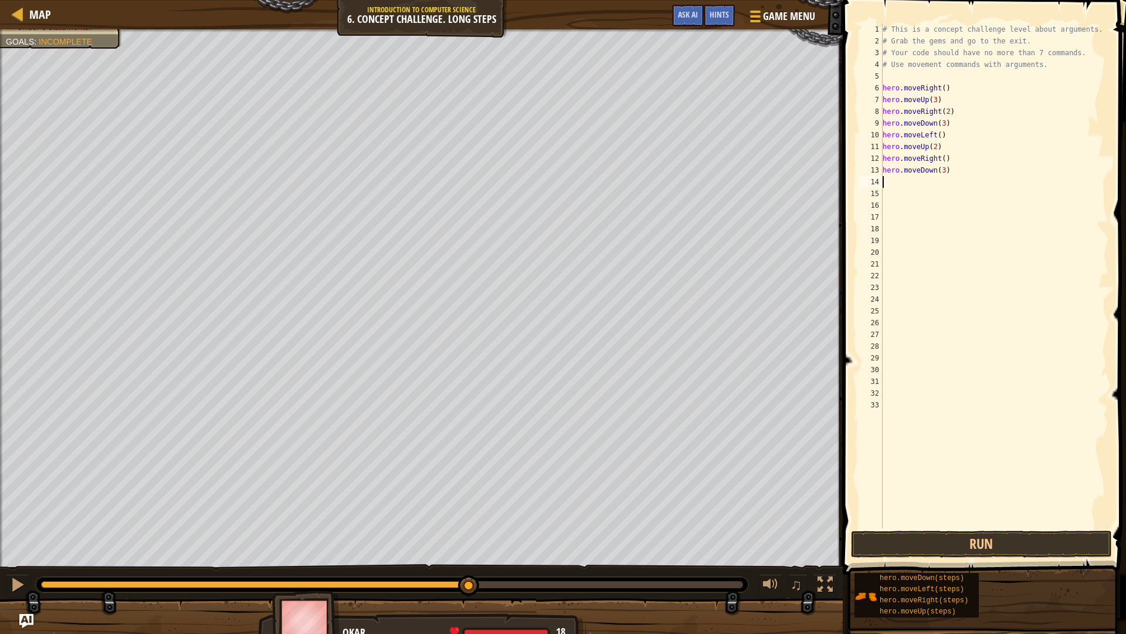
type textarea "h"
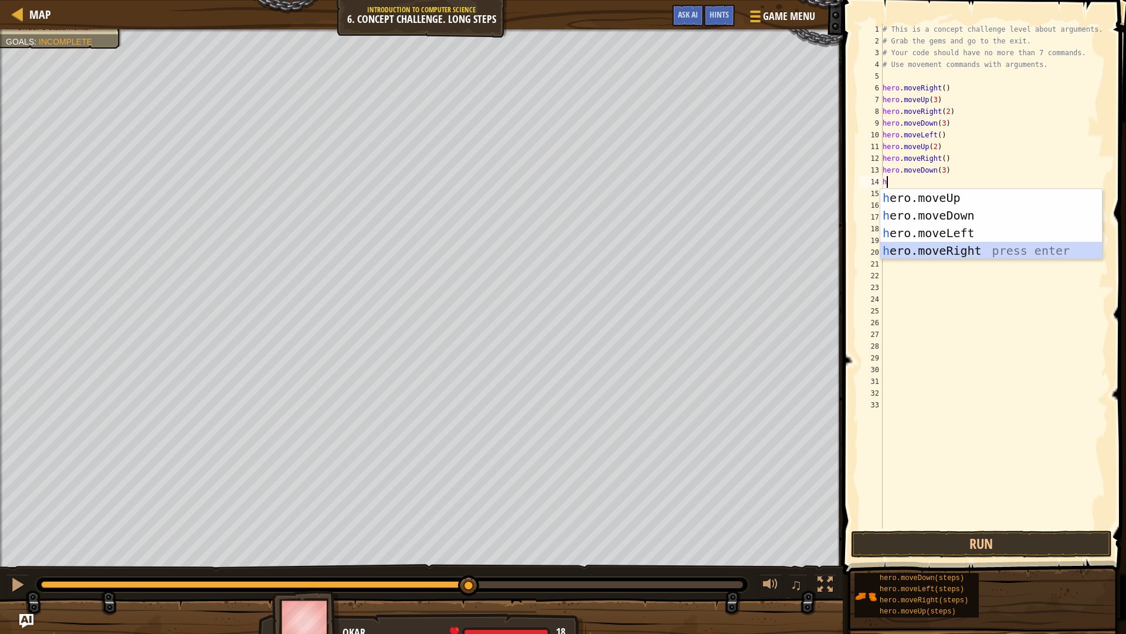
click at [958, 252] on div "h ero.moveUp press enter h ero.moveDown press enter h ero.moveLeft press enter …" at bounding box center [991, 242] width 222 height 106
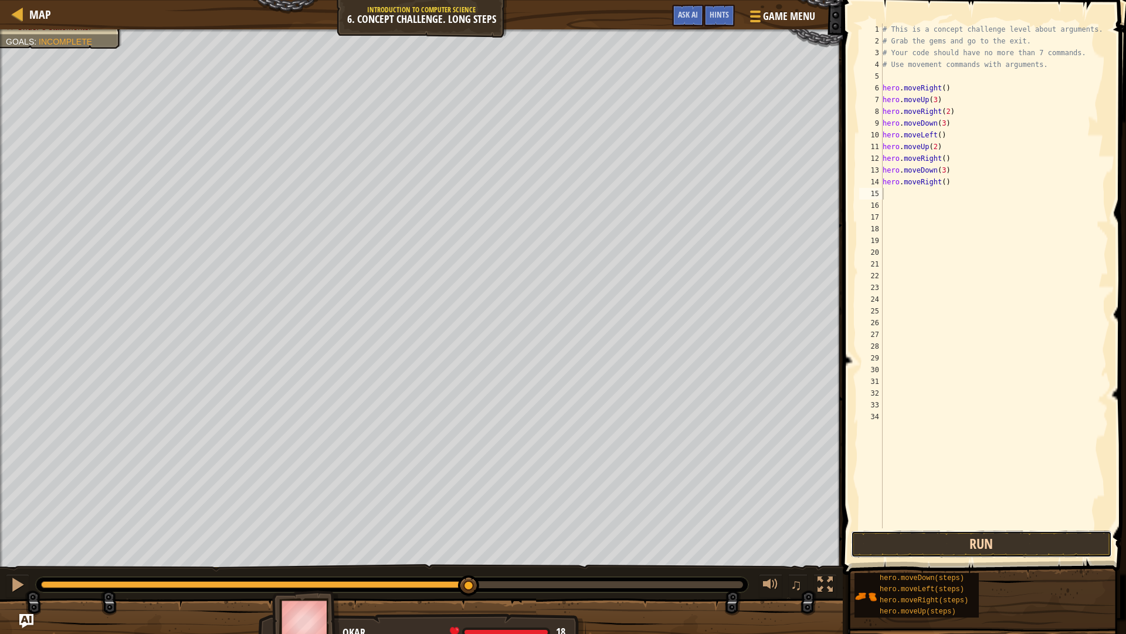
click at [986, 551] on button "Run" at bounding box center [981, 543] width 261 height 27
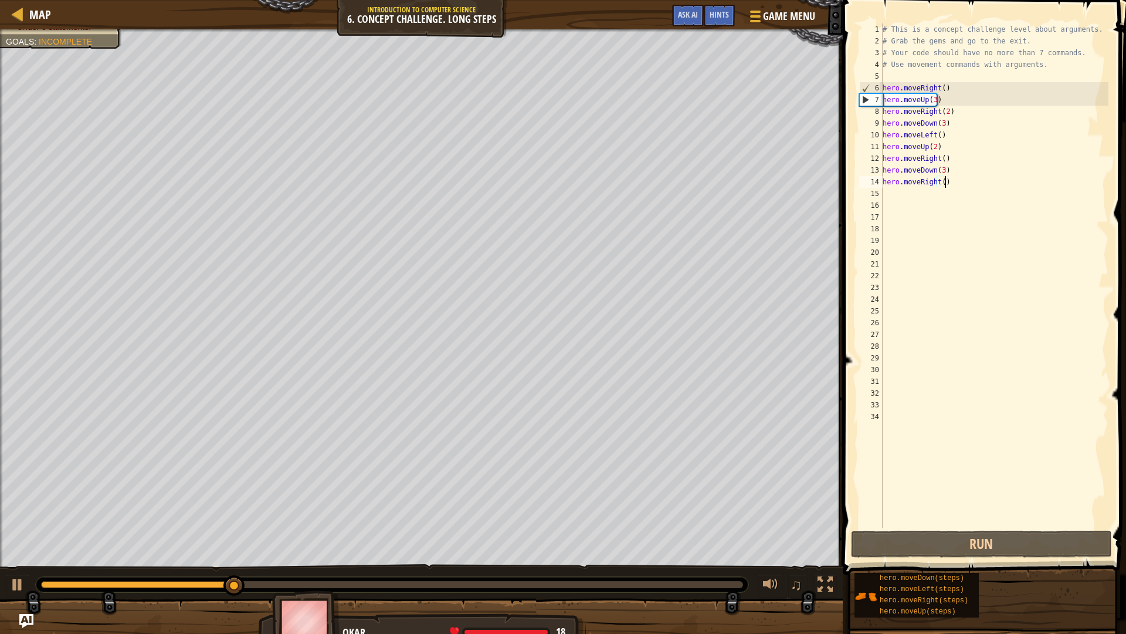
click at [991, 179] on div "# This is a concept challenge level about arguments. # Grab the gems and go to …" at bounding box center [994, 287] width 229 height 528
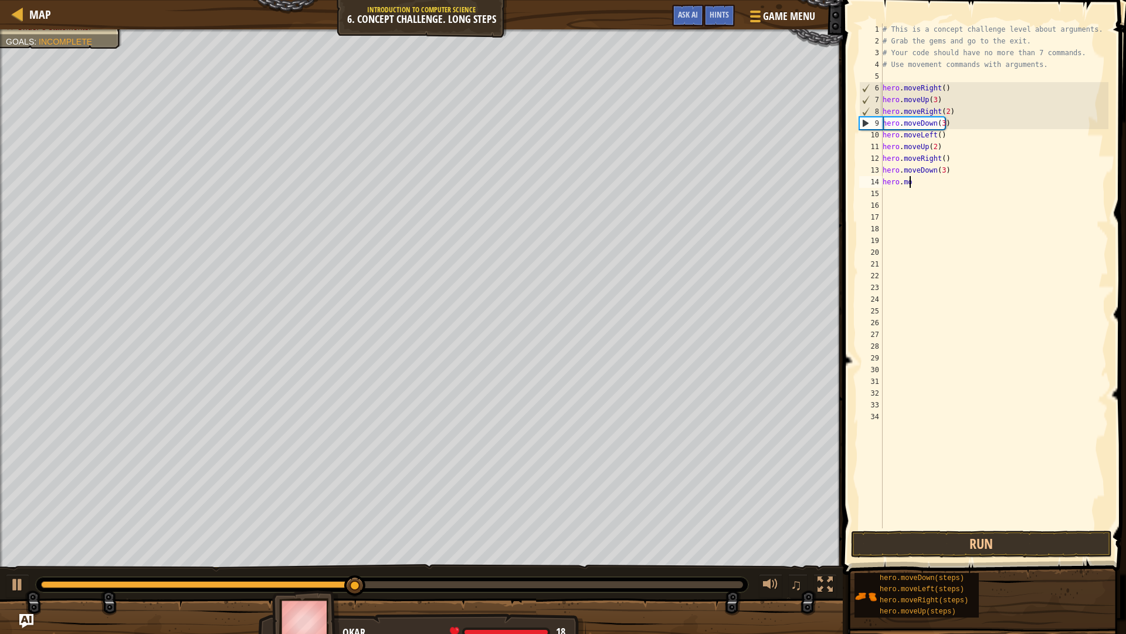
type textarea "h"
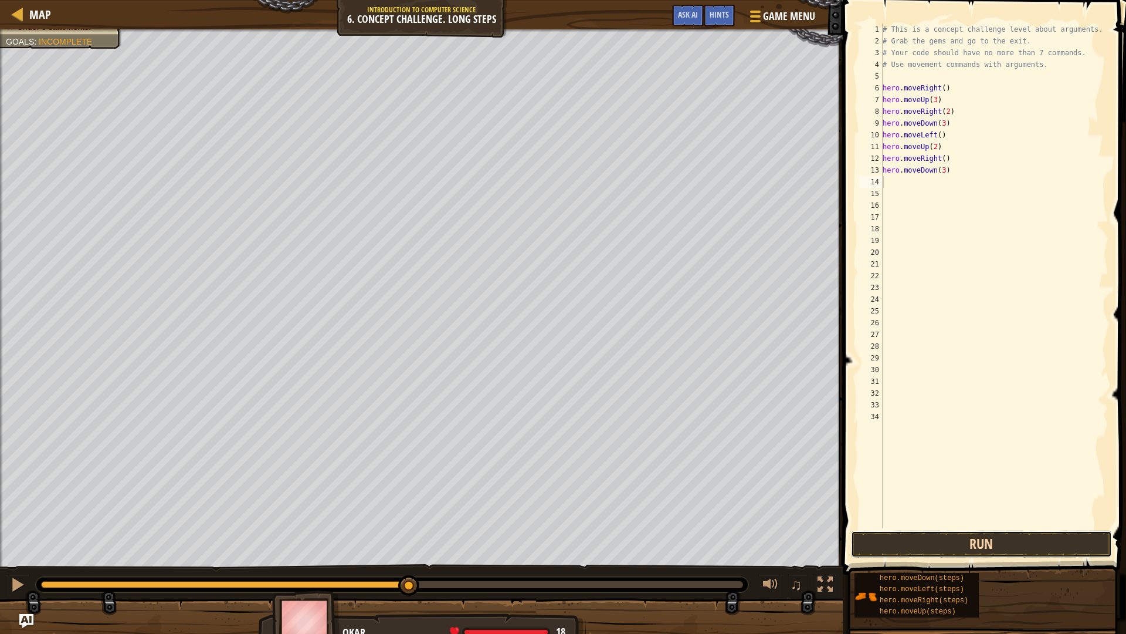
drag, startPoint x: 1042, startPoint y: 551, endPoint x: 1028, endPoint y: 531, distance: 24.4
click at [1037, 549] on button "Run" at bounding box center [981, 543] width 261 height 27
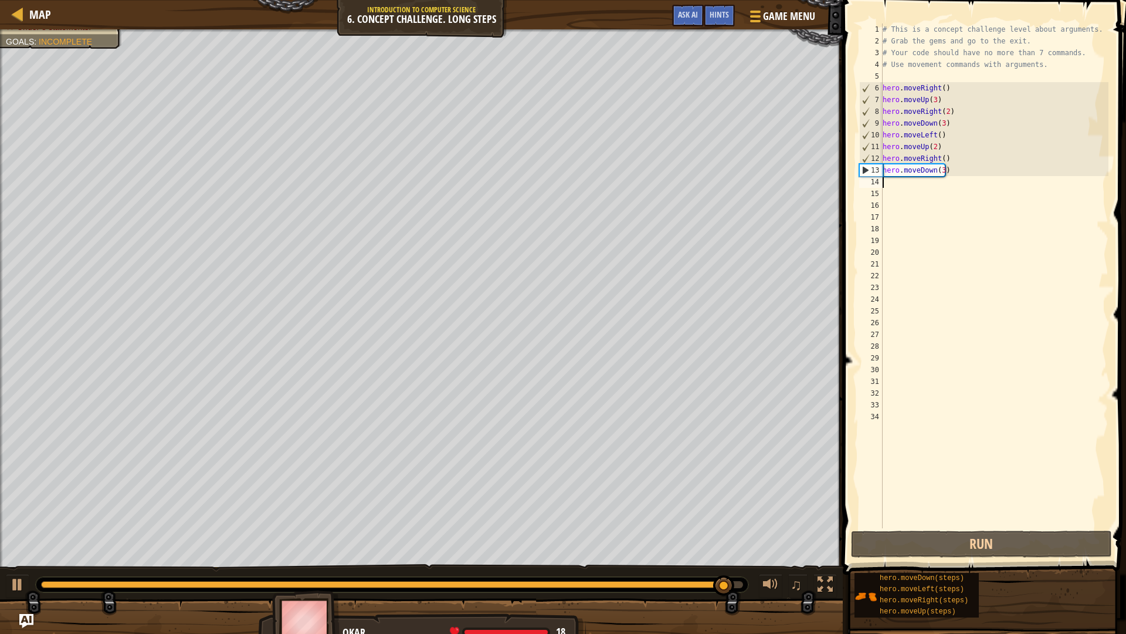
click at [957, 125] on div "# This is a concept challenge level about arguments. # Grab the gems and go to …" at bounding box center [994, 287] width 229 height 528
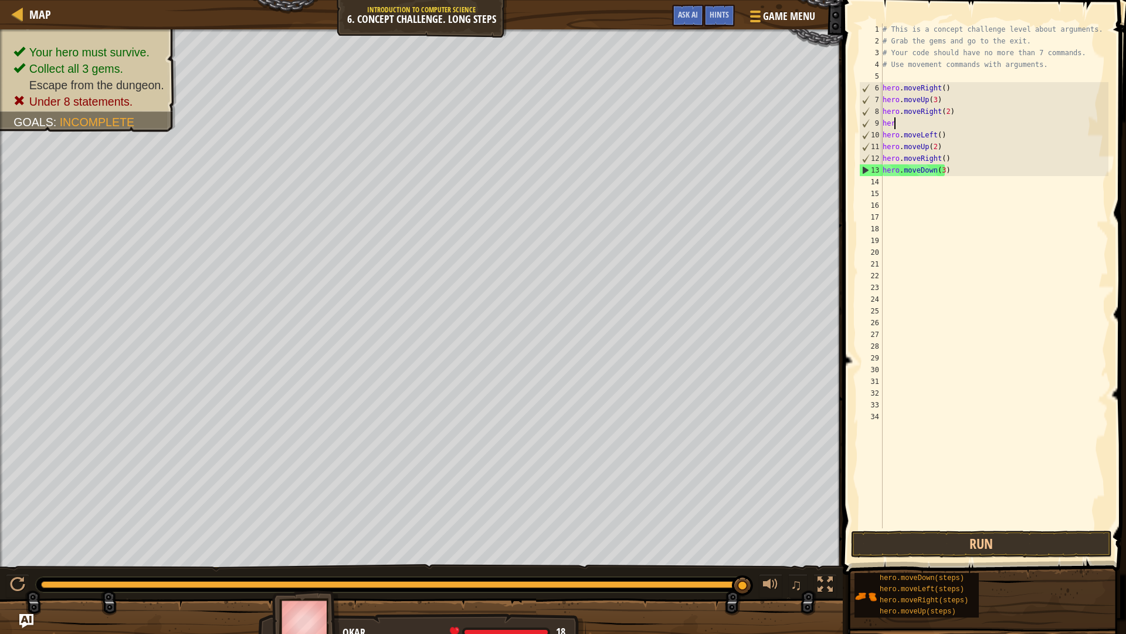
type textarea "h"
click at [949, 132] on div "# This is a concept challenge level about arguments. # Grab the gems and go to …" at bounding box center [994, 287] width 229 height 528
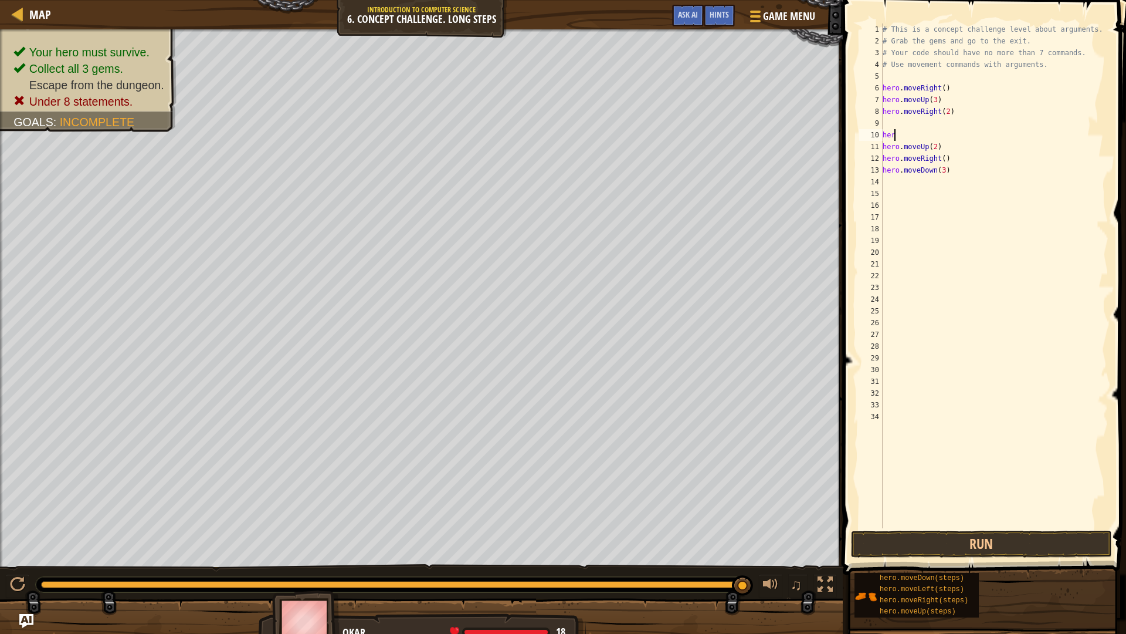
click at [942, 151] on div "# This is a concept challenge level about arguments. # Grab the gems and go to …" at bounding box center [994, 287] width 229 height 528
type textarea "h"
click at [950, 155] on div "# This is a concept challenge level about arguments. # Grab the gems and go to …" at bounding box center [994, 287] width 229 height 528
type textarea "h"
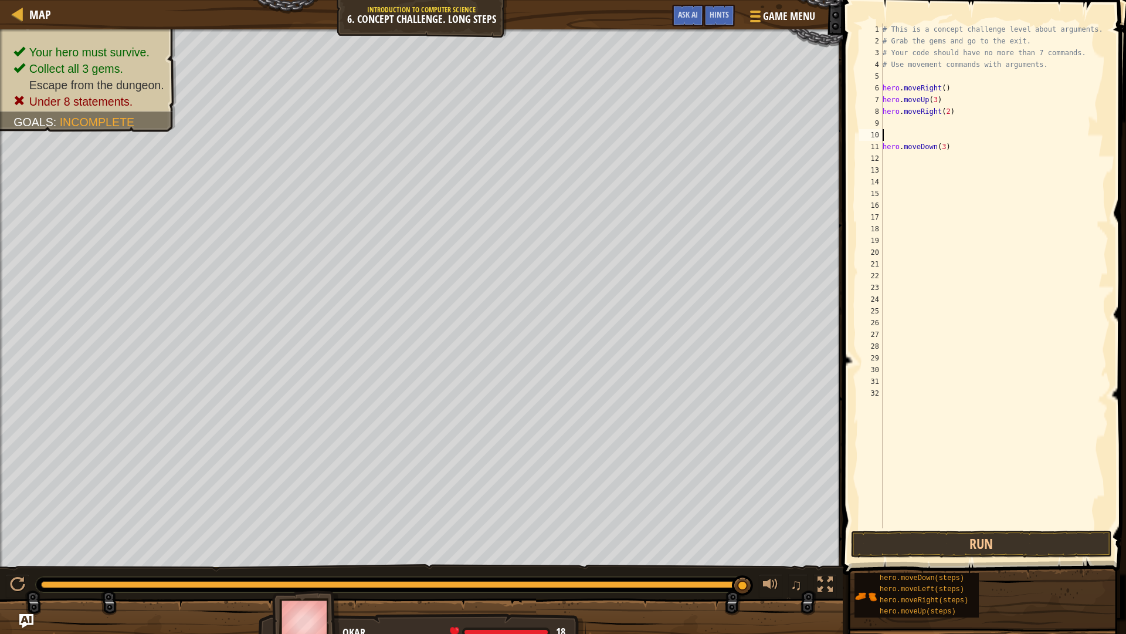
click at [892, 136] on div "# This is a concept challenge level about arguments. # Grab the gems and go to …" at bounding box center [994, 287] width 229 height 528
type textarea "hero.moveRight(2"
drag, startPoint x: 944, startPoint y: 141, endPoint x: 951, endPoint y: 140, distance: 7.6
click at [947, 141] on div "# This is a concept challenge level about arguments. # Grab the gems and go to …" at bounding box center [994, 287] width 229 height 528
click at [949, 121] on div "# This is a concept challenge level about arguments. # Grab the gems and go to …" at bounding box center [994, 287] width 229 height 528
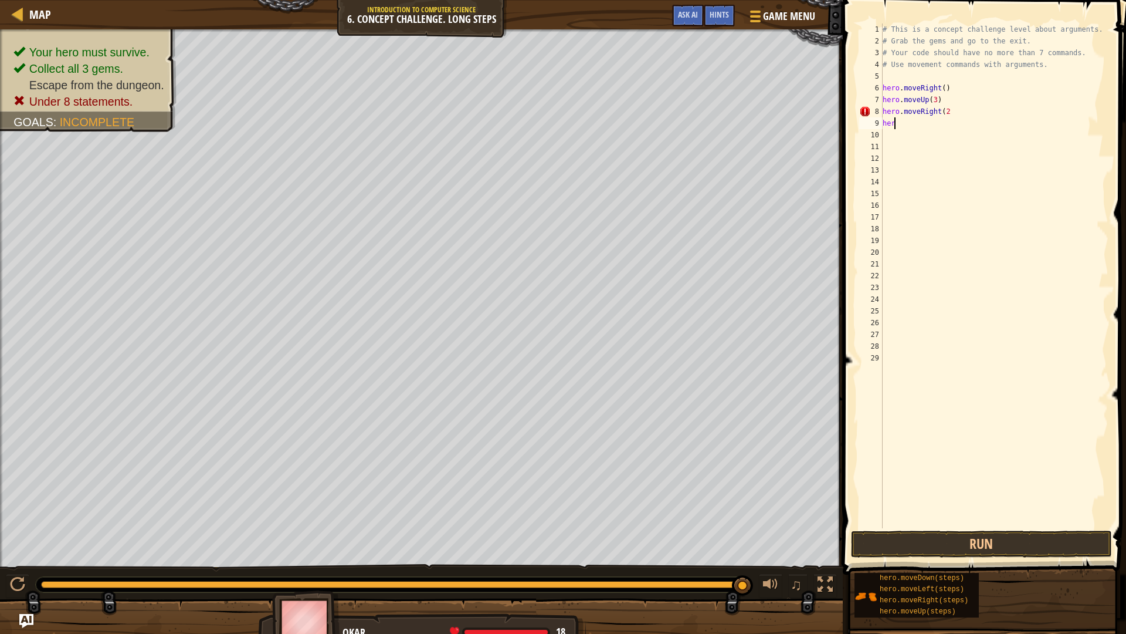
type textarea "h"
click at [952, 109] on div "# This is a concept challenge level about arguments. # Grab the gems and go to …" at bounding box center [994, 287] width 229 height 528
type textarea "hero.moveRight(2)"
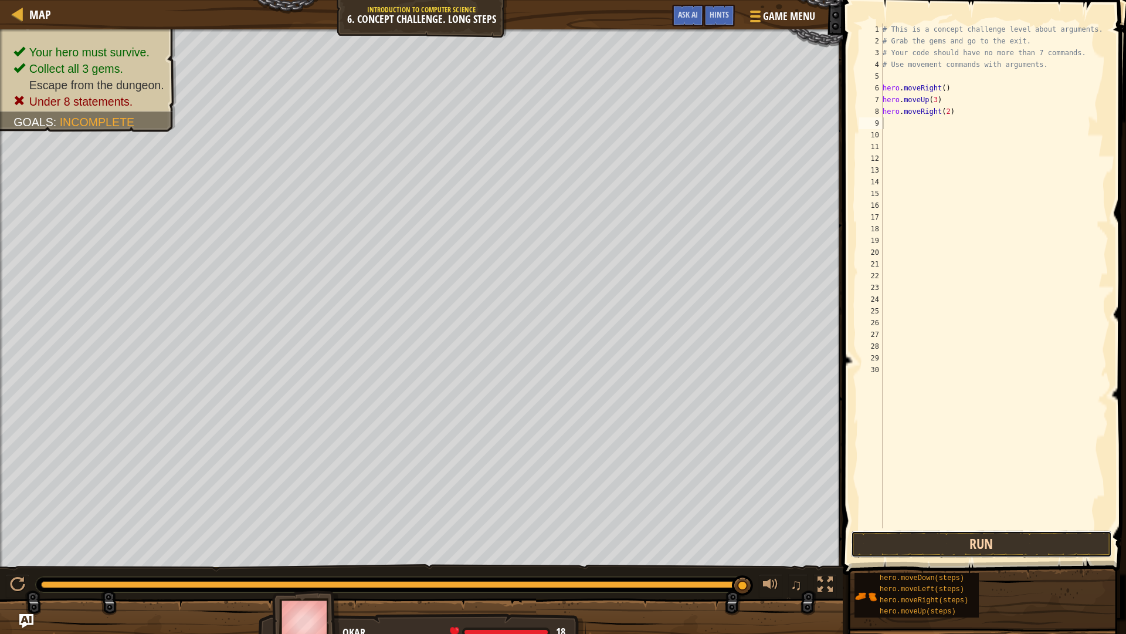
click at [973, 538] on button "Run" at bounding box center [981, 543] width 261 height 27
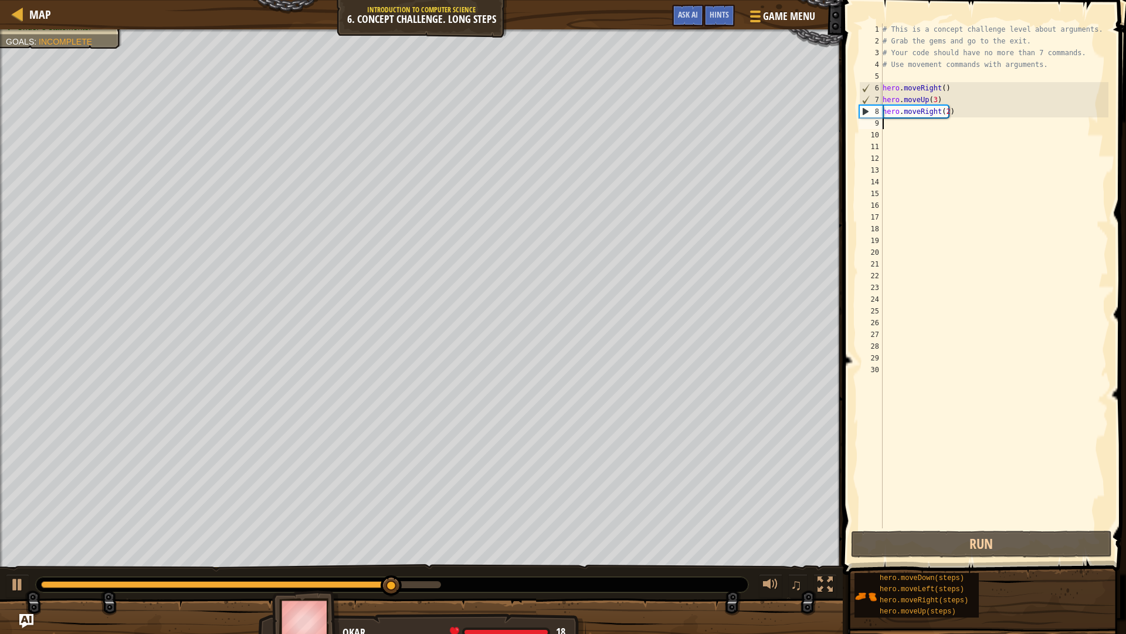
type textarea "h"
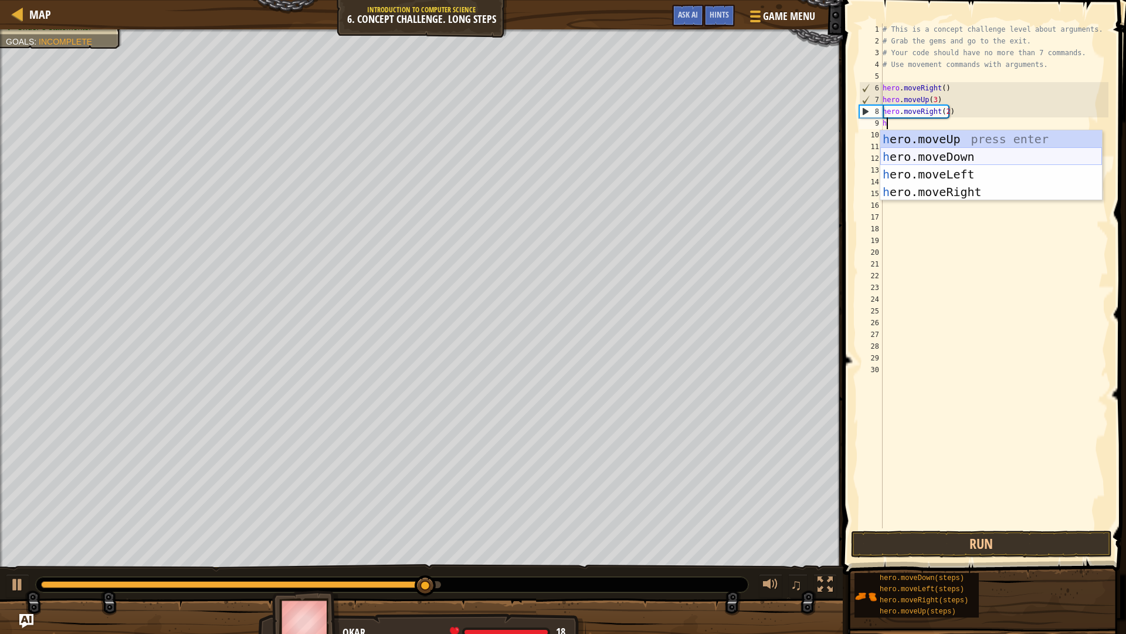
click at [983, 150] on div "h ero.moveUp press enter h ero.moveDown press enter h ero.moveLeft press enter …" at bounding box center [991, 183] width 222 height 106
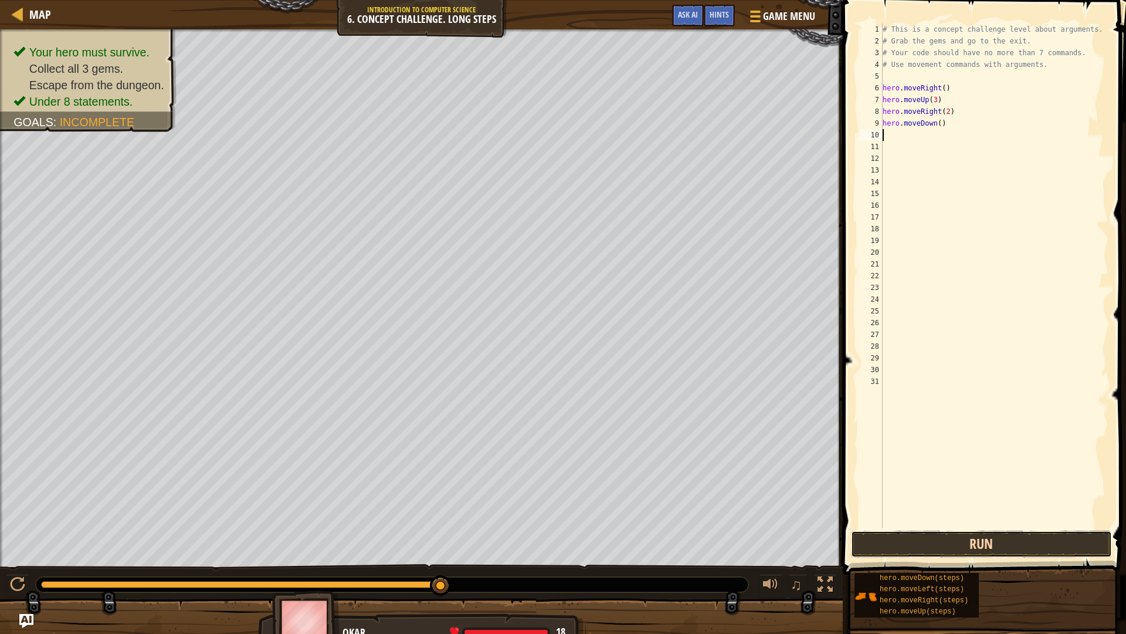
click at [974, 545] on button "Run" at bounding box center [981, 543] width 261 height 27
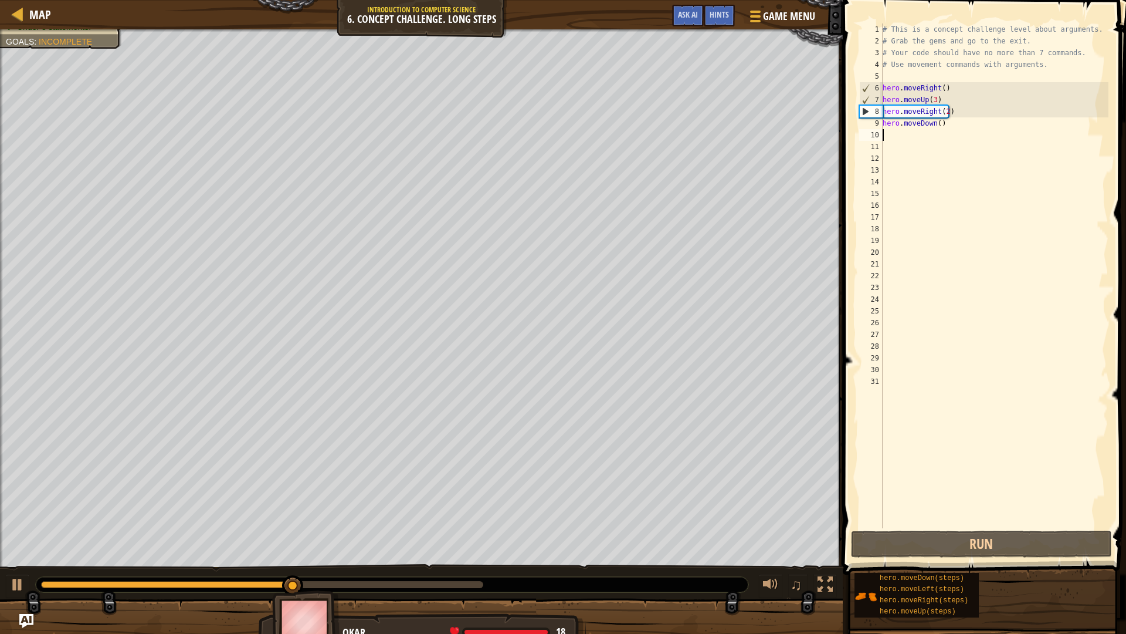
type textarea "h"
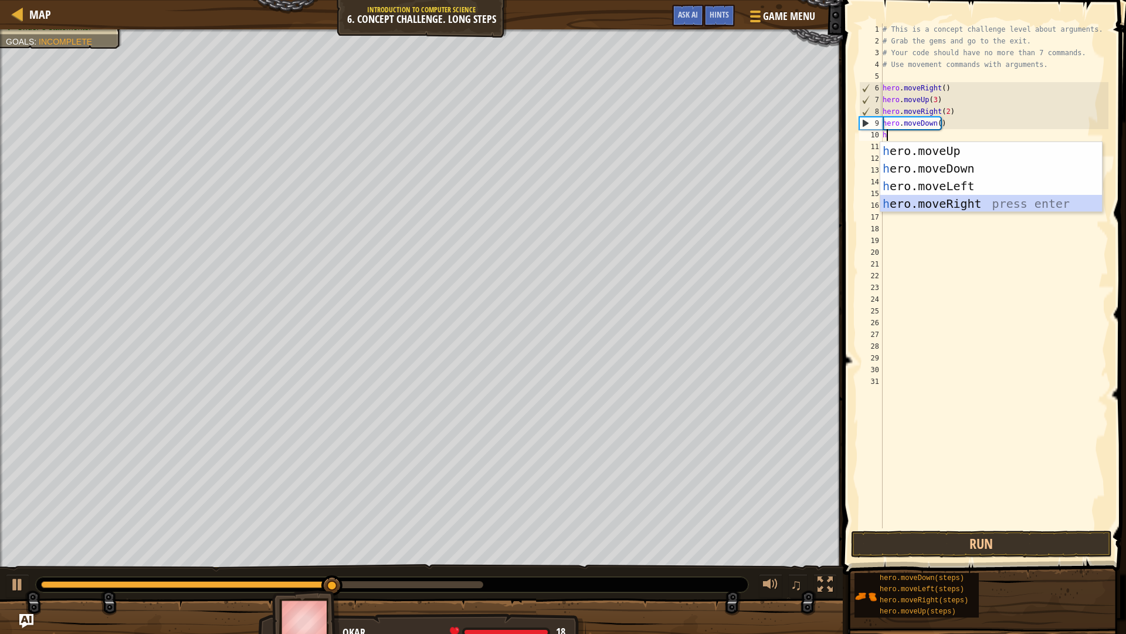
click at [951, 199] on div "h ero.moveUp press enter h ero.moveDown press enter h ero.moveLeft press enter …" at bounding box center [991, 195] width 222 height 106
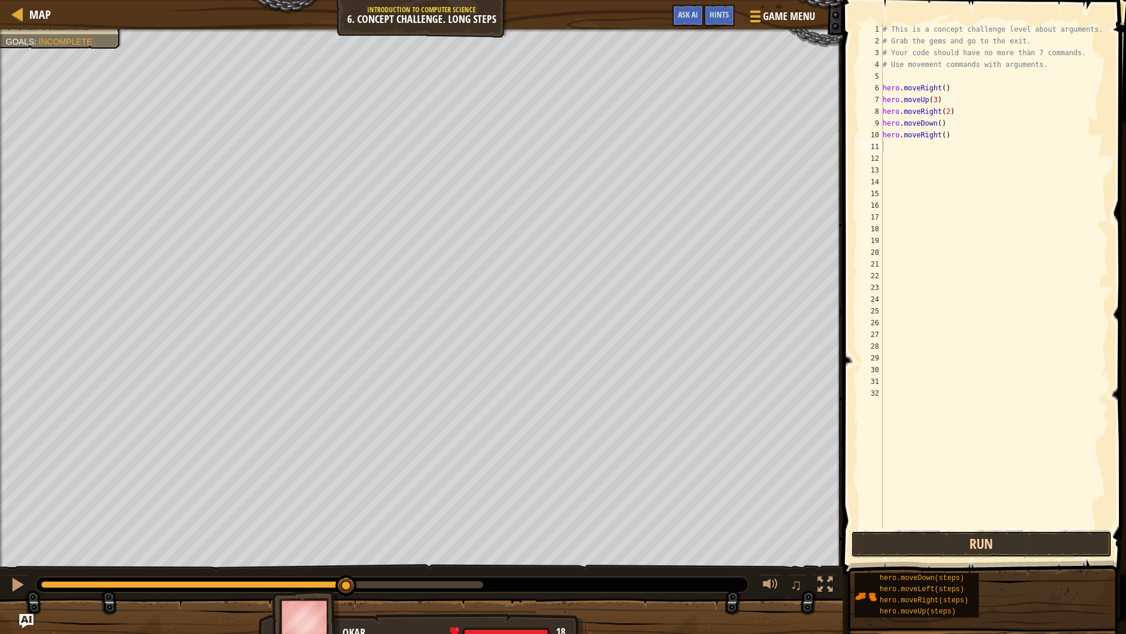
click at [953, 539] on button "Run" at bounding box center [981, 543] width 261 height 27
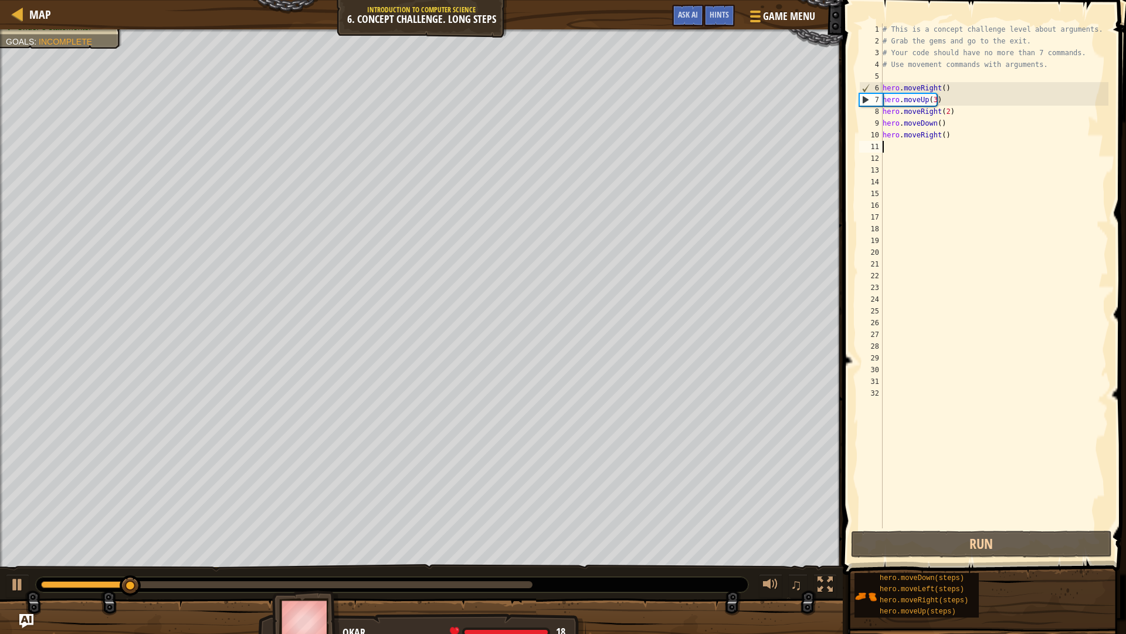
type textarea "h"
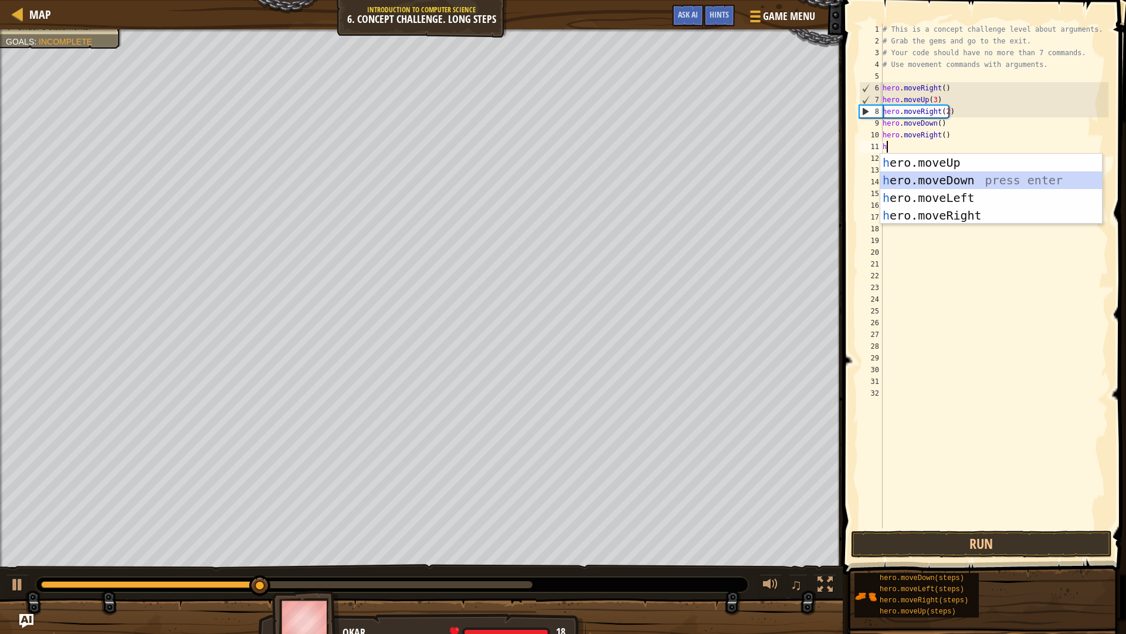
click at [957, 178] on div "h ero.moveUp press enter h ero.moveDown press enter h ero.moveLeft press enter …" at bounding box center [991, 207] width 222 height 106
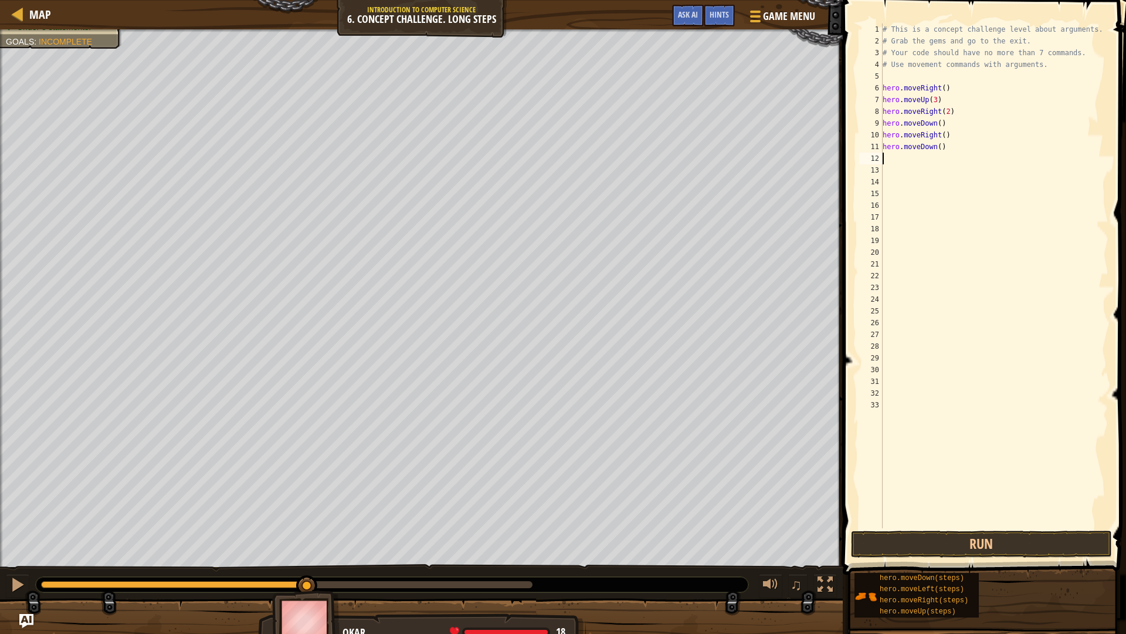
click at [939, 147] on div "# This is a concept challenge level about arguments. # Grab the gems and go to …" at bounding box center [994, 287] width 229 height 528
type textarea "hero.moveDown(2)"
click at [1004, 551] on button "Run" at bounding box center [981, 543] width 261 height 27
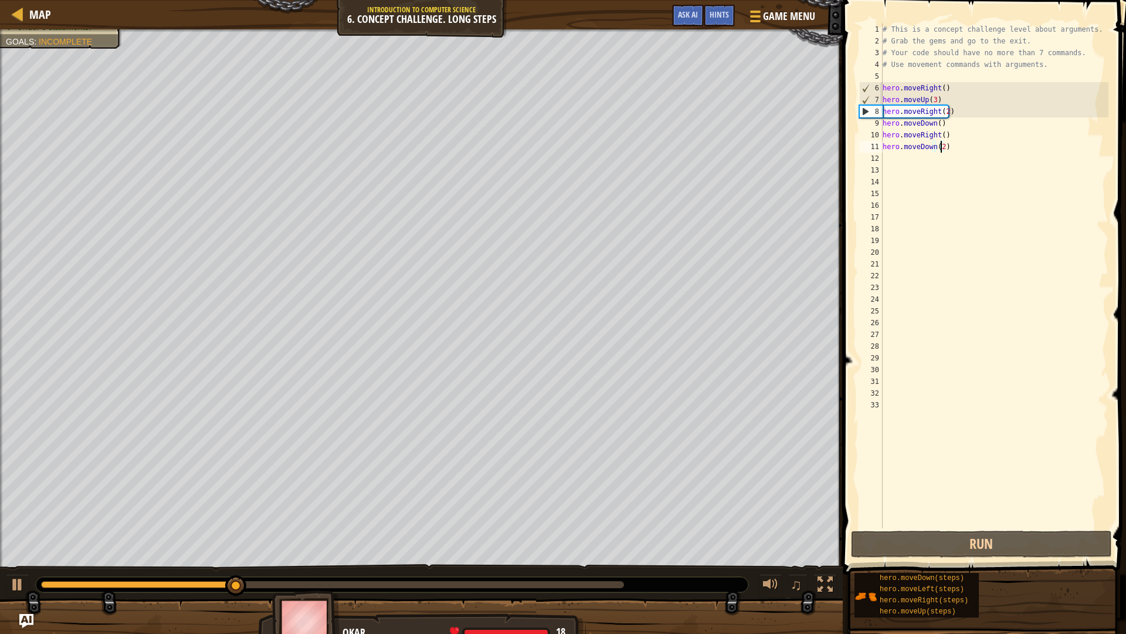
click at [887, 163] on div "# This is a concept challenge level about arguments. # Grab the gems and go to …" at bounding box center [994, 287] width 229 height 528
type textarea "g"
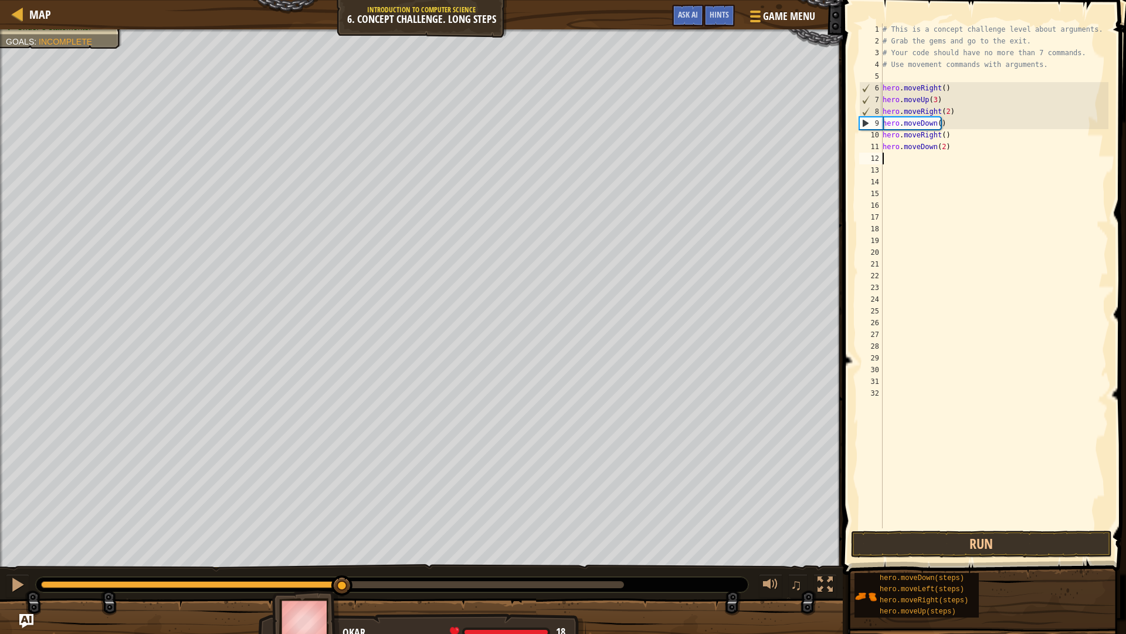
type textarea "h"
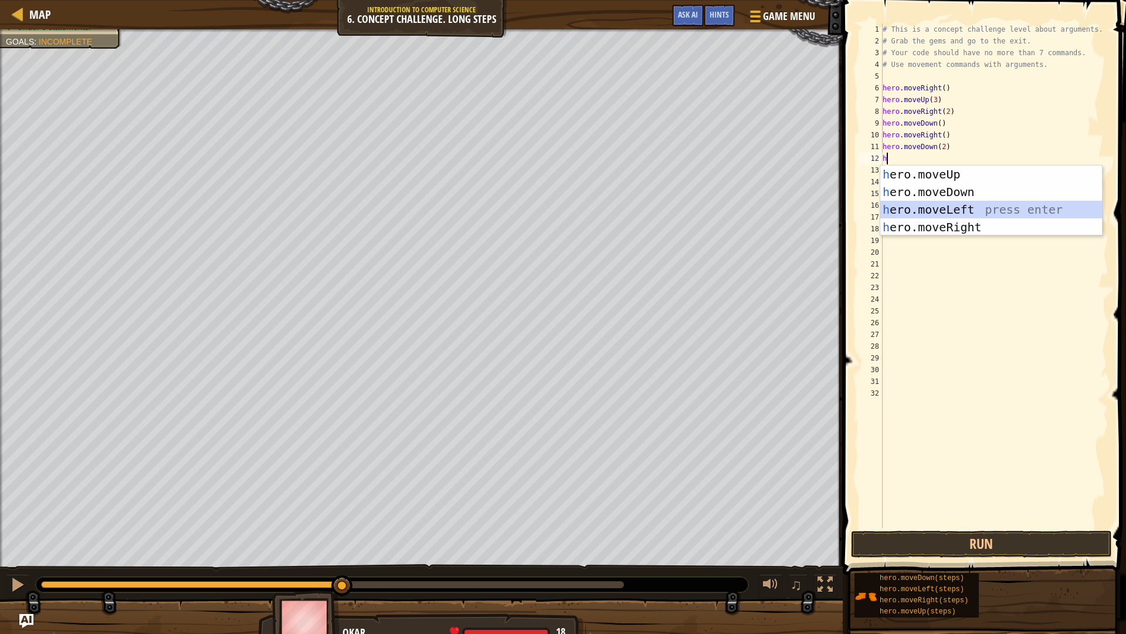
click at [948, 208] on div "h ero.moveUp press enter h ero.moveDown press enter h ero.moveLeft press enter …" at bounding box center [991, 218] width 222 height 106
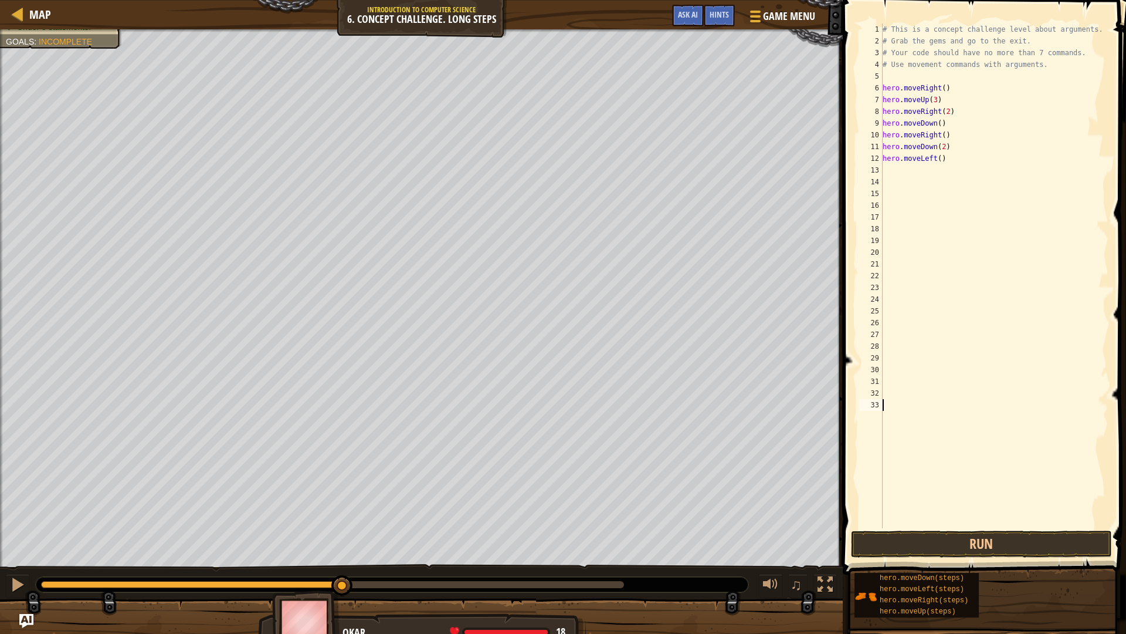
click at [986, 523] on div "# This is a concept challenge level about arguments. # Grab the gems and go to …" at bounding box center [994, 287] width 229 height 528
click at [988, 538] on button "Run" at bounding box center [981, 543] width 261 height 27
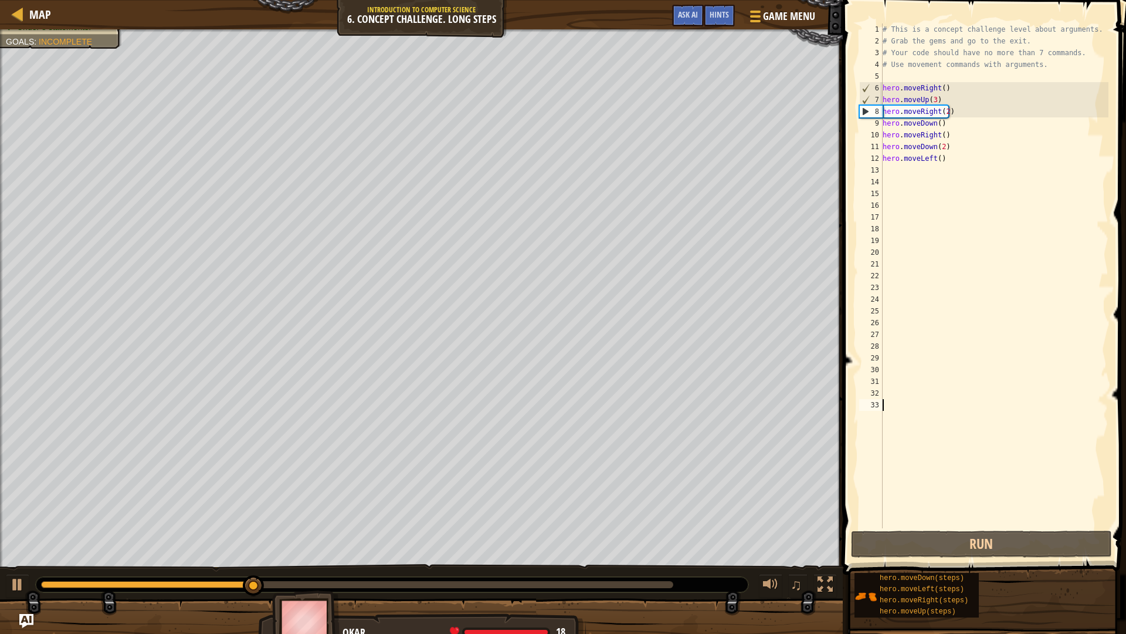
click at [938, 149] on div "# This is a concept challenge level about arguments. # Grab the gems and go to …" at bounding box center [994, 287] width 229 height 528
drag, startPoint x: 938, startPoint y: 154, endPoint x: 943, endPoint y: 158, distance: 6.2
click at [939, 157] on div "# This is a concept challenge level about arguments. # Grab the gems and go to …" at bounding box center [994, 287] width 229 height 528
type textarea "hero.moveLeft()"
